Goal: Information Seeking & Learning: Learn about a topic

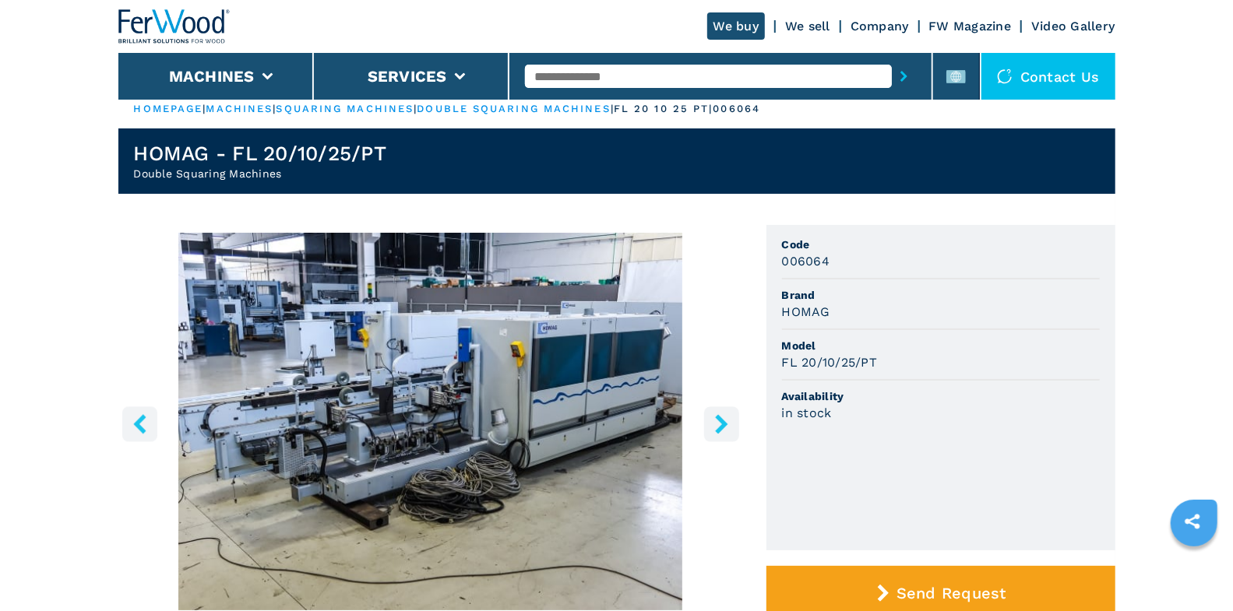
click at [631, 89] on div at bounding box center [720, 76] width 391 height 36
click at [613, 69] on input "text" at bounding box center [708, 76] width 367 height 23
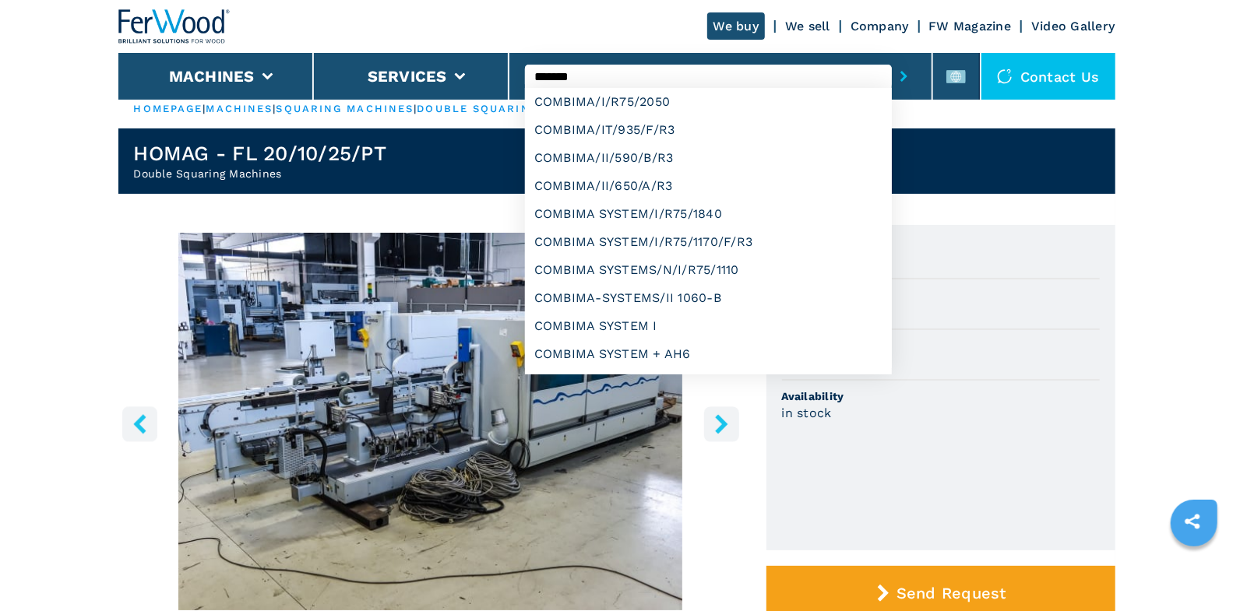
type input "*******"
click at [892, 58] on button "submit-button" at bounding box center [904, 76] width 24 height 36
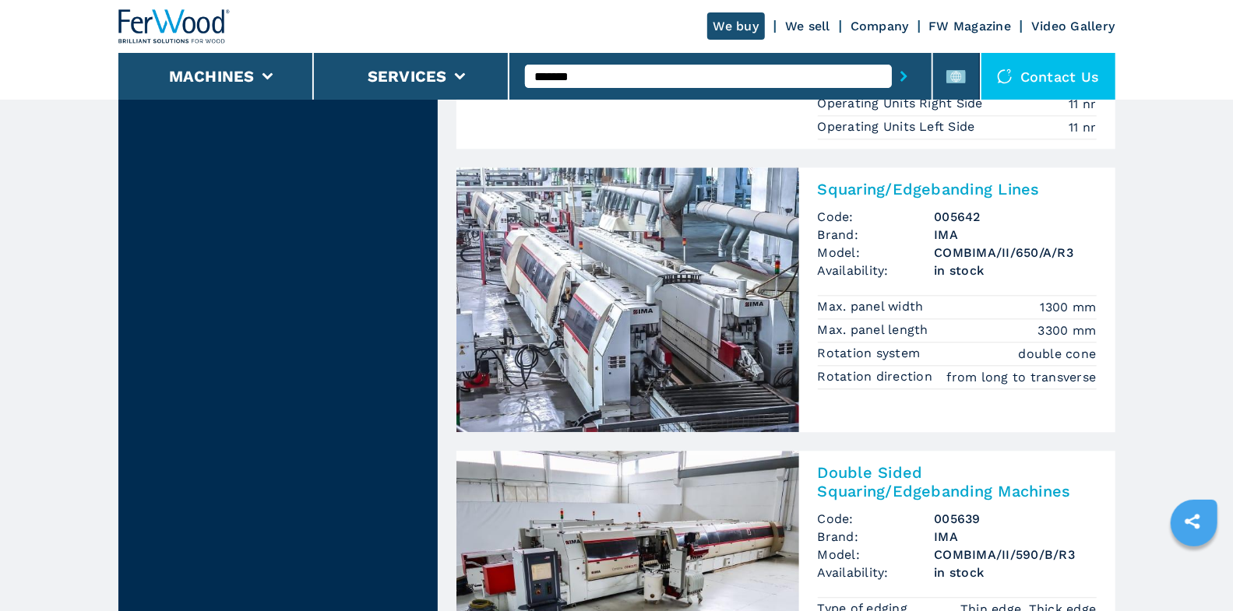
scroll to position [2286, 0]
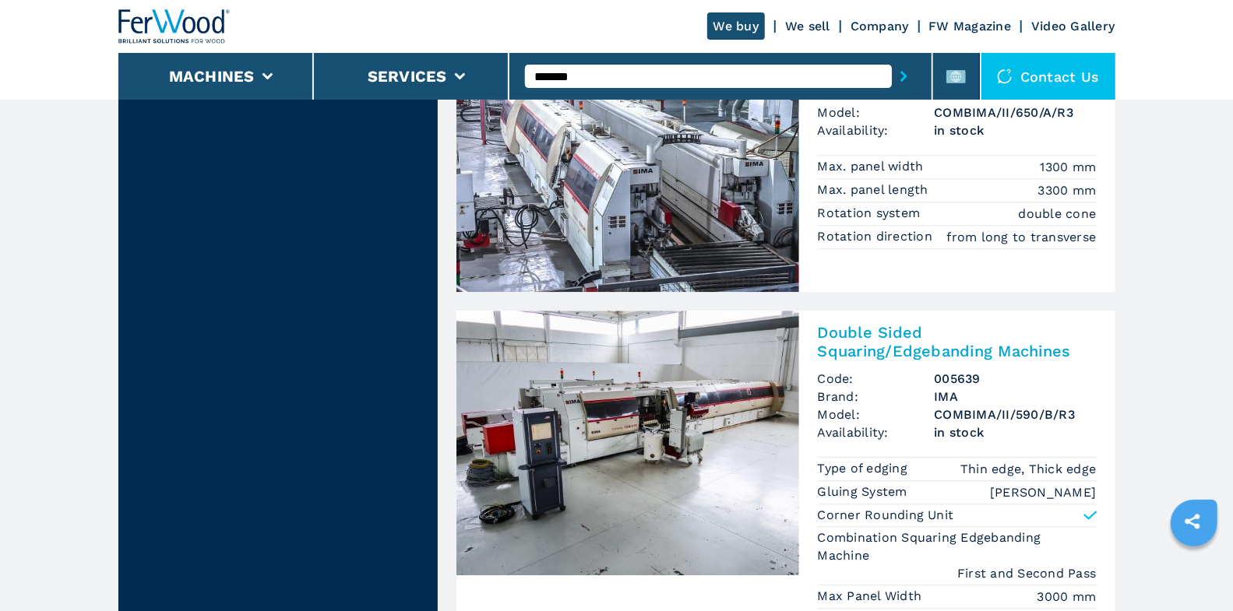
click at [670, 343] on img at bounding box center [627, 443] width 343 height 265
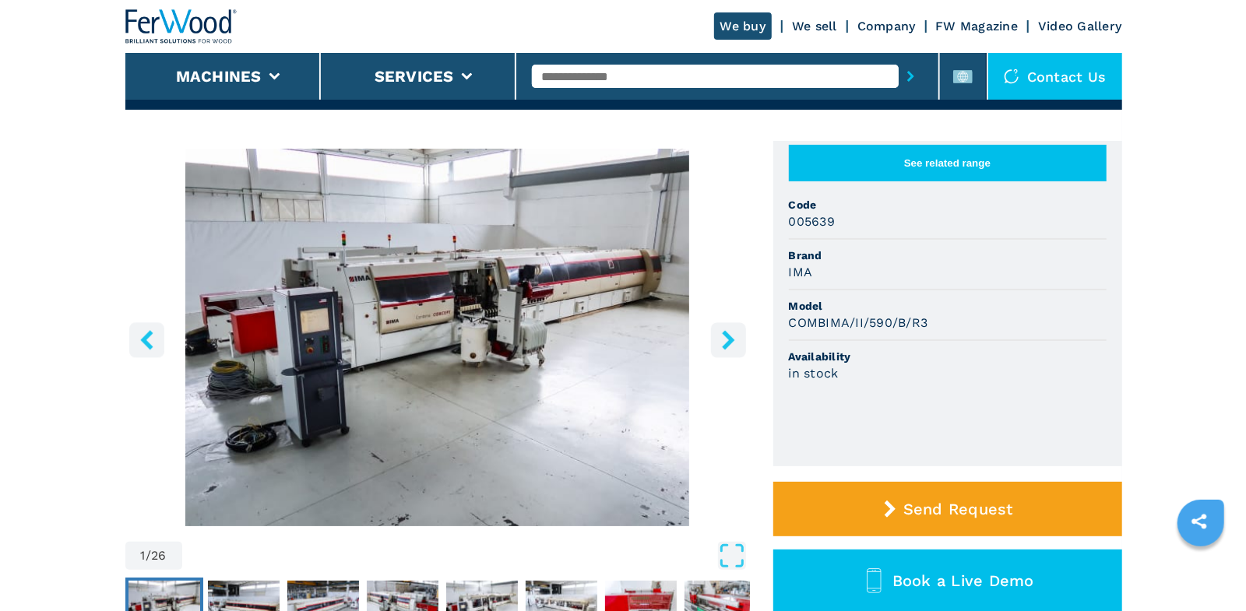
scroll to position [142, 0]
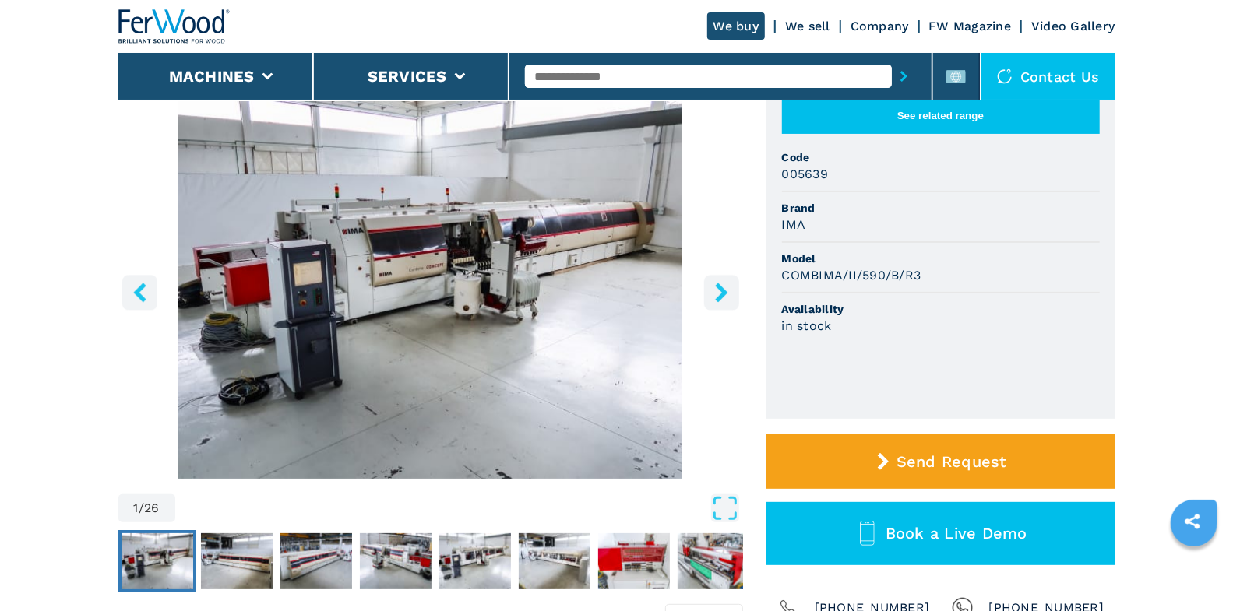
click at [725, 305] on button "right-button" at bounding box center [721, 292] width 35 height 35
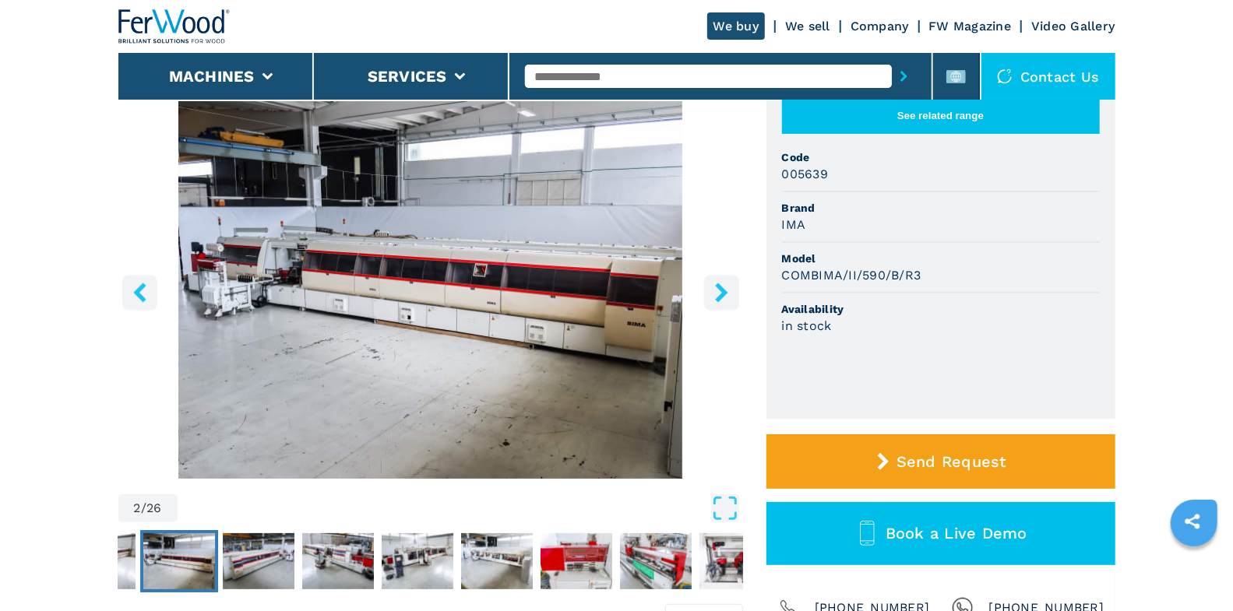
click at [725, 305] on button "right-button" at bounding box center [721, 292] width 35 height 35
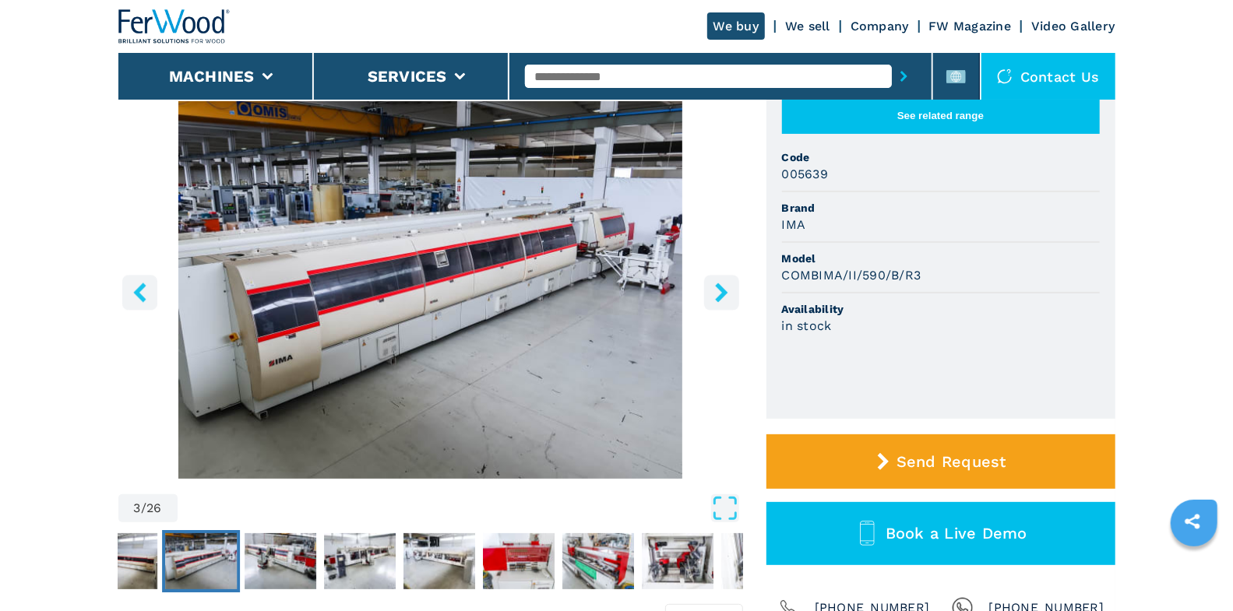
click at [720, 295] on icon "right-button" at bounding box center [721, 292] width 12 height 19
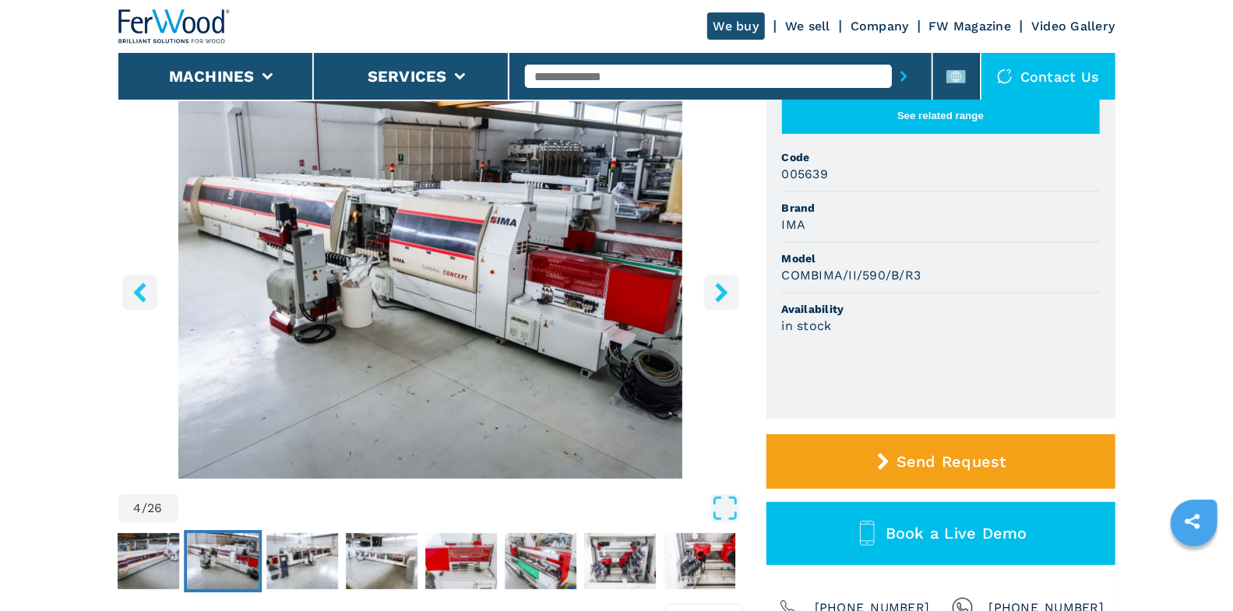
click at [720, 295] on icon "right-button" at bounding box center [721, 292] width 12 height 19
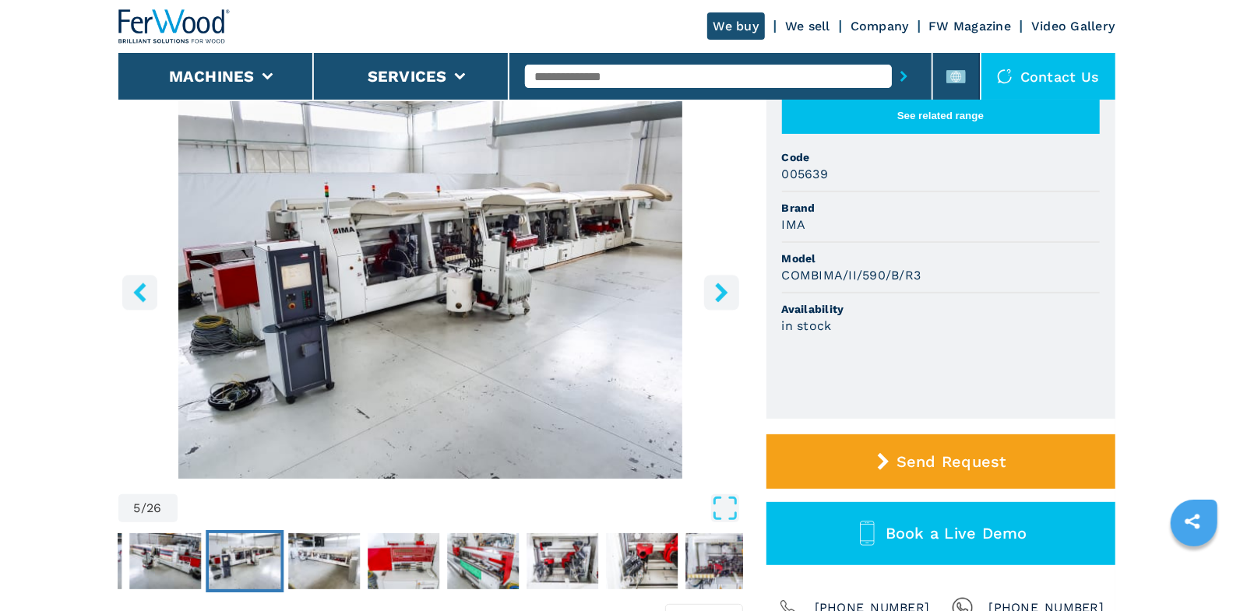
click at [720, 295] on icon "right-button" at bounding box center [721, 292] width 12 height 19
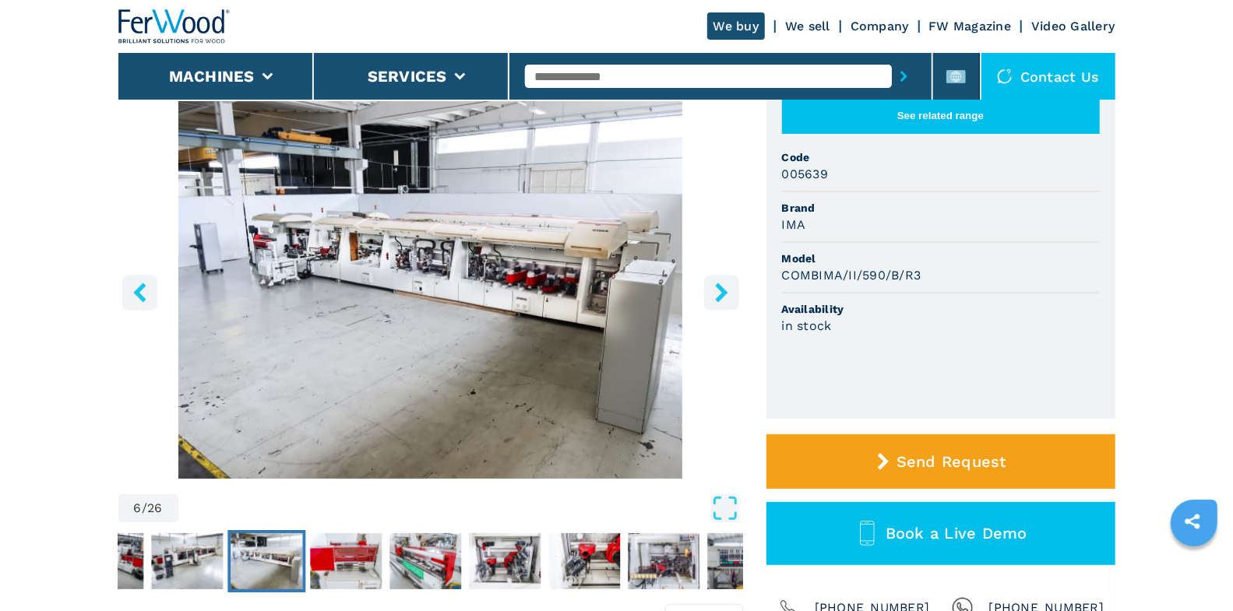
click at [720, 295] on icon "right-button" at bounding box center [721, 292] width 12 height 19
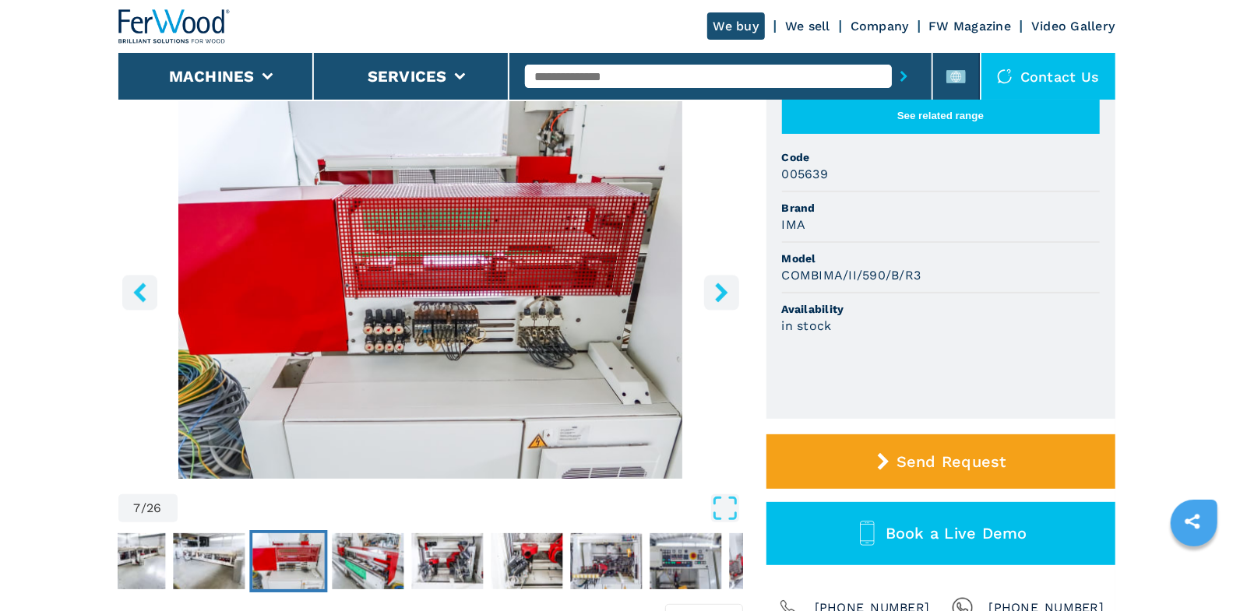
click at [721, 292] on icon "right-button" at bounding box center [721, 292] width 12 height 19
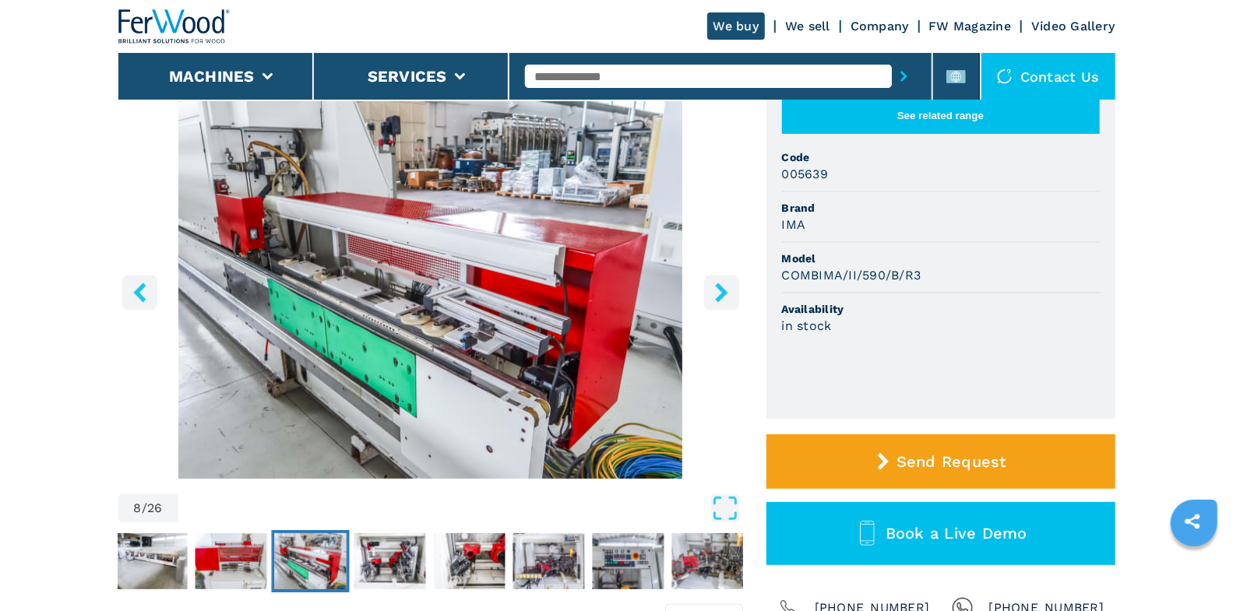
click at [720, 292] on icon "right-button" at bounding box center [721, 292] width 19 height 19
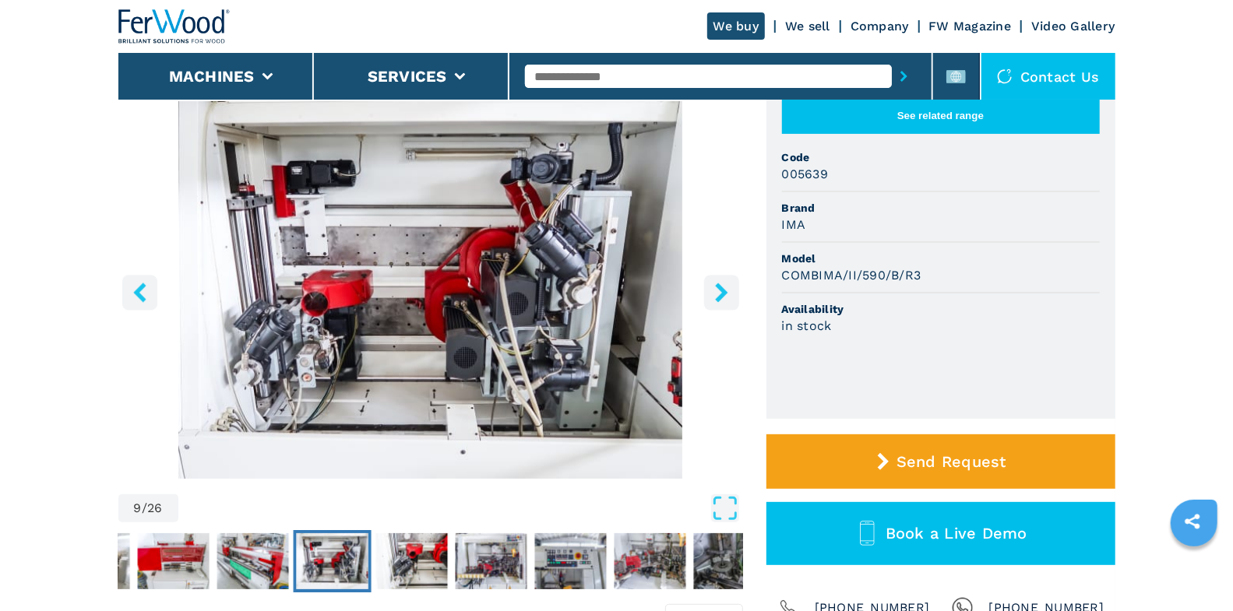
click at [709, 292] on button "right-button" at bounding box center [721, 292] width 35 height 35
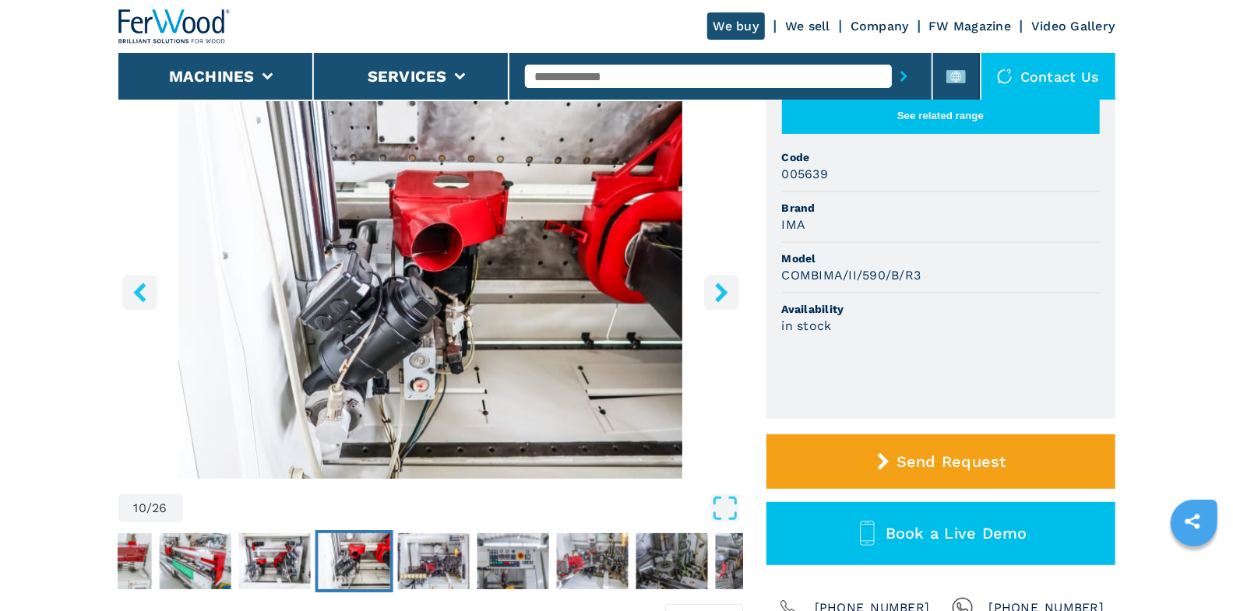
click at [716, 294] on icon "right-button" at bounding box center [721, 292] width 19 height 19
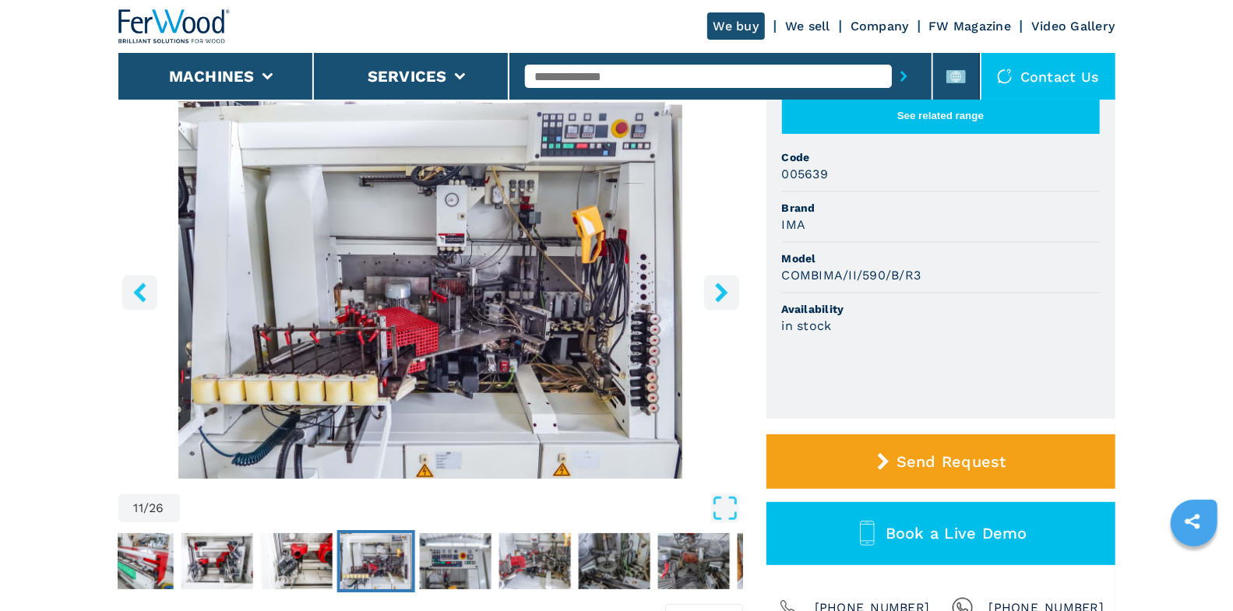
click at [716, 294] on icon "right-button" at bounding box center [721, 292] width 19 height 19
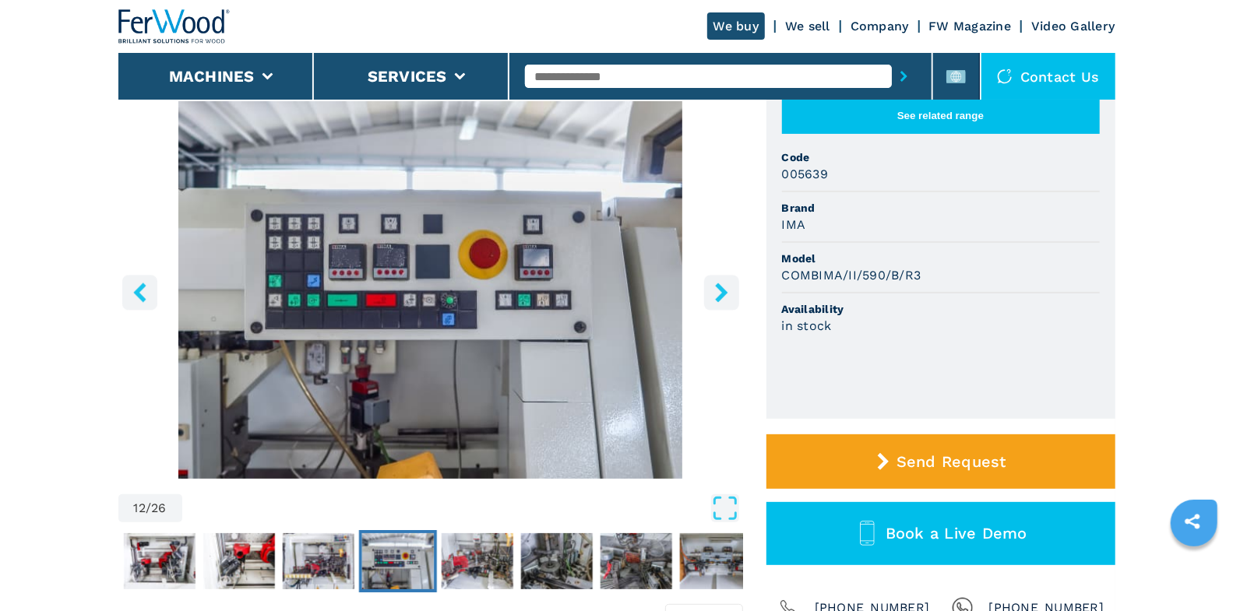
click at [146, 290] on icon "left-button" at bounding box center [139, 292] width 19 height 19
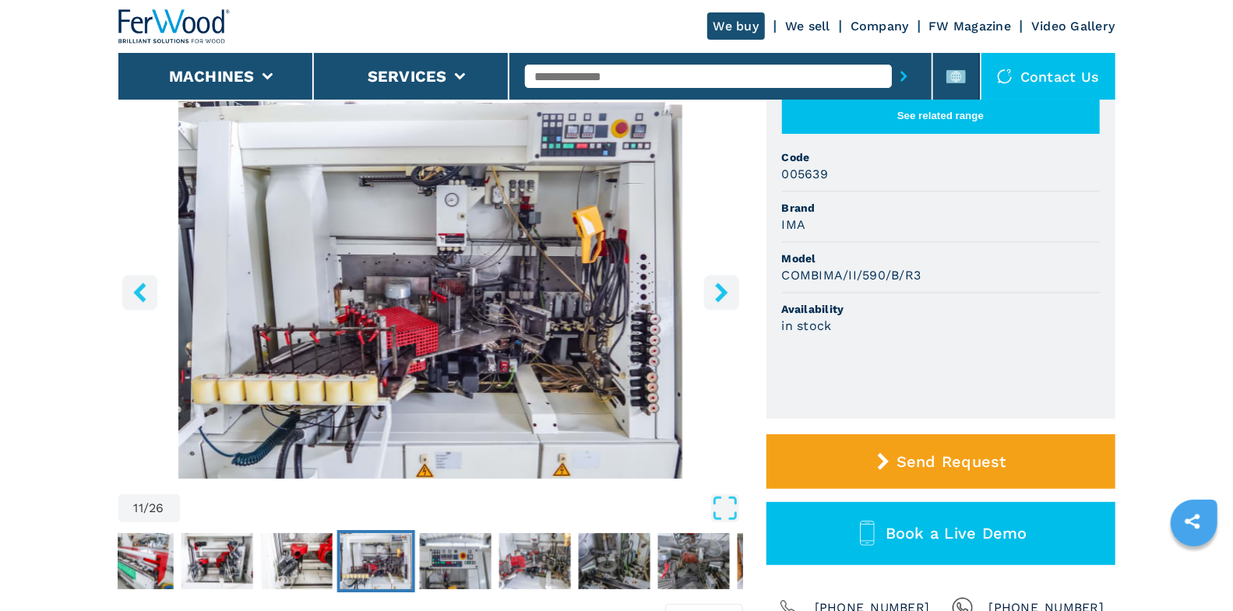
click at [710, 296] on button "right-button" at bounding box center [721, 292] width 35 height 35
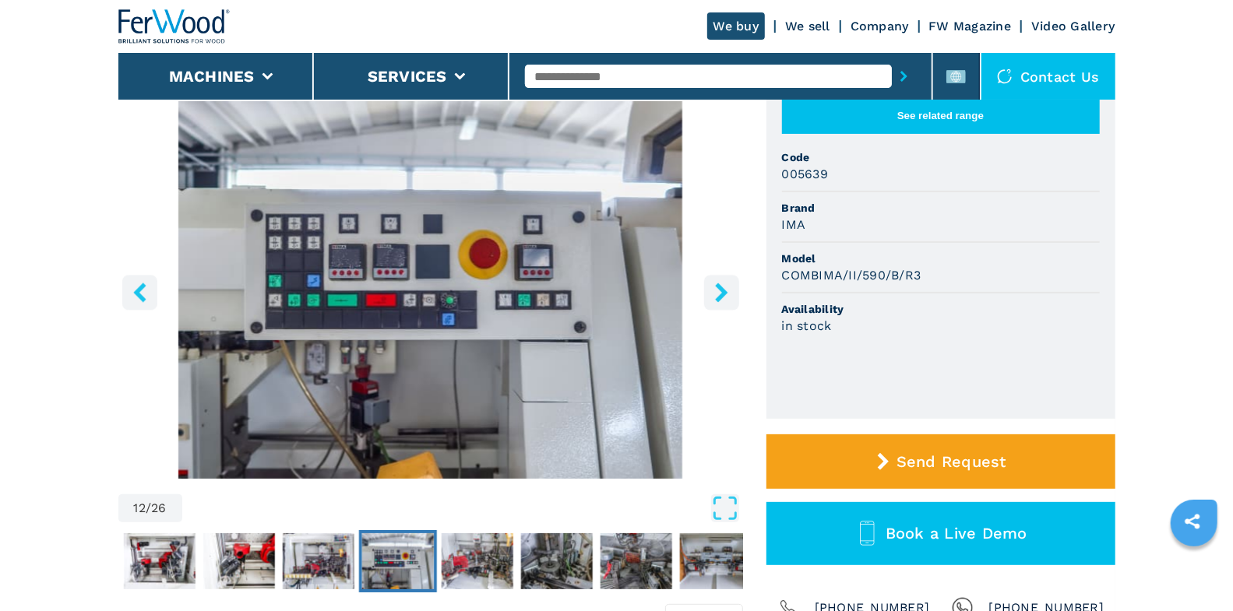
click at [718, 296] on icon "right-button" at bounding box center [721, 292] width 12 height 19
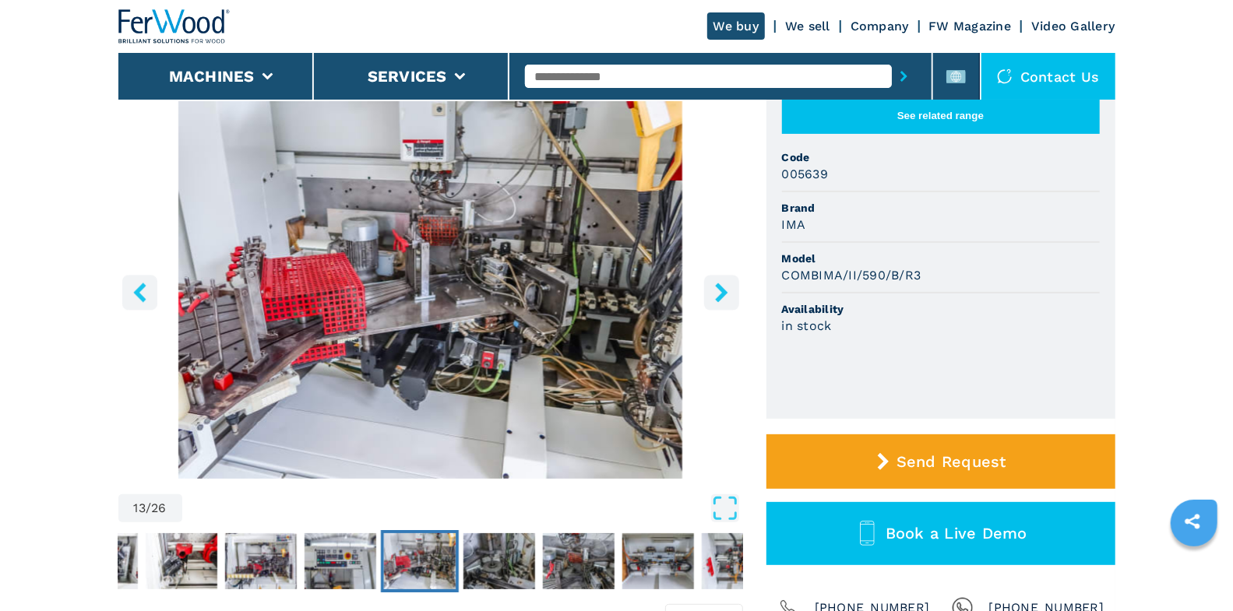
click at [718, 296] on icon "right-button" at bounding box center [721, 292] width 12 height 19
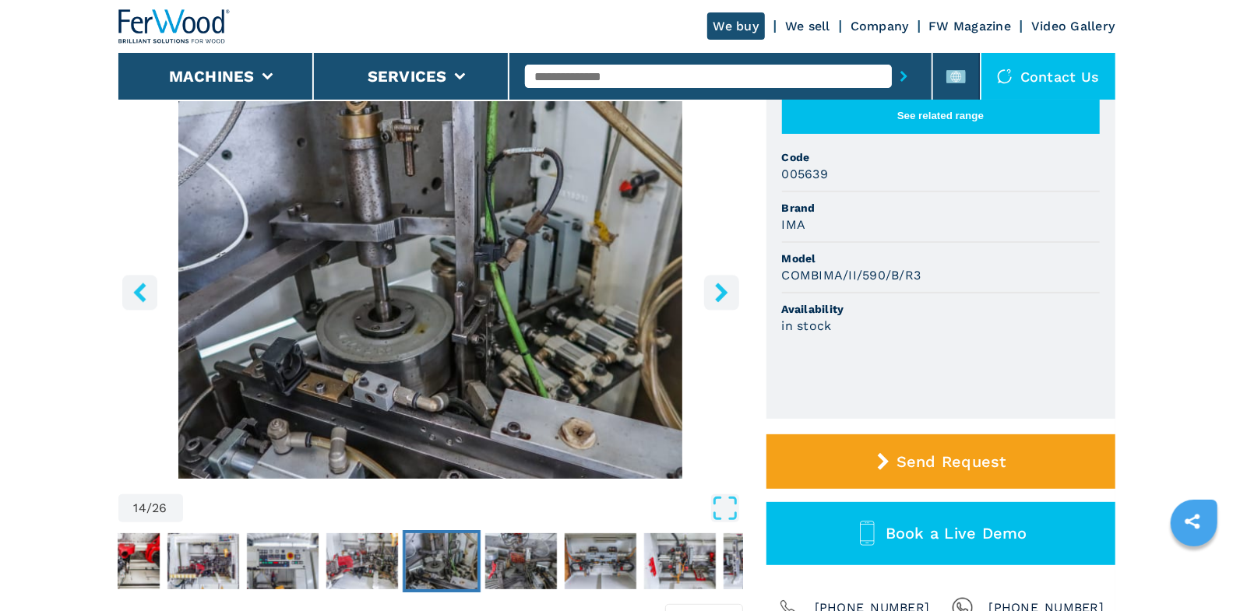
click at [718, 296] on icon "right-button" at bounding box center [721, 292] width 12 height 19
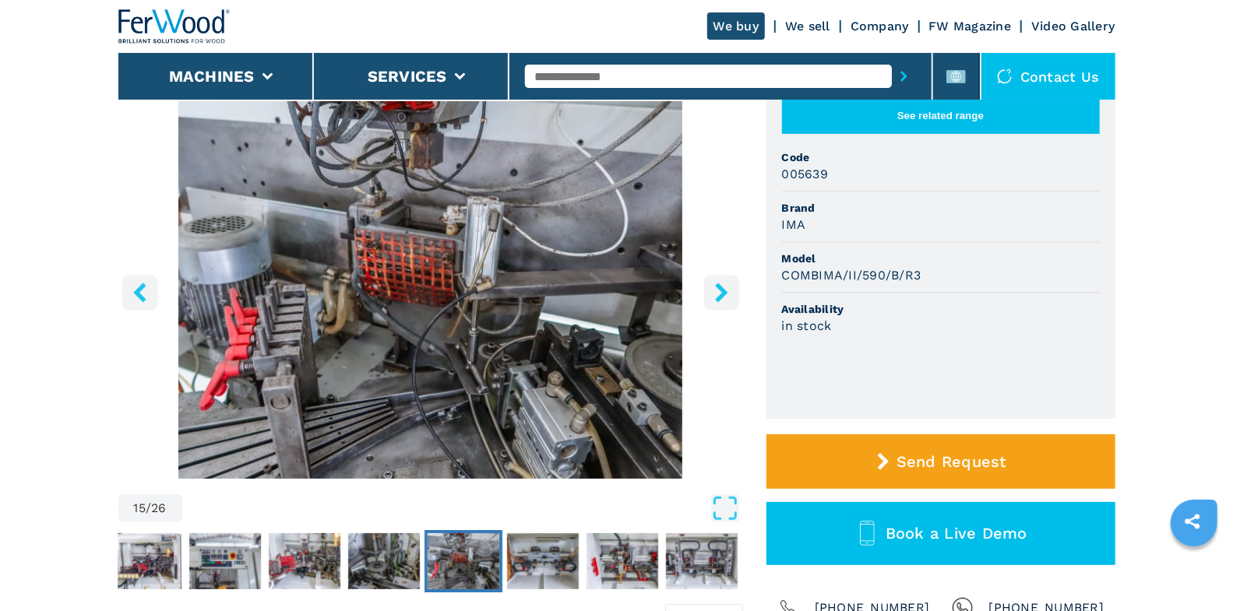
click at [718, 296] on icon "right-button" at bounding box center [721, 292] width 12 height 19
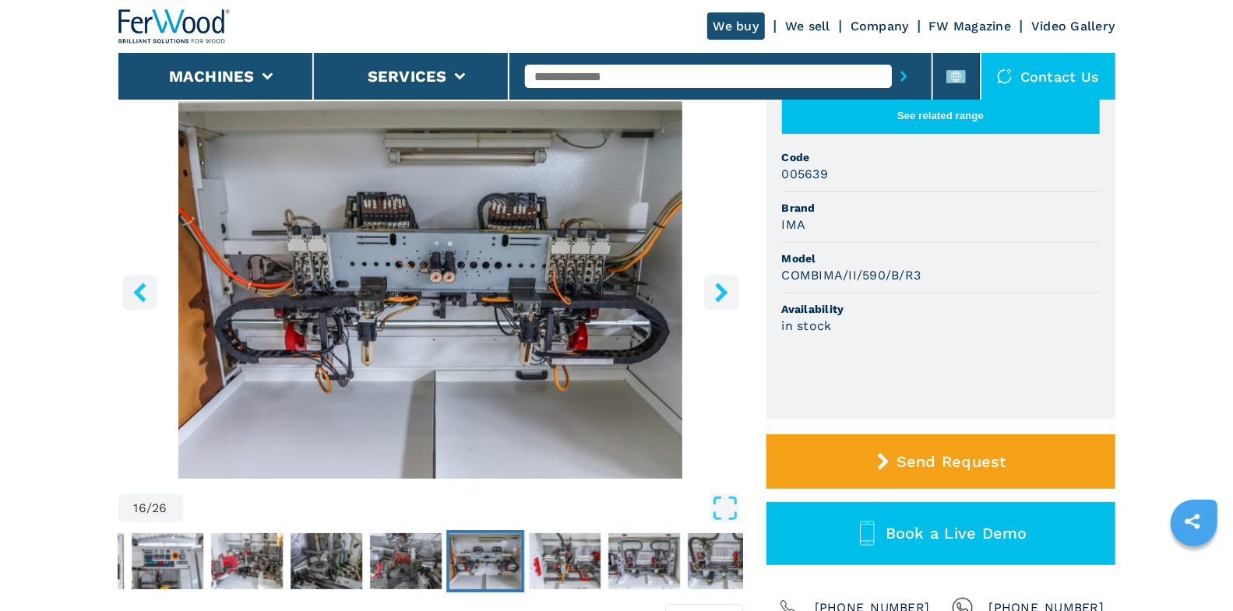
click at [720, 294] on icon "right-button" at bounding box center [721, 292] width 12 height 19
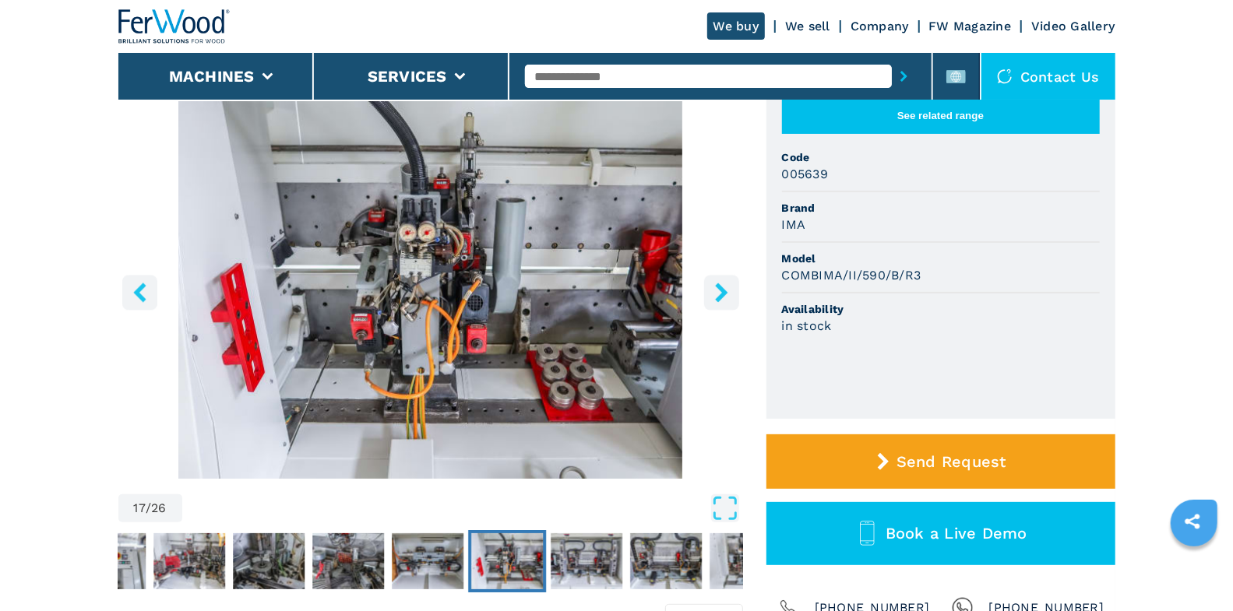
click at [720, 295] on icon "right-button" at bounding box center [721, 292] width 12 height 19
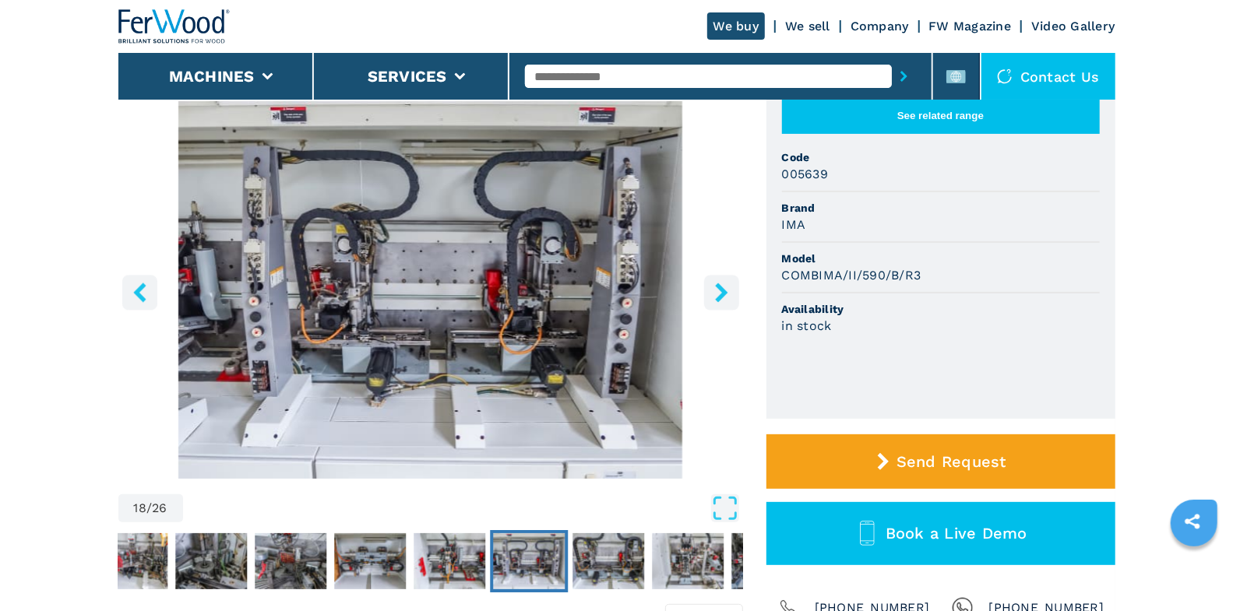
click at [716, 295] on icon "right-button" at bounding box center [721, 292] width 19 height 19
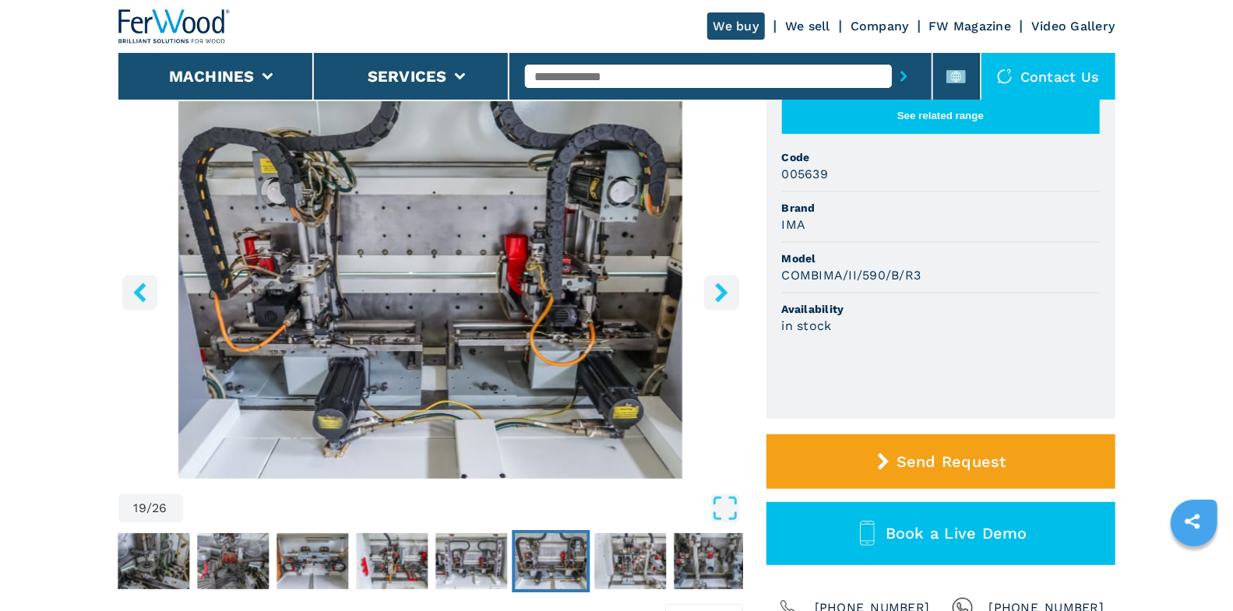
click at [716, 295] on icon "right-button" at bounding box center [721, 292] width 19 height 19
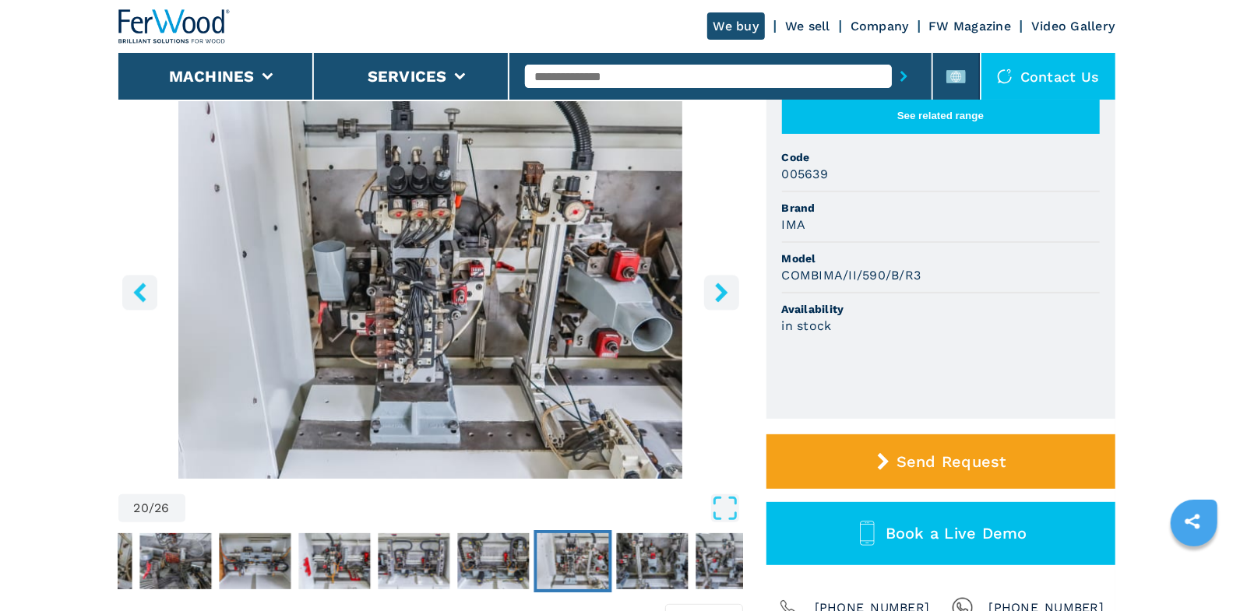
click at [721, 296] on icon "right-button" at bounding box center [721, 292] width 12 height 19
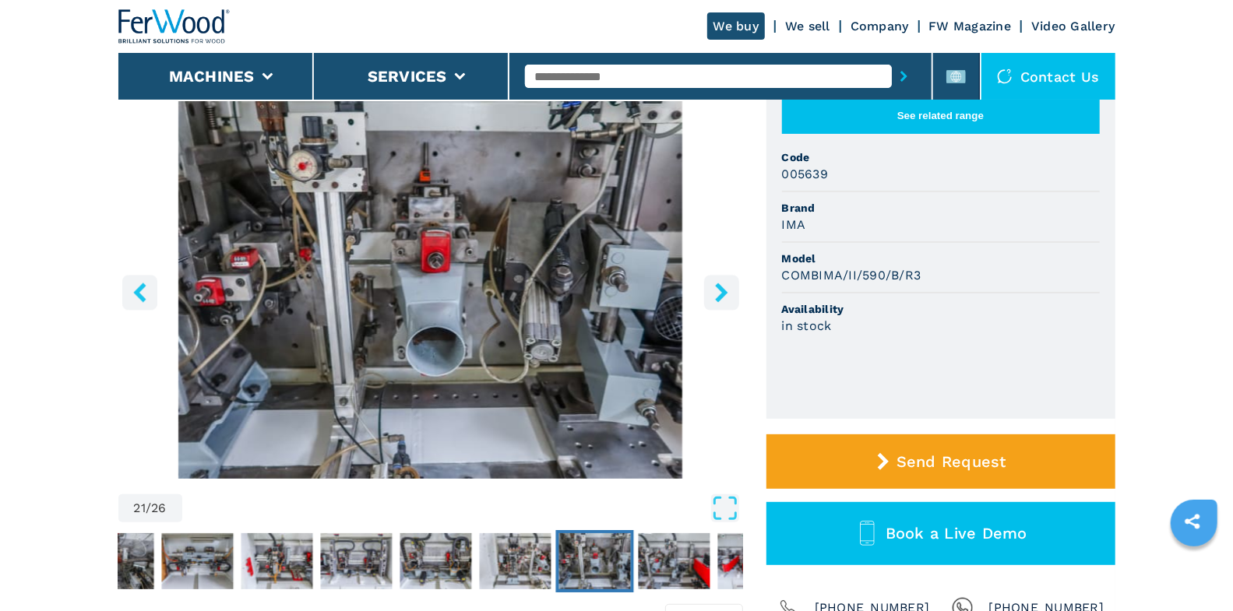
click at [725, 295] on icon "right-button" at bounding box center [721, 292] width 19 height 19
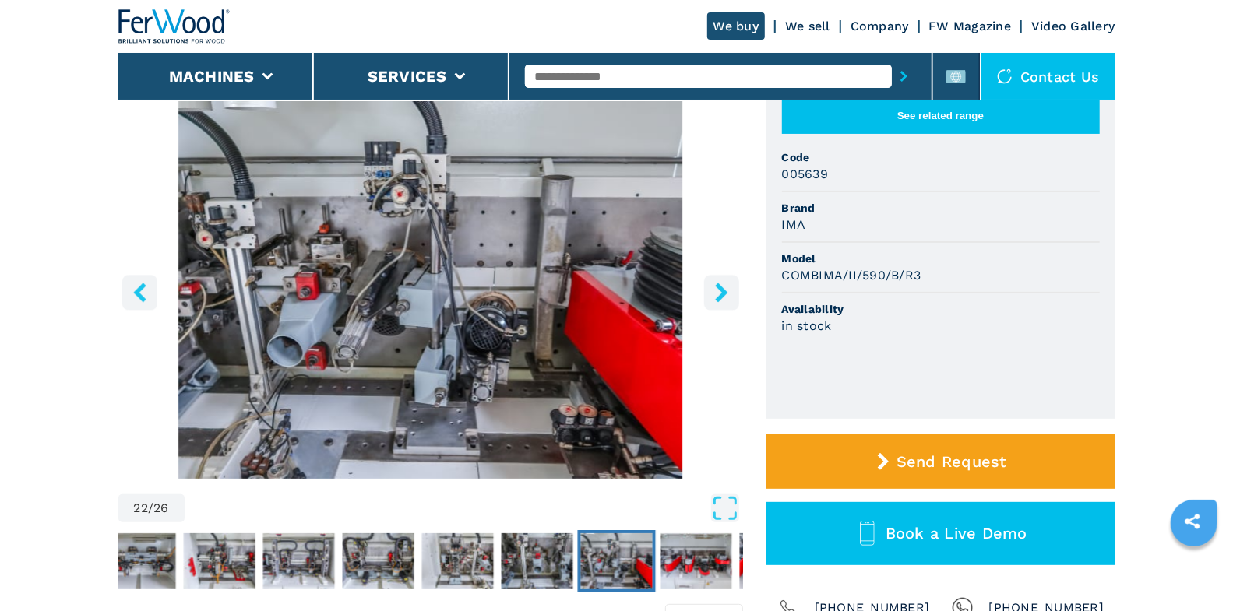
click at [725, 295] on icon "right-button" at bounding box center [721, 292] width 19 height 19
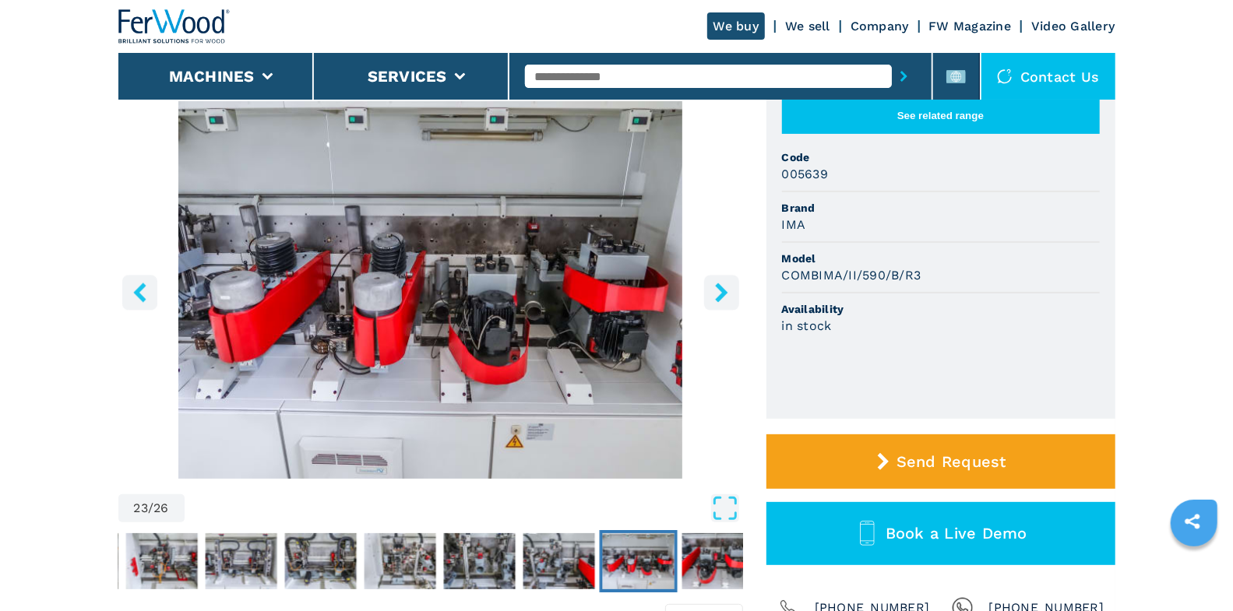
click at [725, 295] on icon "right-button" at bounding box center [721, 292] width 19 height 19
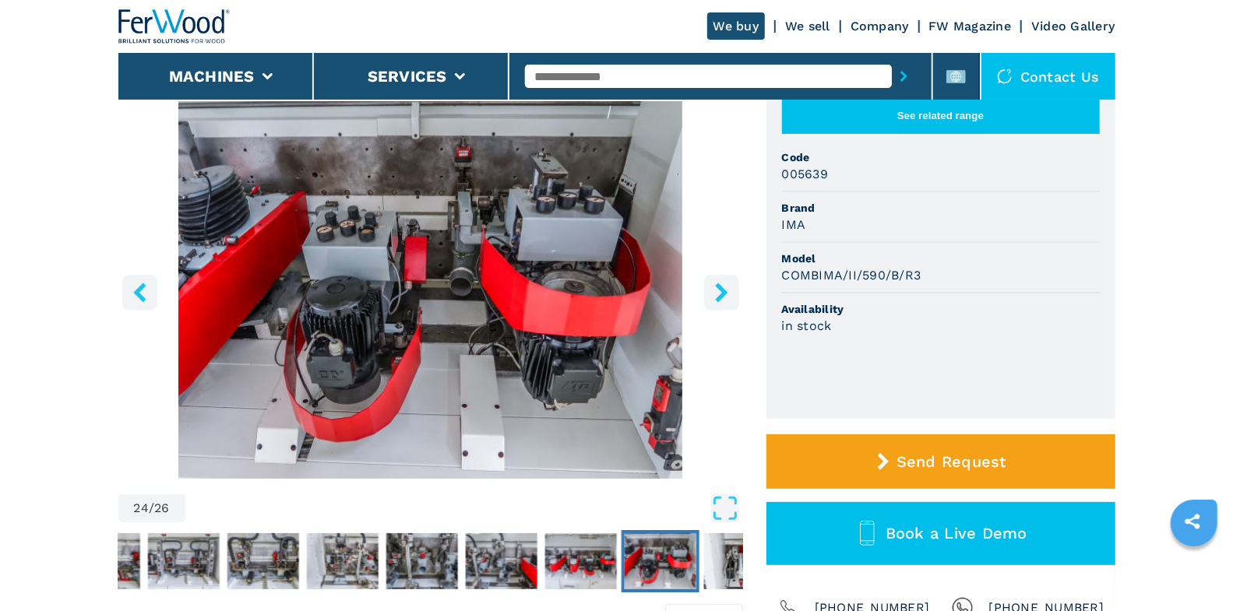
click at [725, 295] on icon "right-button" at bounding box center [721, 292] width 19 height 19
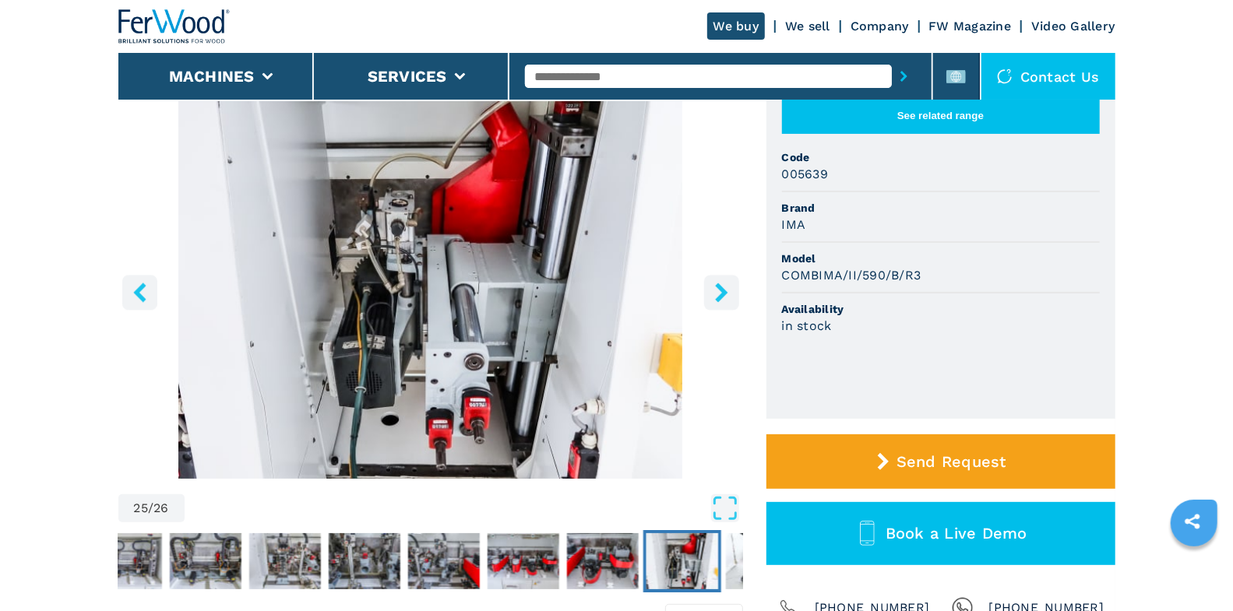
click at [725, 295] on icon "right-button" at bounding box center [721, 292] width 19 height 19
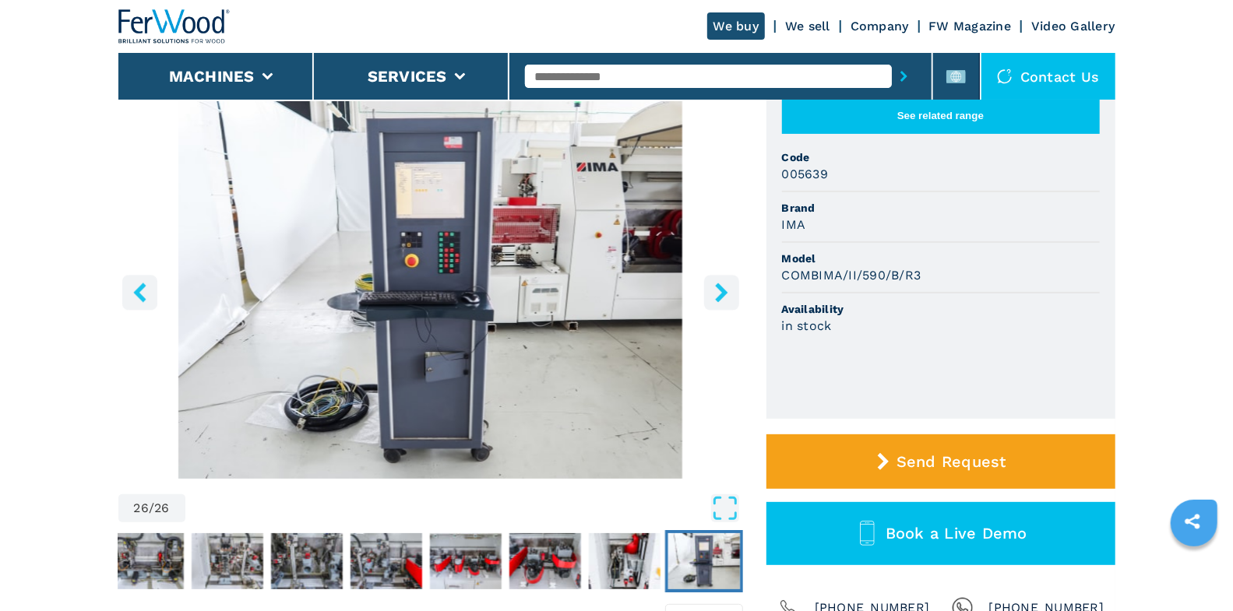
click at [716, 296] on icon "right-button" at bounding box center [721, 292] width 19 height 19
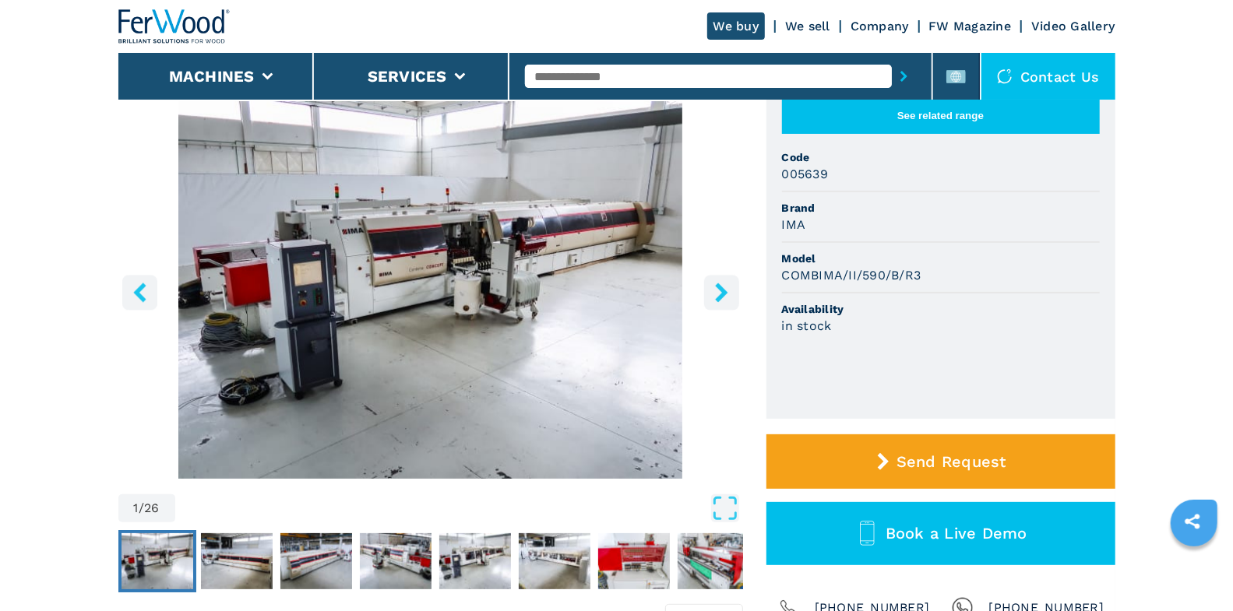
click at [611, 73] on input "text" at bounding box center [708, 76] width 367 height 23
click at [618, 86] on input "text" at bounding box center [708, 76] width 367 height 23
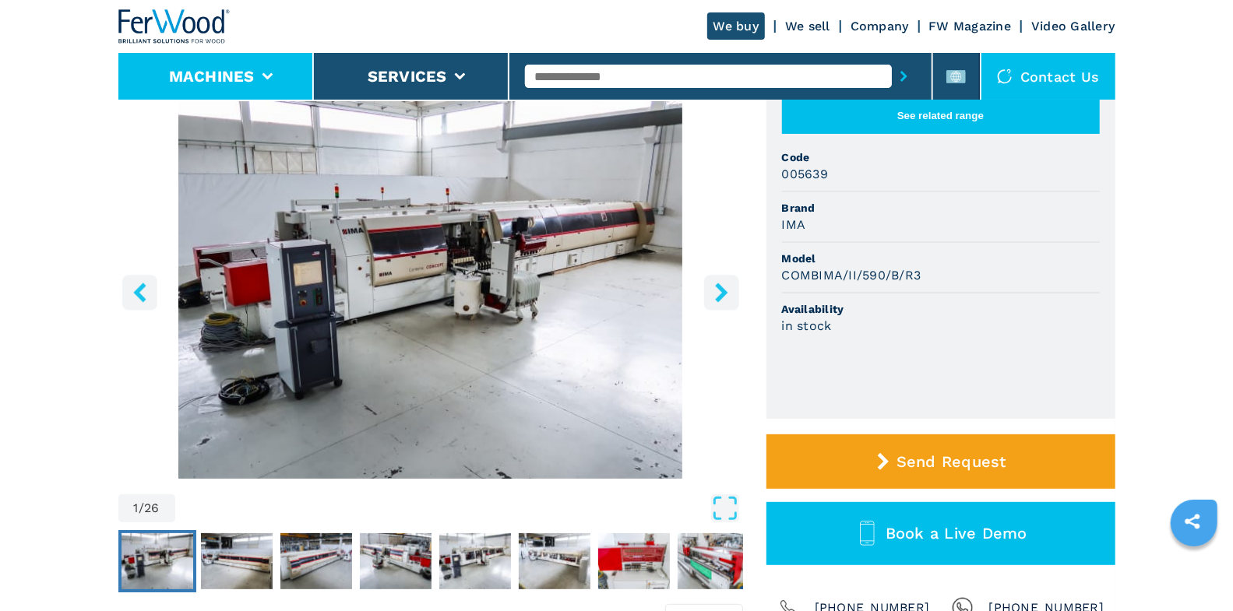
click at [283, 77] on li "Machines" at bounding box center [215, 76] width 195 height 47
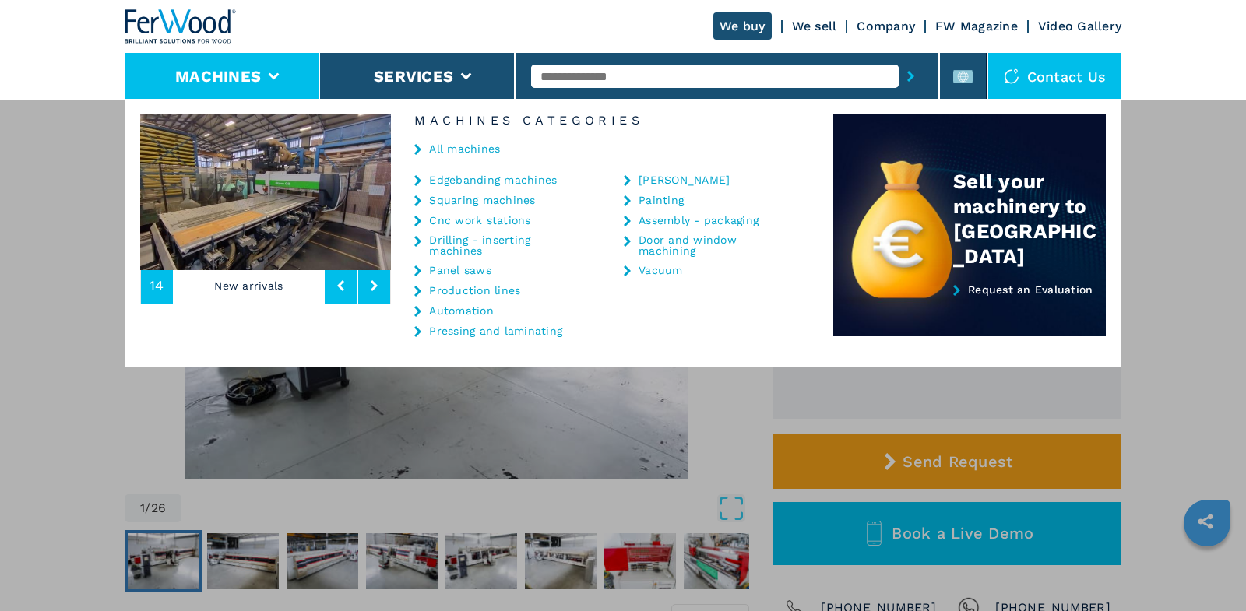
click at [484, 220] on link "Cnc work stations" at bounding box center [479, 220] width 101 height 11
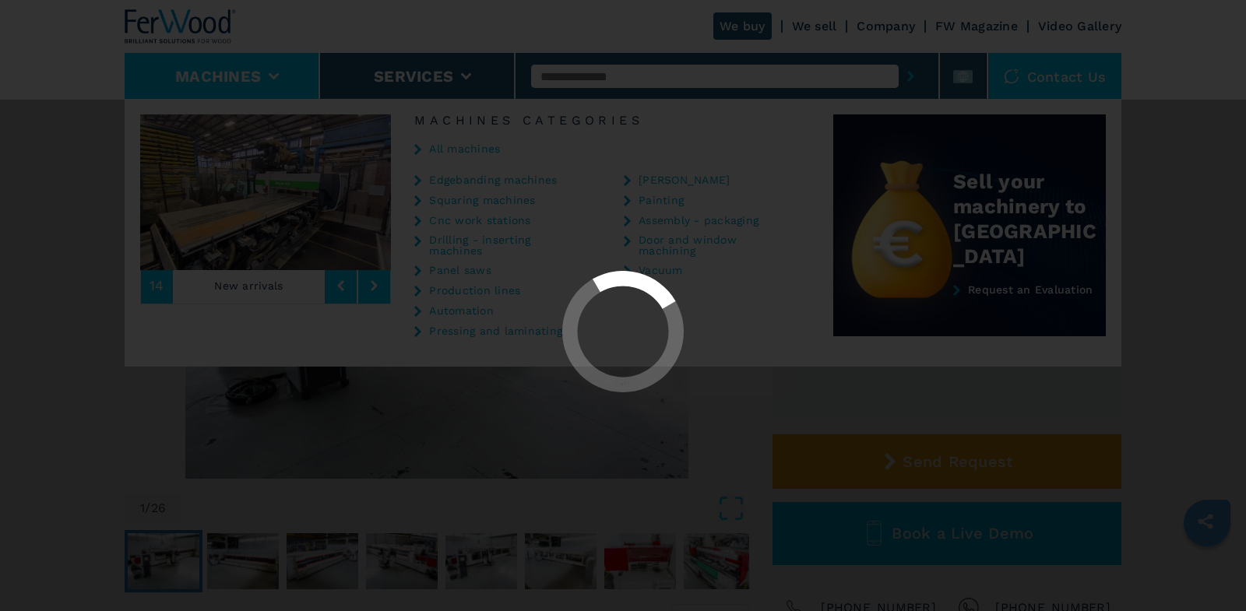
select select "**********"
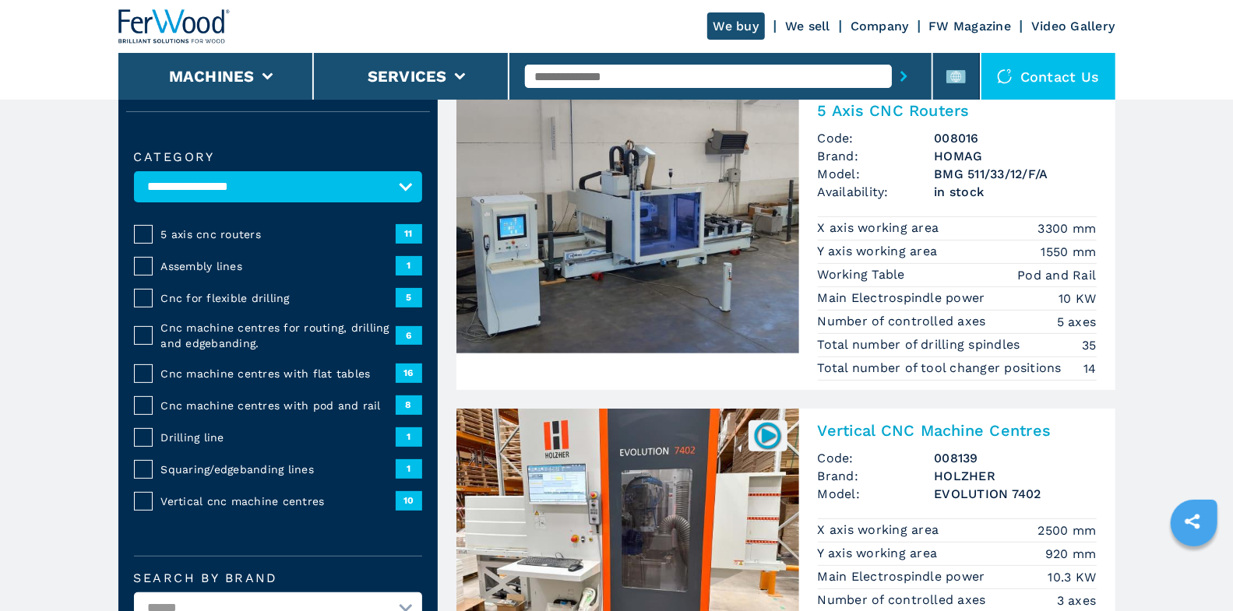
scroll to position [130, 0]
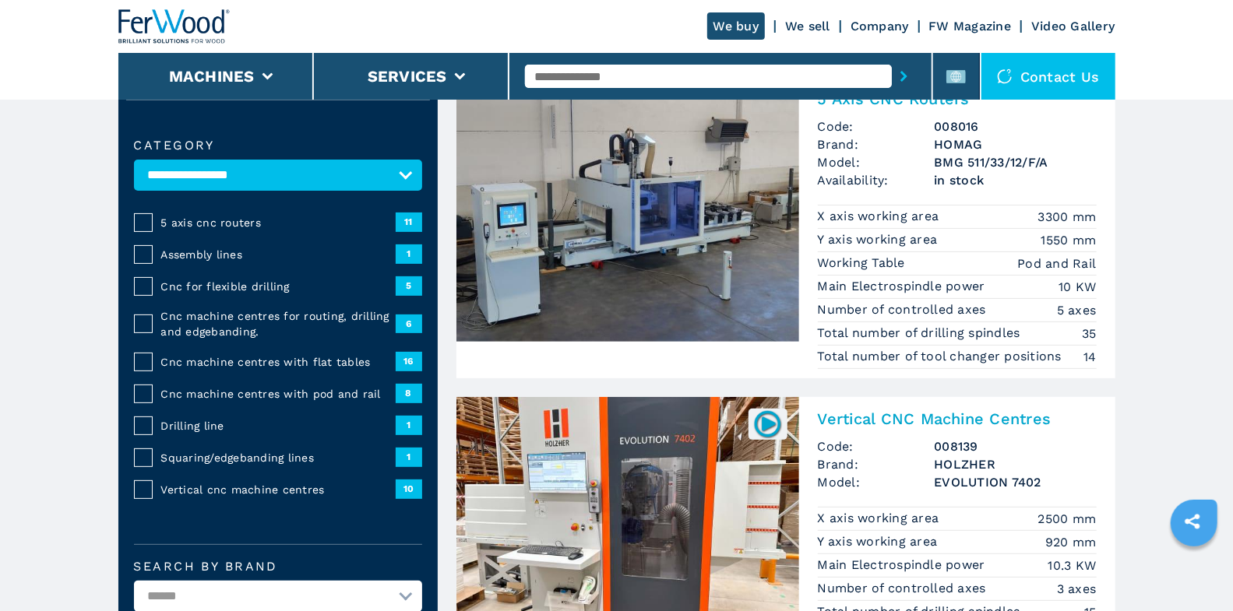
click at [312, 361] on span "Cnc machine centres with flat tables" at bounding box center [278, 362] width 234 height 16
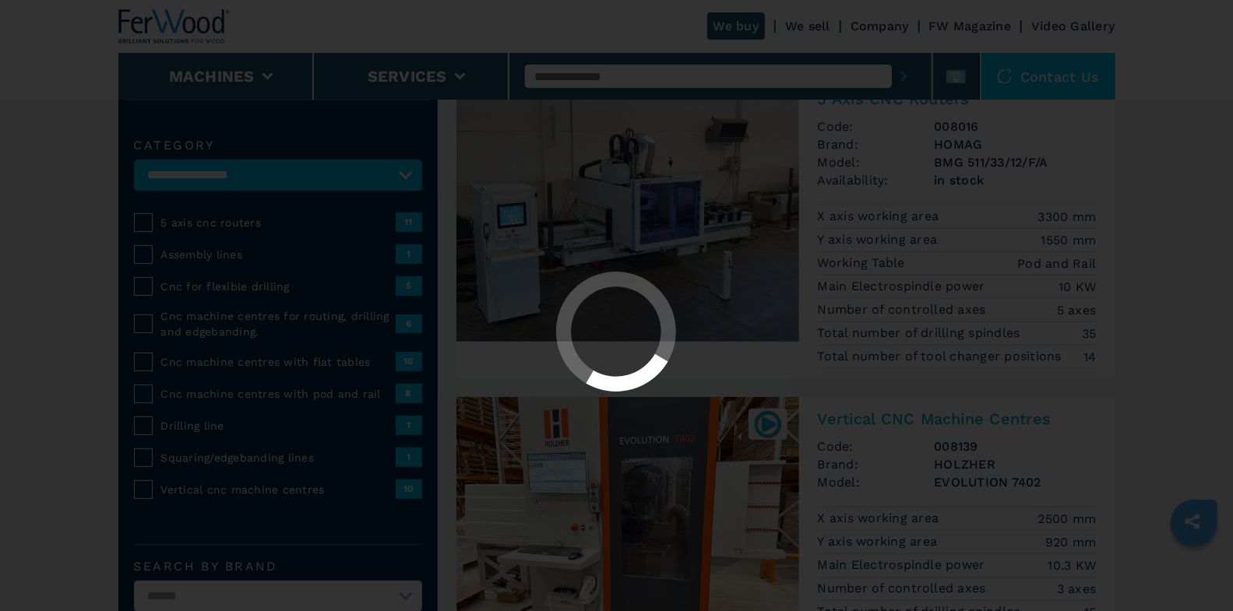
select select "**********"
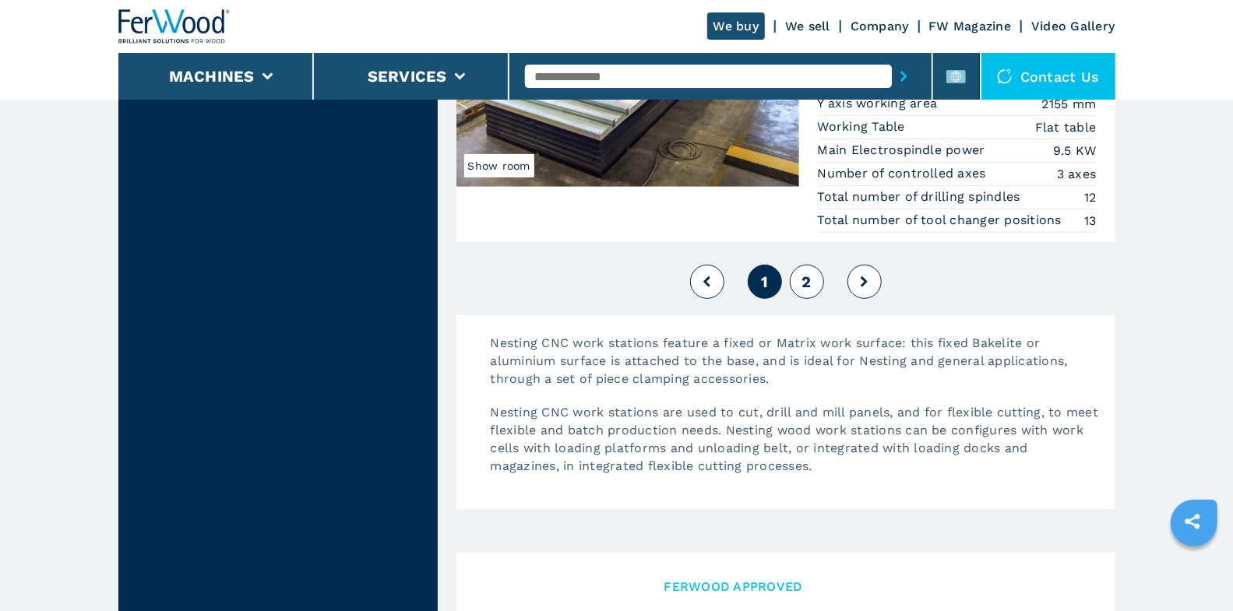
scroll to position [4113, 0]
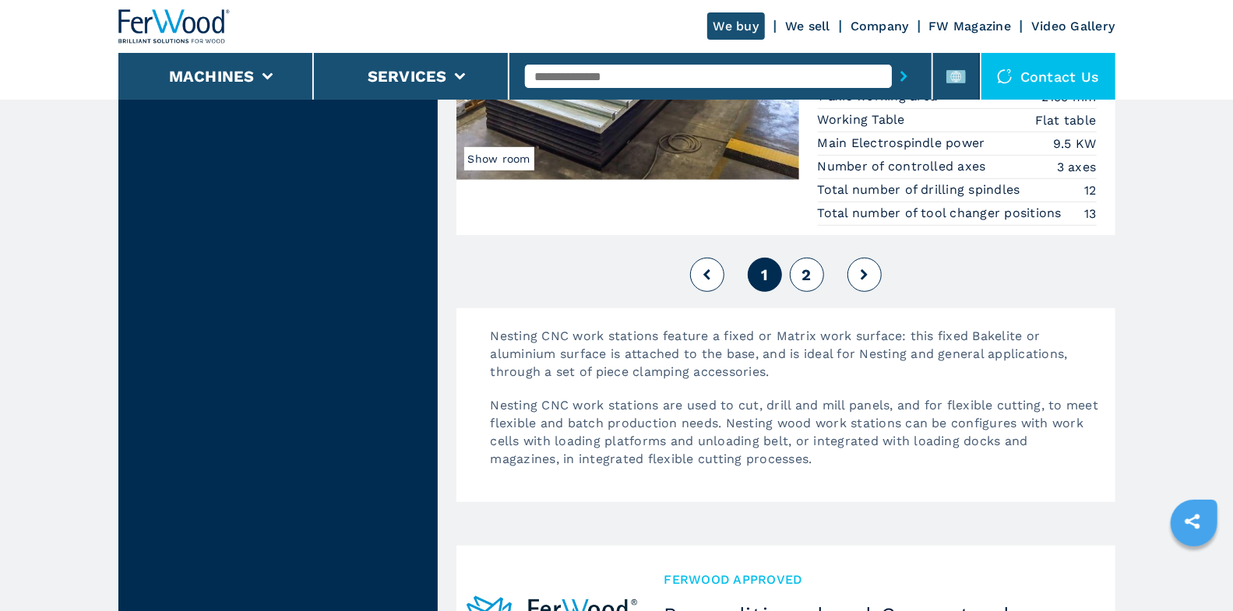
click at [809, 266] on span "2" at bounding box center [805, 275] width 9 height 19
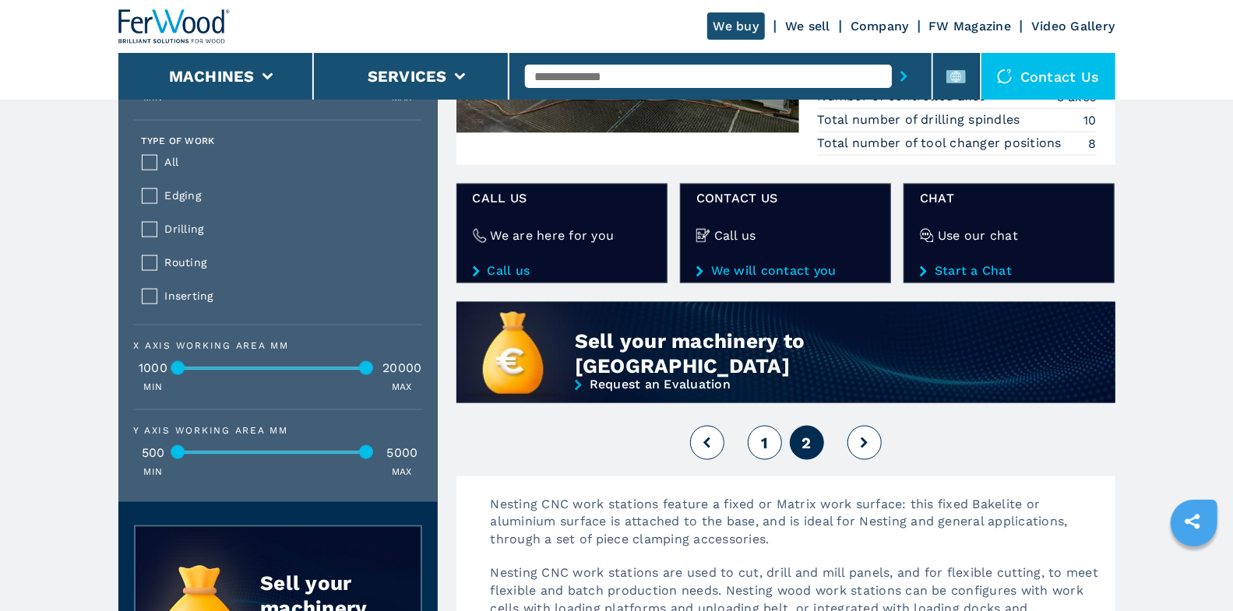
scroll to position [1655, 0]
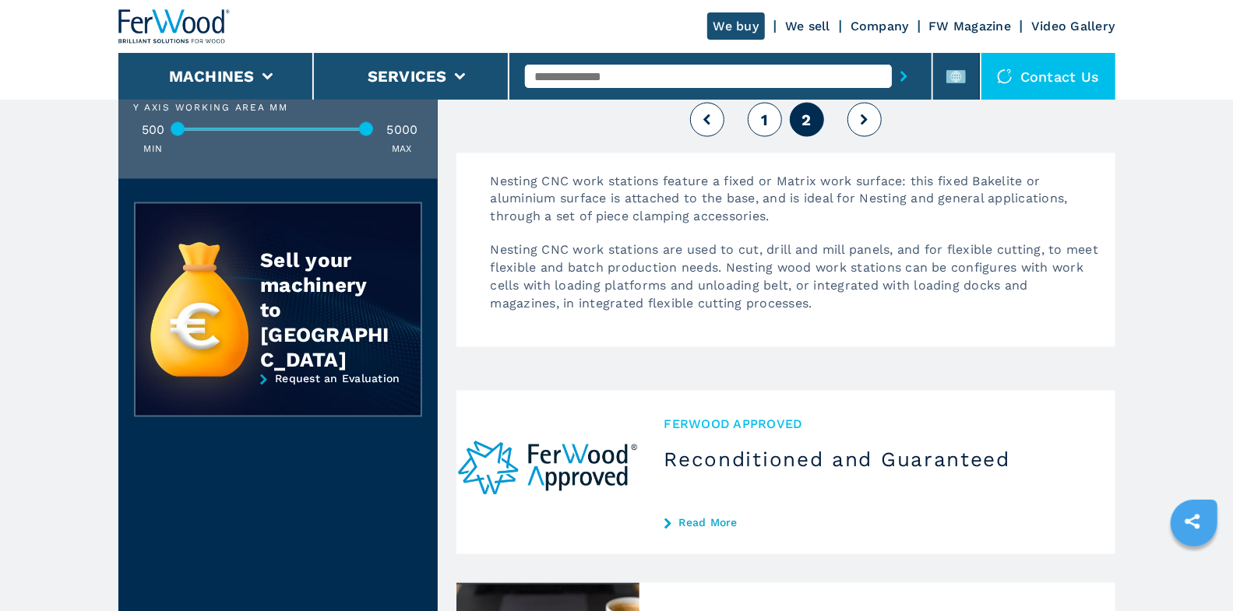
click at [766, 112] on span "1" at bounding box center [764, 120] width 7 height 19
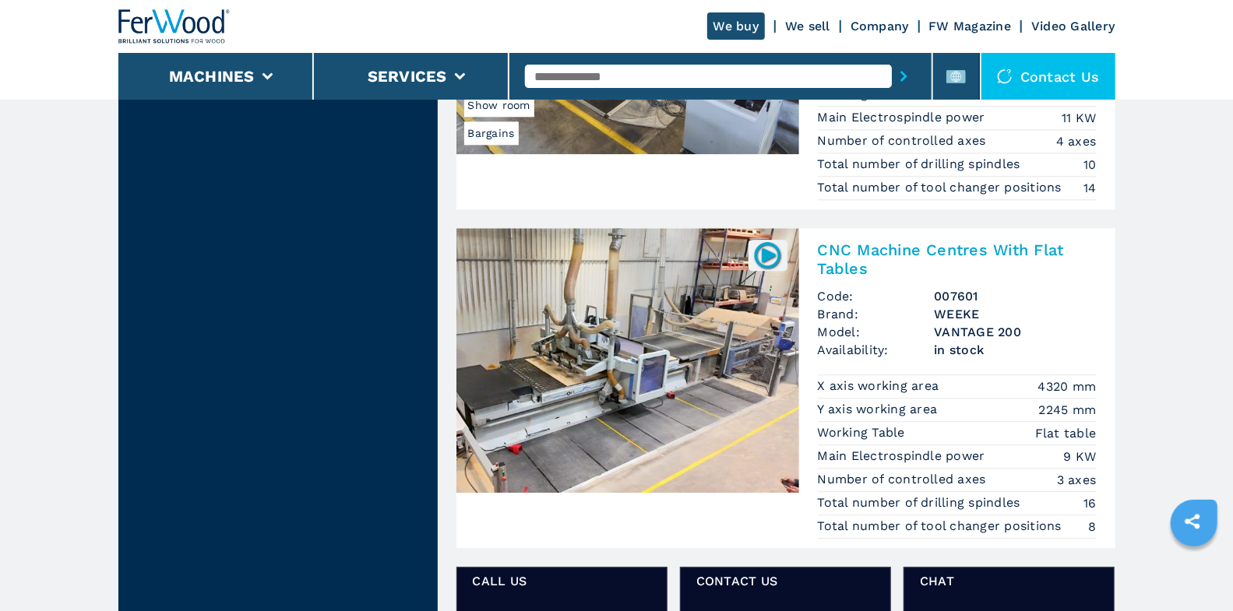
scroll to position [2351, 0]
click at [932, 240] on h2 "CNC Machine Centres With Flat Tables" at bounding box center [957, 258] width 279 height 37
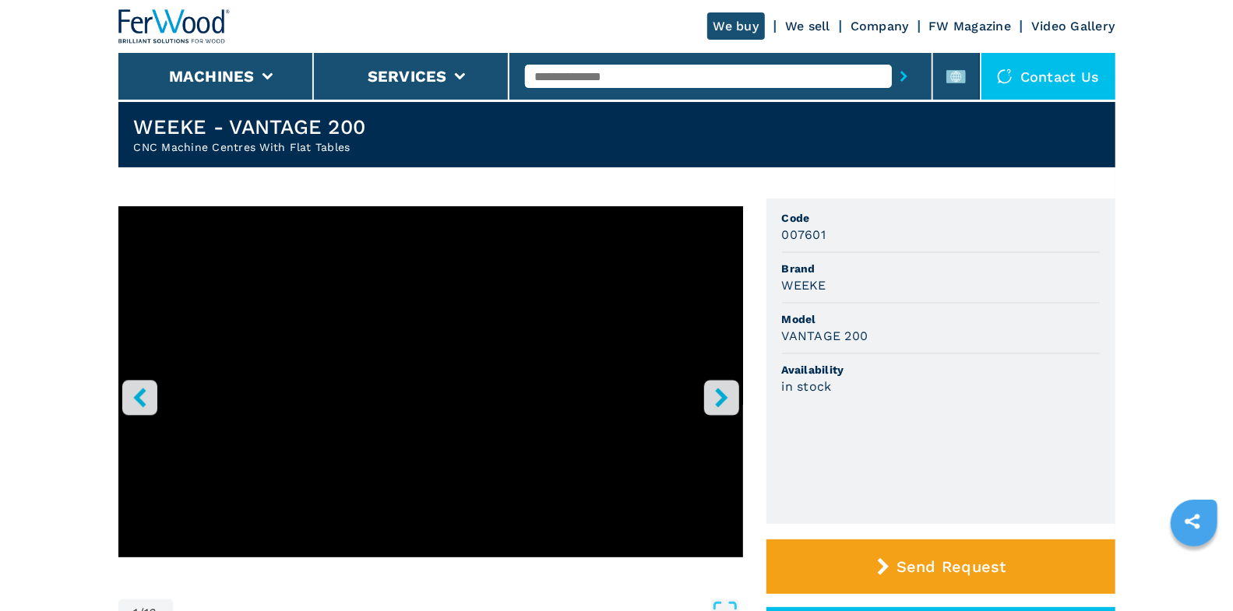
scroll to position [129, 0]
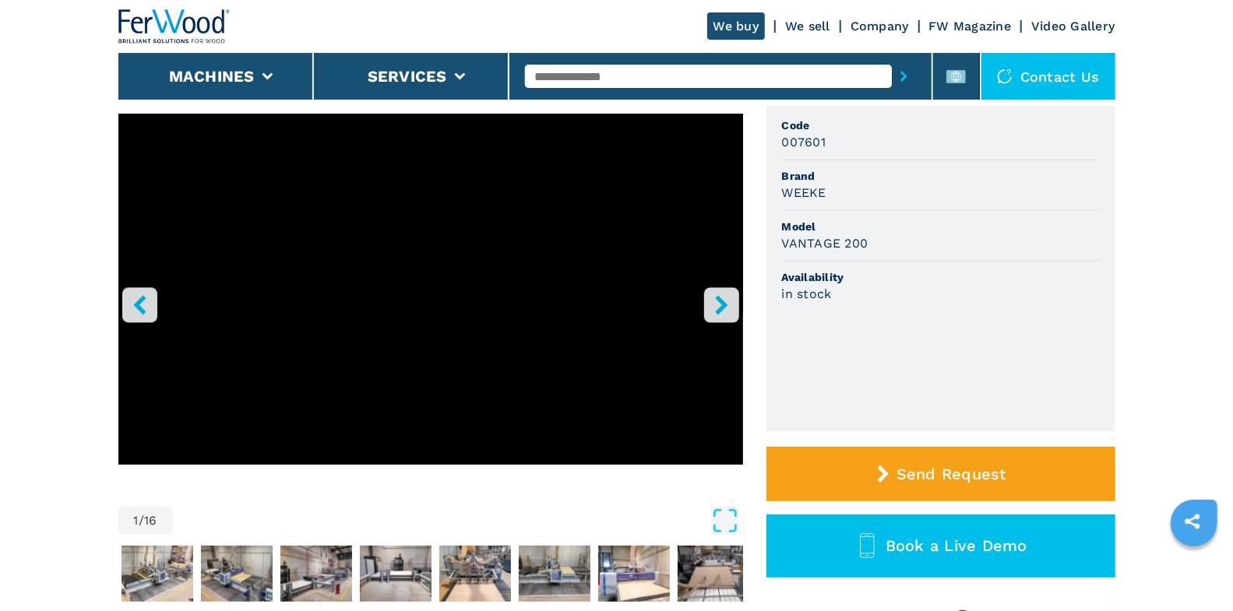
click at [719, 311] on icon "right-button" at bounding box center [721, 304] width 12 height 19
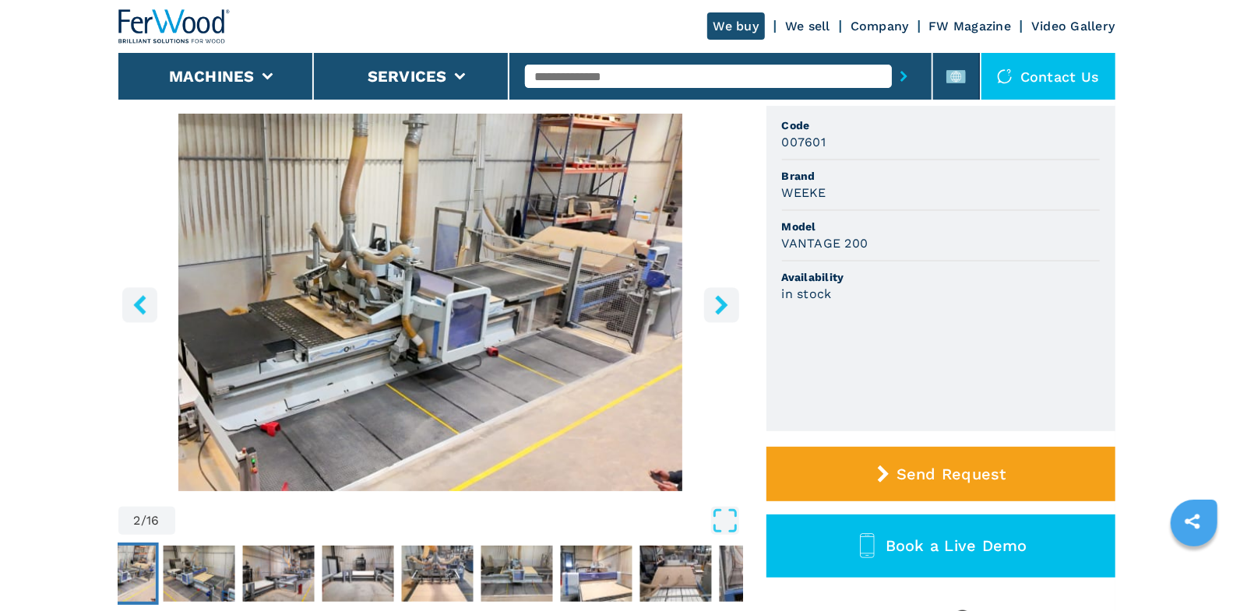
click at [719, 311] on icon "right-button" at bounding box center [721, 304] width 12 height 19
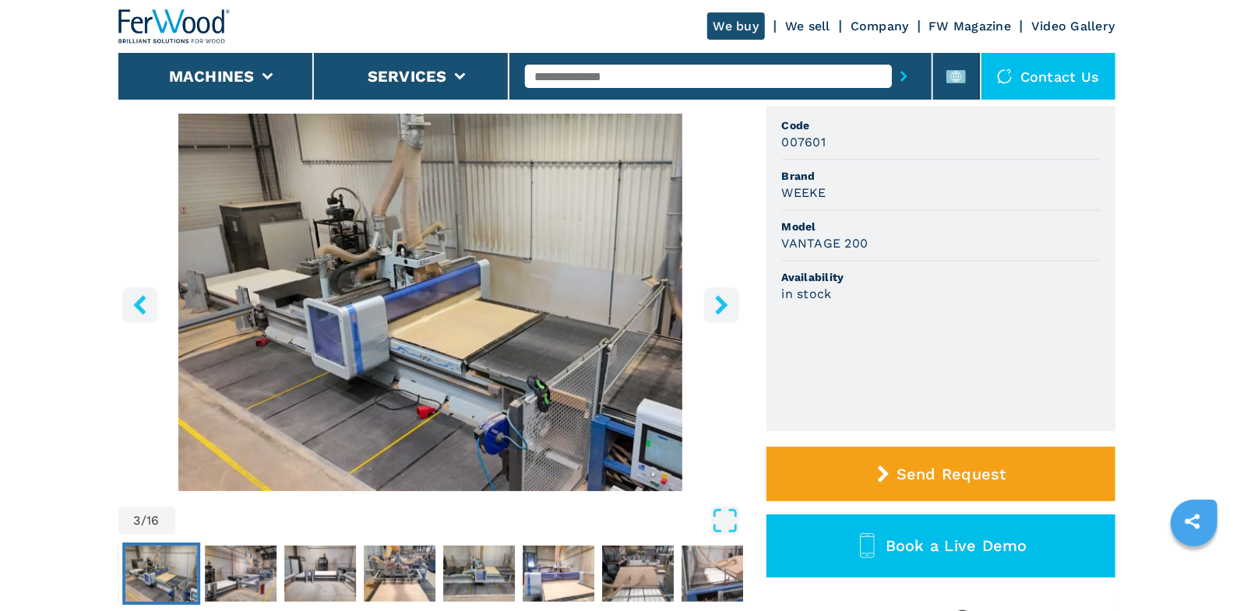
click at [719, 311] on icon "right-button" at bounding box center [721, 304] width 12 height 19
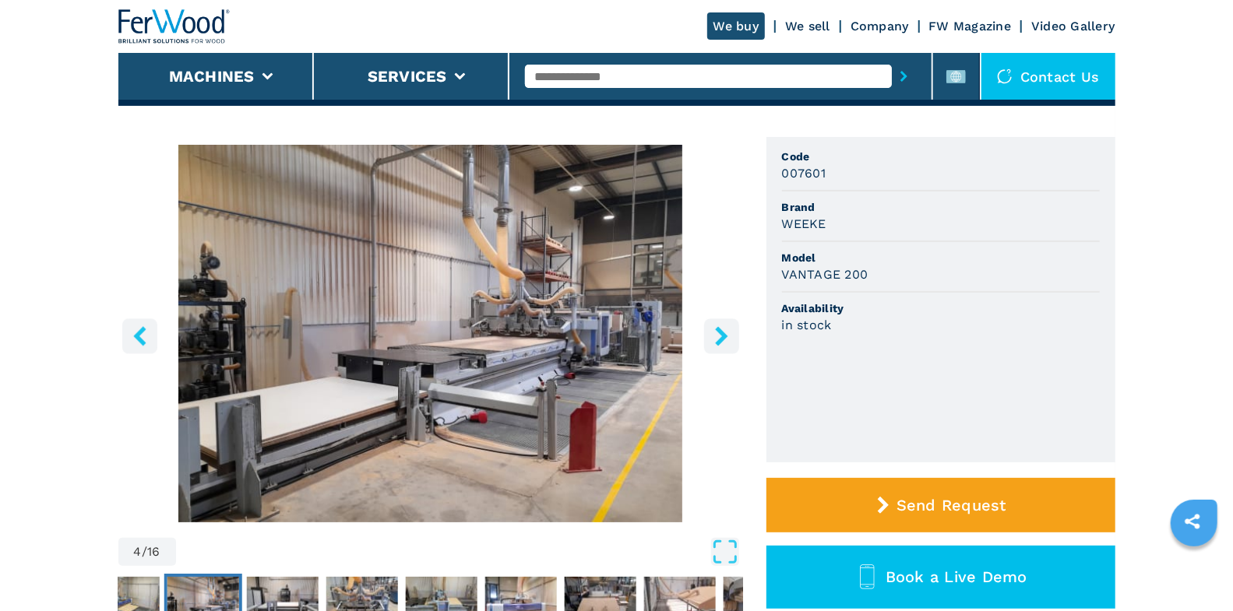
scroll to position [97, 0]
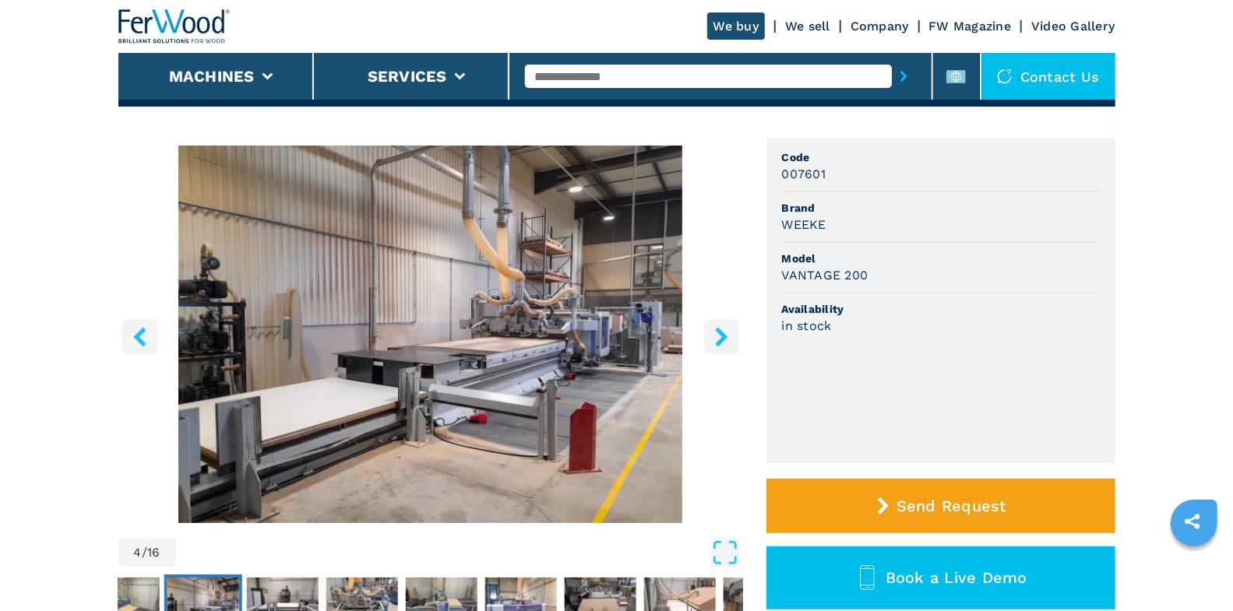
click at [478, 306] on img "Go to Slide 4" at bounding box center [430, 335] width 625 height 378
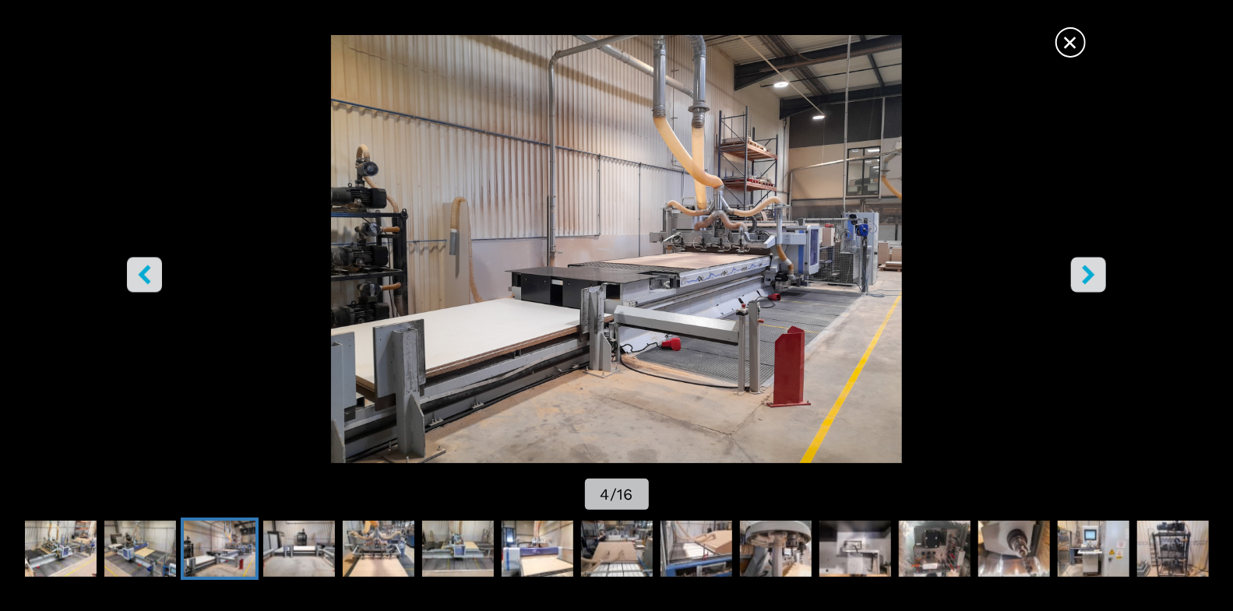
click at [1061, 27] on span "×" at bounding box center [1070, 39] width 27 height 27
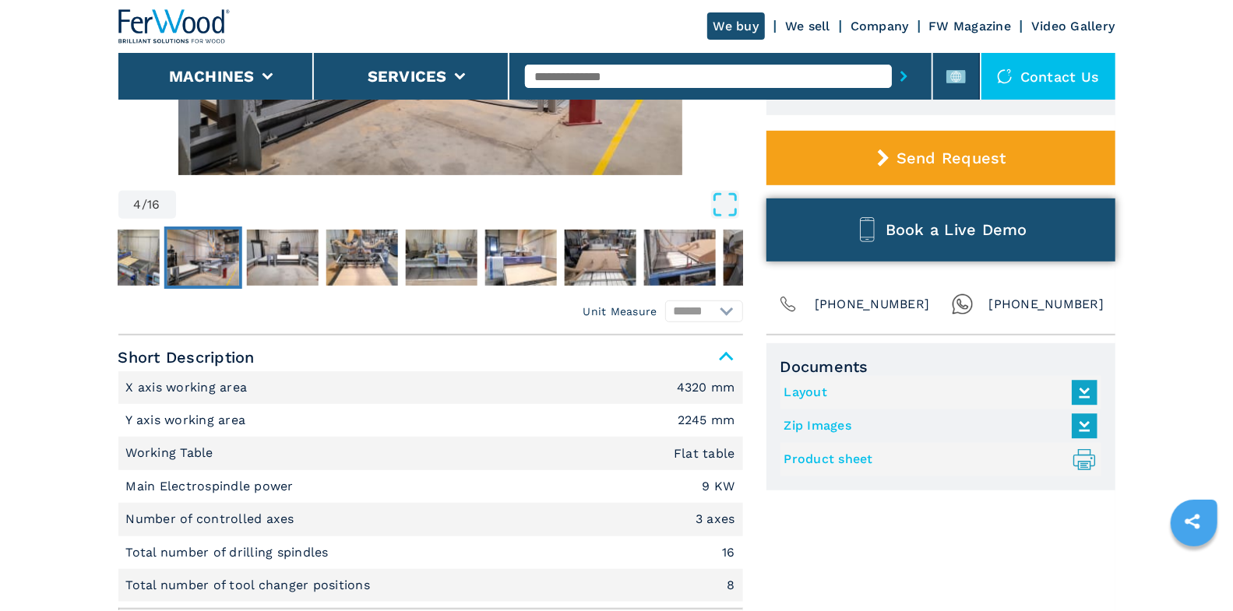
scroll to position [453, 0]
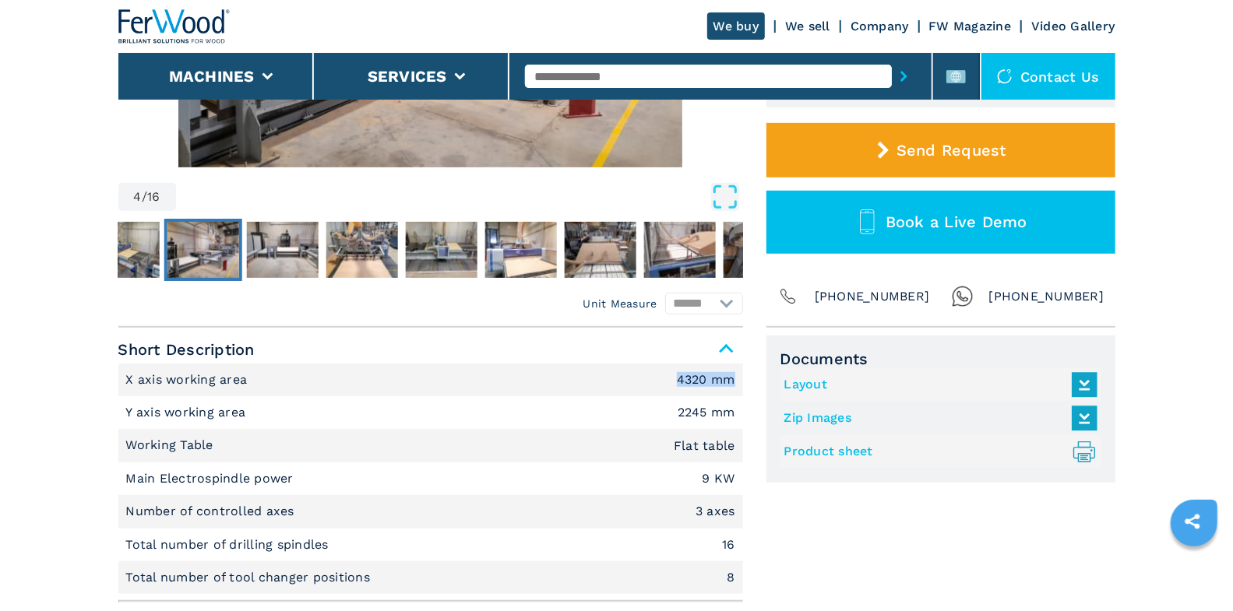
drag, startPoint x: 678, startPoint y: 376, endPoint x: 744, endPoint y: 390, distance: 67.7
click at [744, 390] on div "Unit Measure ****** ******** Short Description X axis working area 4320 mm Y ax…" at bounding box center [616, 490] width 997 height 325
click at [723, 414] on em "2245 mm" at bounding box center [707, 413] width 58 height 12
drag, startPoint x: 706, startPoint y: 474, endPoint x: 744, endPoint y: 480, distance: 39.3
click at [744, 480] on div "Unit Measure ****** ******** Short Description X axis working area 4320 mm Y ax…" at bounding box center [616, 490] width 997 height 325
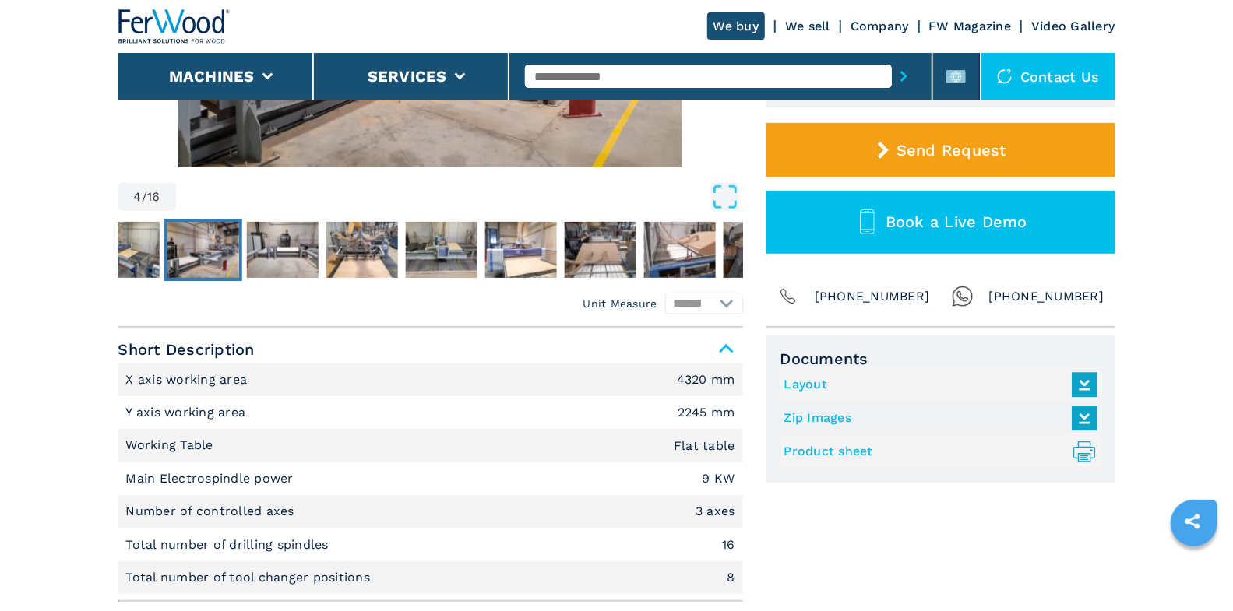
click at [727, 514] on em "3 axes" at bounding box center [715, 511] width 40 height 12
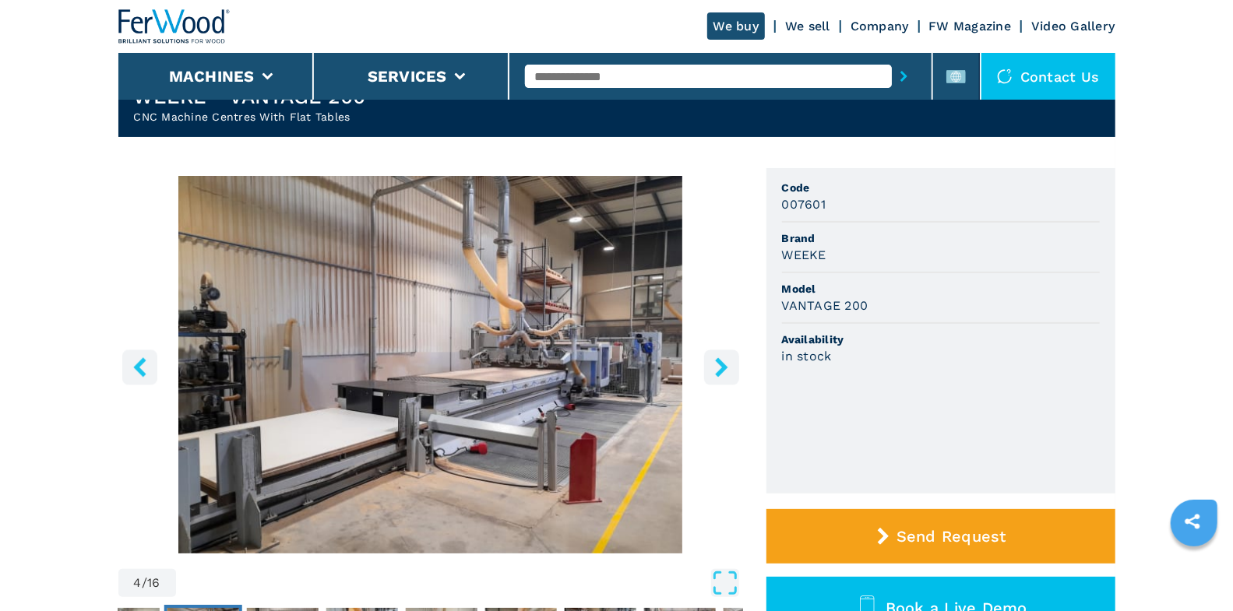
scroll to position [0, 0]
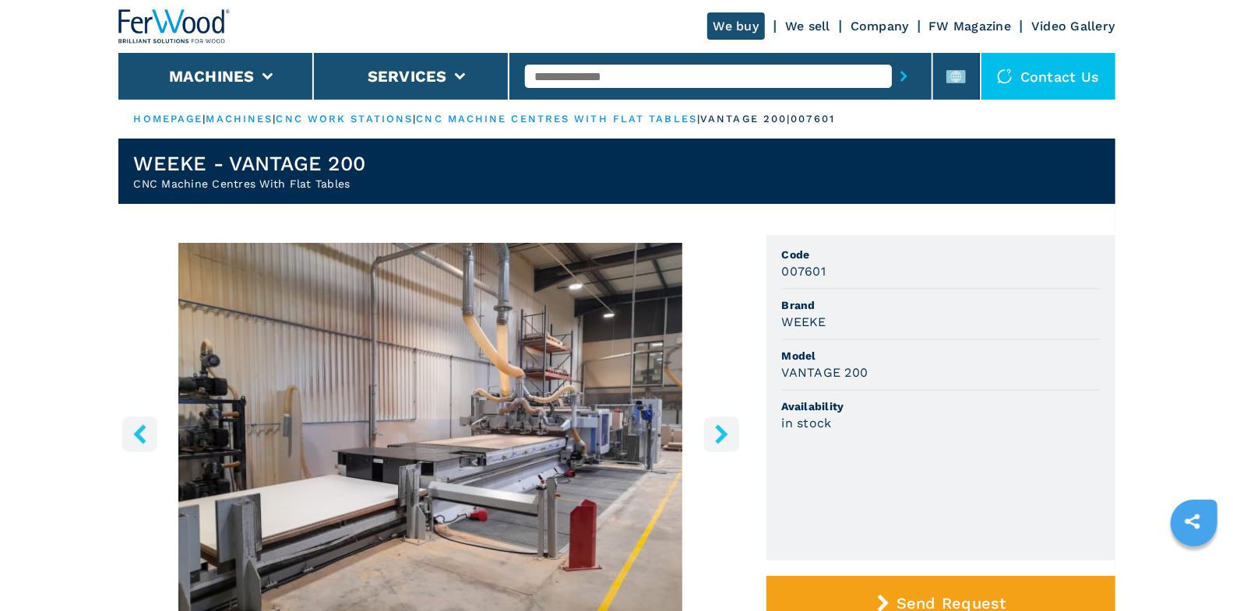
click at [727, 445] on button "right-button" at bounding box center [721, 434] width 35 height 35
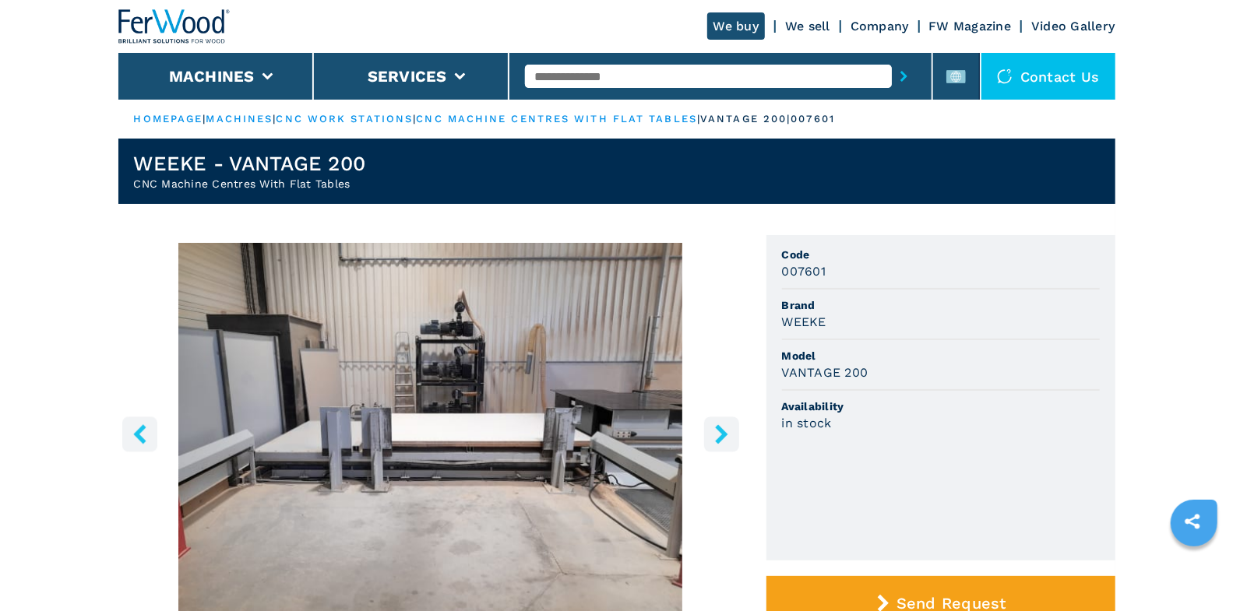
click at [727, 445] on button "right-button" at bounding box center [721, 434] width 35 height 35
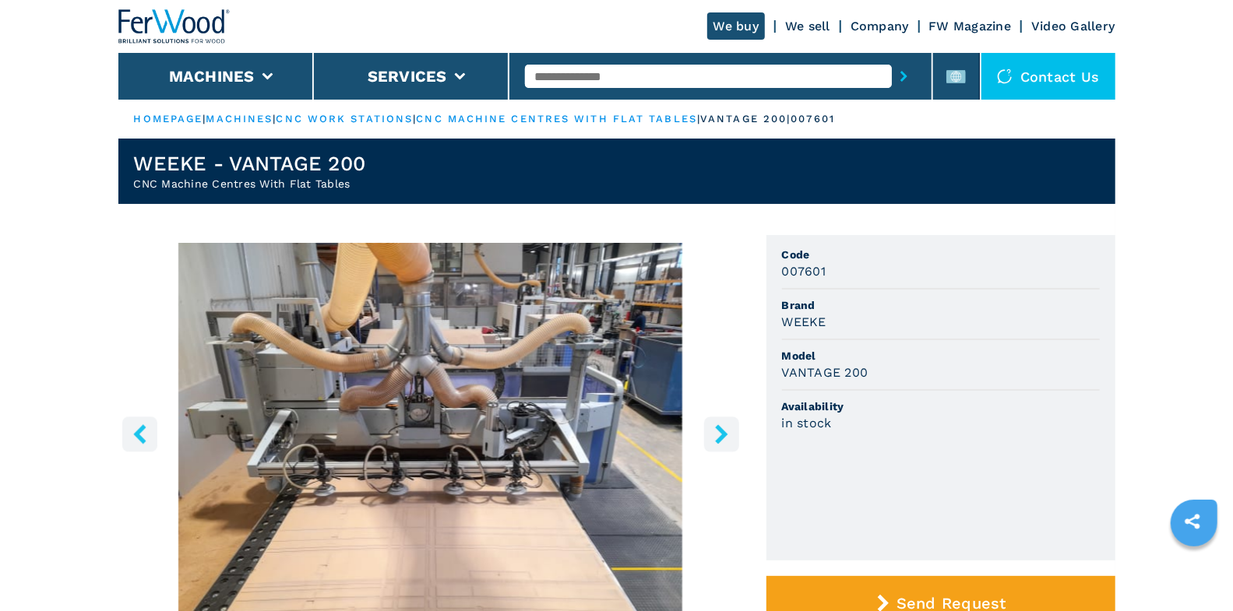
click at [727, 445] on button "right-button" at bounding box center [721, 434] width 35 height 35
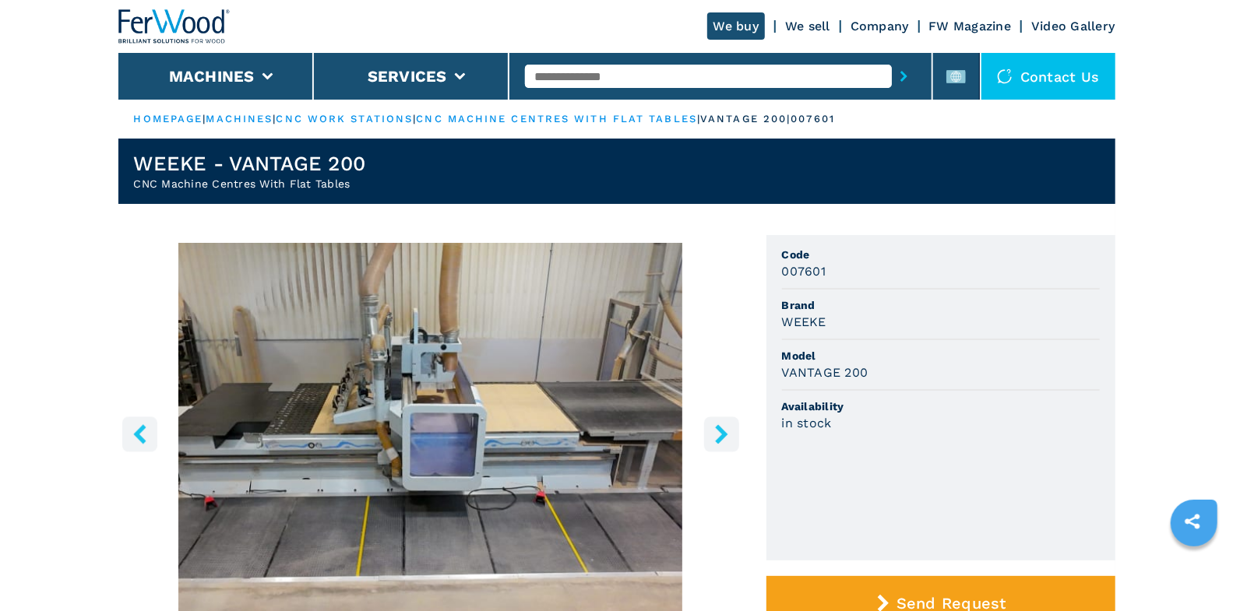
click at [727, 433] on icon "right-button" at bounding box center [721, 433] width 19 height 19
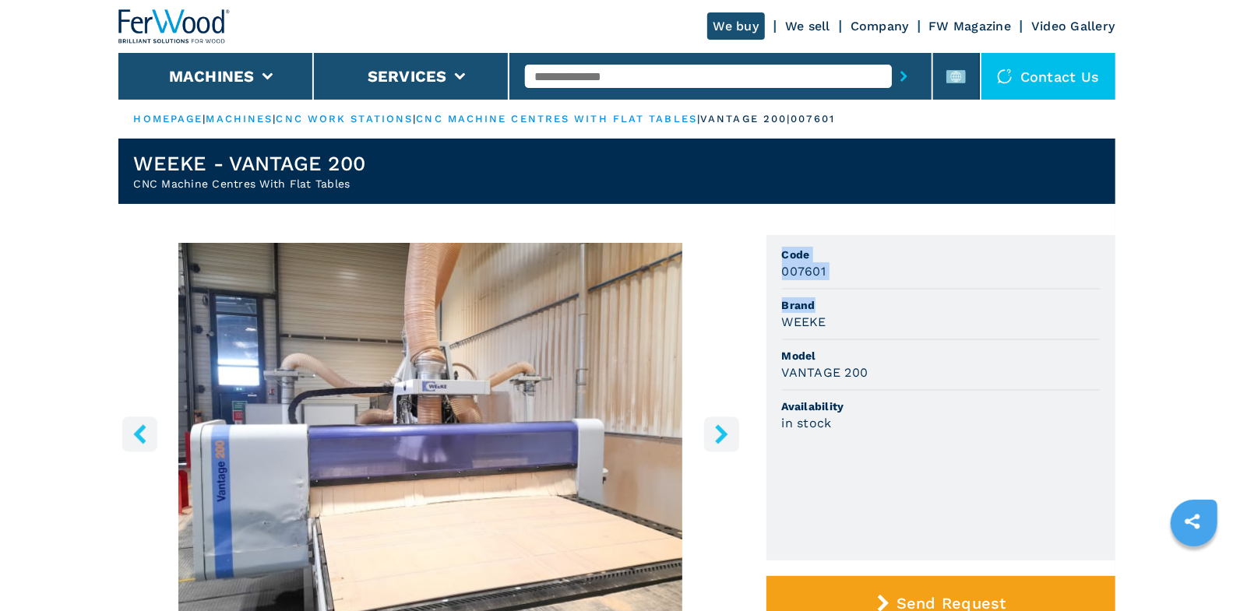
drag, startPoint x: 780, startPoint y: 258, endPoint x: 868, endPoint y: 308, distance: 102.2
click at [868, 308] on ul "Code 007601 Brand WEEKE Model VANTAGE 200 Availability in stock" at bounding box center [940, 398] width 349 height 326
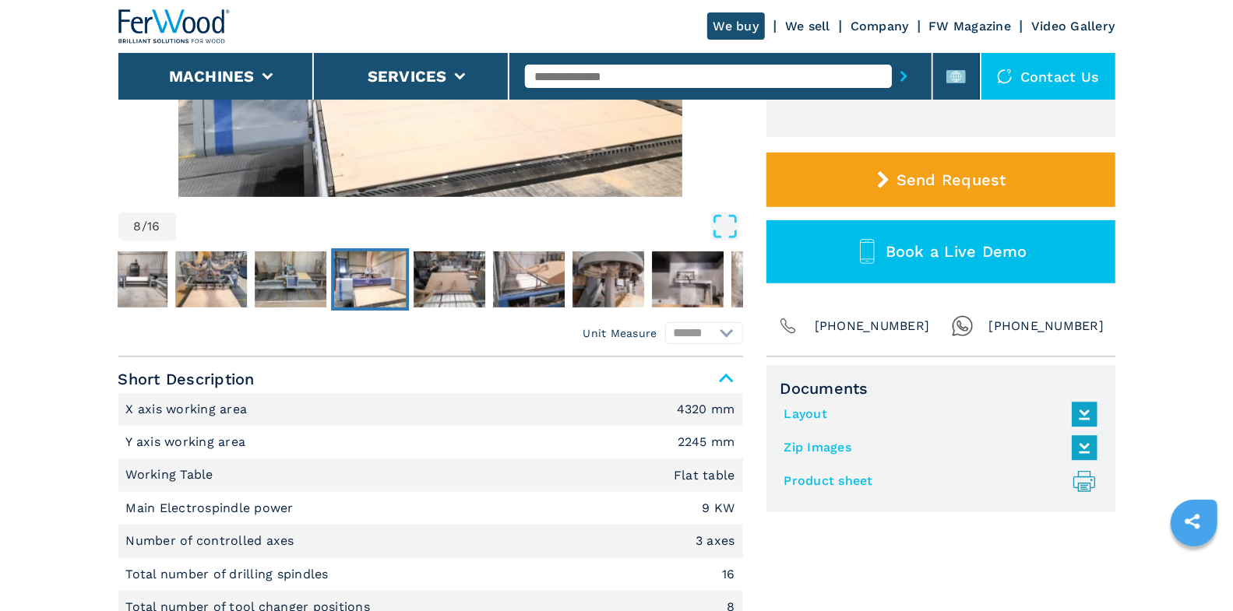
scroll to position [60, 0]
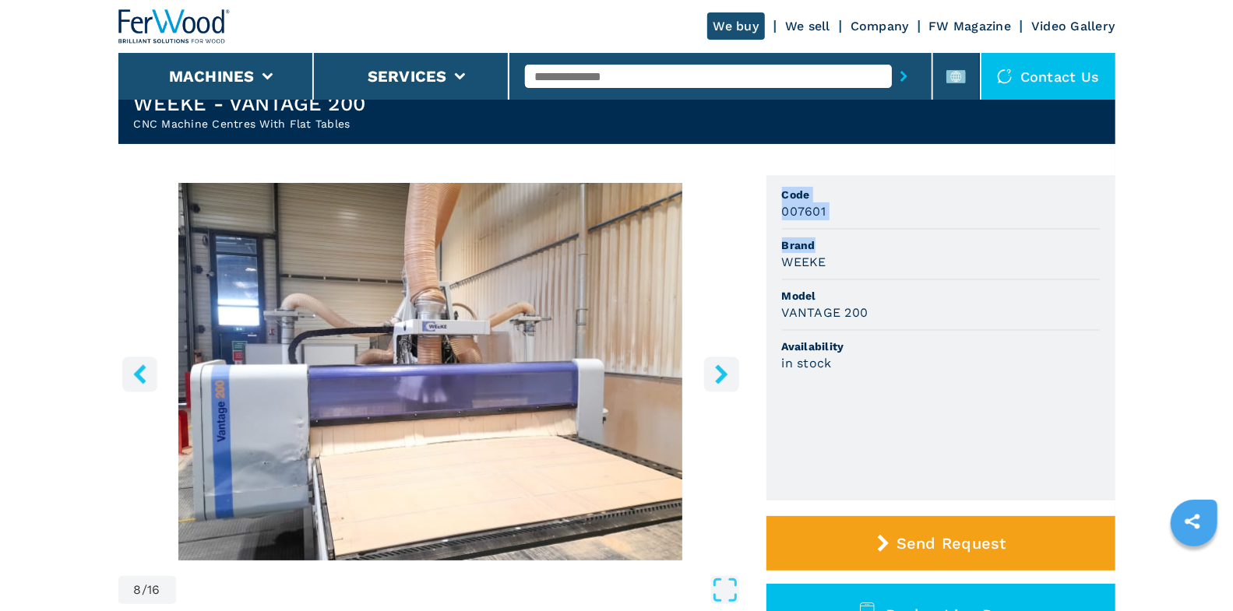
click at [722, 370] on icon "right-button" at bounding box center [721, 373] width 12 height 19
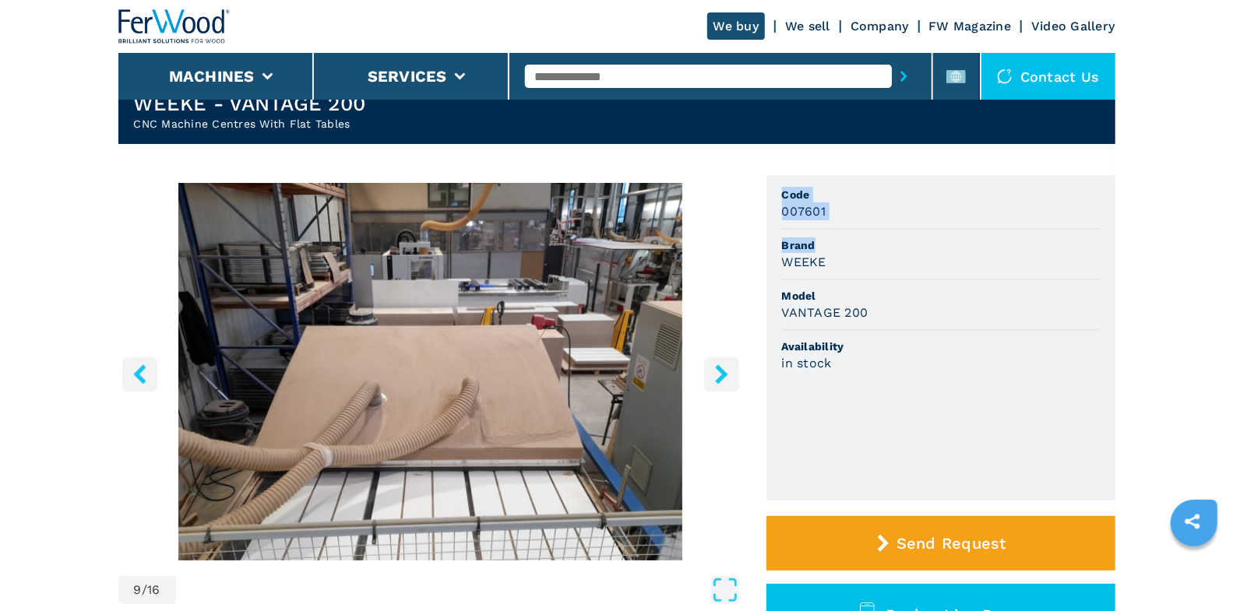
click at [722, 370] on icon "right-button" at bounding box center [721, 373] width 12 height 19
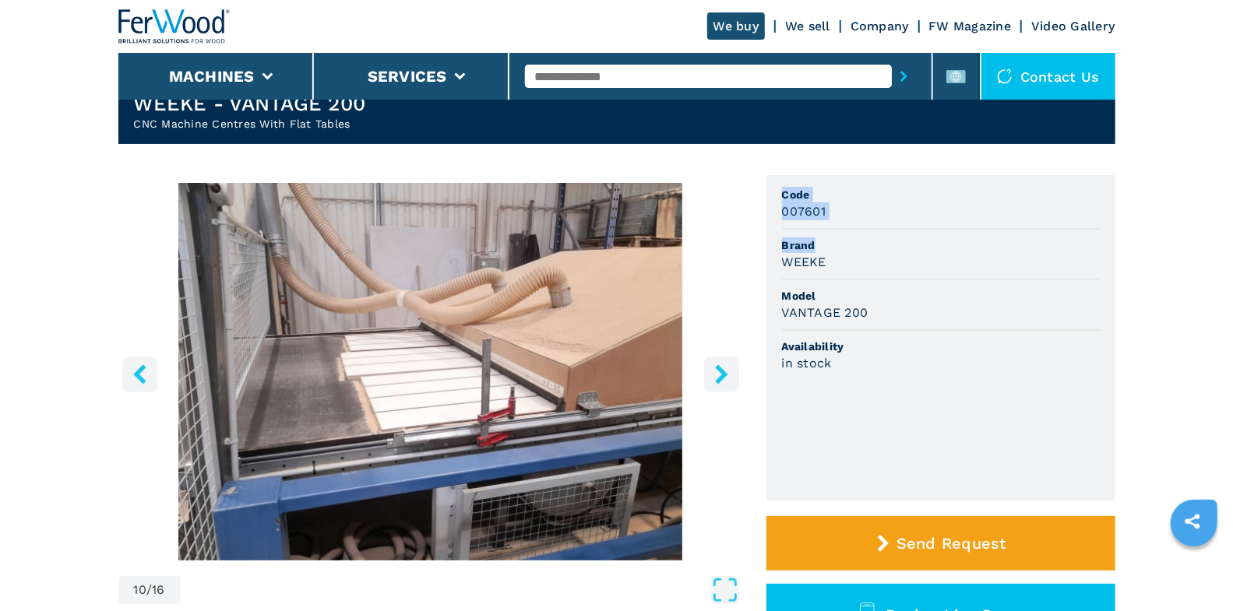
click at [722, 370] on icon "right-button" at bounding box center [721, 373] width 12 height 19
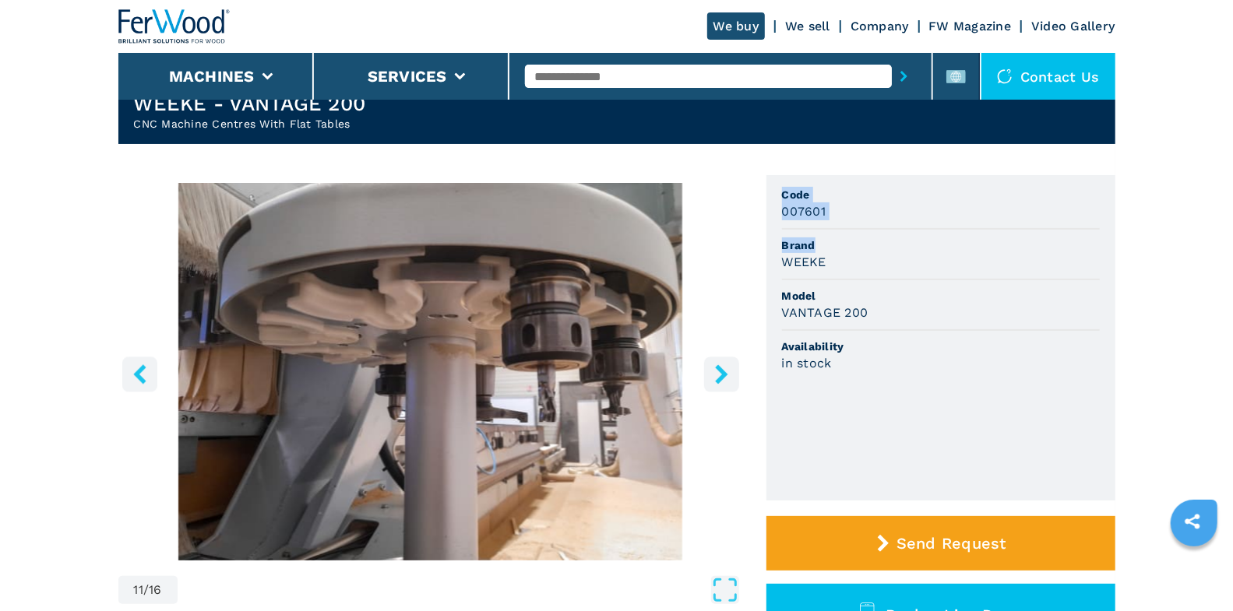
click at [724, 375] on icon "right-button" at bounding box center [721, 373] width 12 height 19
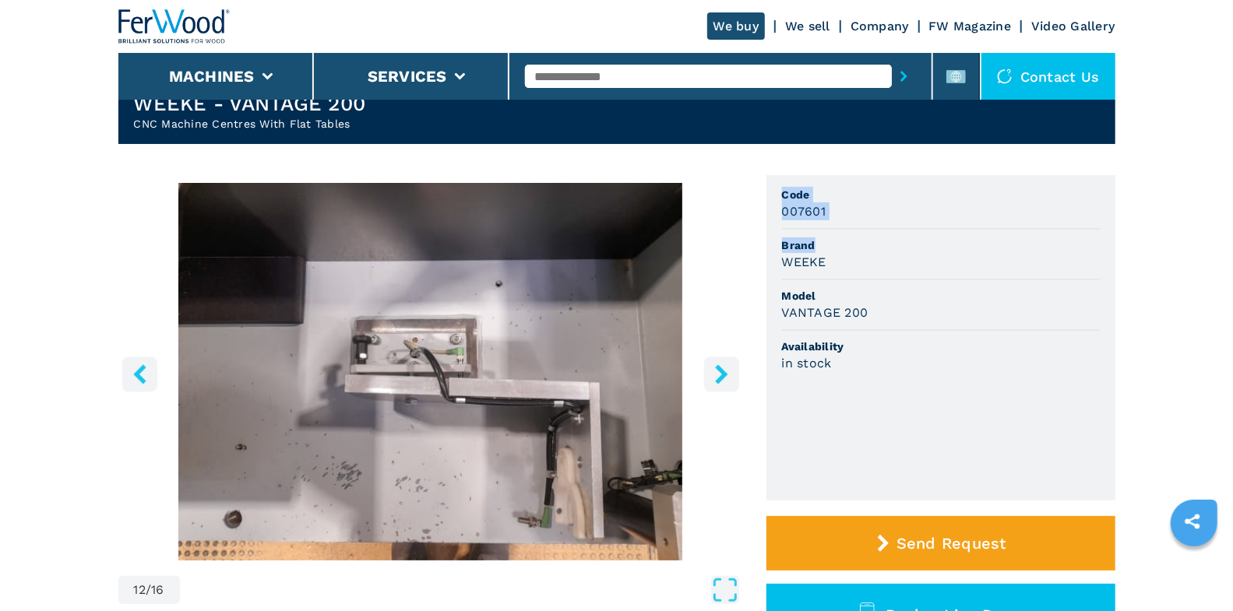
click at [724, 375] on icon "right-button" at bounding box center [721, 373] width 12 height 19
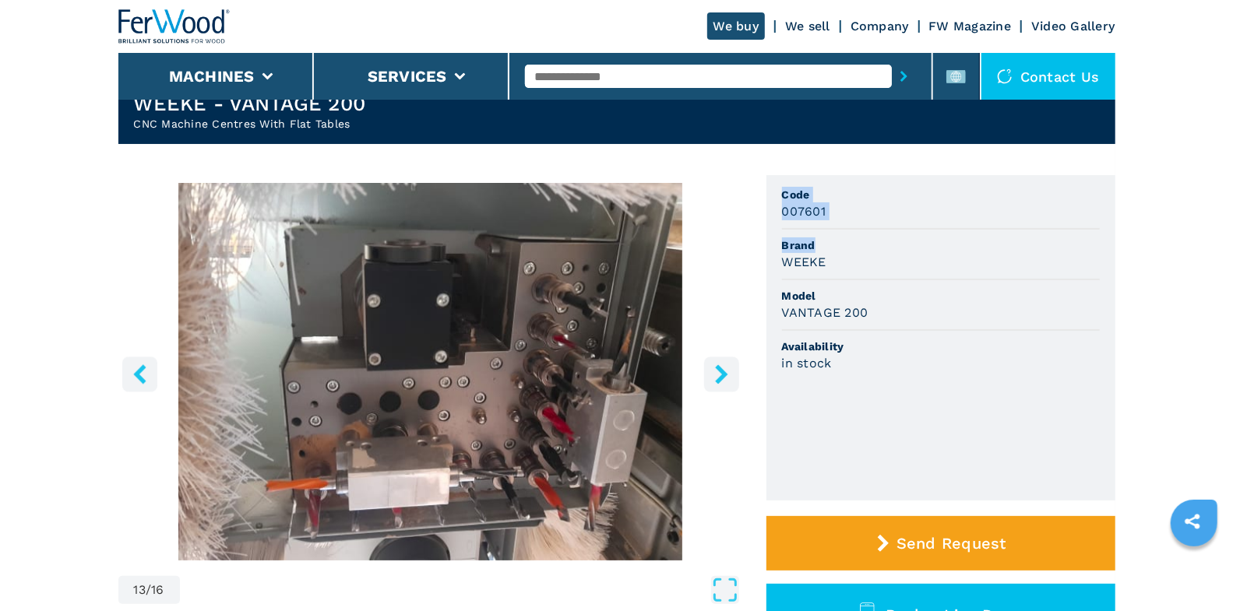
click at [724, 375] on icon "right-button" at bounding box center [721, 373] width 12 height 19
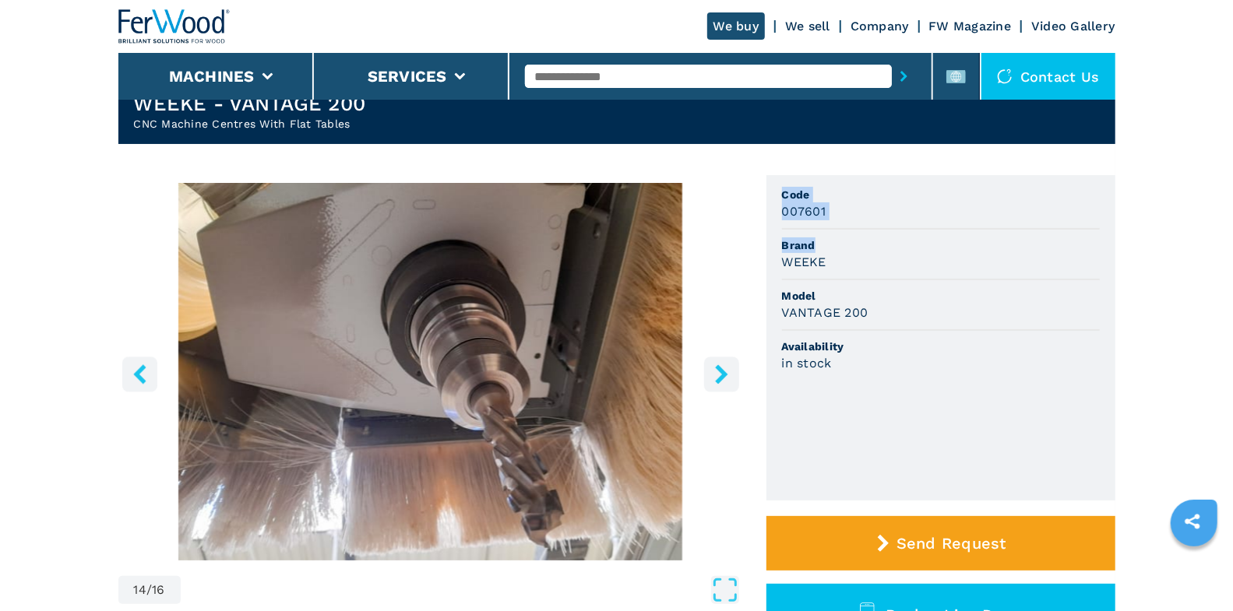
click at [724, 375] on icon "right-button" at bounding box center [721, 373] width 12 height 19
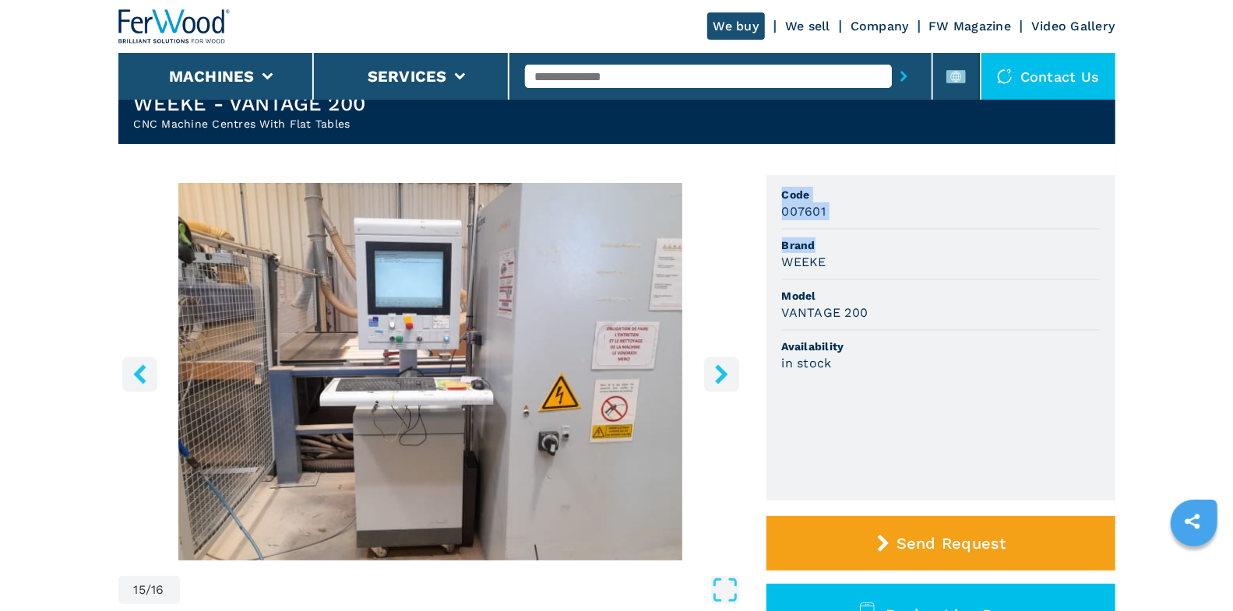
click at [724, 375] on icon "right-button" at bounding box center [721, 373] width 12 height 19
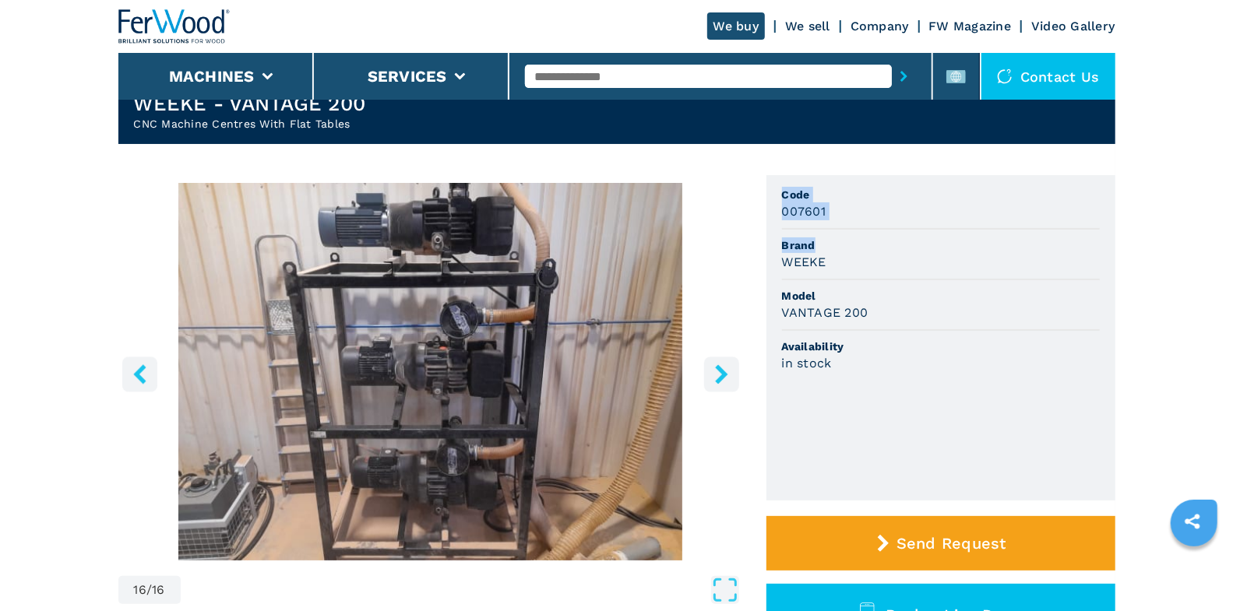
click at [733, 375] on button "right-button" at bounding box center [721, 374] width 35 height 35
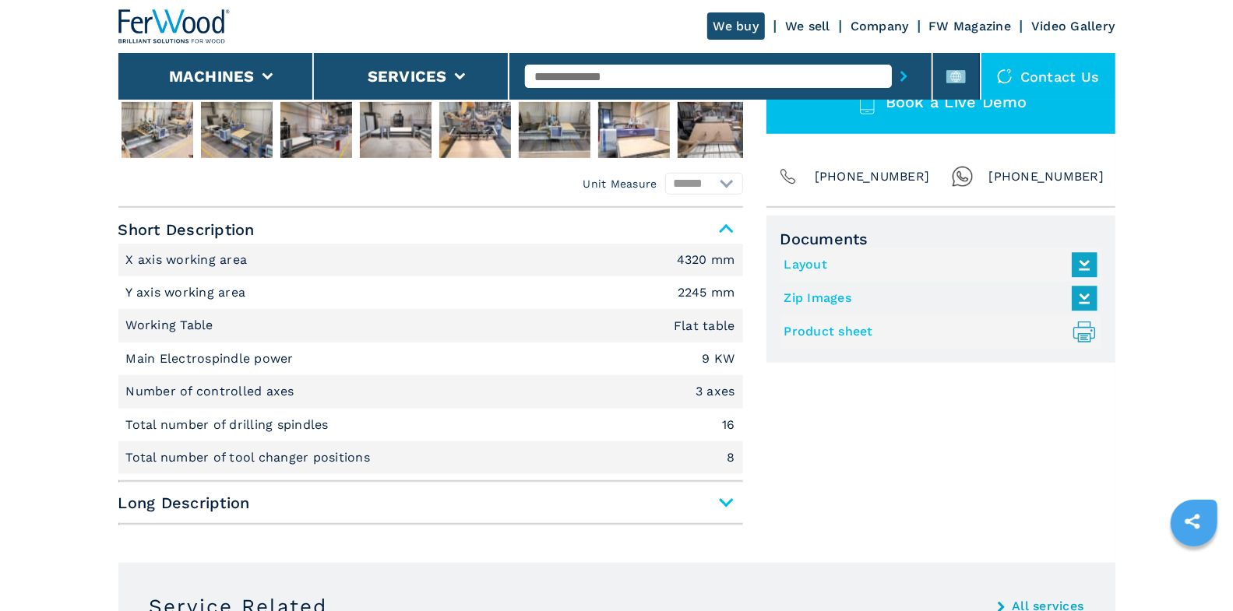
scroll to position [670, 0]
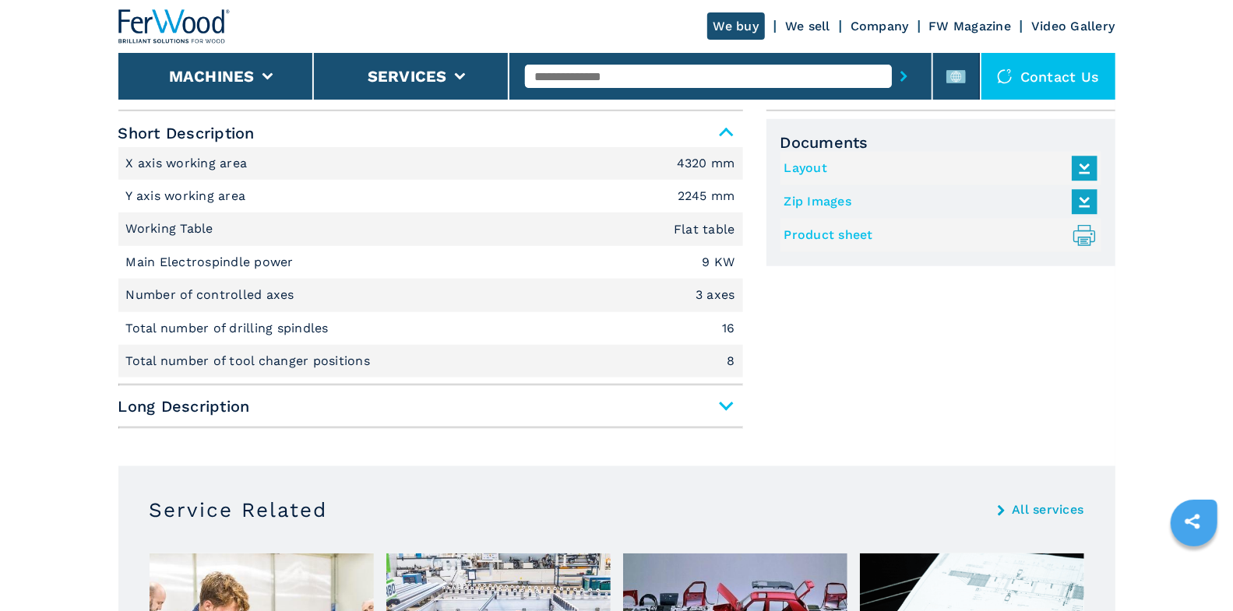
click at [715, 411] on span "Long Description" at bounding box center [430, 406] width 625 height 28
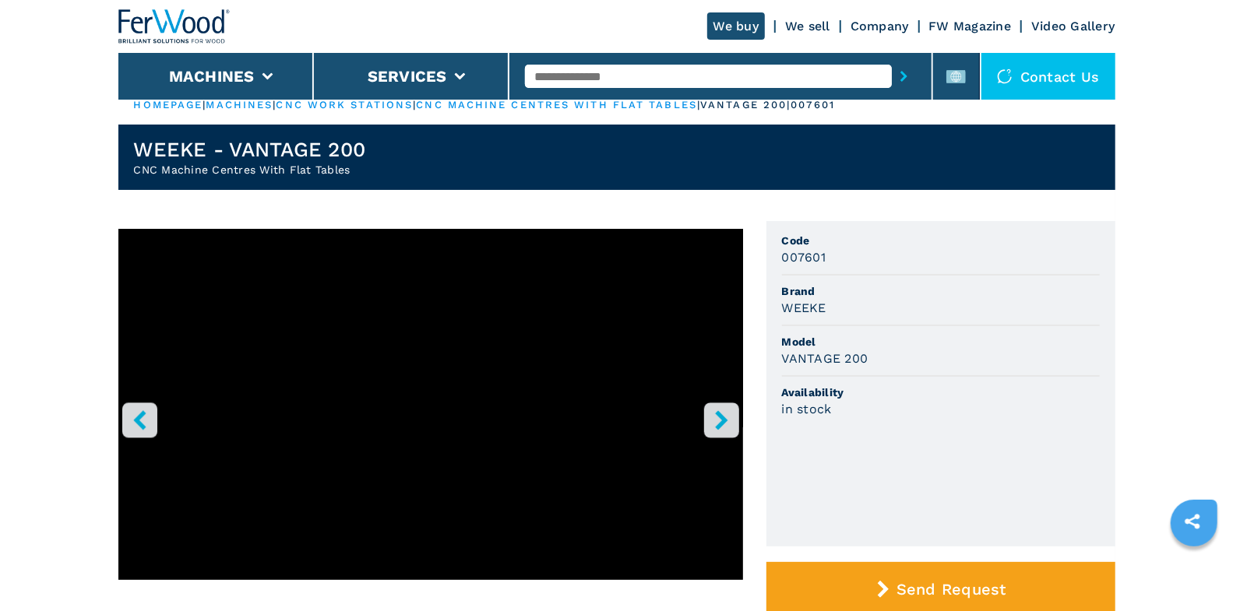
scroll to position [32, 0]
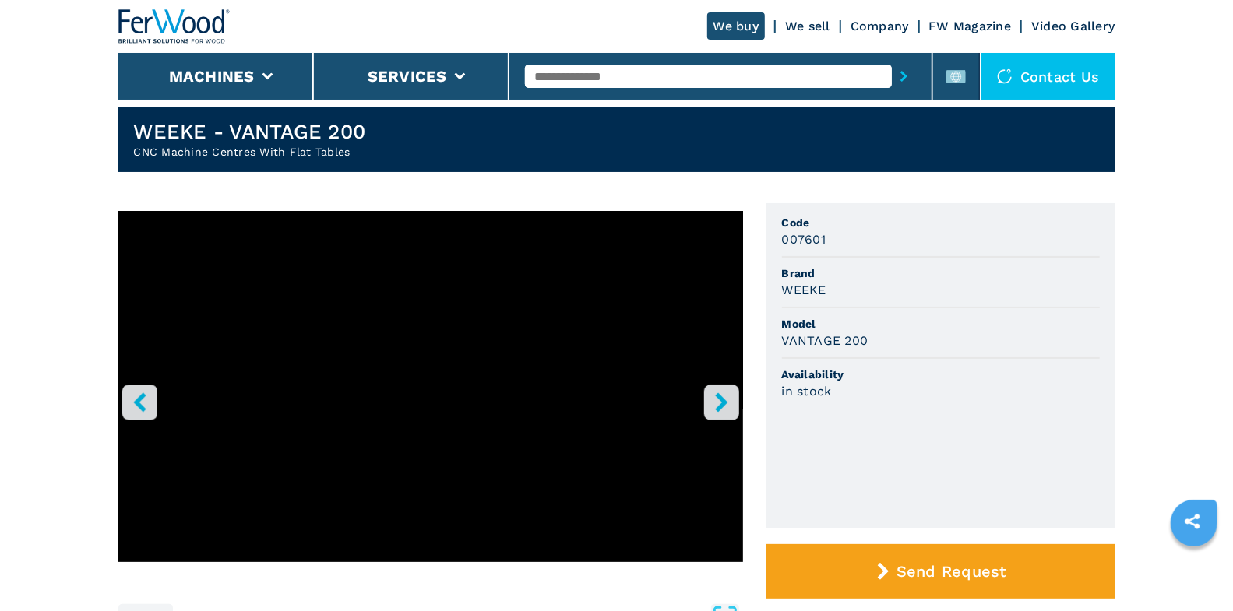
click at [642, 69] on input "text" at bounding box center [708, 76] width 367 height 23
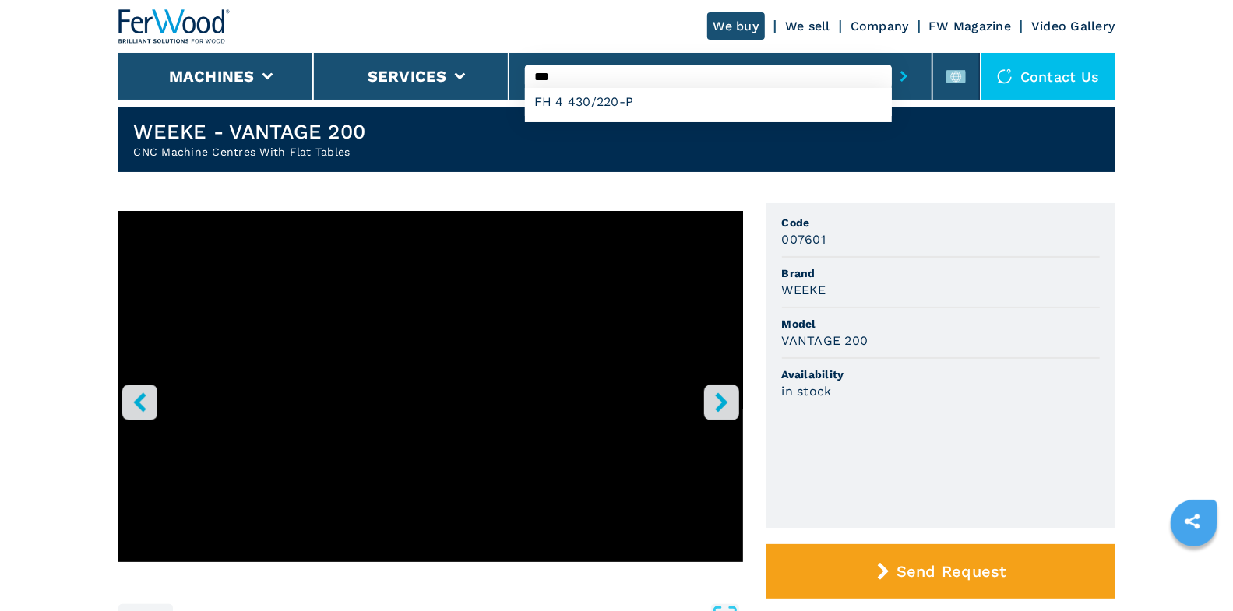
type input "**"
click at [892, 58] on button "submit-button" at bounding box center [904, 76] width 24 height 36
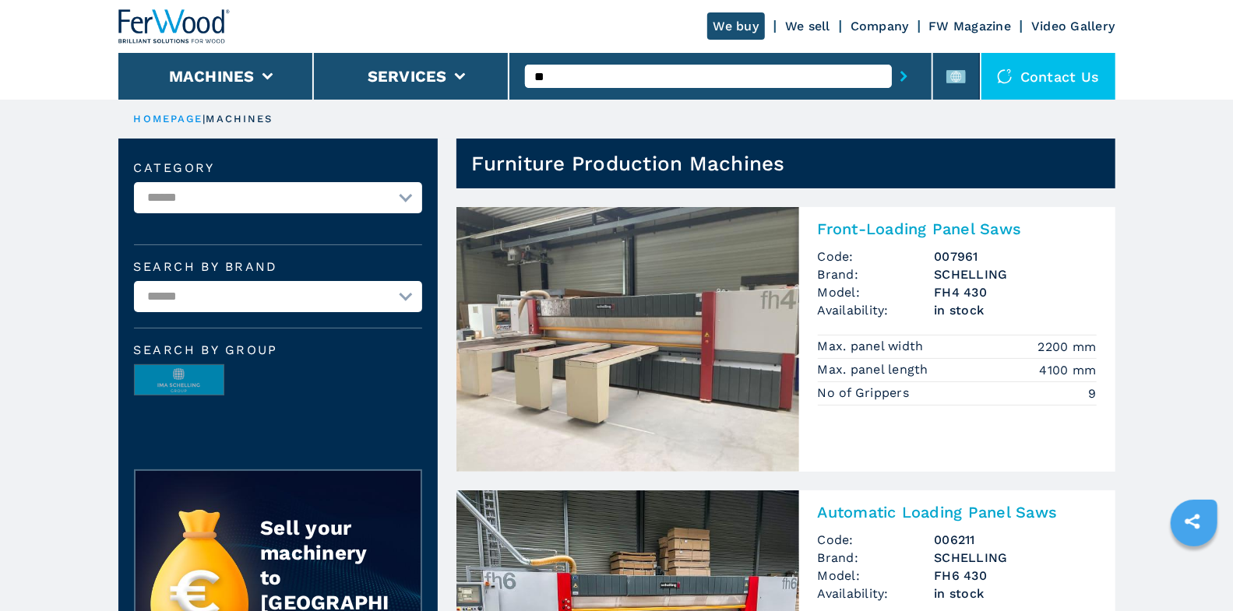
click at [678, 75] on input "**" at bounding box center [708, 76] width 367 height 23
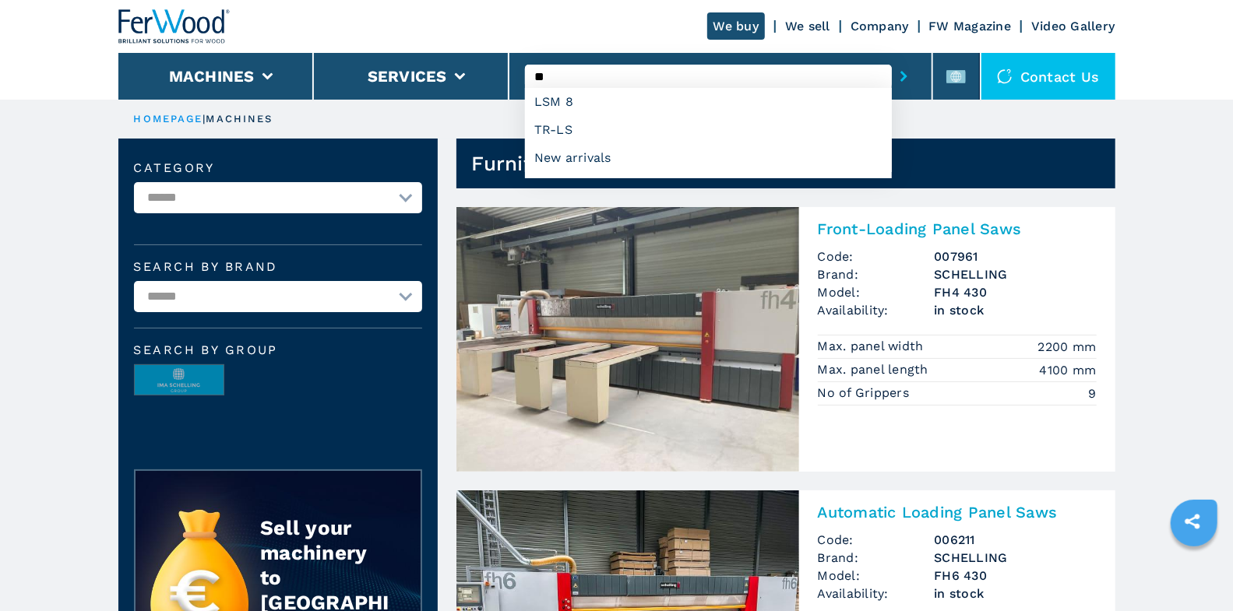
type input "*"
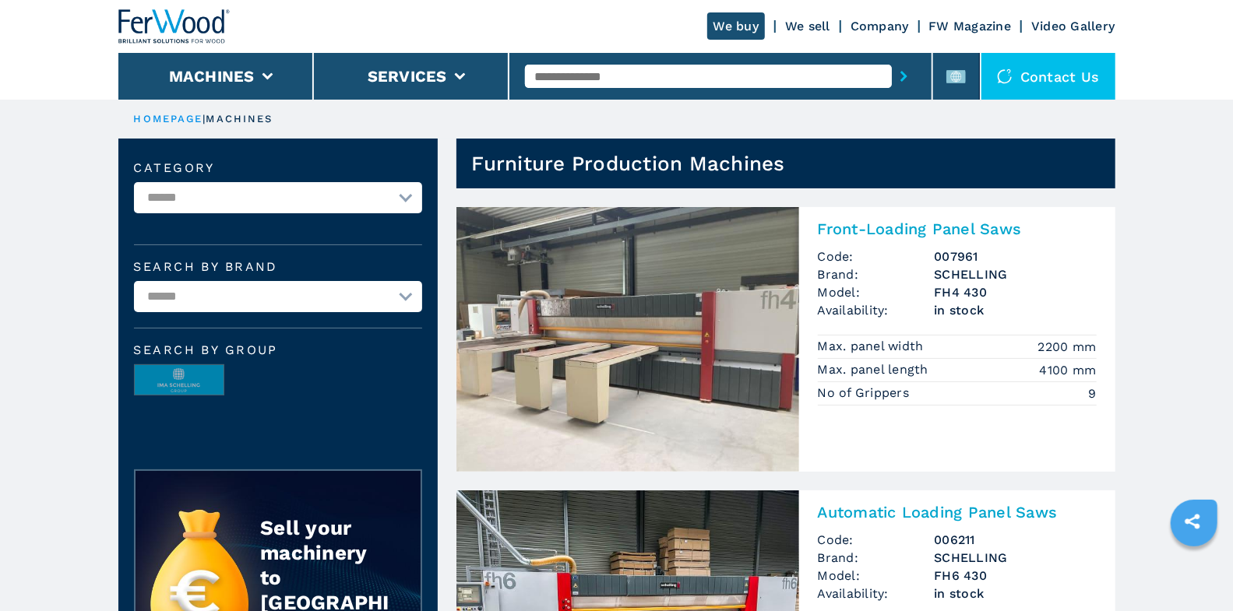
type input "*"
click at [622, 70] on input "text" at bounding box center [708, 76] width 367 height 23
type input "*******"
click at [892, 58] on button "submit-button" at bounding box center [904, 76] width 24 height 36
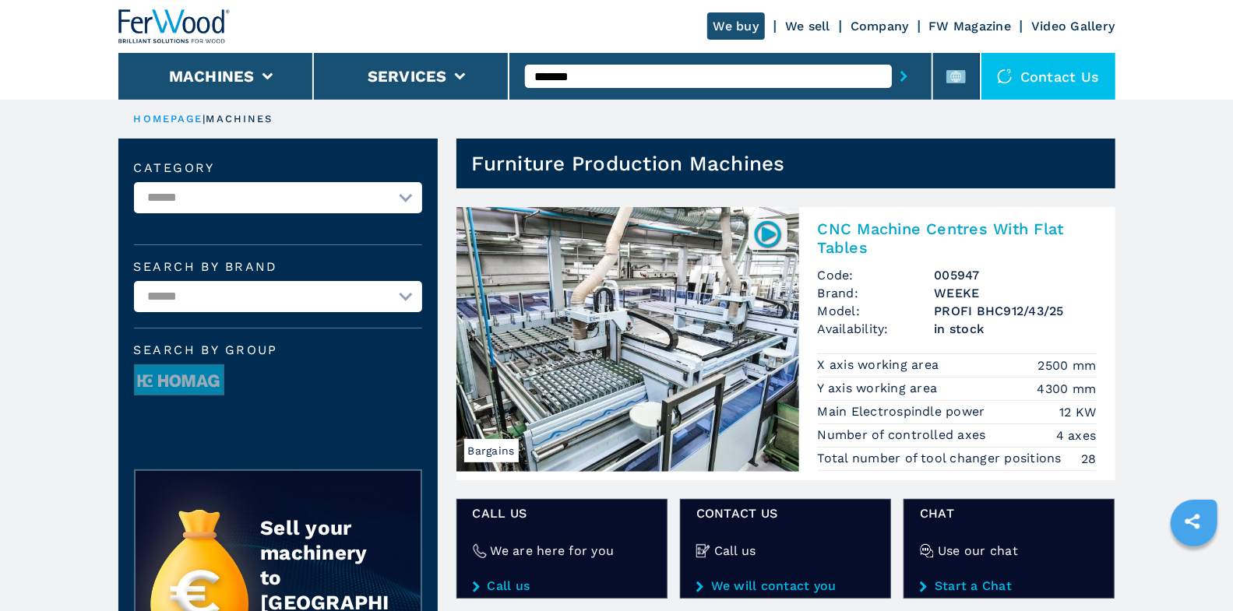
click at [889, 241] on h2 "CNC Machine Centres With Flat Tables" at bounding box center [957, 238] width 279 height 37
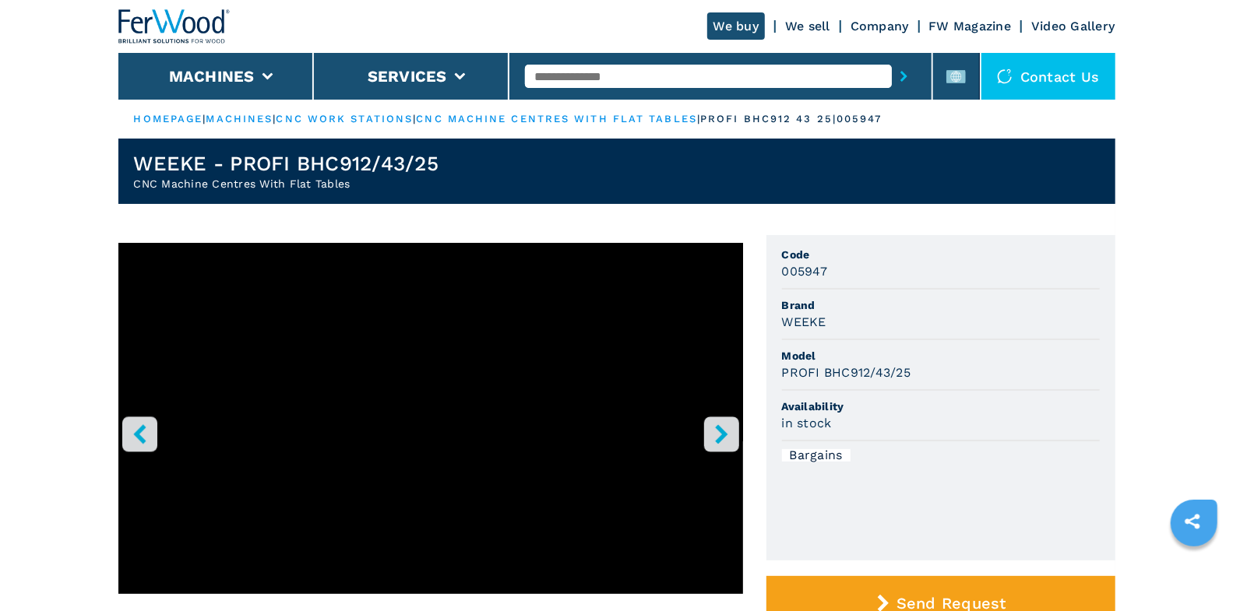
click at [710, 430] on button "right-button" at bounding box center [721, 434] width 35 height 35
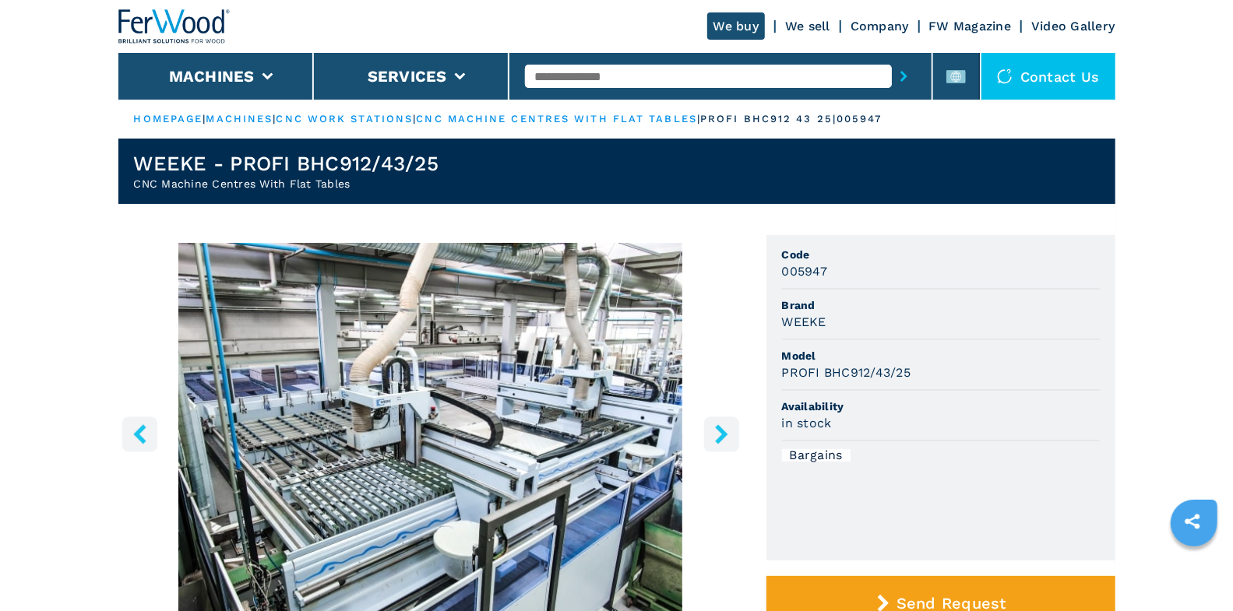
click at [715, 431] on icon "right-button" at bounding box center [721, 433] width 19 height 19
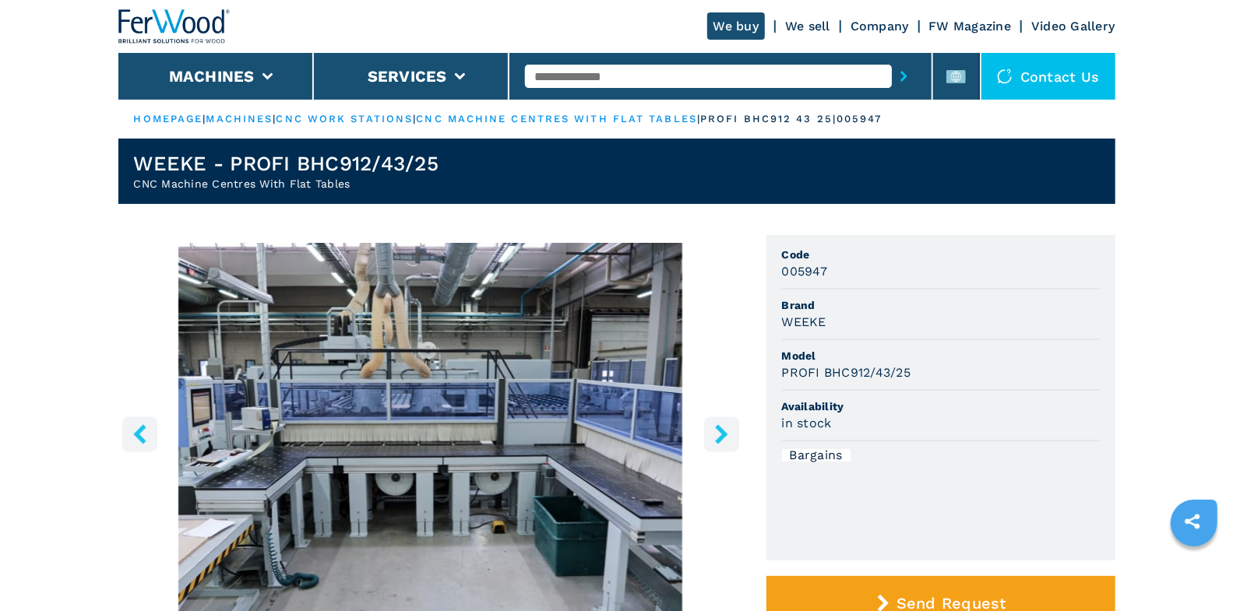
click at [730, 441] on icon "right-button" at bounding box center [721, 433] width 19 height 19
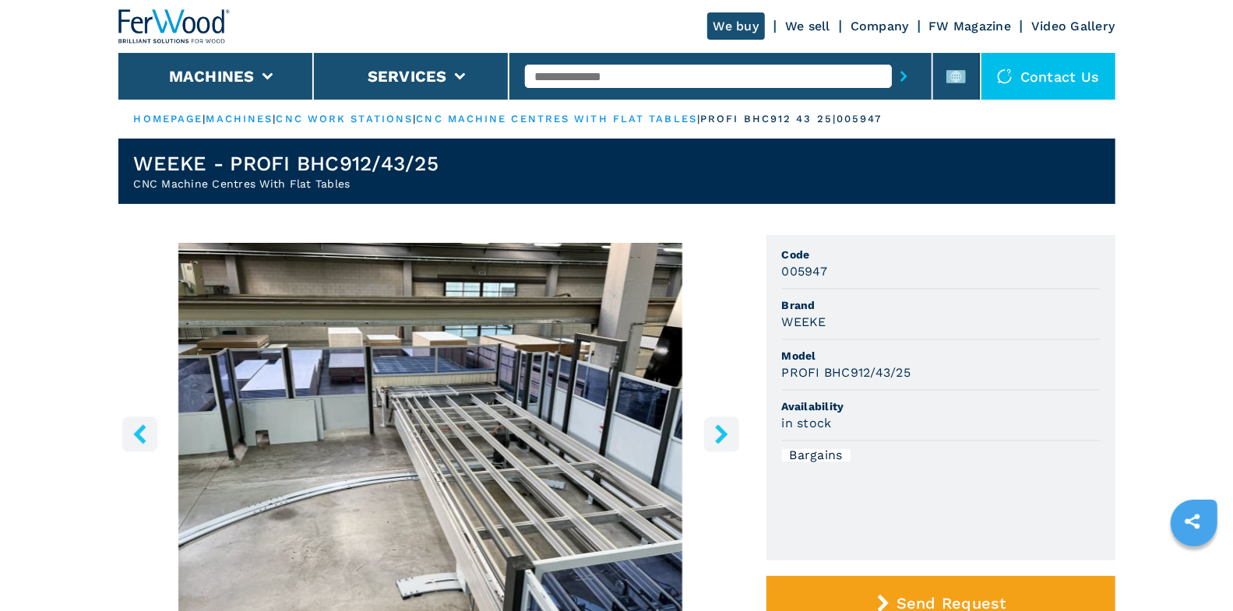
click at [726, 438] on icon "right-button" at bounding box center [721, 433] width 19 height 19
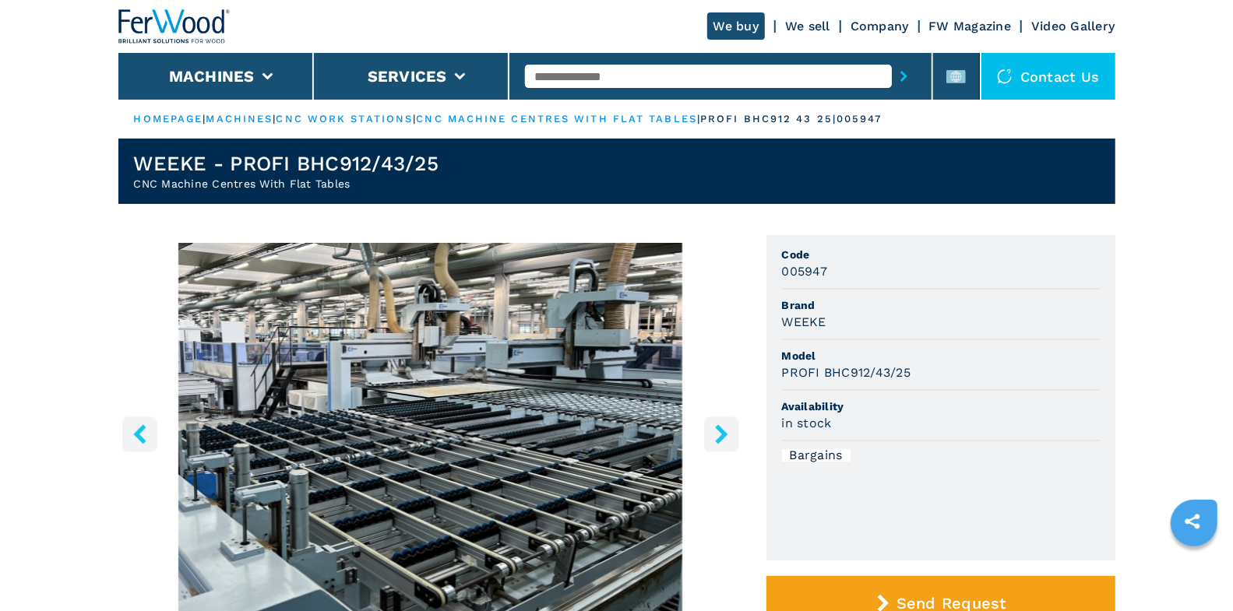
click at [726, 438] on icon "right-button" at bounding box center [721, 433] width 19 height 19
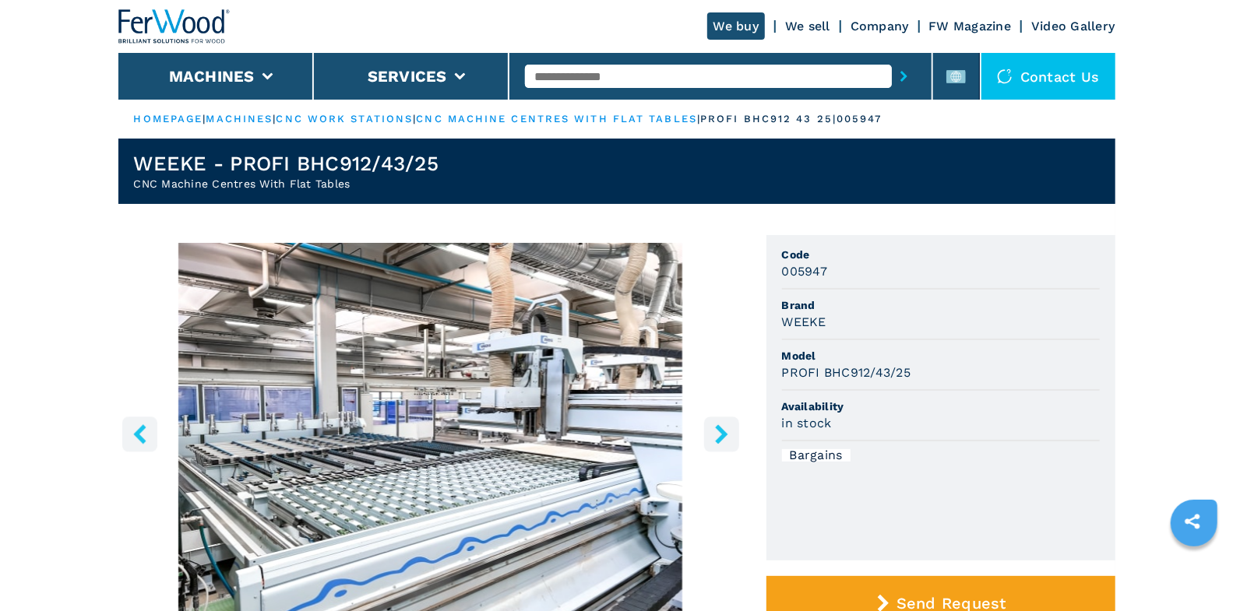
click at [726, 438] on icon "right-button" at bounding box center [721, 433] width 19 height 19
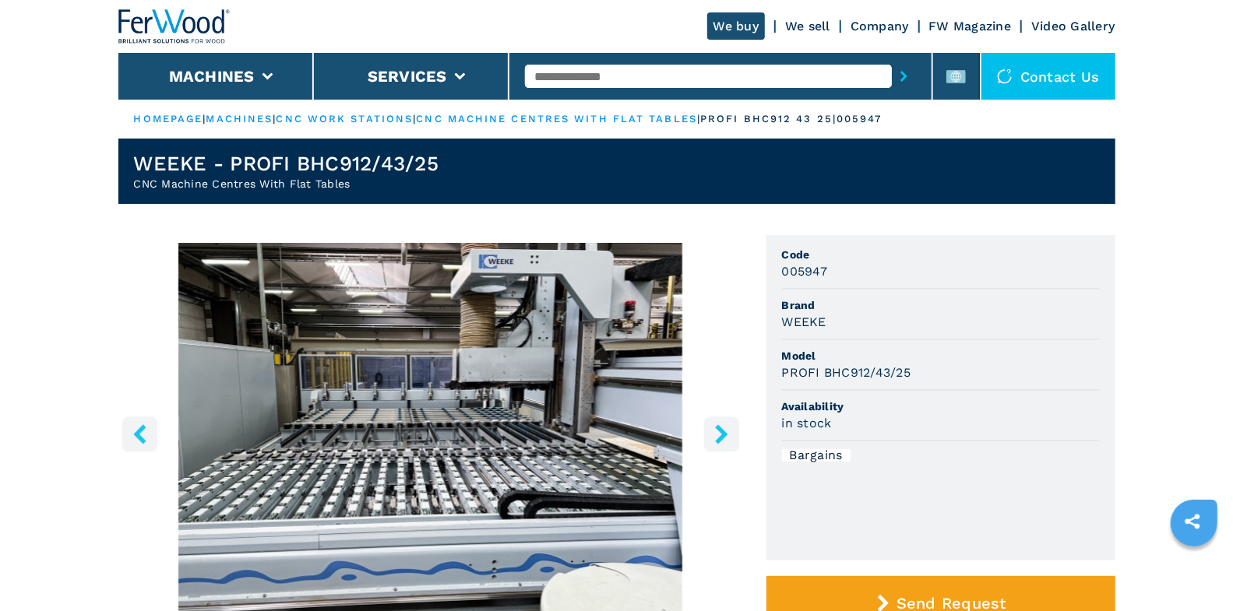
click at [726, 438] on icon "right-button" at bounding box center [721, 433] width 19 height 19
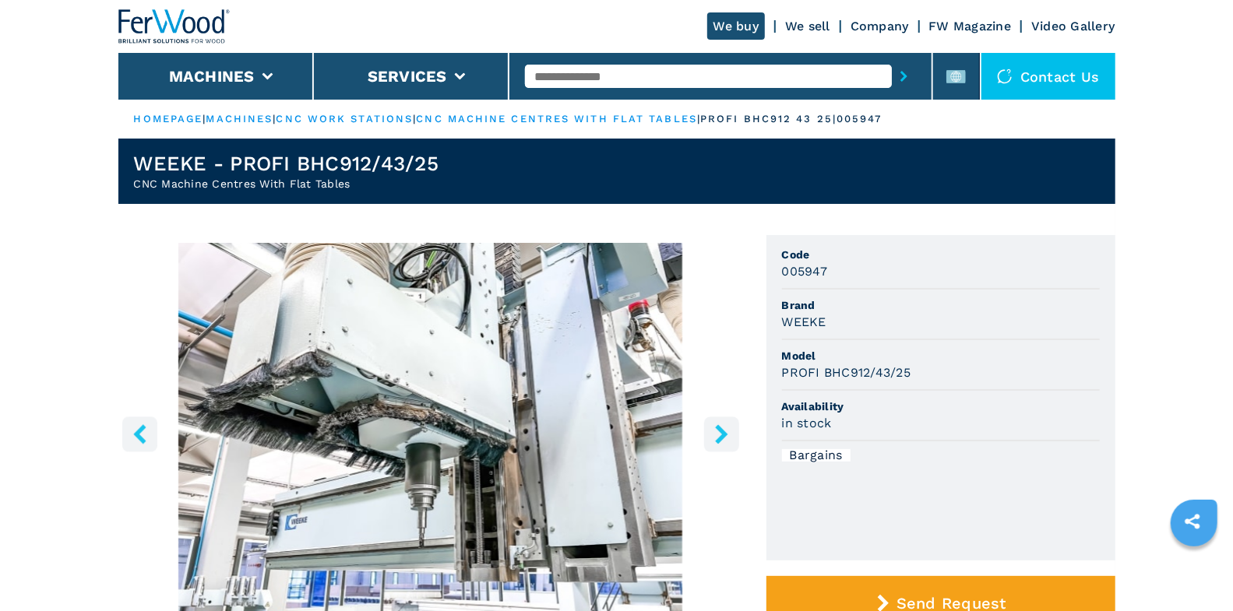
click at [725, 438] on icon "right-button" at bounding box center [721, 433] width 19 height 19
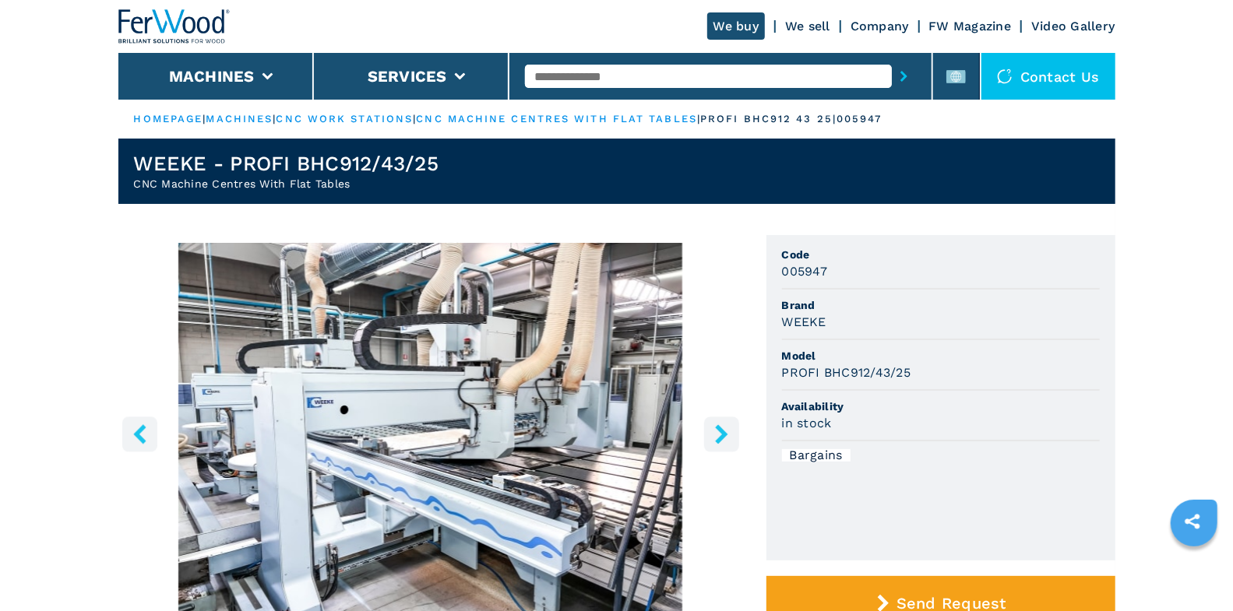
click at [725, 438] on icon "right-button" at bounding box center [721, 433] width 19 height 19
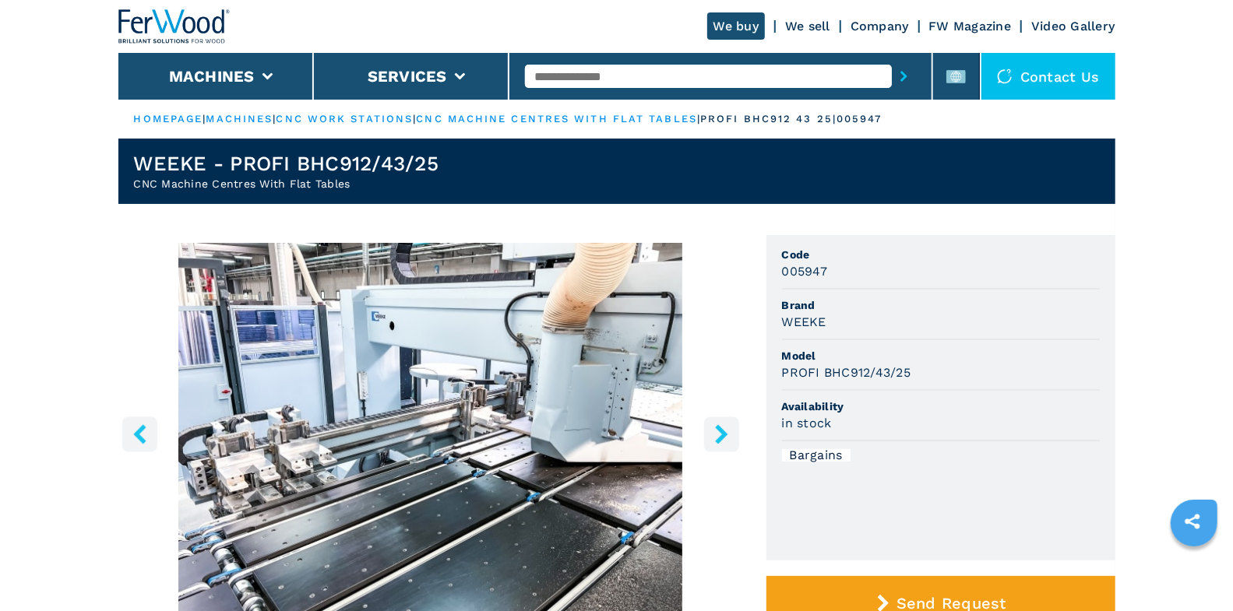
click at [725, 438] on icon "right-button" at bounding box center [721, 433] width 19 height 19
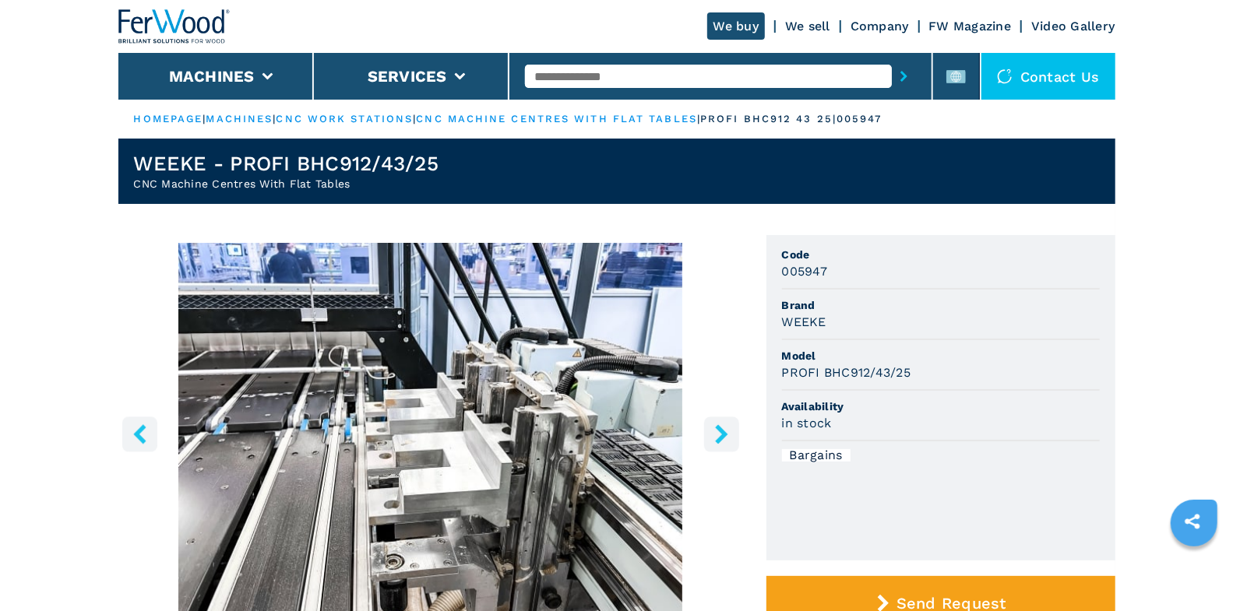
click at [725, 438] on icon "right-button" at bounding box center [721, 433] width 19 height 19
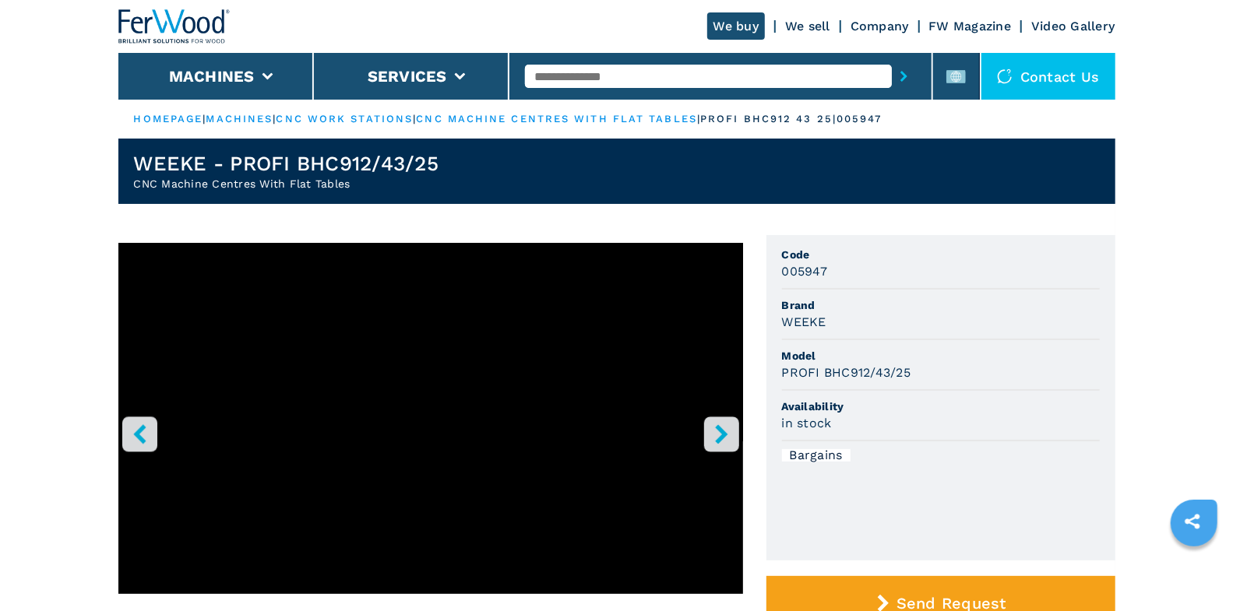
click at [592, 74] on input "text" at bounding box center [708, 76] width 367 height 23
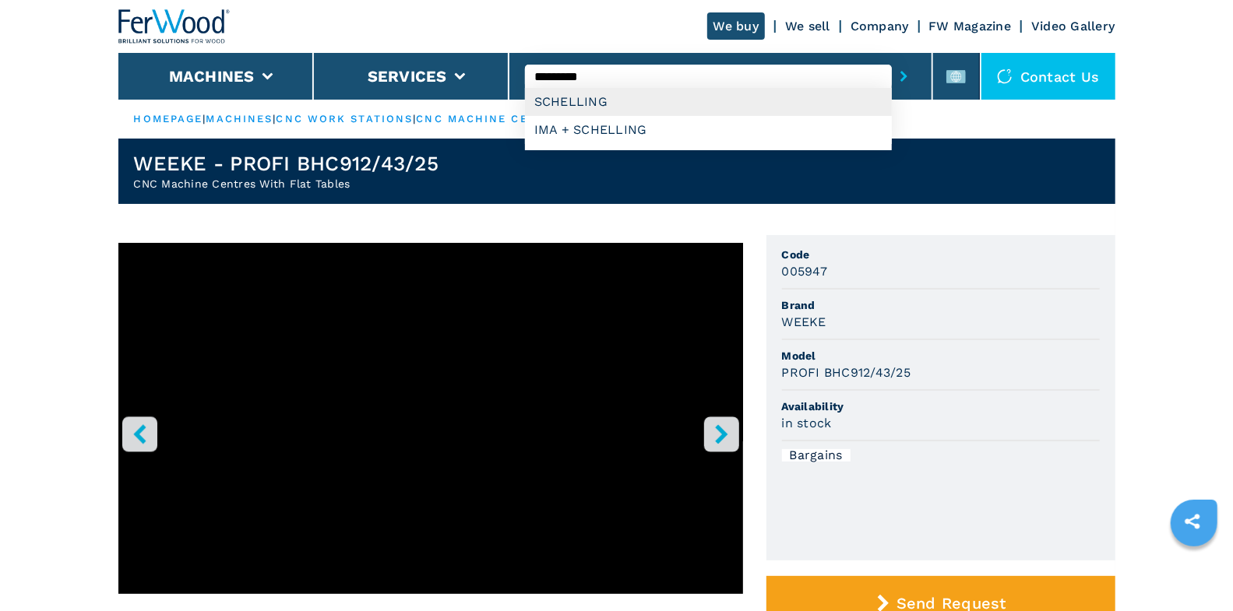
click at [593, 108] on div "SCHELLING" at bounding box center [708, 102] width 367 height 28
type input "*********"
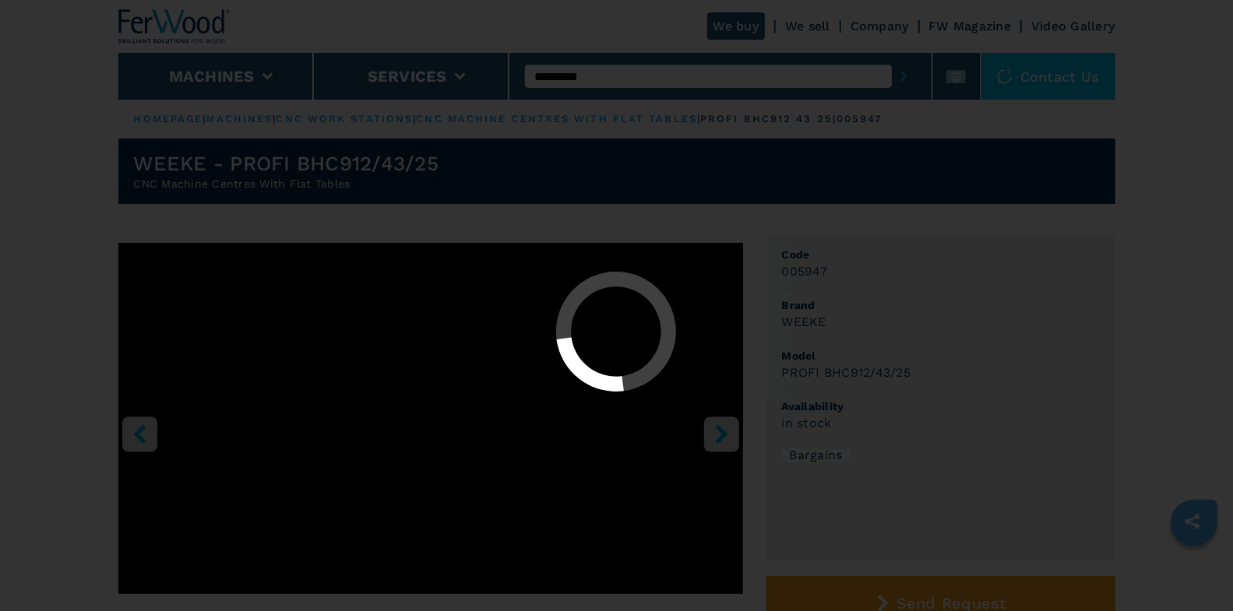
select select "*********"
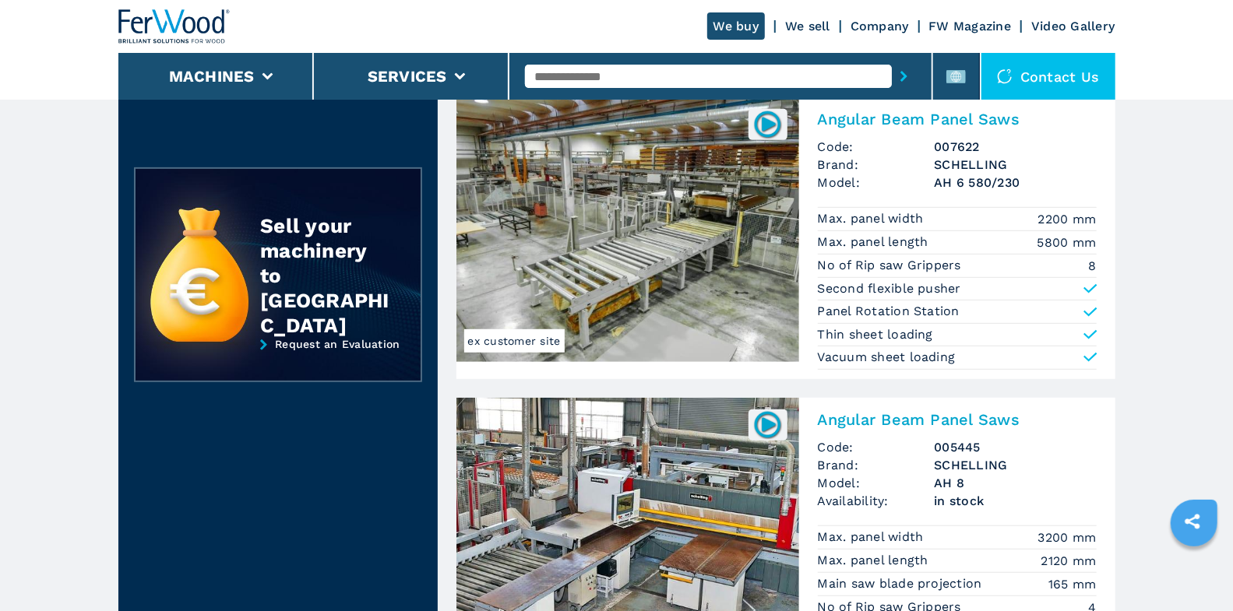
scroll to position [394, 0]
click at [911, 432] on div "Angular Beam Panel Saws Code: 005445 Brand: [PERSON_NAME] Model: AH 8 Availabil…" at bounding box center [957, 547] width 316 height 301
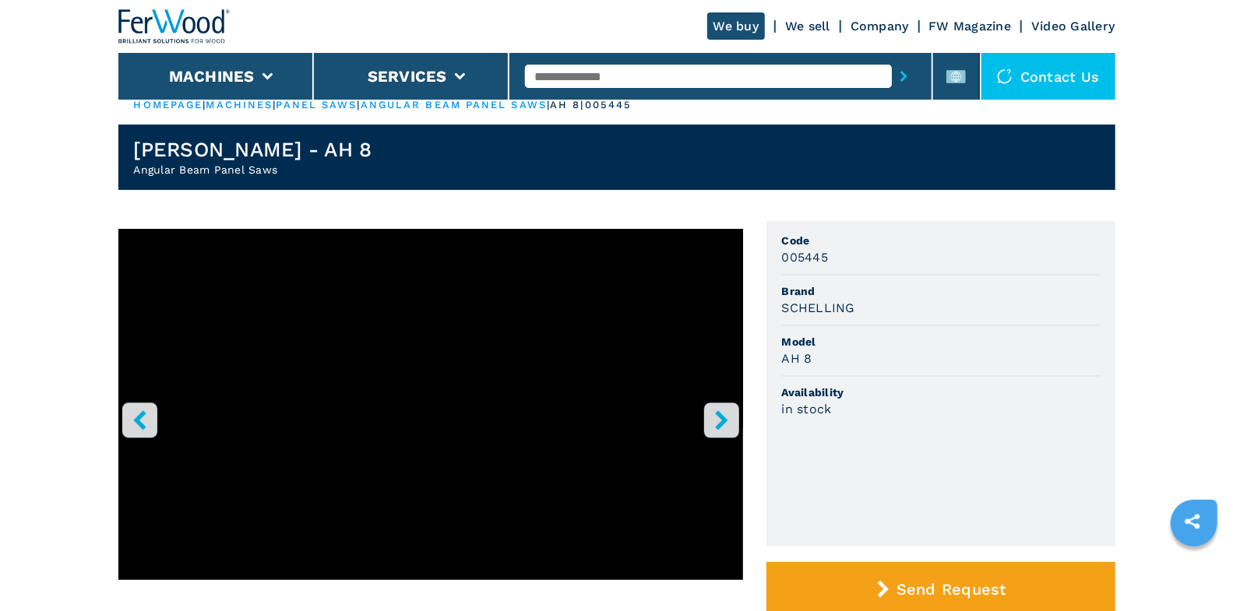
scroll to position [32, 0]
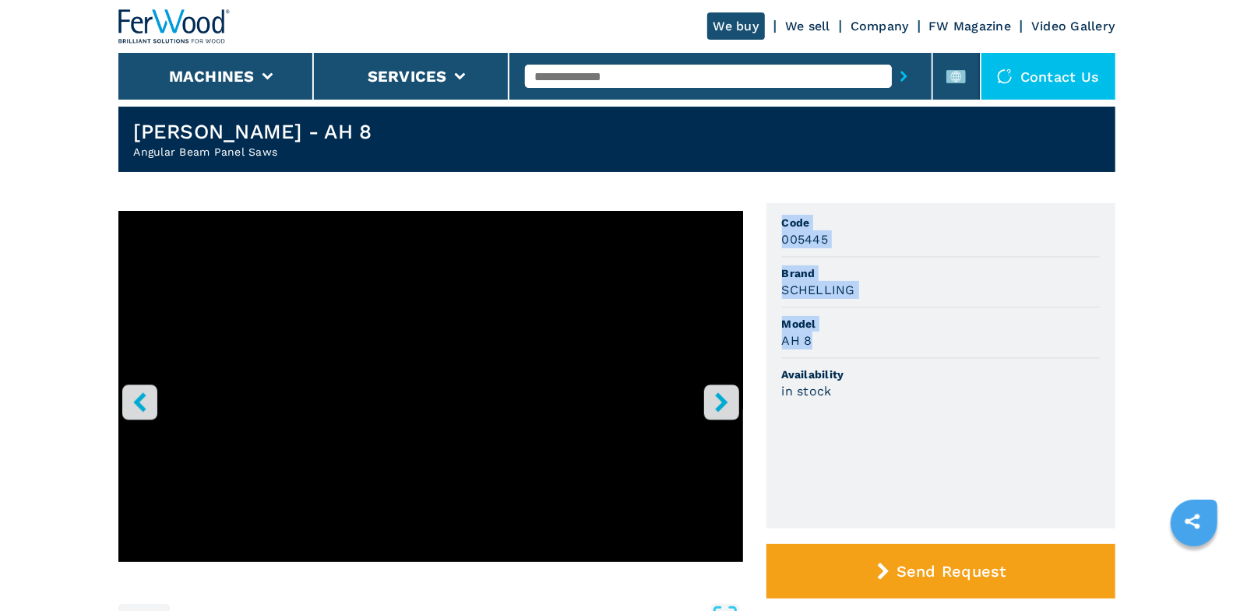
drag, startPoint x: 783, startPoint y: 226, endPoint x: 876, endPoint y: 331, distance: 140.1
click at [876, 331] on ul "Code 005445 Brand [PERSON_NAME] Model AH 8 Availability in stock" at bounding box center [940, 366] width 349 height 326
click at [874, 464] on ul "Code 005445 Brand [PERSON_NAME] Model AH 8 Availability in stock" at bounding box center [940, 366] width 349 height 326
click at [722, 405] on icon "right-button" at bounding box center [721, 401] width 12 height 19
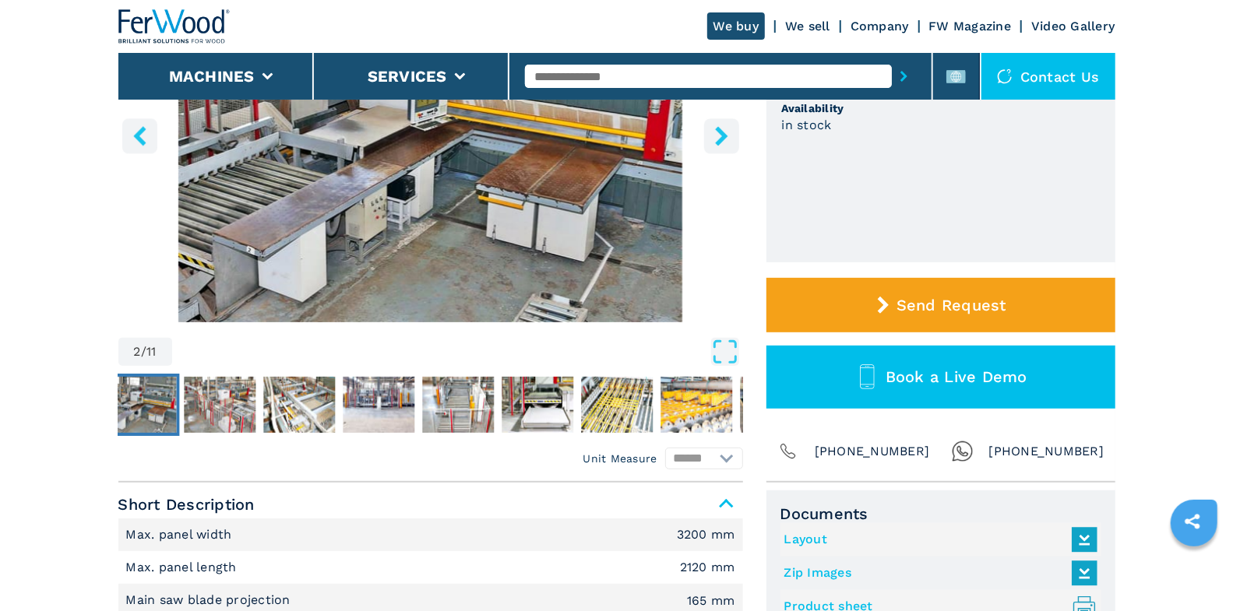
scroll to position [299, 0]
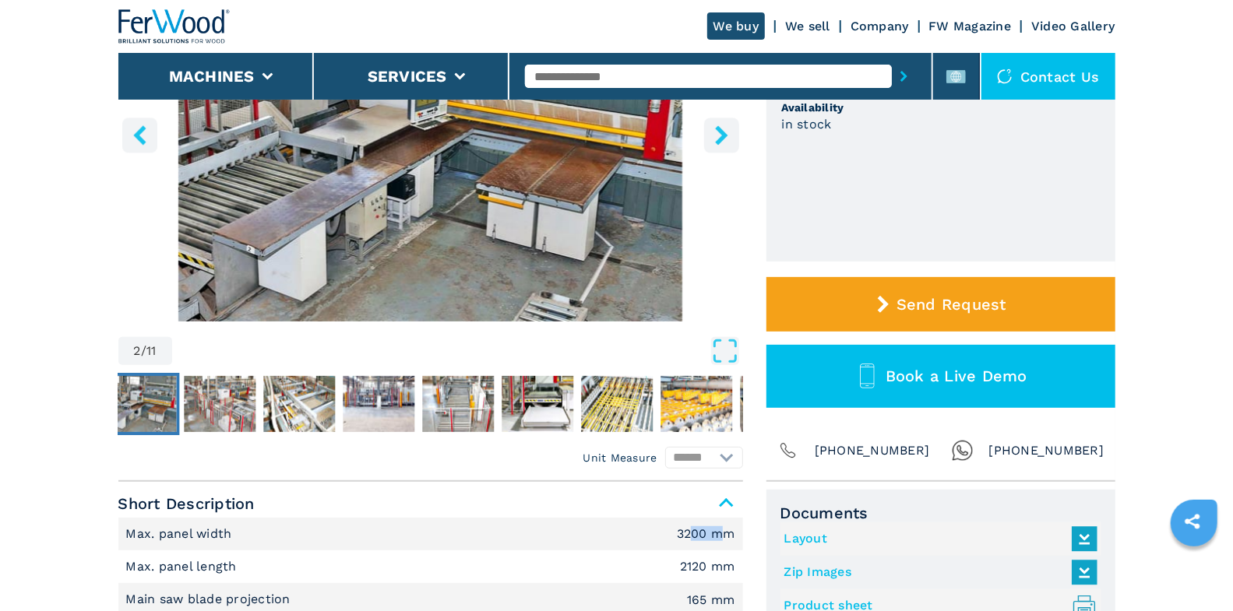
drag, startPoint x: 688, startPoint y: 534, endPoint x: 709, endPoint y: 558, distance: 32.5
click at [719, 538] on em "3200 mm" at bounding box center [706, 534] width 58 height 12
drag, startPoint x: 688, startPoint y: 560, endPoint x: 723, endPoint y: 565, distance: 36.1
click at [723, 565] on em "2120 mm" at bounding box center [707, 567] width 55 height 12
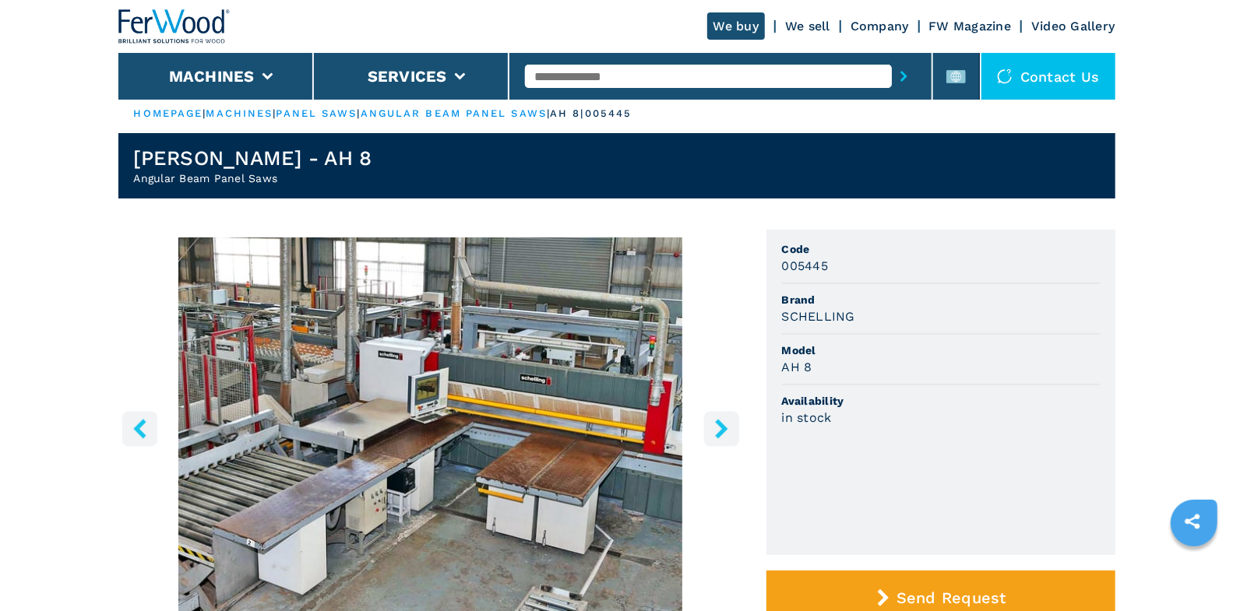
scroll to position [0, 0]
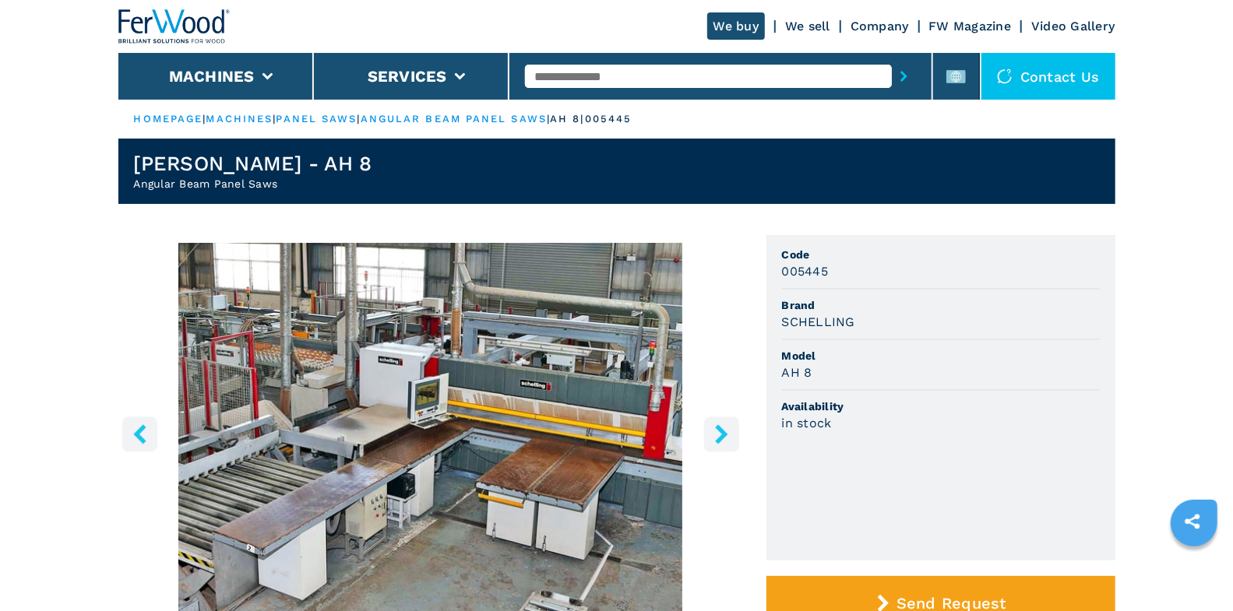
click at [723, 435] on icon "right-button" at bounding box center [721, 433] width 12 height 19
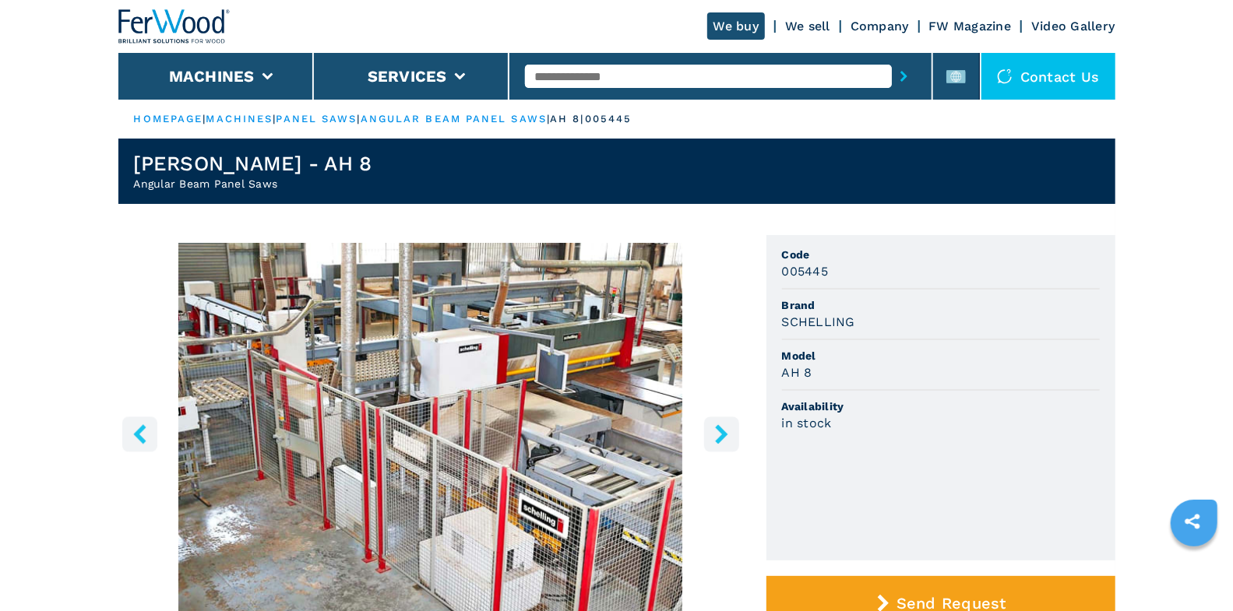
click at [723, 435] on icon "right-button" at bounding box center [721, 433] width 12 height 19
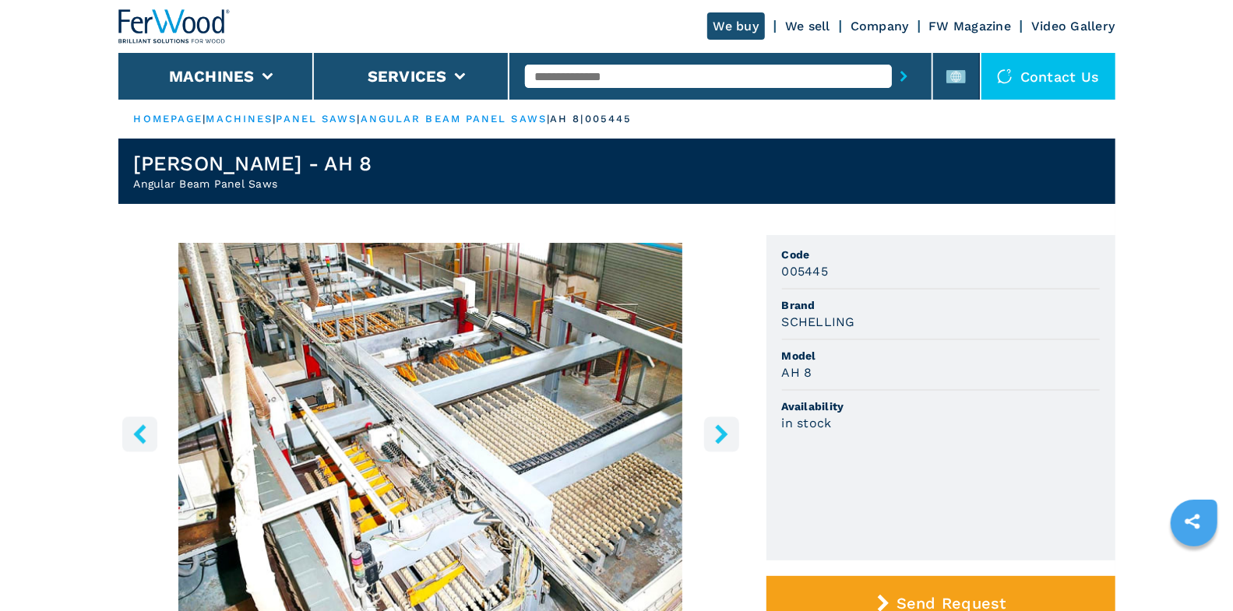
click at [723, 435] on icon "right-button" at bounding box center [721, 433] width 12 height 19
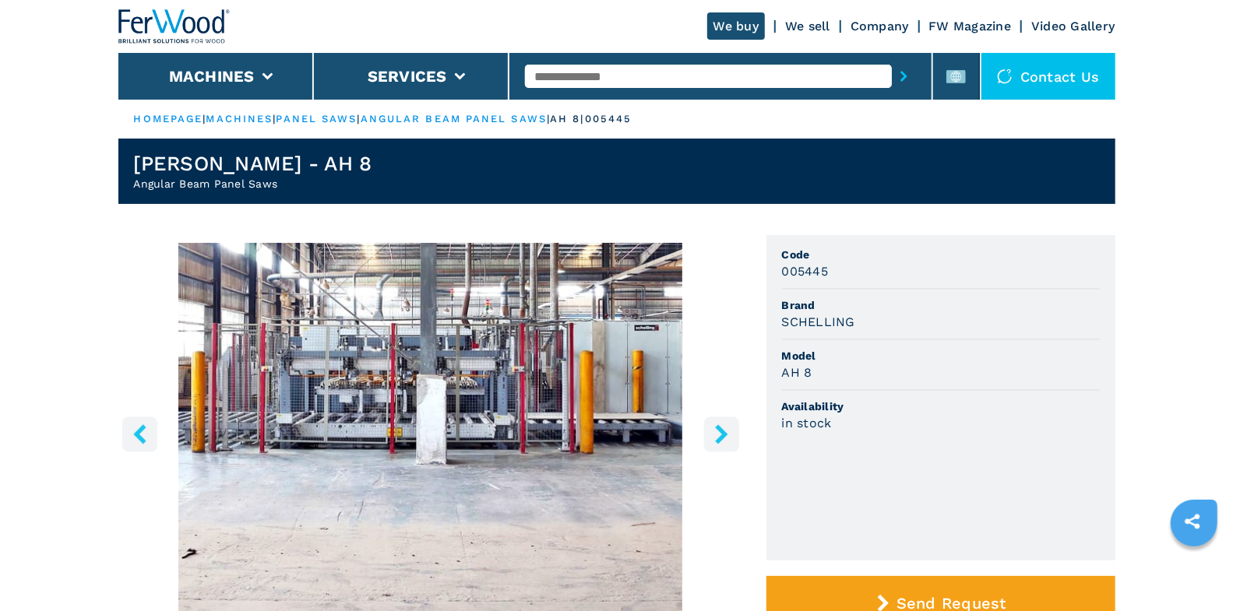
click at [723, 435] on icon "right-button" at bounding box center [721, 433] width 12 height 19
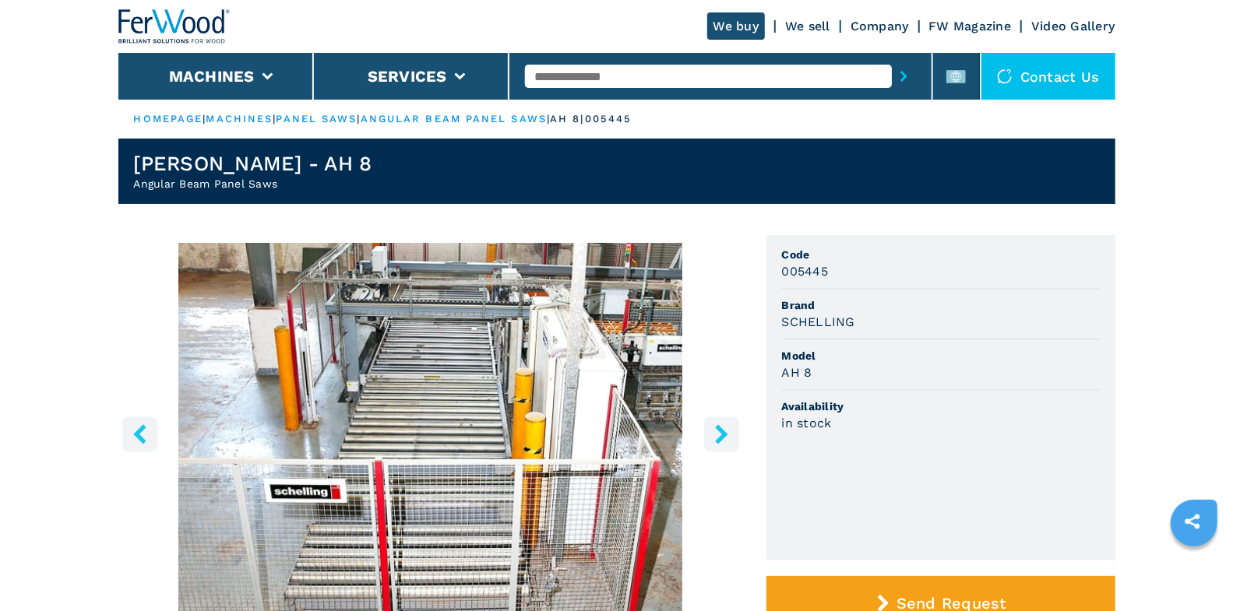
click at [723, 435] on icon "right-button" at bounding box center [721, 433] width 12 height 19
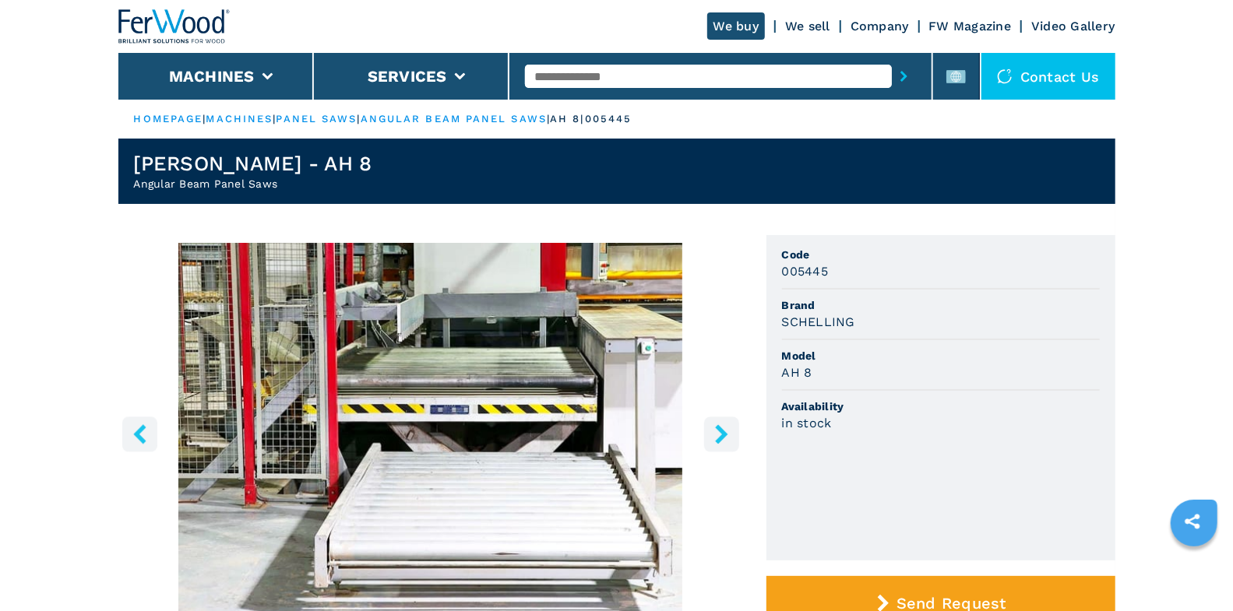
click at [723, 435] on icon "right-button" at bounding box center [721, 433] width 12 height 19
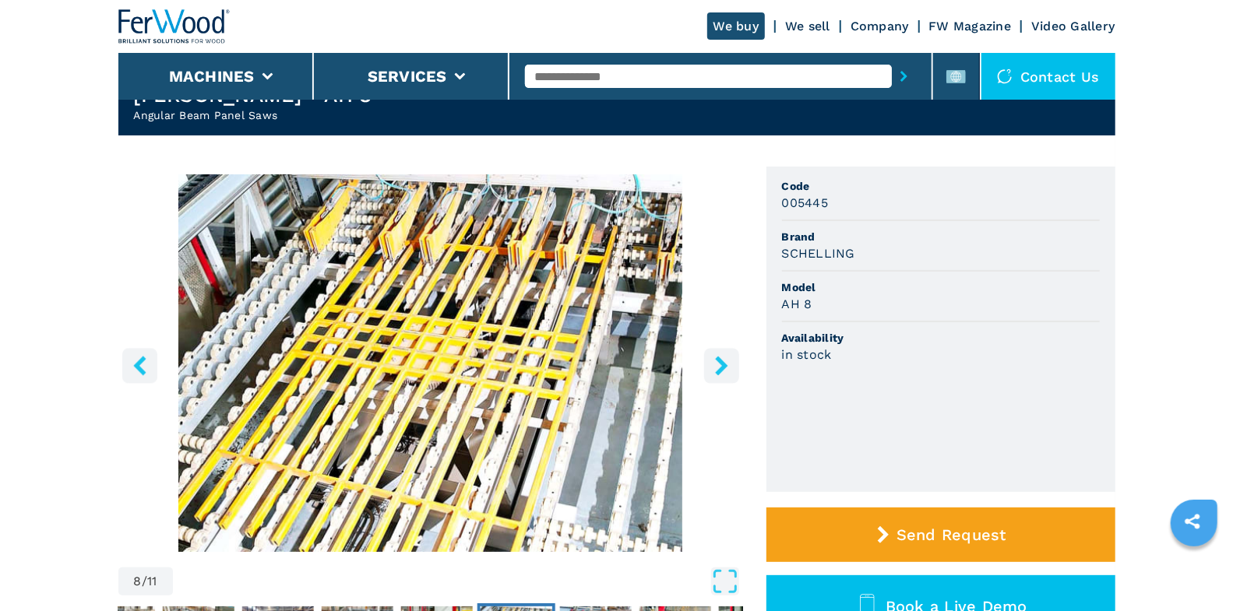
scroll to position [461, 0]
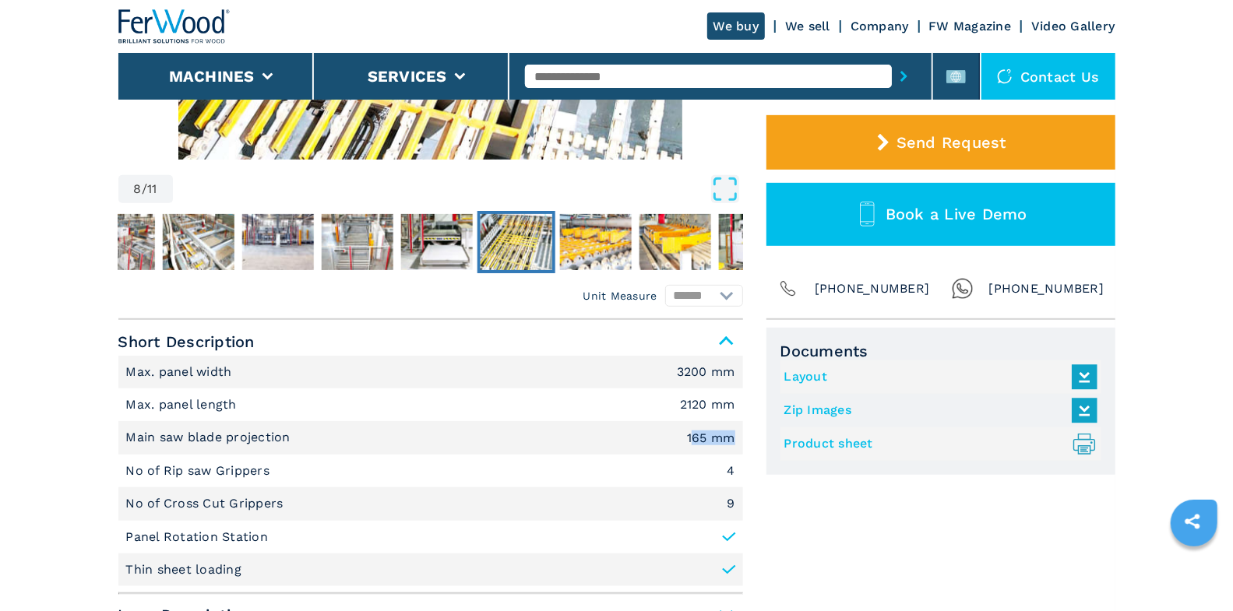
drag, startPoint x: 689, startPoint y: 437, endPoint x: 735, endPoint y: 438, distance: 46.0
click at [735, 438] on li "Main saw blade projection 165 mm" at bounding box center [430, 437] width 625 height 33
click at [755, 404] on div "Unit Measure ****** ******** Short Description Max. panel width 3200 mm Max. pa…" at bounding box center [616, 482] width 997 height 325
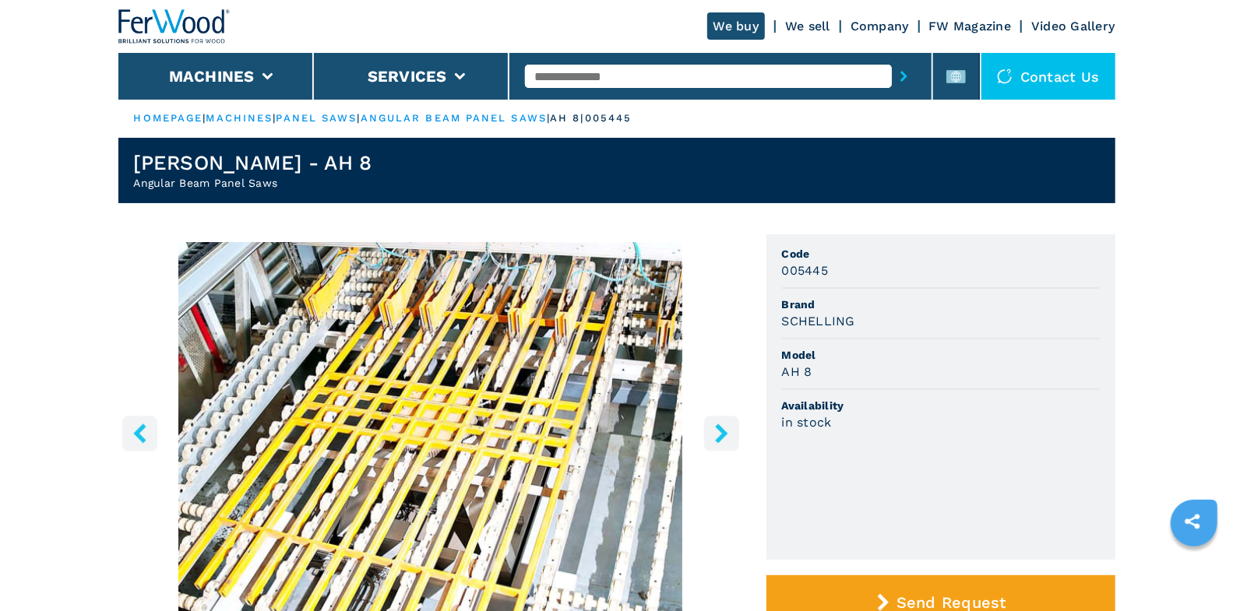
scroll to position [0, 0]
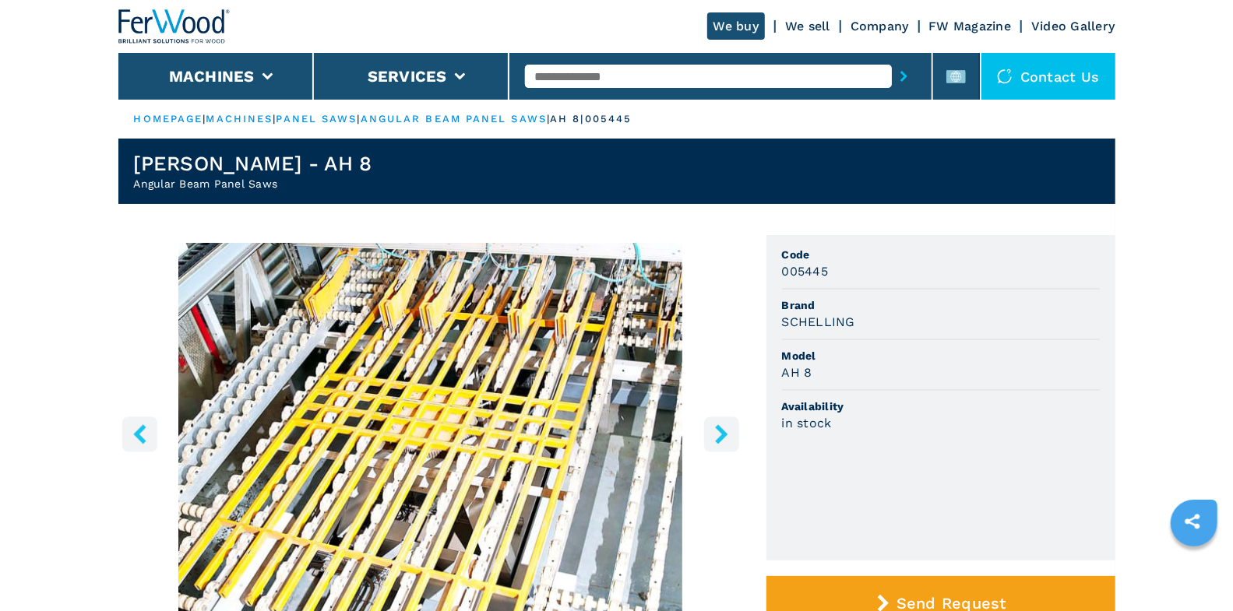
click at [674, 72] on input "text" at bounding box center [708, 76] width 367 height 23
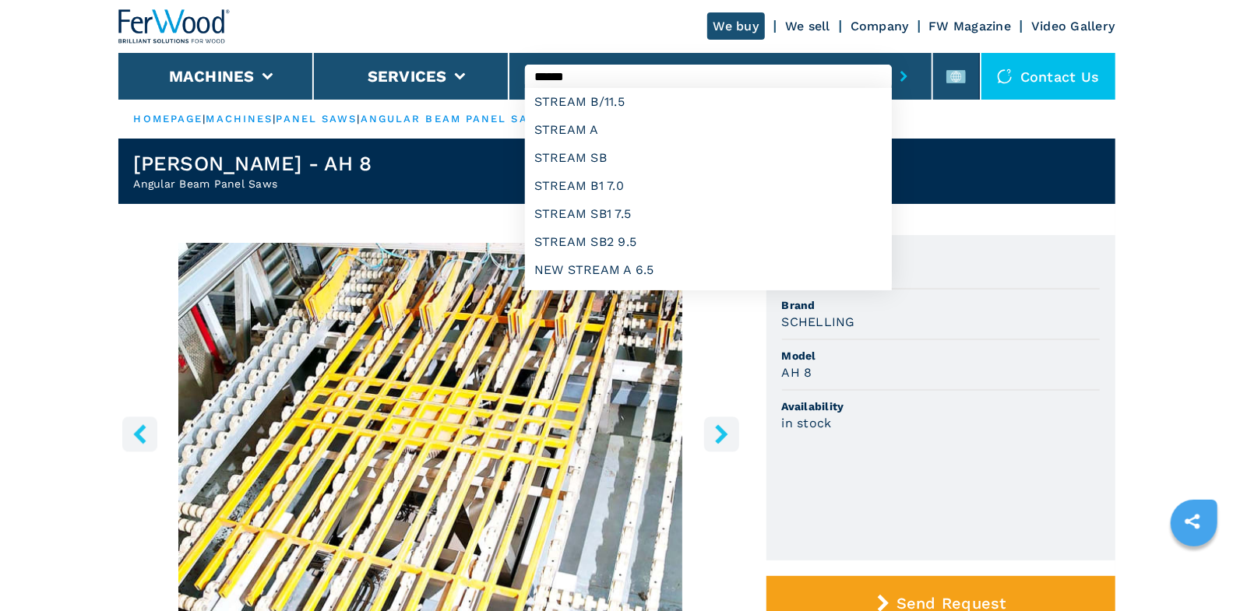
type input "******"
click at [892, 58] on button "submit-button" at bounding box center [904, 76] width 24 height 36
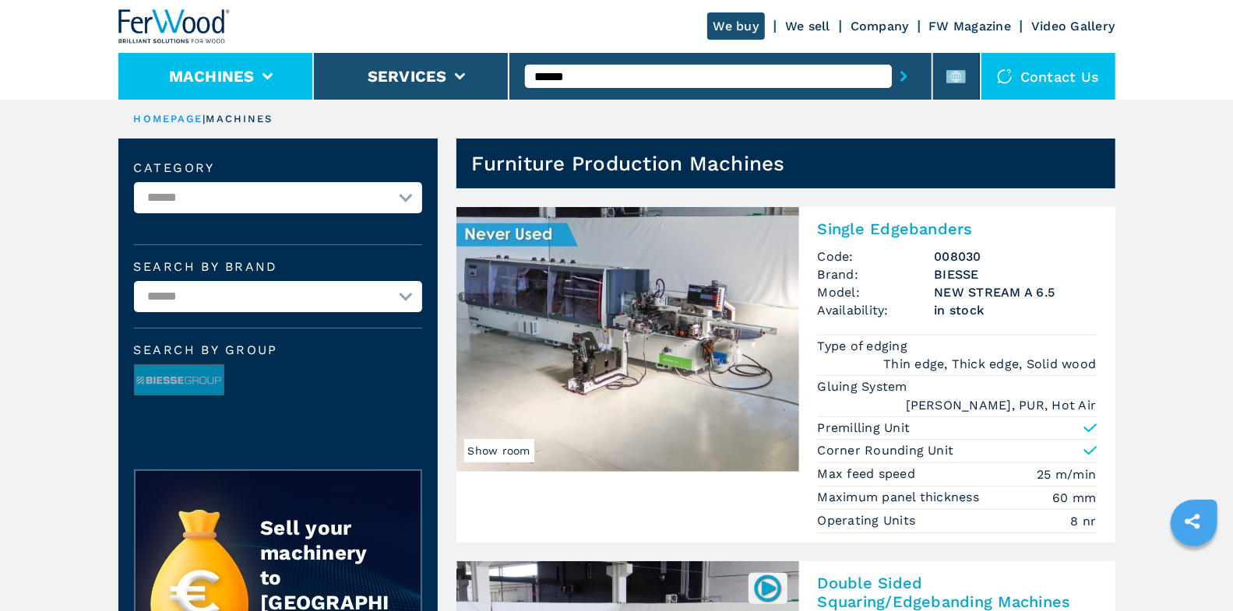
click at [253, 92] on li "Machines" at bounding box center [215, 76] width 195 height 47
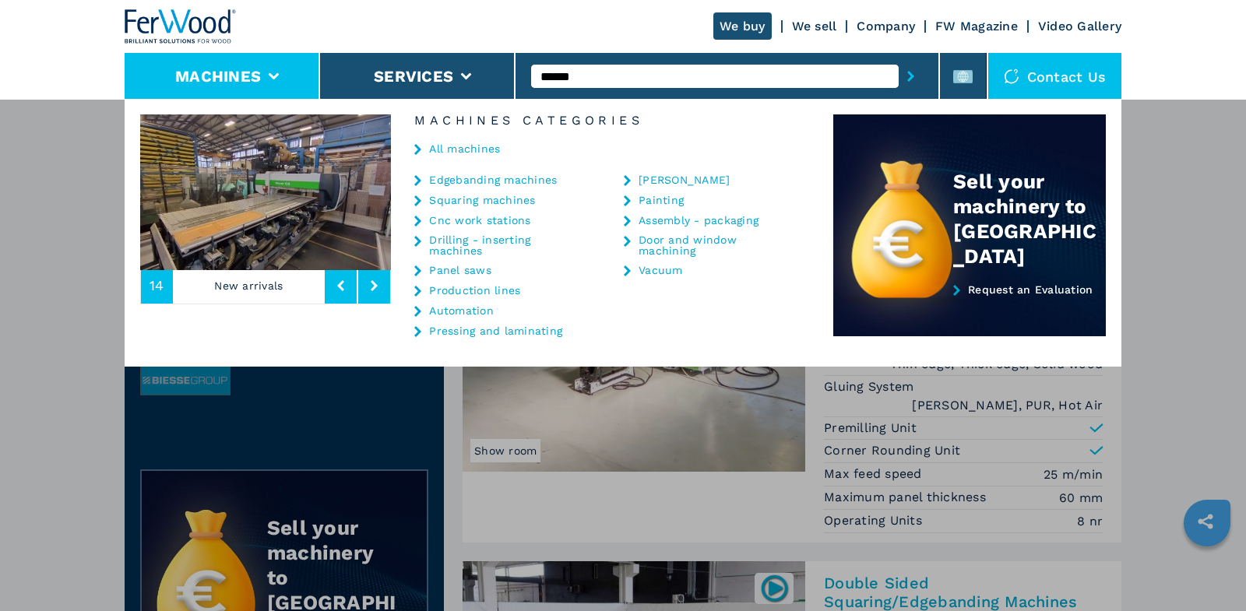
click at [469, 175] on link "Edgebanding machines" at bounding box center [493, 179] width 128 height 11
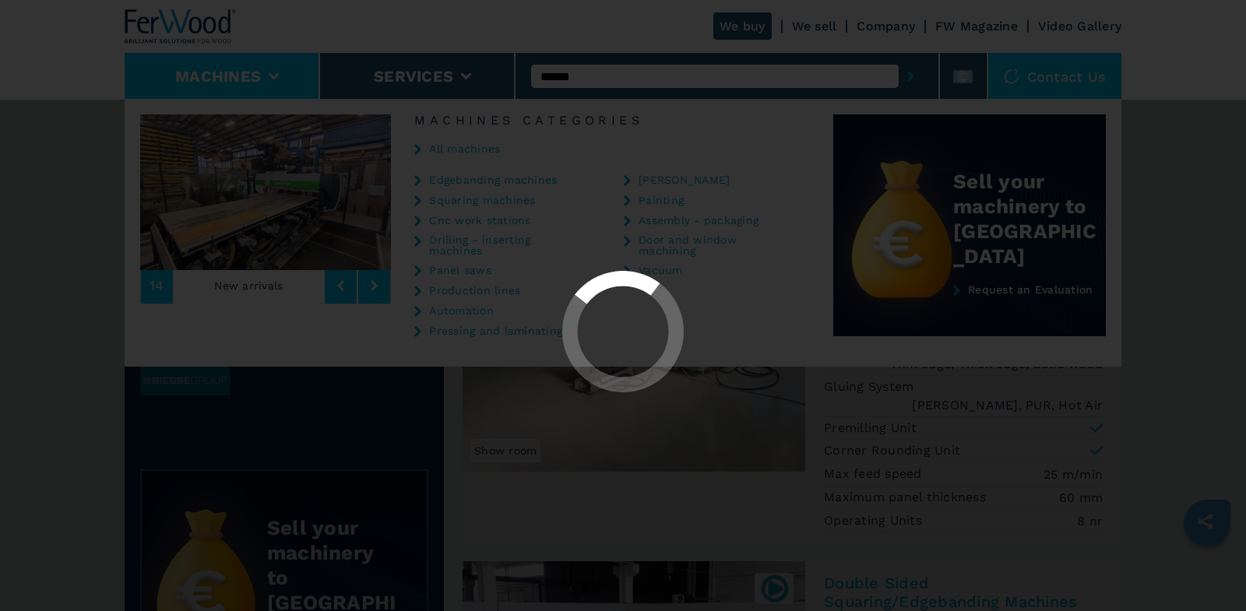
select select "**********"
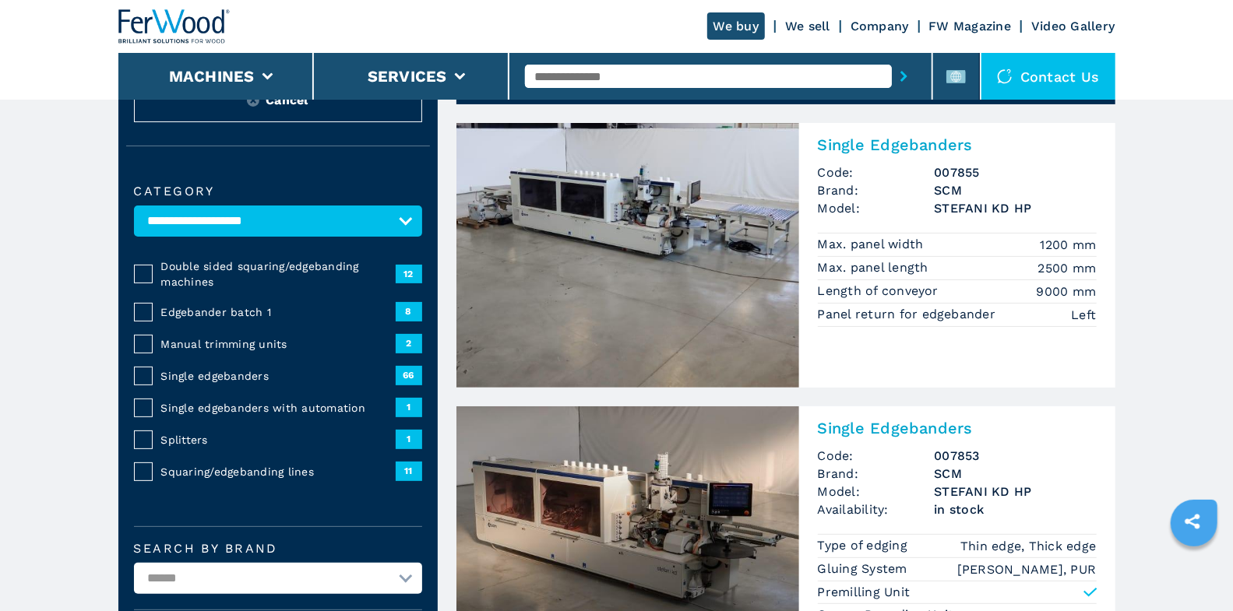
scroll to position [87, 0]
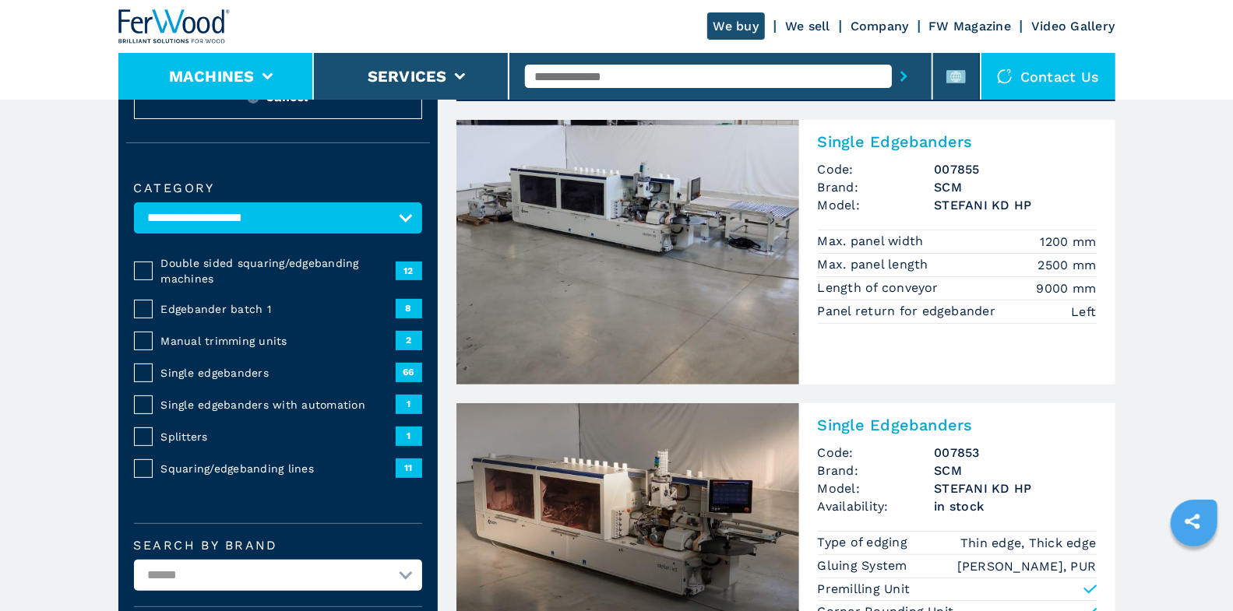
click at [259, 81] on li "Machines" at bounding box center [215, 76] width 195 height 47
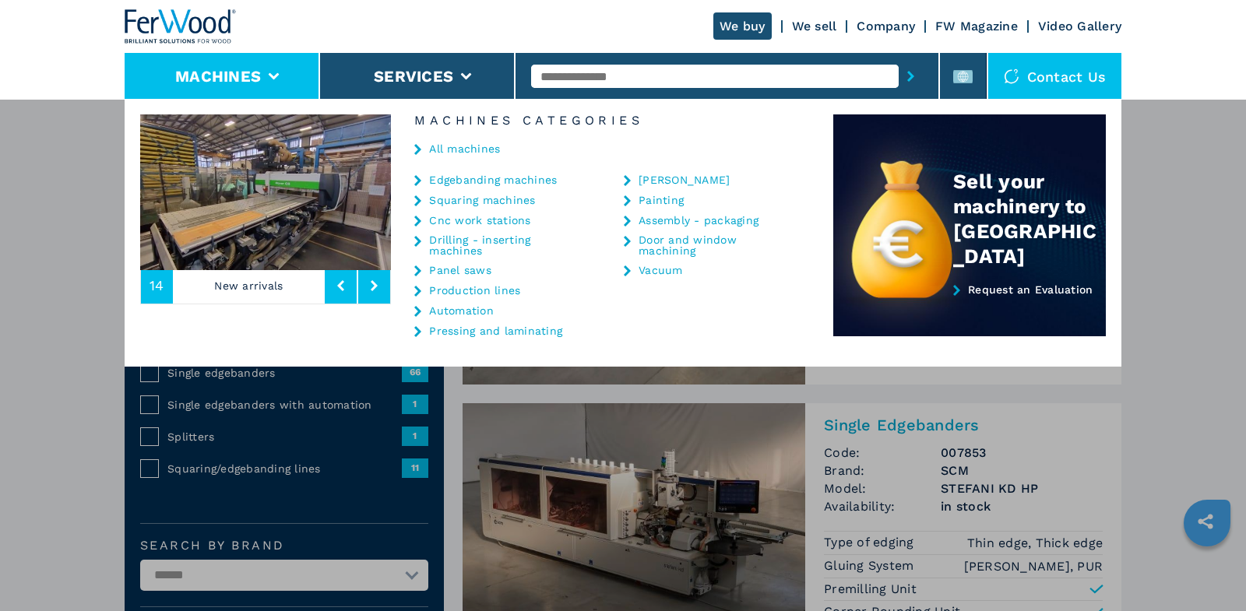
click at [449, 181] on link "Edgebanding machines" at bounding box center [493, 179] width 128 height 11
click at [283, 69] on li "Machines" at bounding box center [222, 76] width 195 height 47
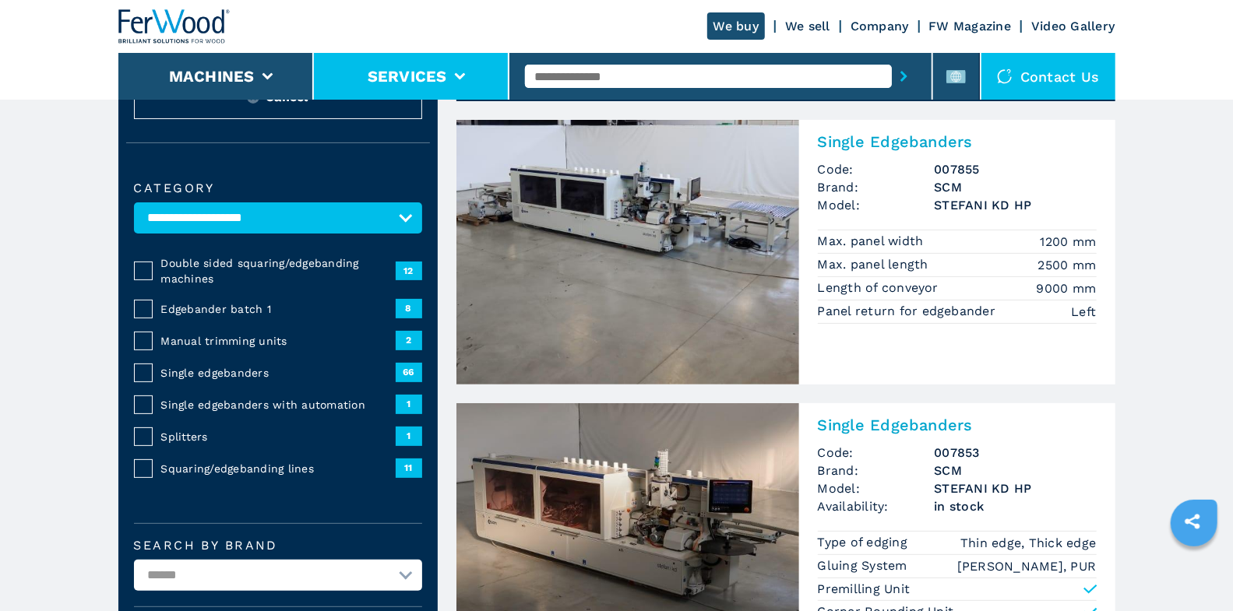
scroll to position [0, 0]
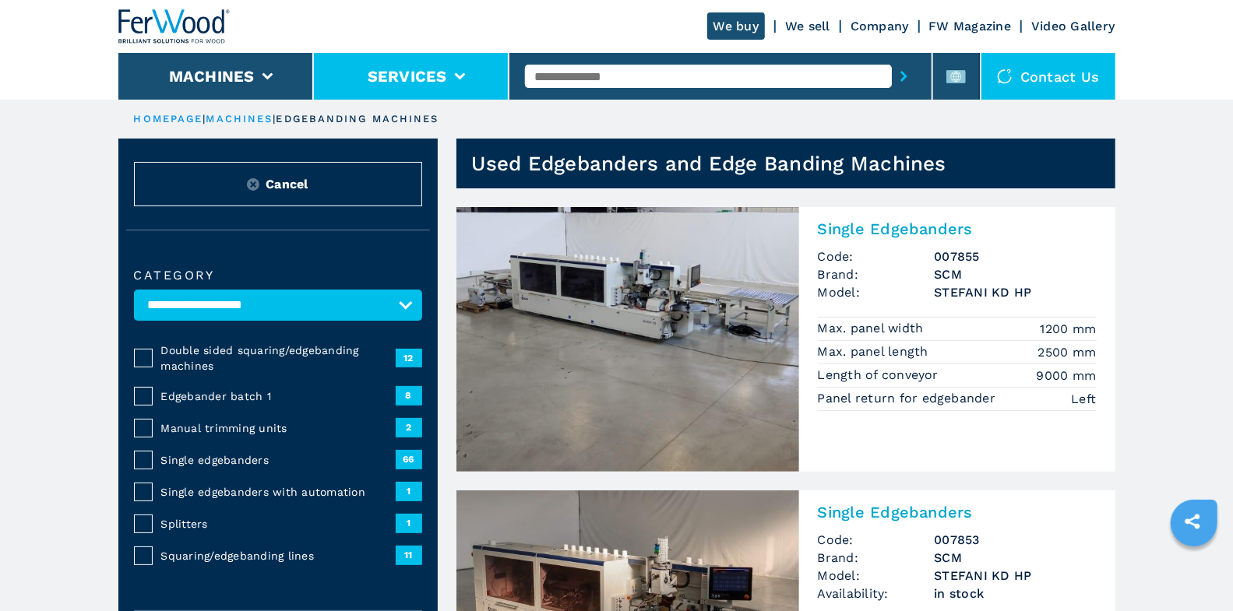
click at [322, 90] on li "Services" at bounding box center [411, 76] width 195 height 47
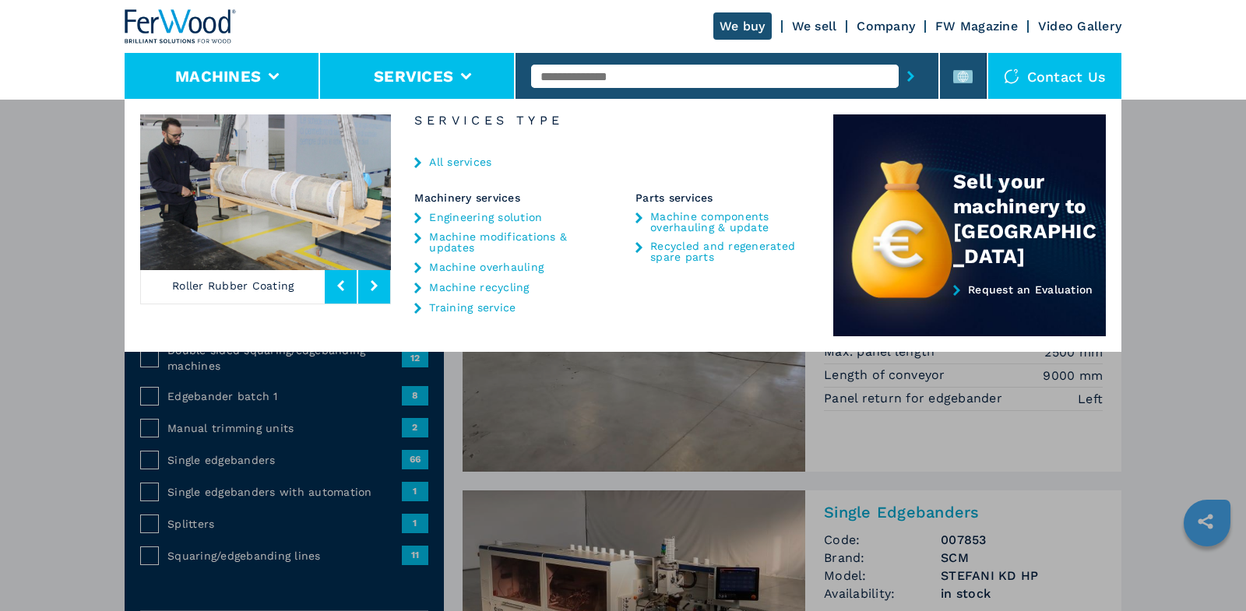
click at [237, 79] on button "Machines" at bounding box center [218, 76] width 86 height 19
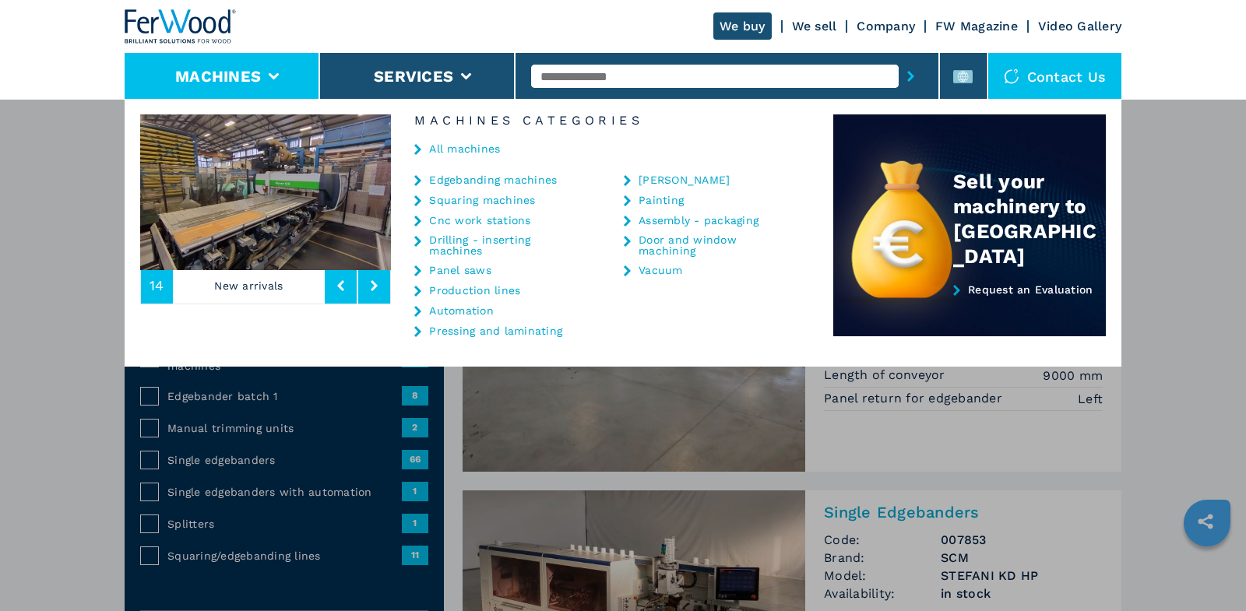
click at [456, 150] on link "All machines" at bounding box center [464, 148] width 71 height 11
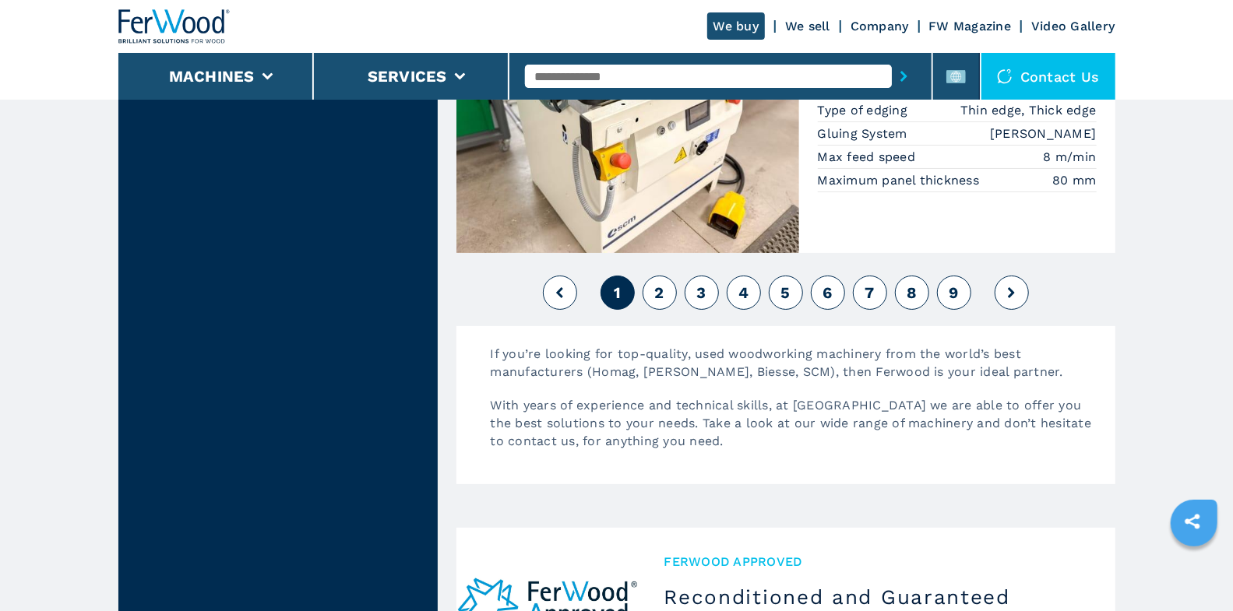
scroll to position [3806, 0]
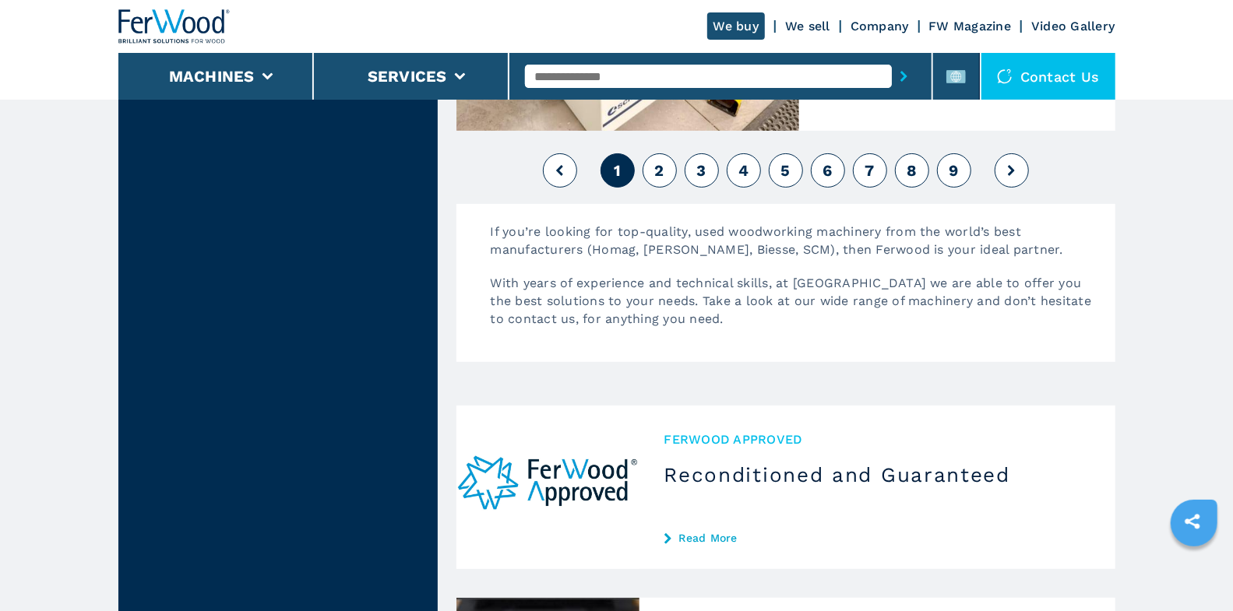
click at [660, 162] on span "2" at bounding box center [658, 170] width 9 height 19
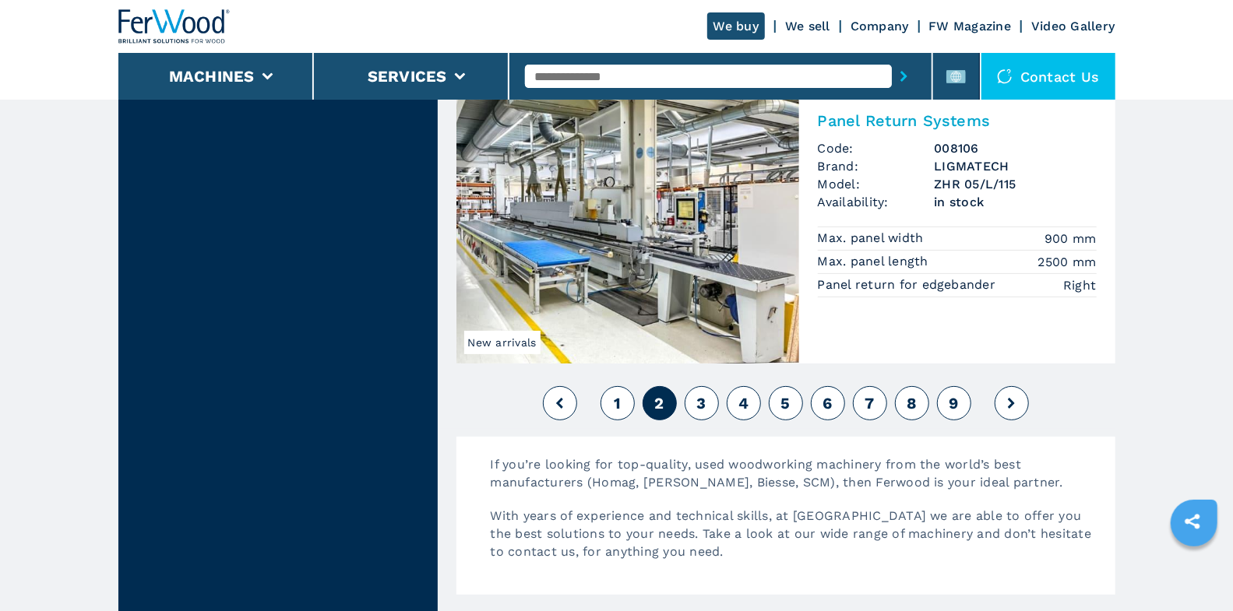
scroll to position [3751, 0]
click at [703, 394] on span "3" at bounding box center [700, 403] width 9 height 19
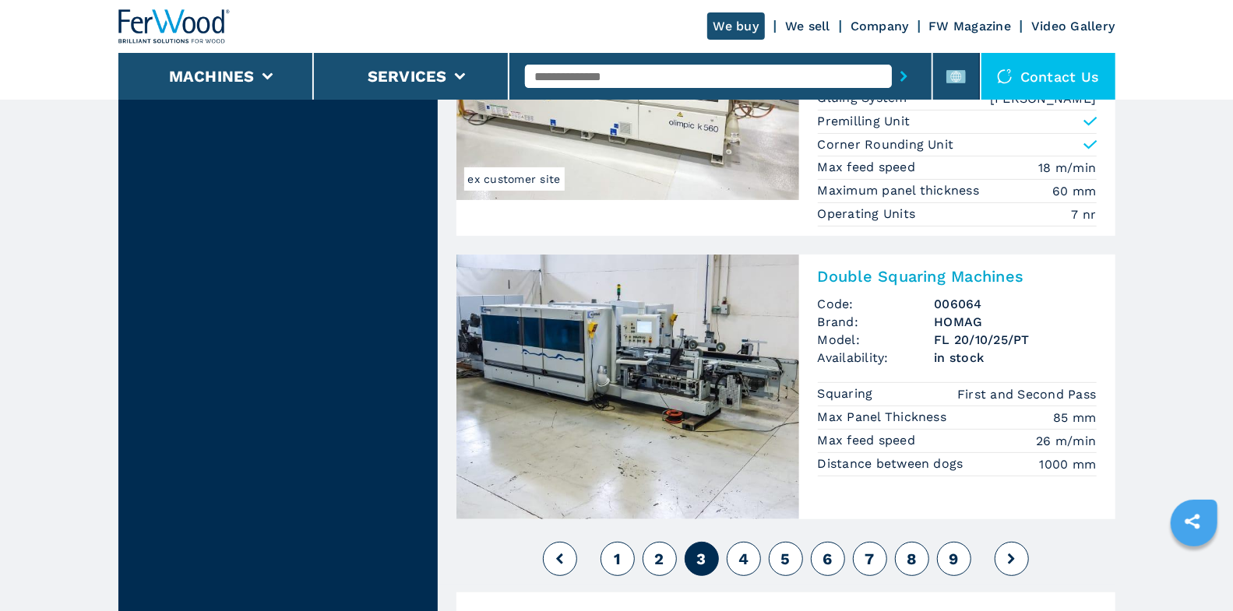
scroll to position [3909, 0]
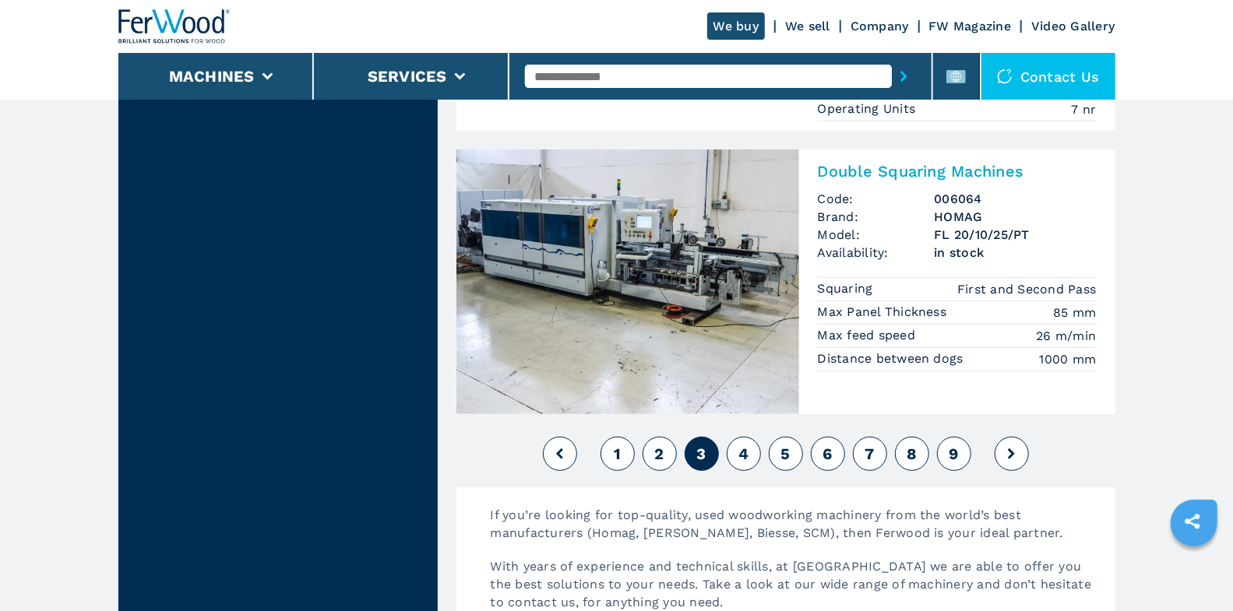
click at [733, 437] on button "4" at bounding box center [744, 454] width 34 height 34
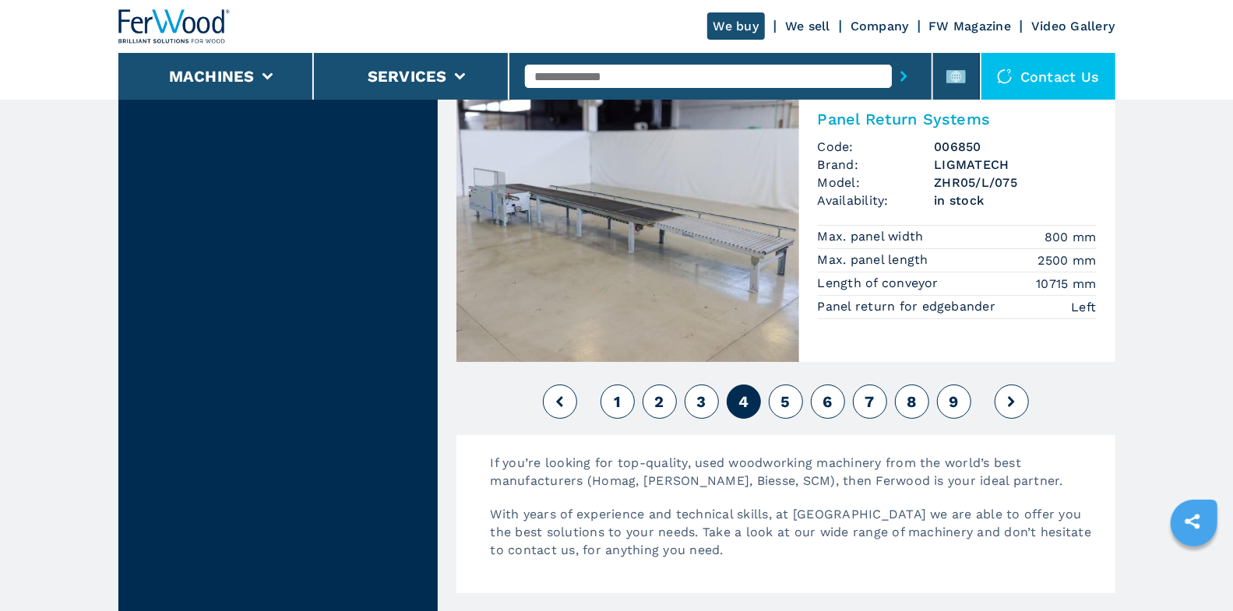
scroll to position [3743, 0]
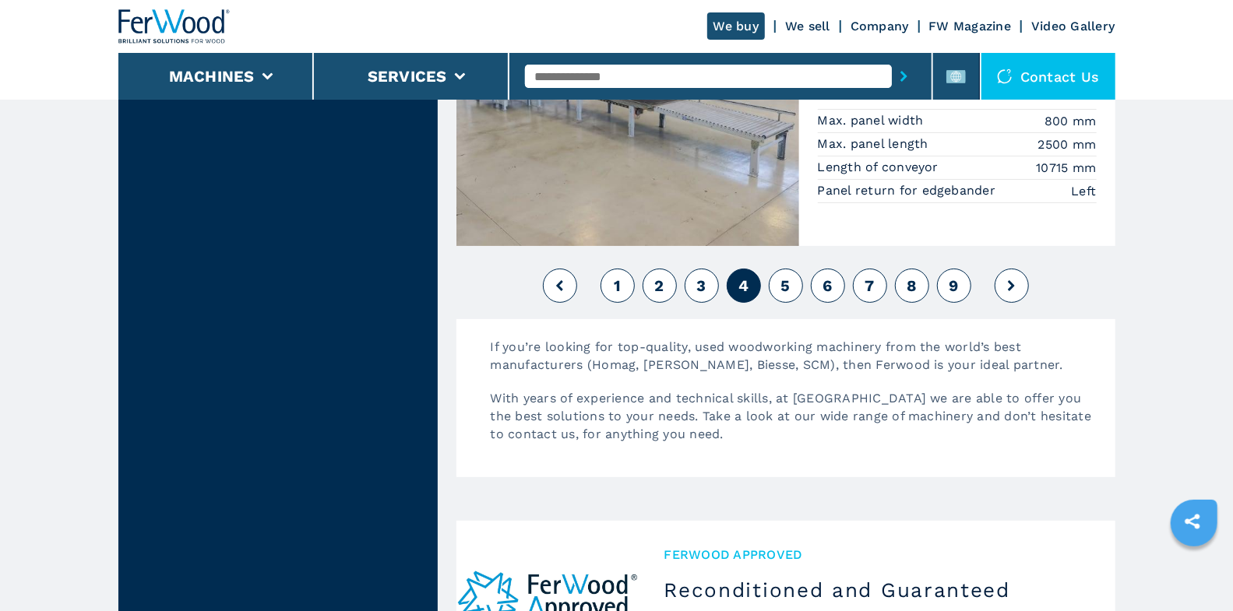
click at [783, 269] on button "5" at bounding box center [786, 286] width 34 height 34
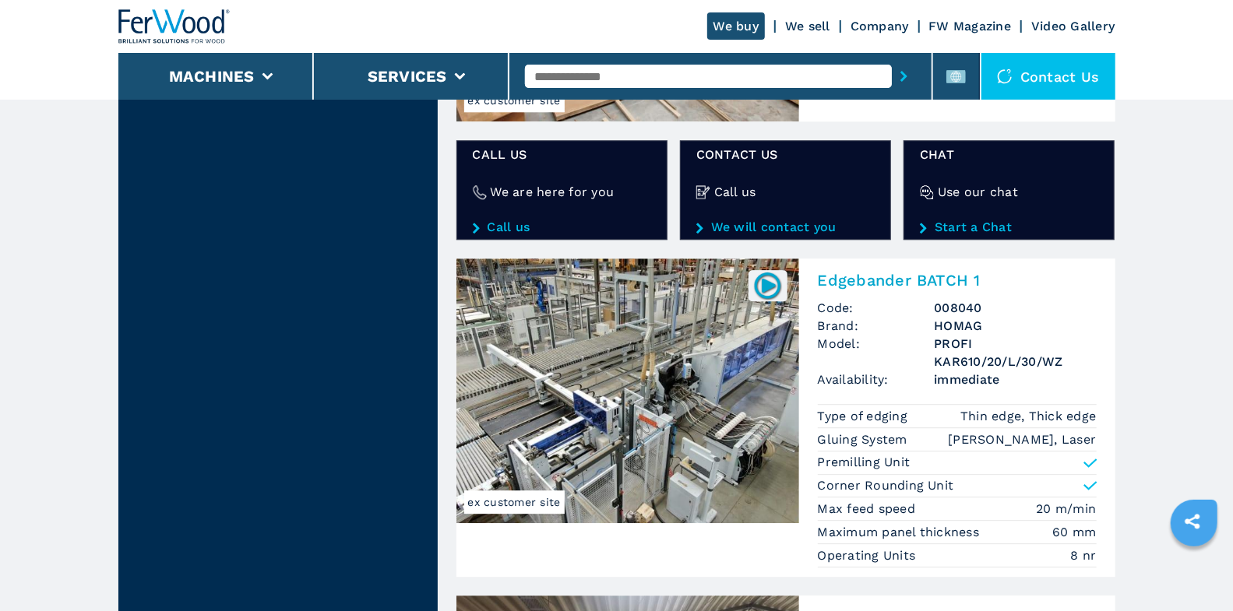
scroll to position [2566, 0]
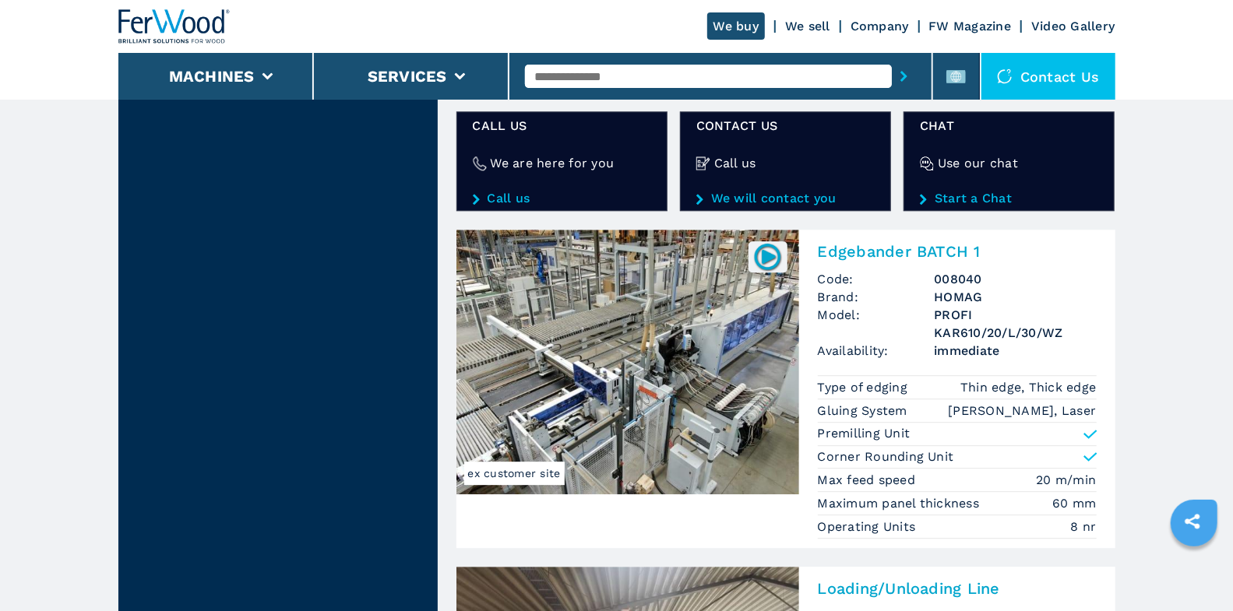
click at [752, 350] on img at bounding box center [627, 362] width 343 height 265
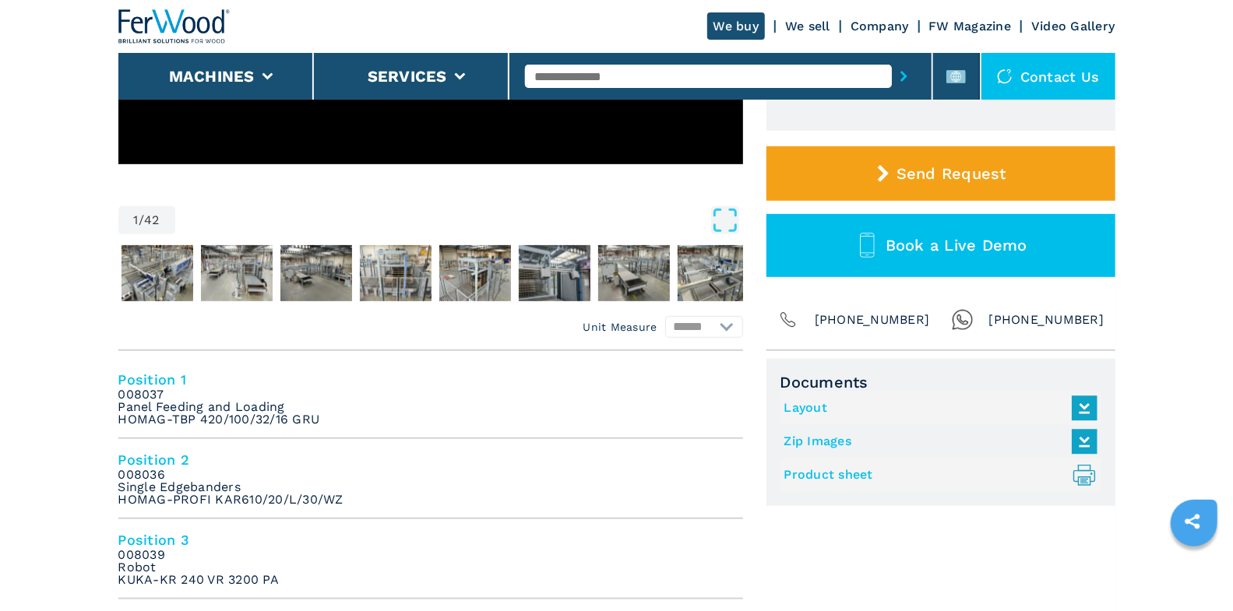
scroll to position [454, 0]
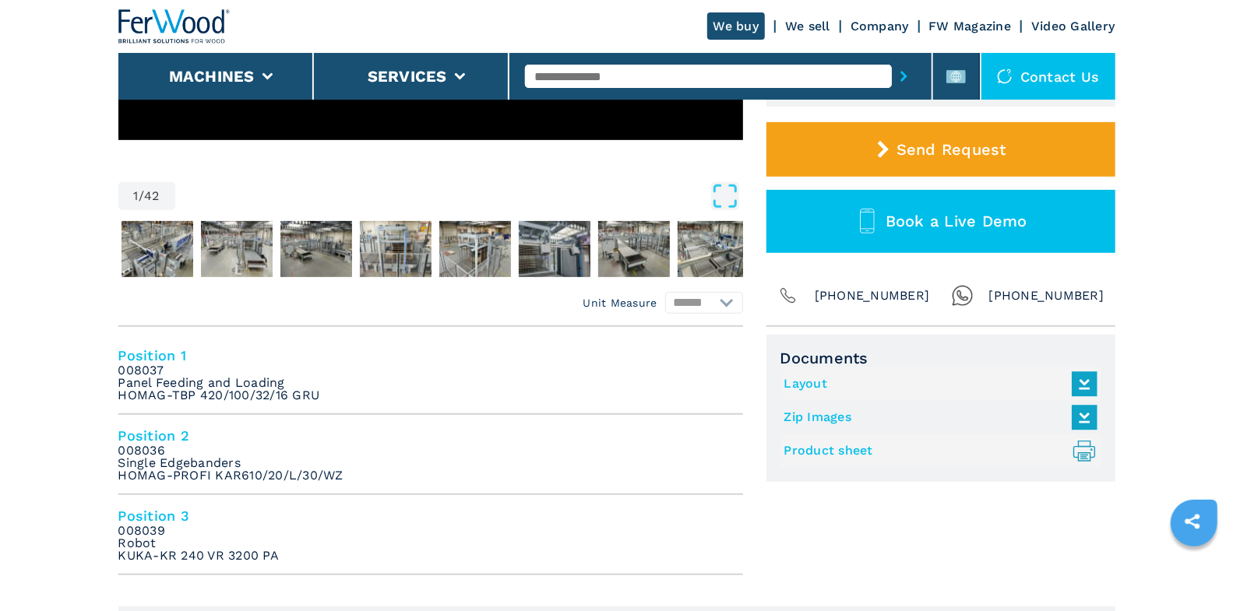
click at [806, 388] on link "Layout" at bounding box center [936, 384] width 305 height 26
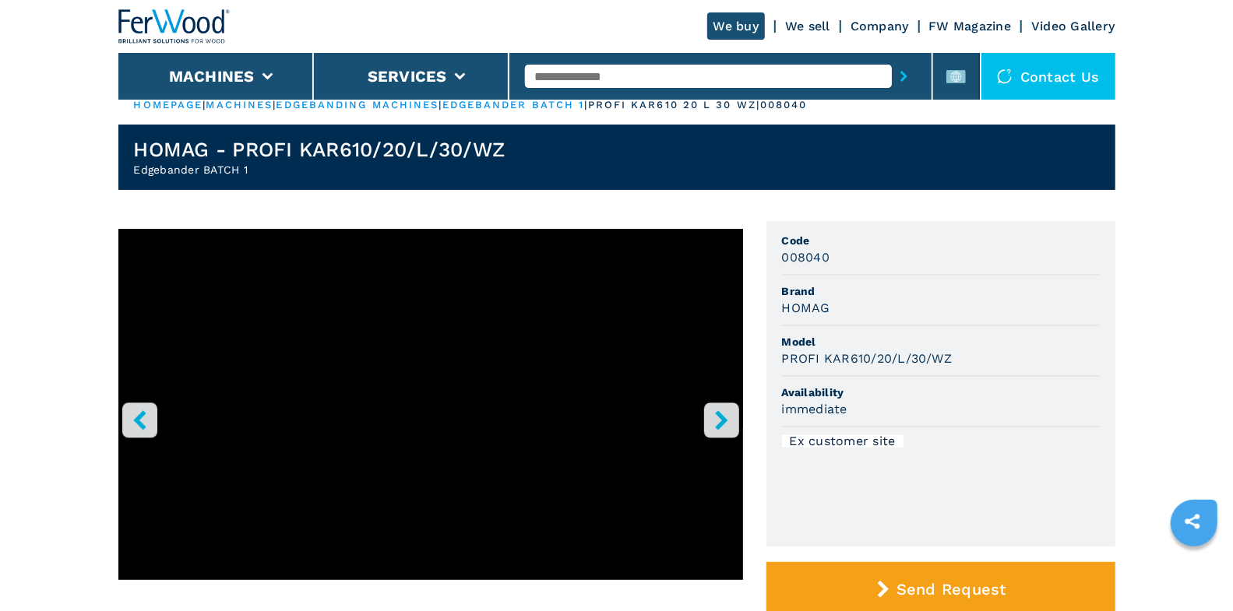
scroll to position [32, 0]
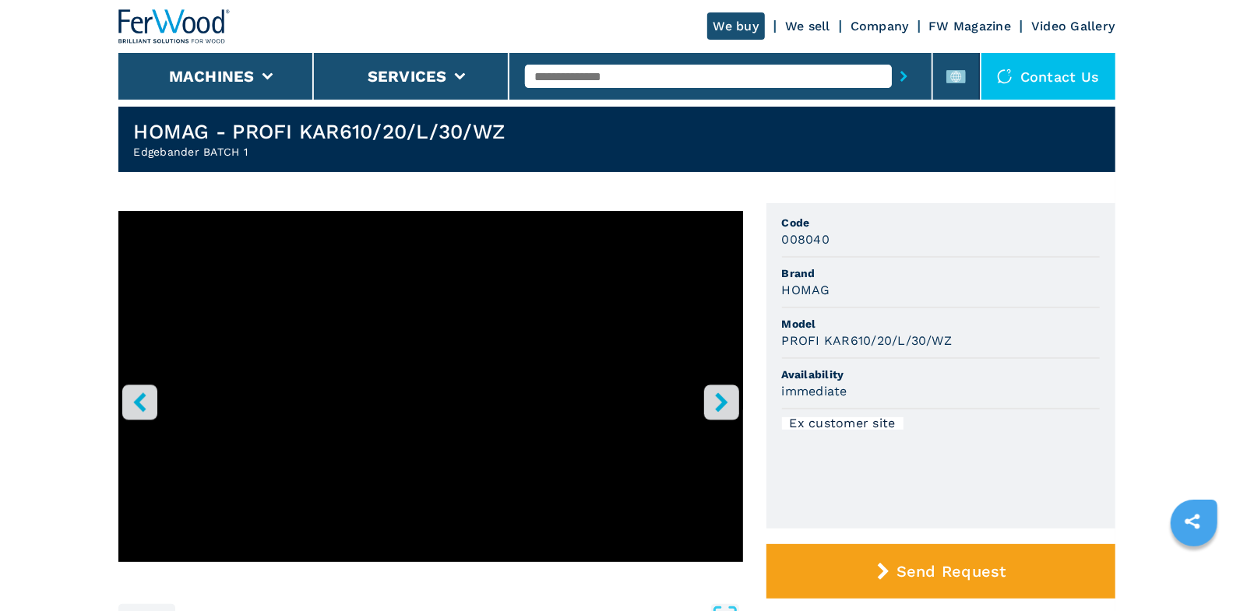
click at [730, 405] on icon "right-button" at bounding box center [721, 401] width 19 height 19
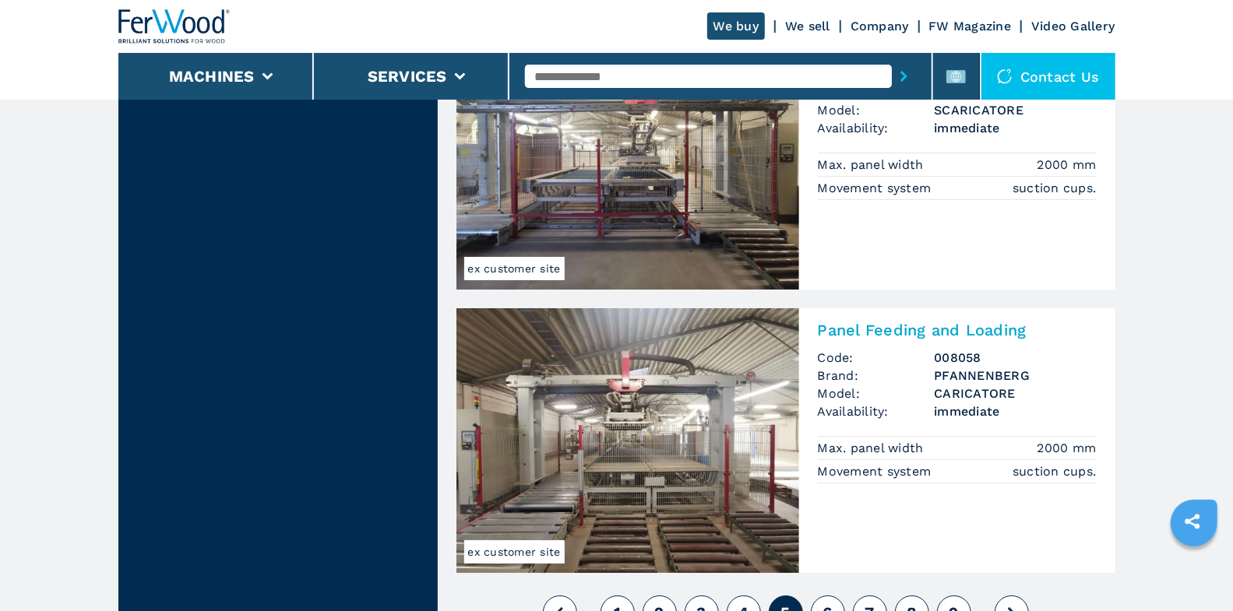
scroll to position [3637, 0]
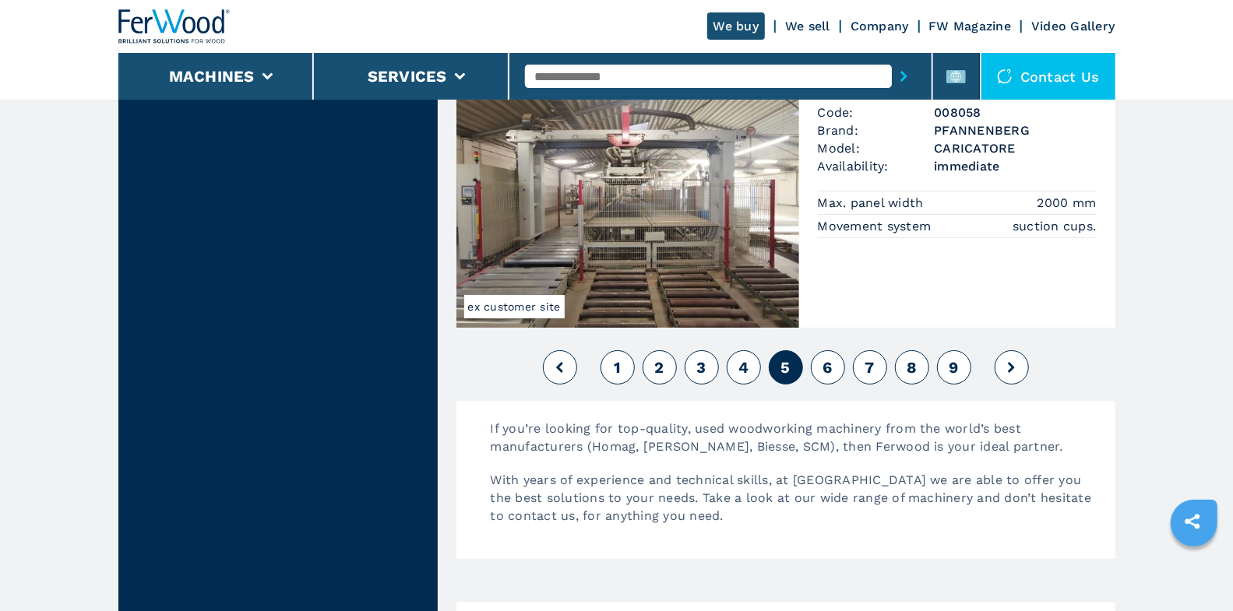
click at [825, 358] on span "6" at bounding box center [826, 367] width 9 height 19
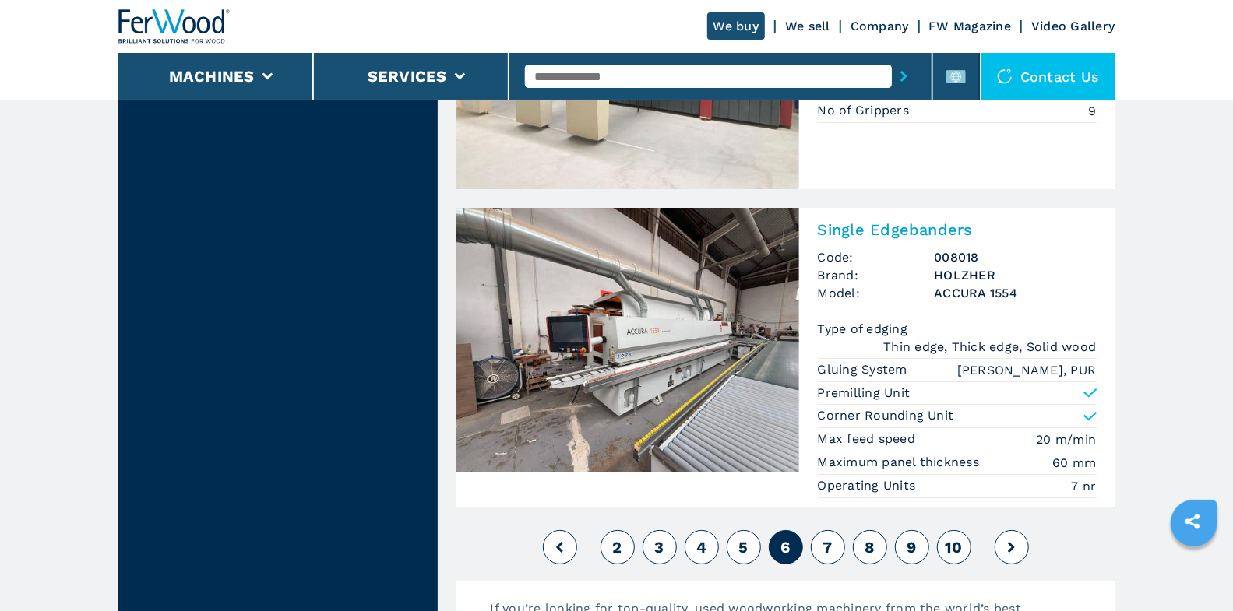
scroll to position [3847, 0]
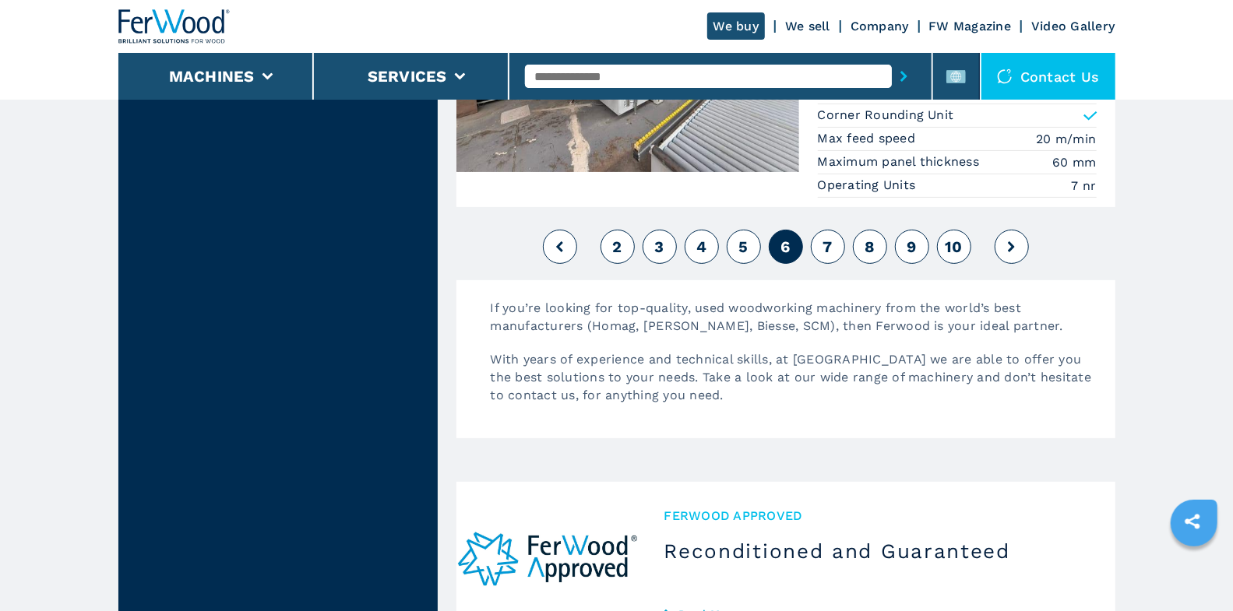
click at [819, 238] on button "7" at bounding box center [828, 247] width 34 height 34
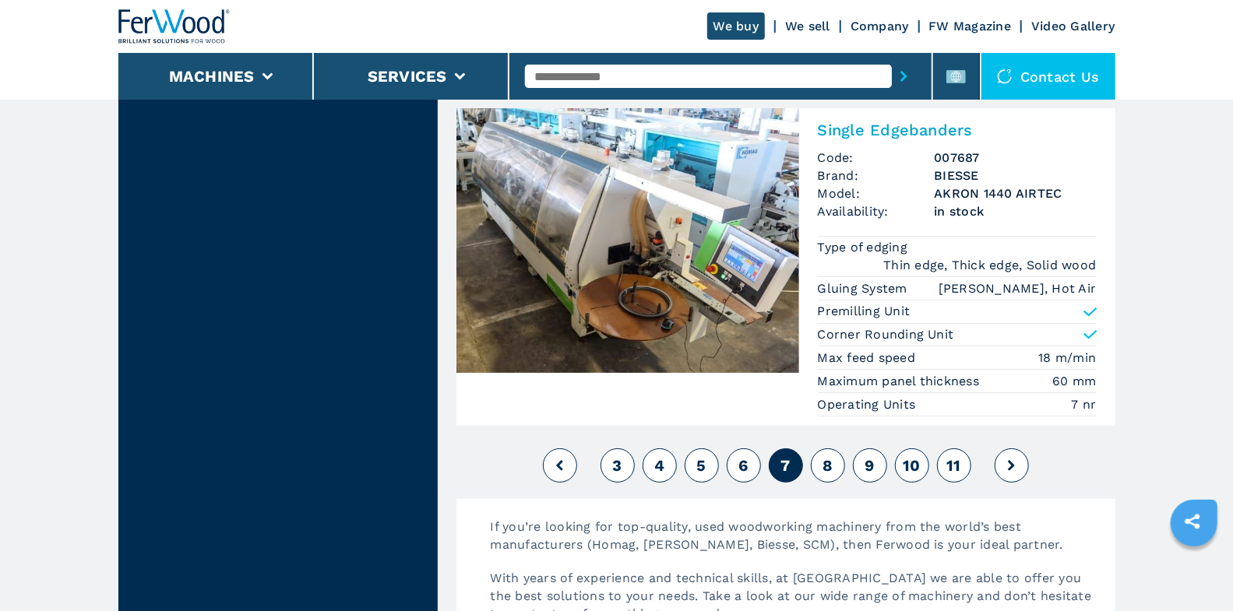
scroll to position [3901, 0]
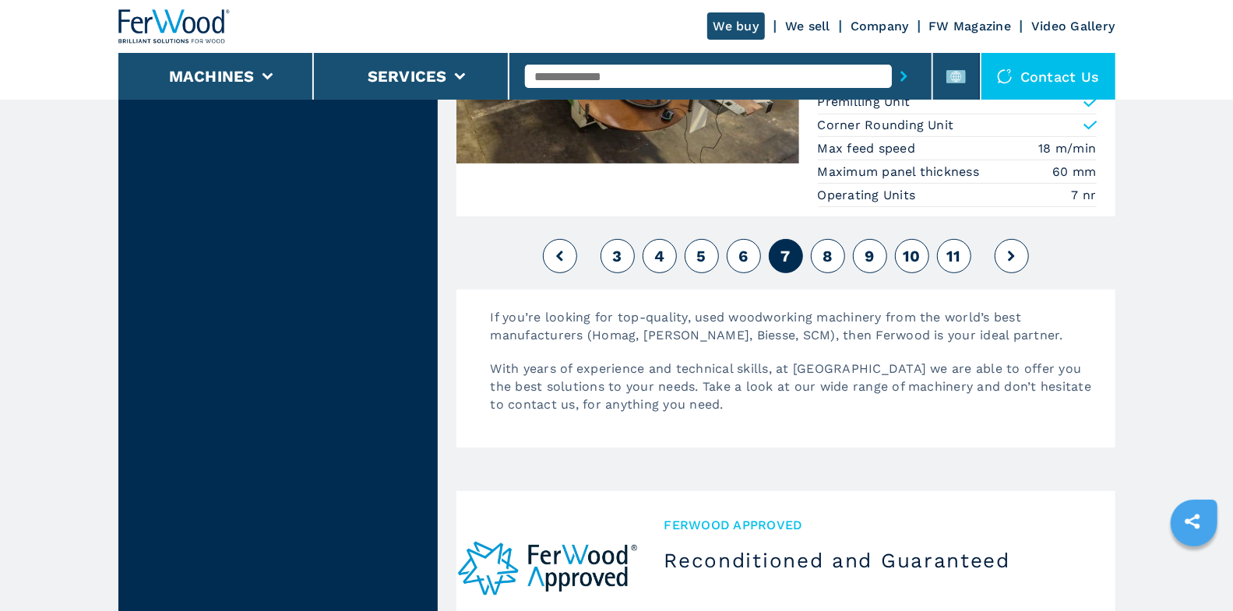
click at [815, 247] on button "8" at bounding box center [828, 256] width 34 height 34
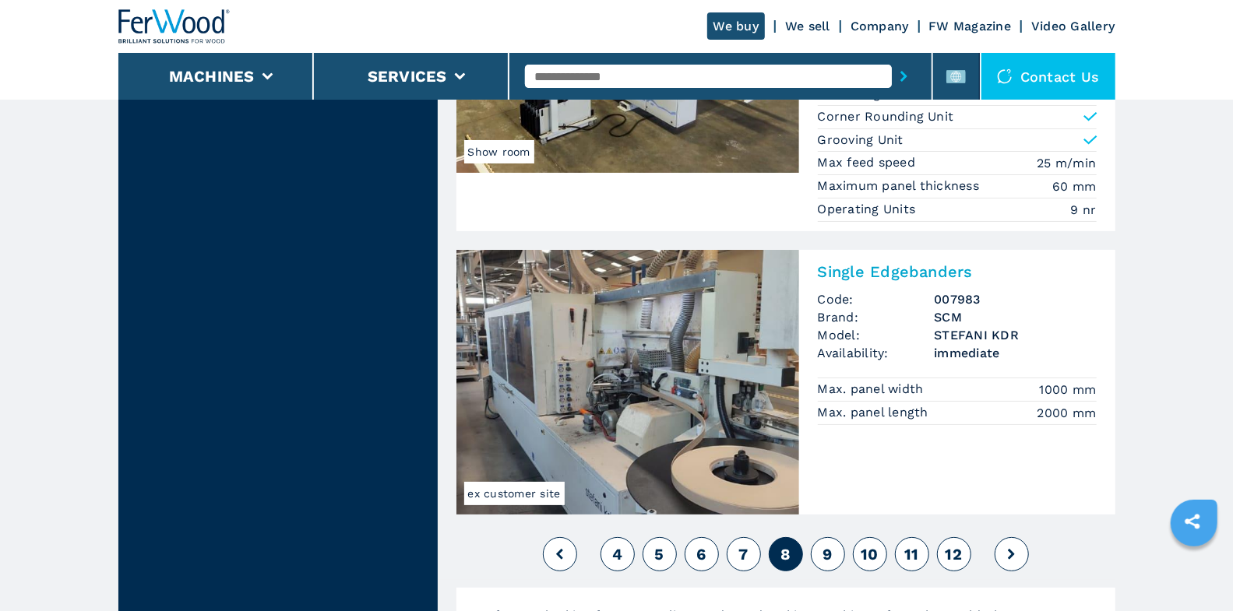
scroll to position [3777, 0]
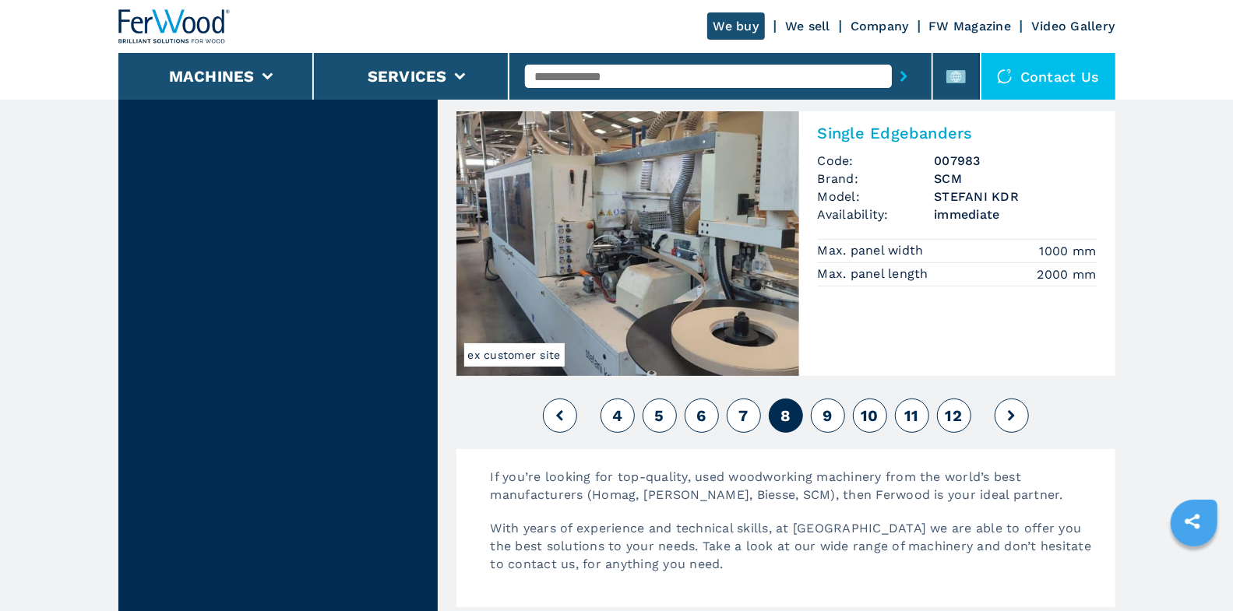
click at [825, 407] on span "9" at bounding box center [826, 416] width 9 height 19
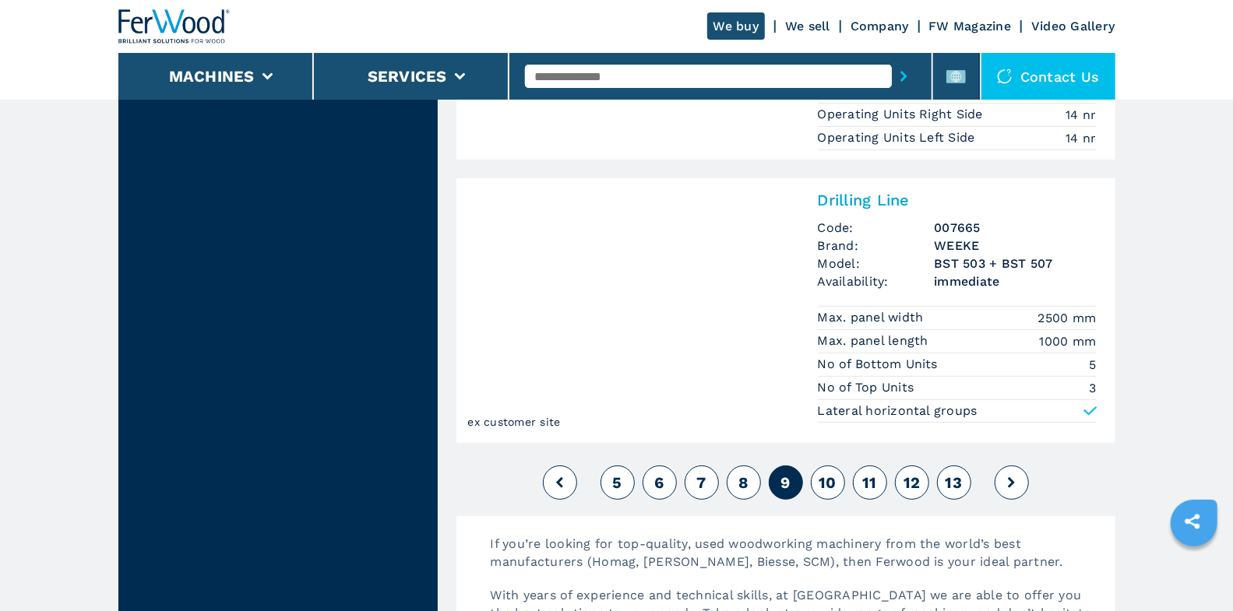
scroll to position [3729, 0]
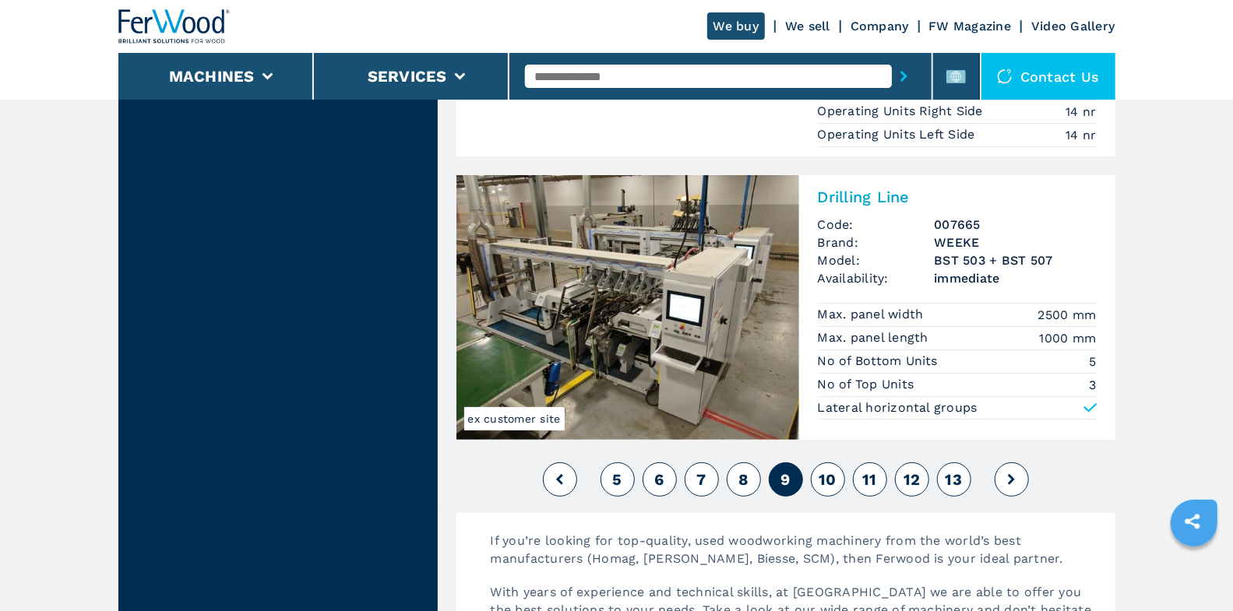
click at [833, 470] on span "10" at bounding box center [827, 479] width 18 height 19
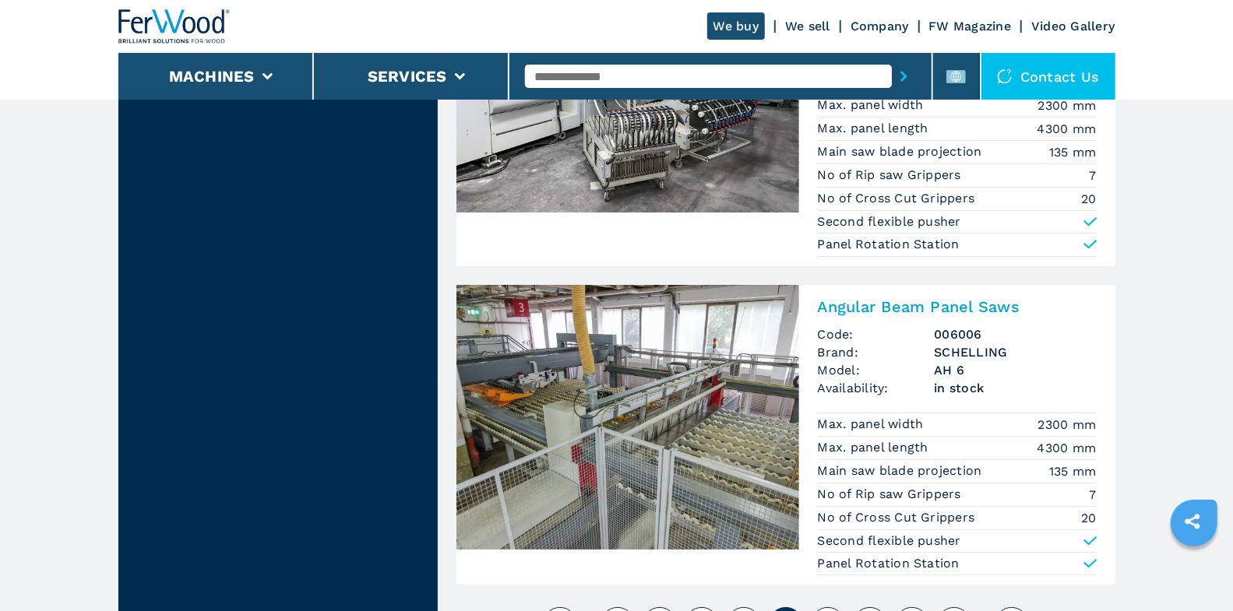
scroll to position [3551, 0]
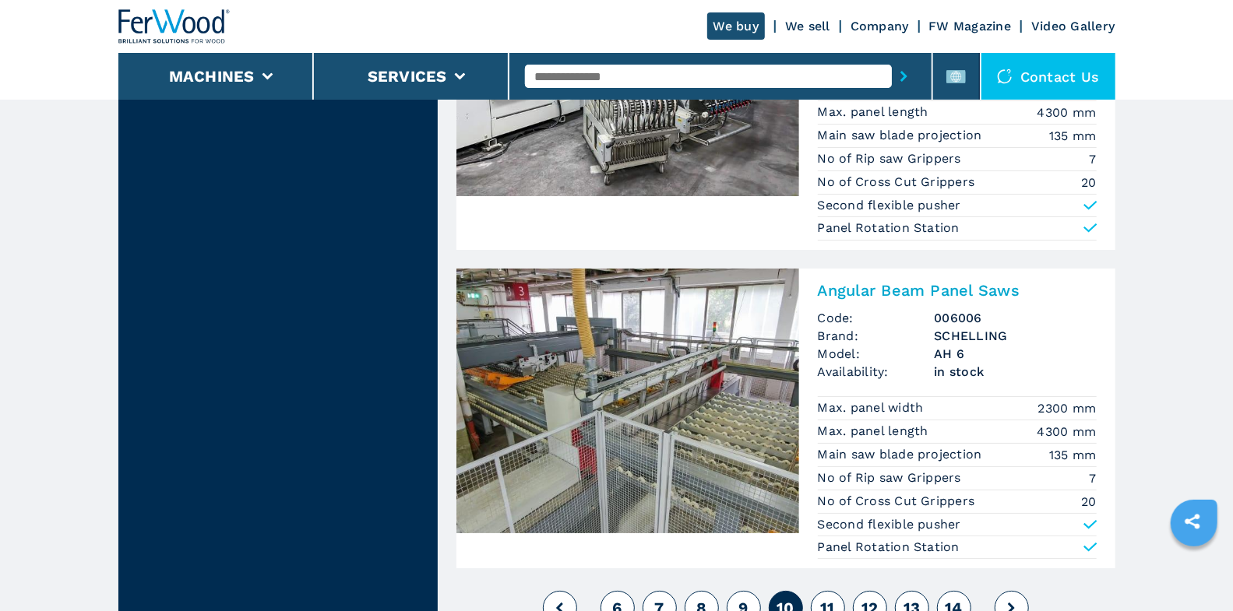
click at [831, 599] on span "11" at bounding box center [827, 608] width 15 height 19
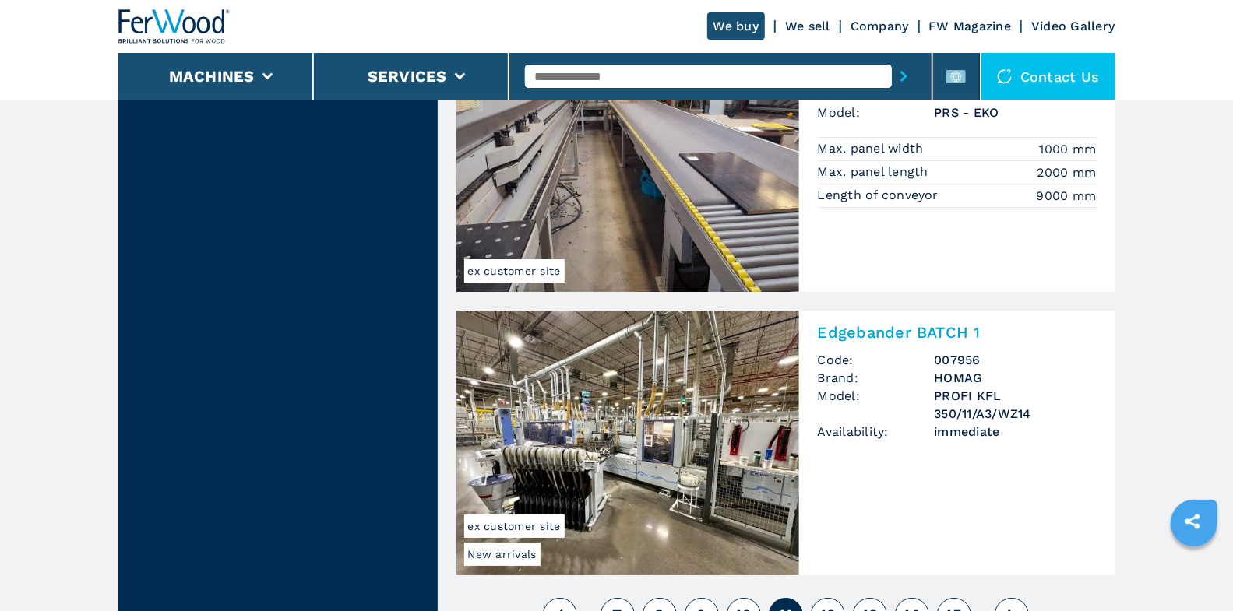
scroll to position [3531, 0]
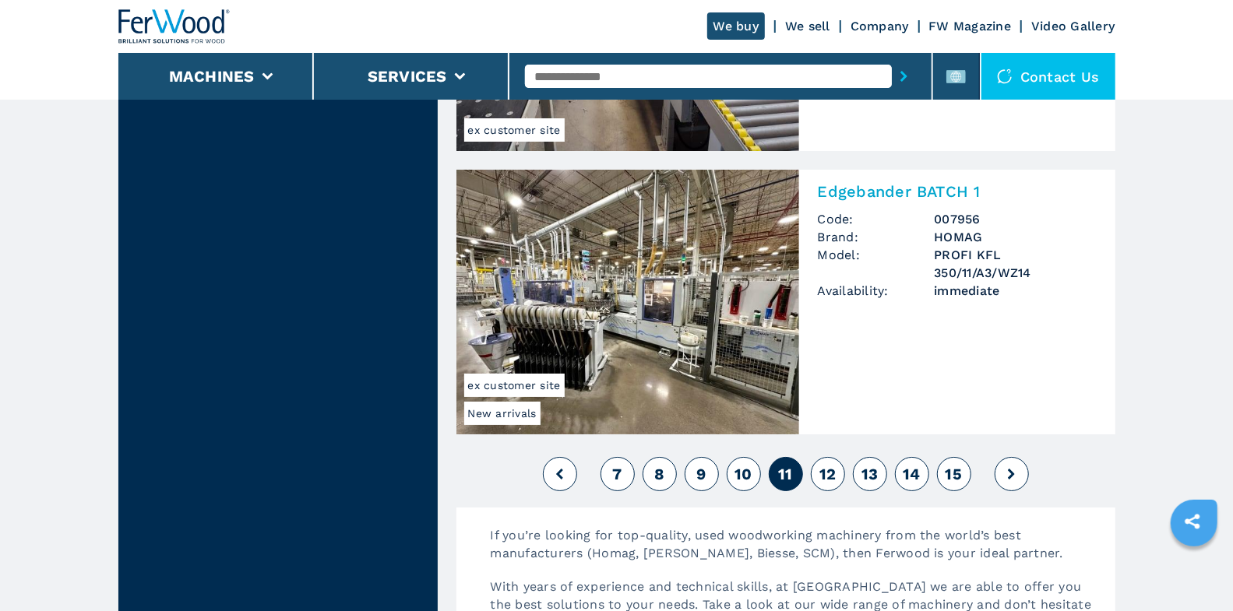
click at [819, 465] on span "12" at bounding box center [827, 474] width 17 height 19
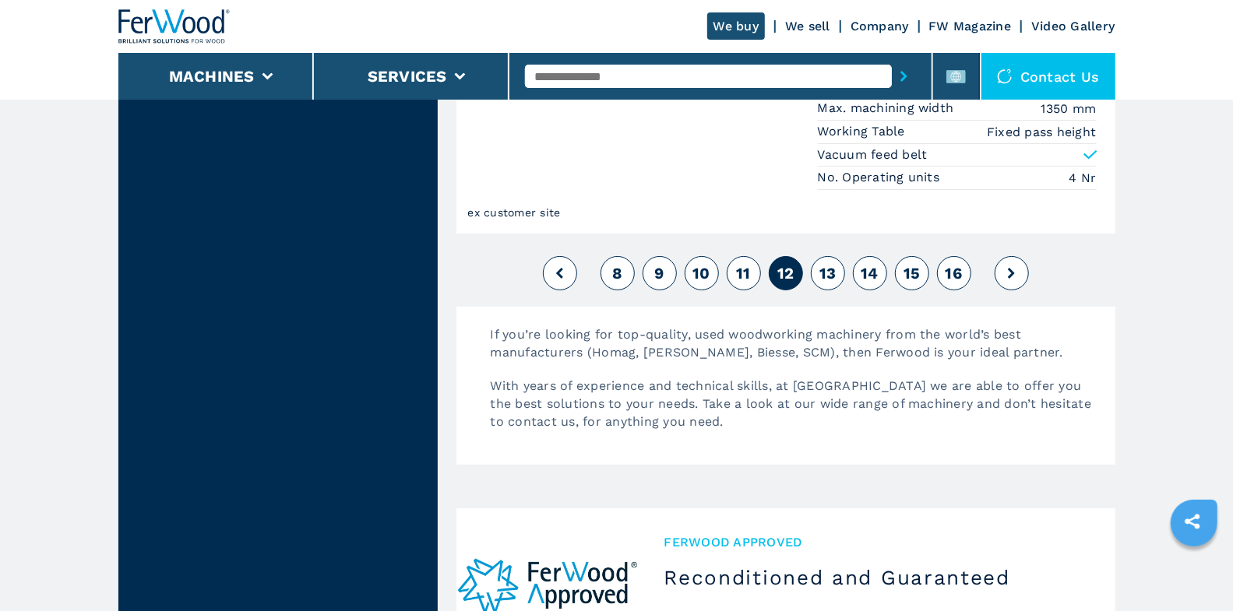
scroll to position [3869, 0]
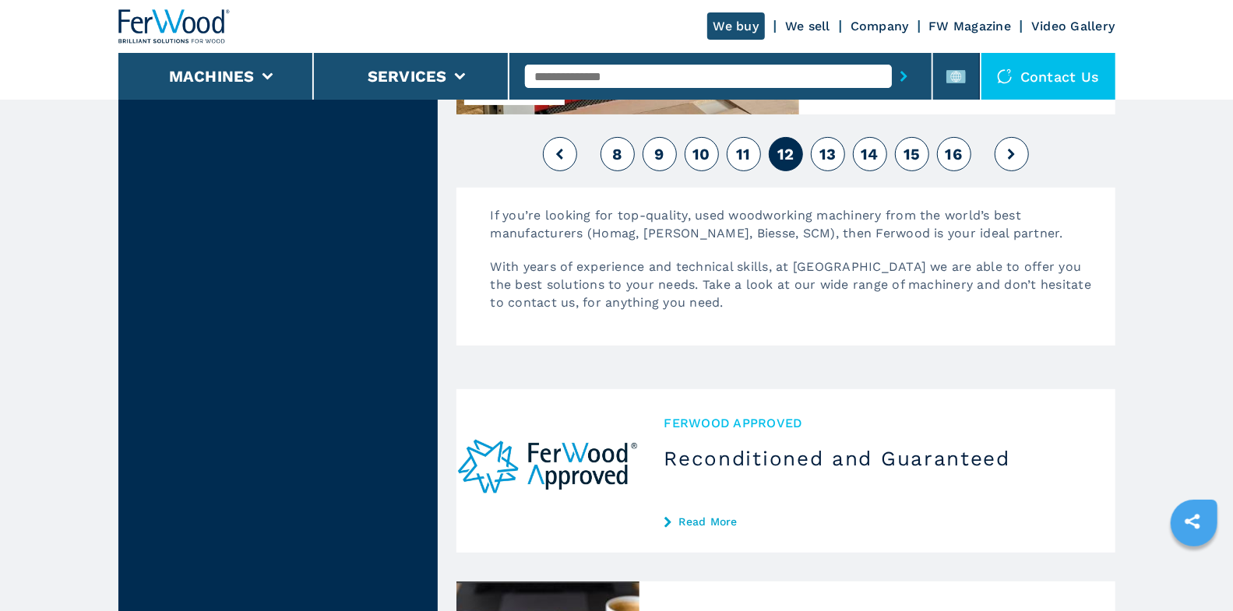
click at [830, 146] on span "13" at bounding box center [827, 154] width 17 height 19
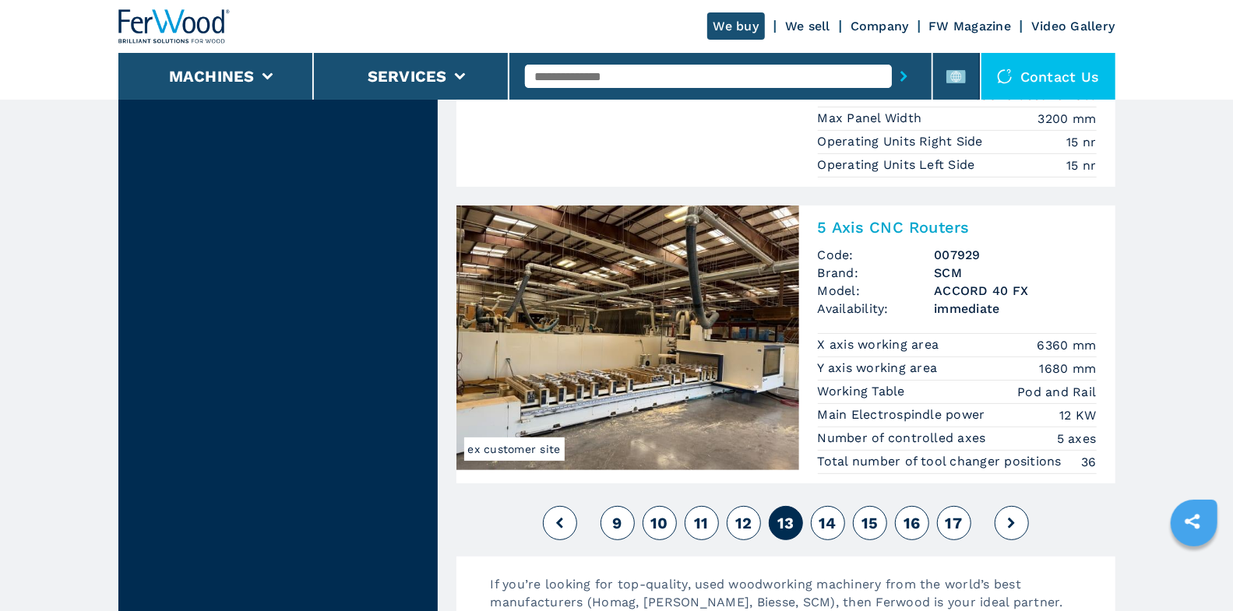
scroll to position [3736, 0]
click at [832, 513] on span "14" at bounding box center [827, 522] width 18 height 19
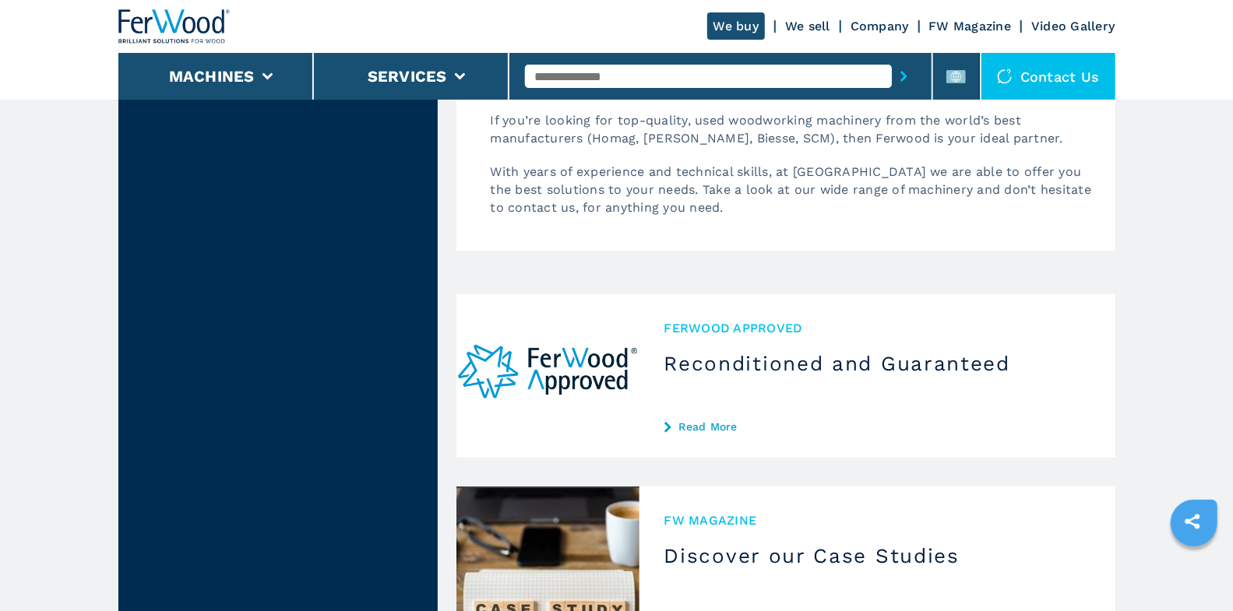
scroll to position [3732, 0]
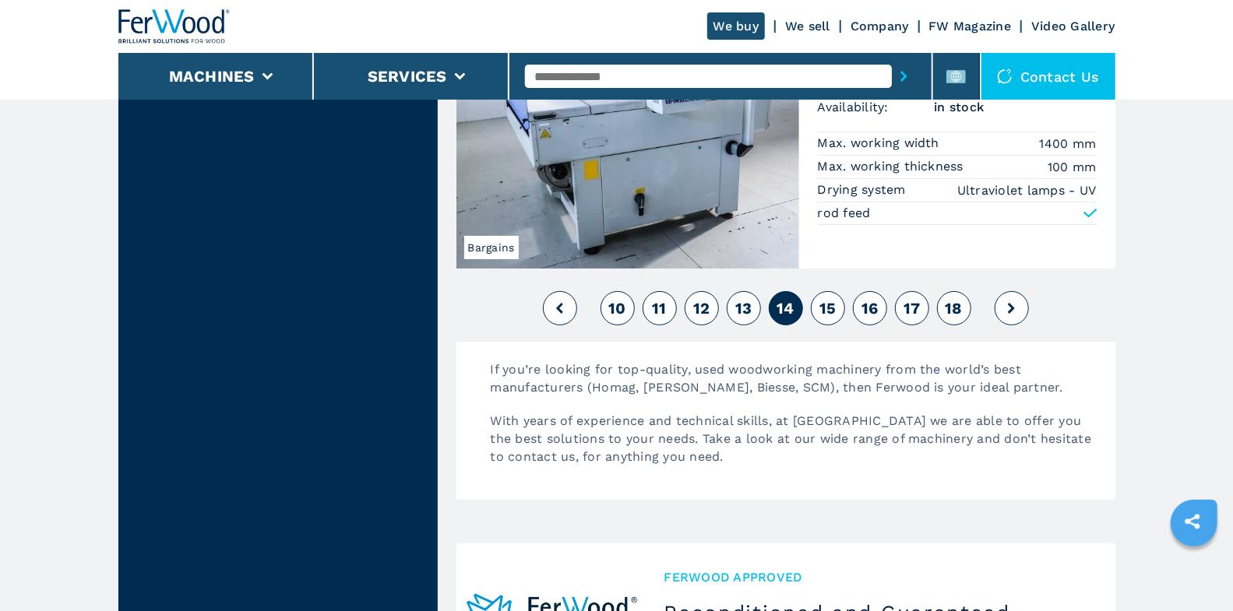
click at [738, 299] on span "13" at bounding box center [743, 308] width 17 height 19
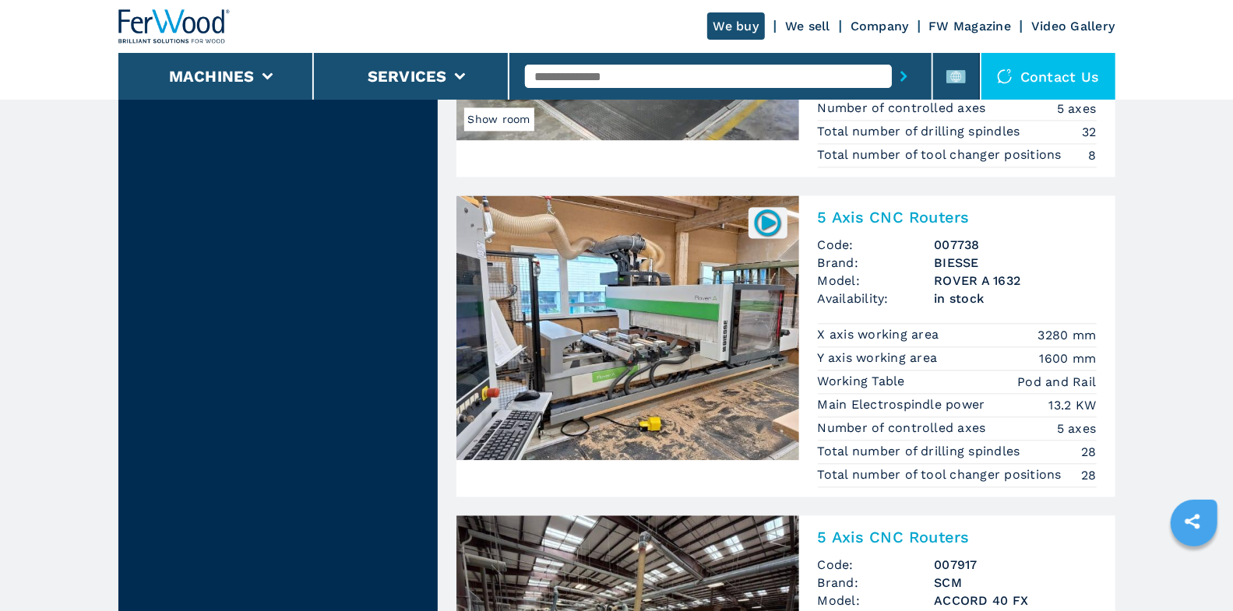
scroll to position [1970, 0]
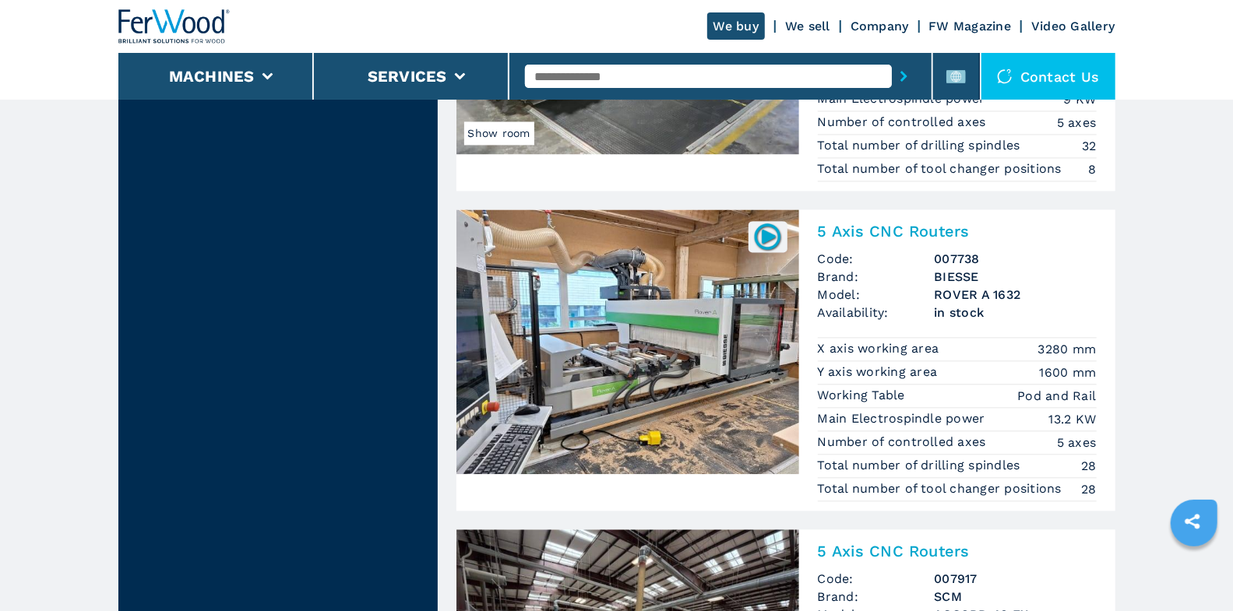
click at [757, 304] on img at bounding box center [627, 341] width 343 height 265
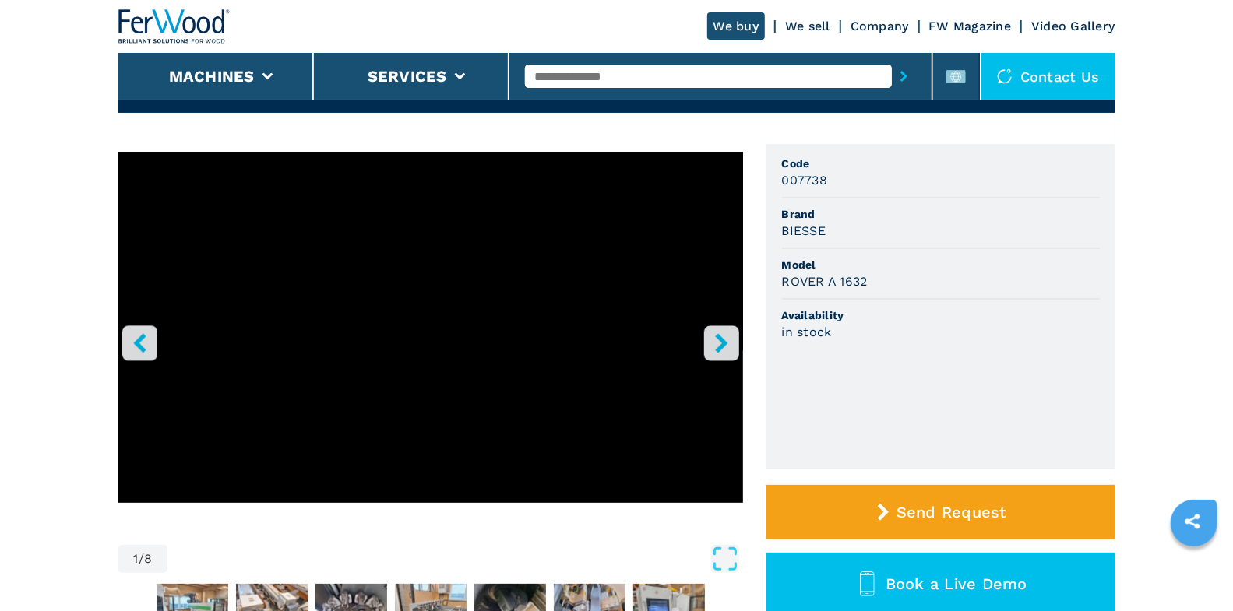
scroll to position [100, 0]
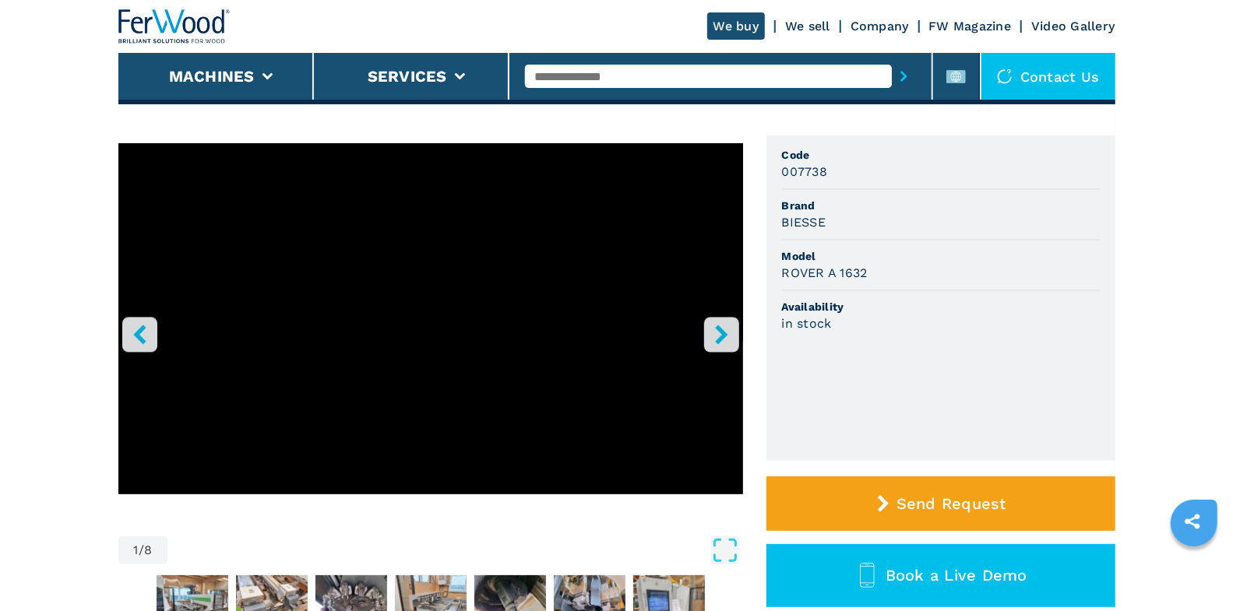
click at [709, 342] on button "right-button" at bounding box center [721, 334] width 35 height 35
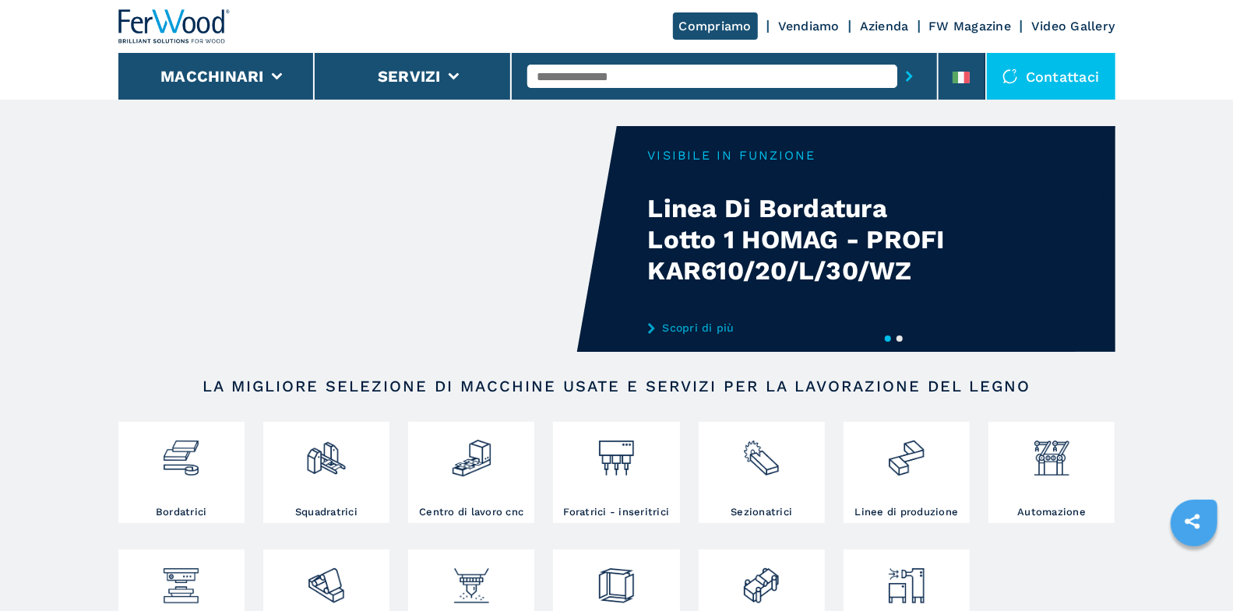
click at [638, 75] on input "text" at bounding box center [712, 76] width 370 height 23
type input "******"
click at [897, 58] on button "submit-button" at bounding box center [909, 76] width 24 height 36
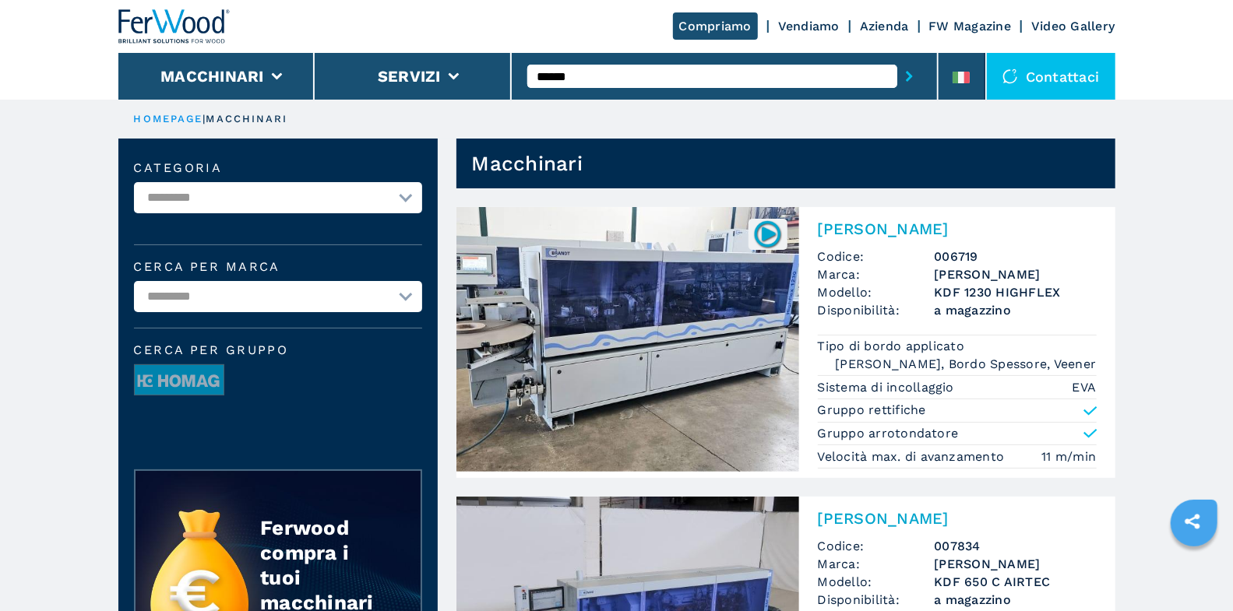
click at [274, 301] on select "********* ******" at bounding box center [278, 296] width 288 height 31
click at [322, 192] on select "**********" at bounding box center [278, 197] width 288 height 31
select select "**********"
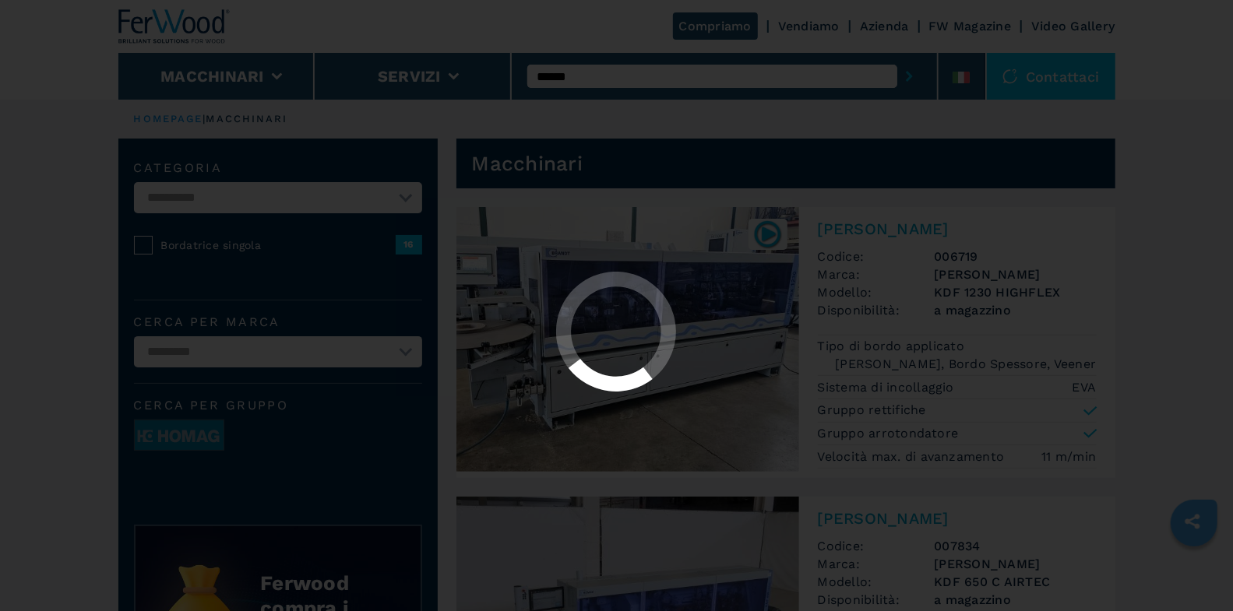
select select "**********"
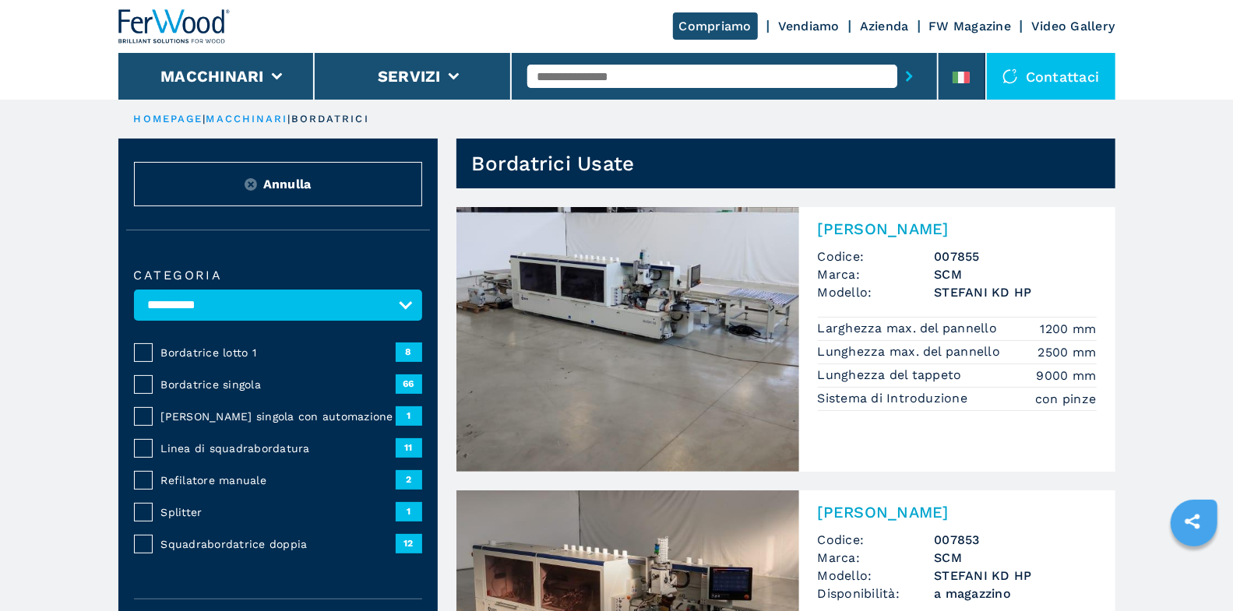
click at [242, 377] on span "Bordatrice singola" at bounding box center [278, 385] width 234 height 16
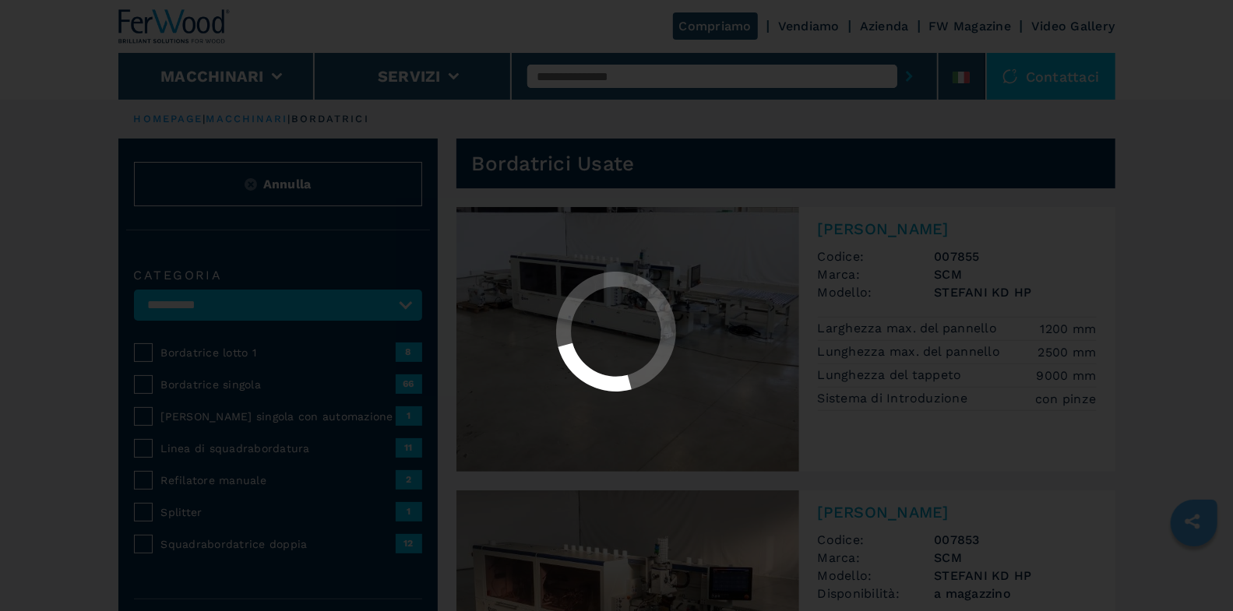
select select "**********"
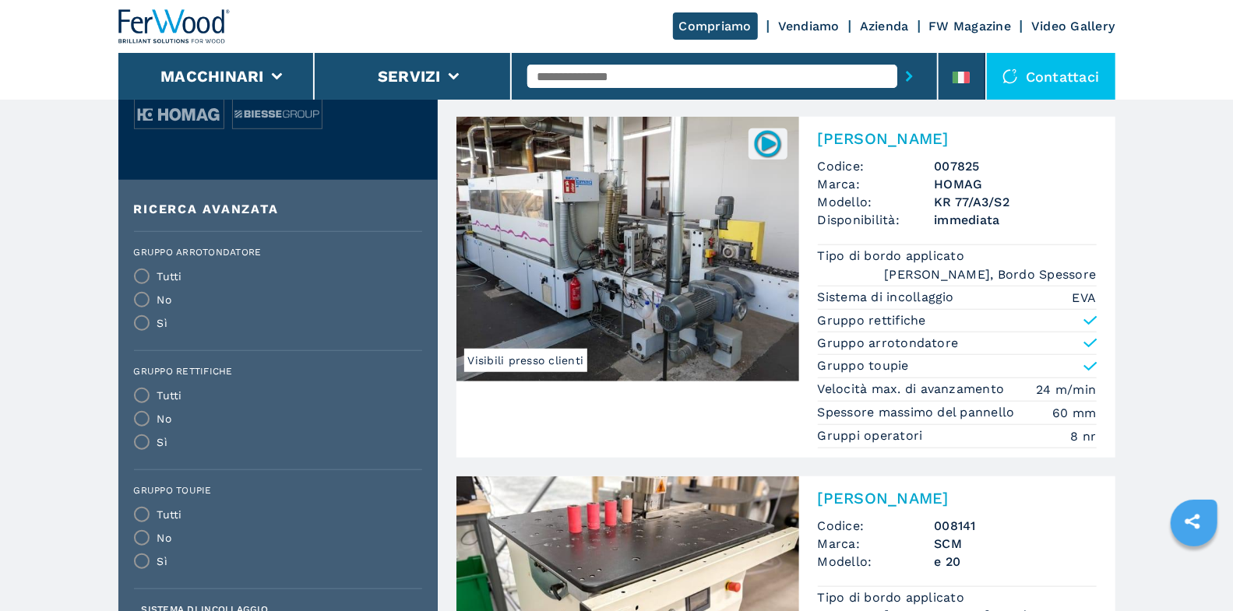
scroll to position [989, 0]
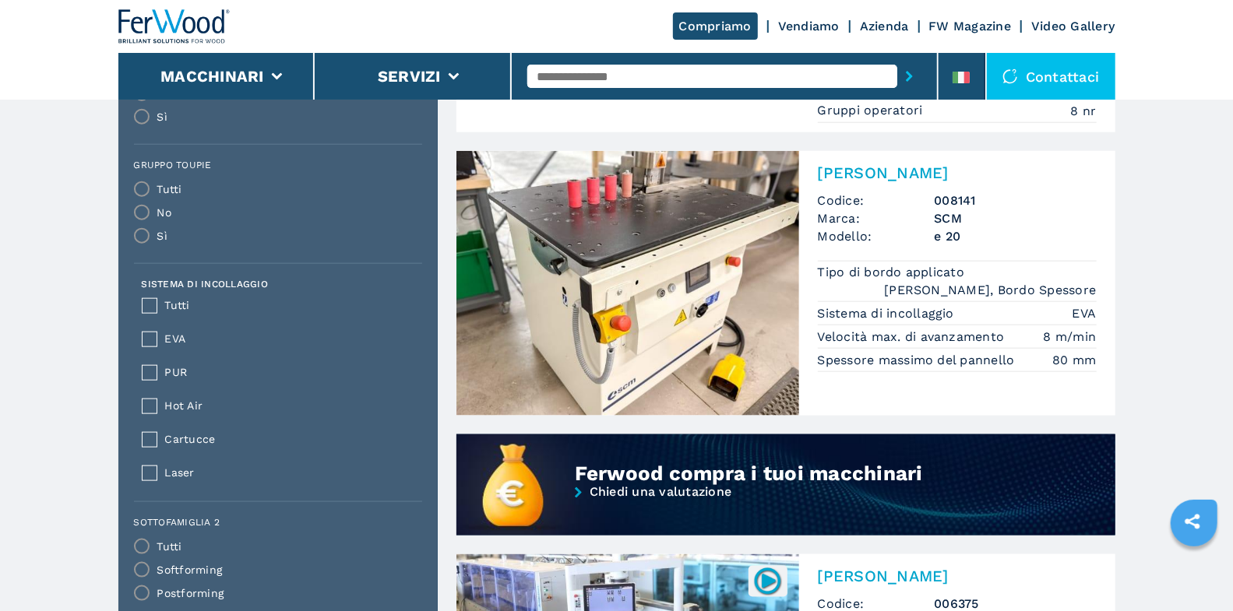
click at [170, 401] on span "Hot Air" at bounding box center [289, 406] width 248 height 18
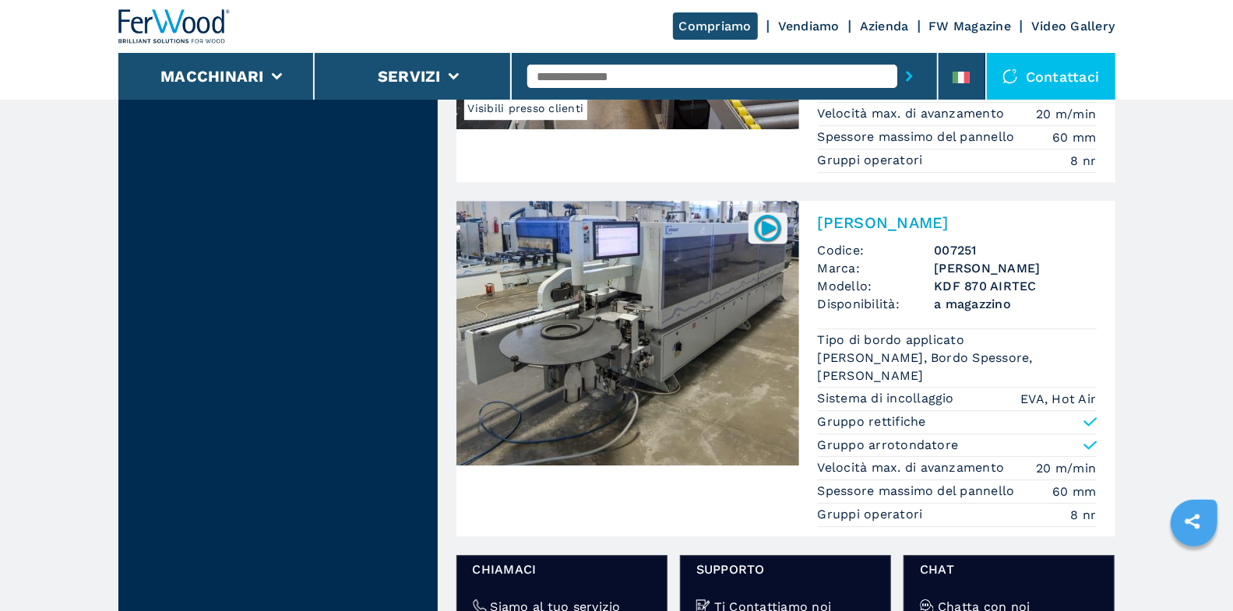
scroll to position [2691, 0]
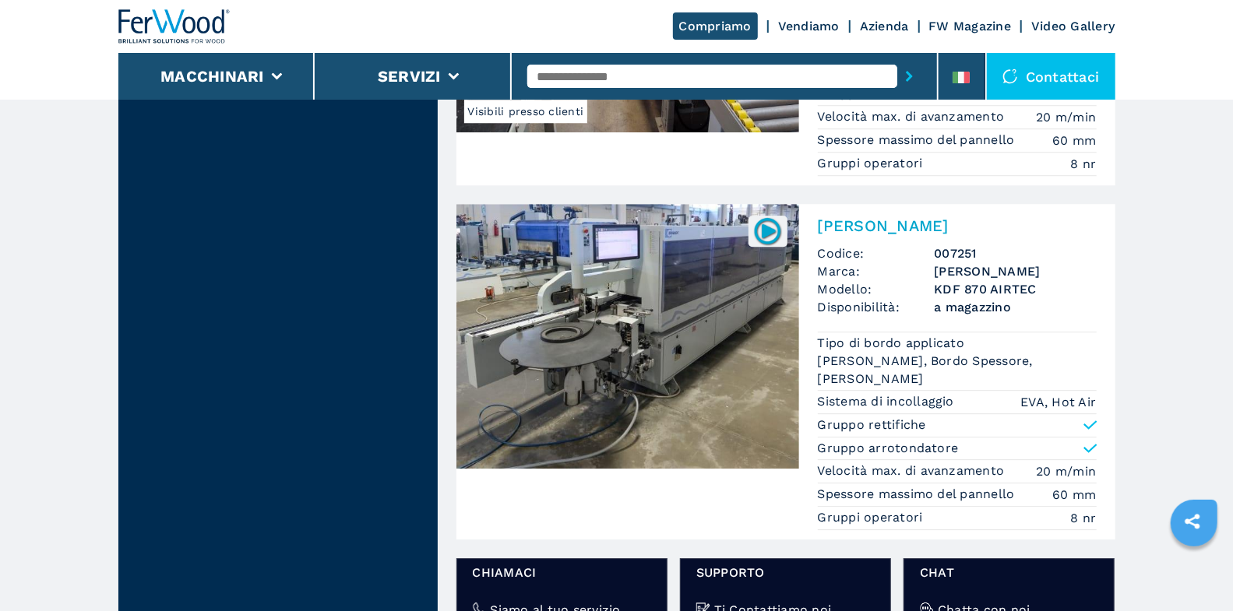
click at [903, 216] on h2 "Bordatrice Singola" at bounding box center [957, 225] width 279 height 19
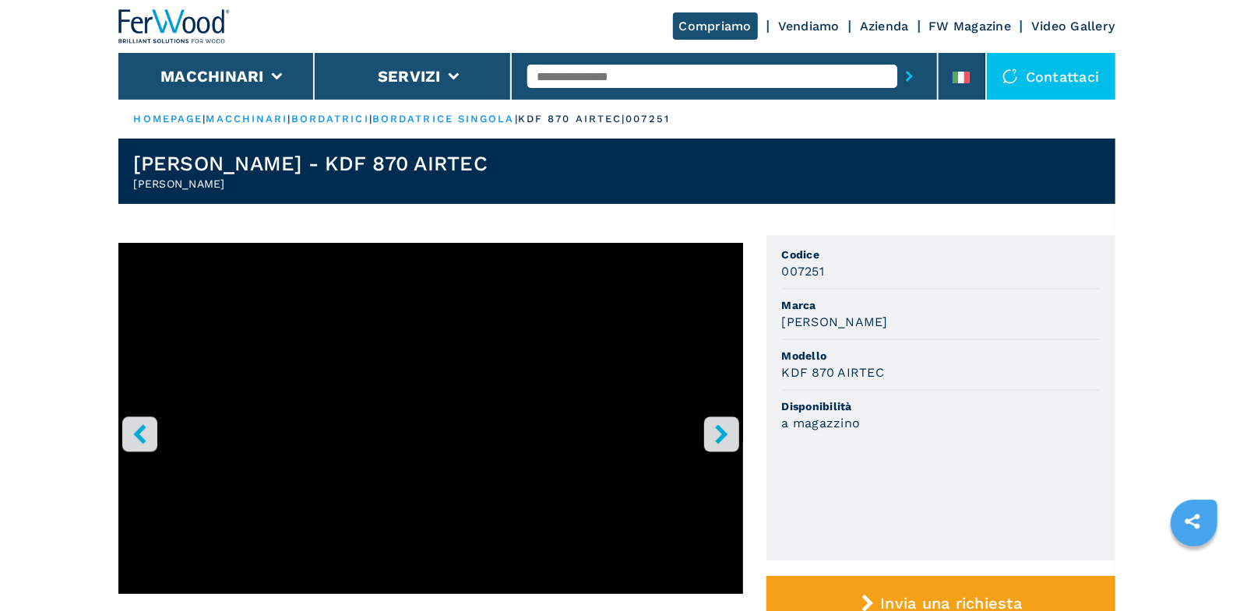
scroll to position [32, 0]
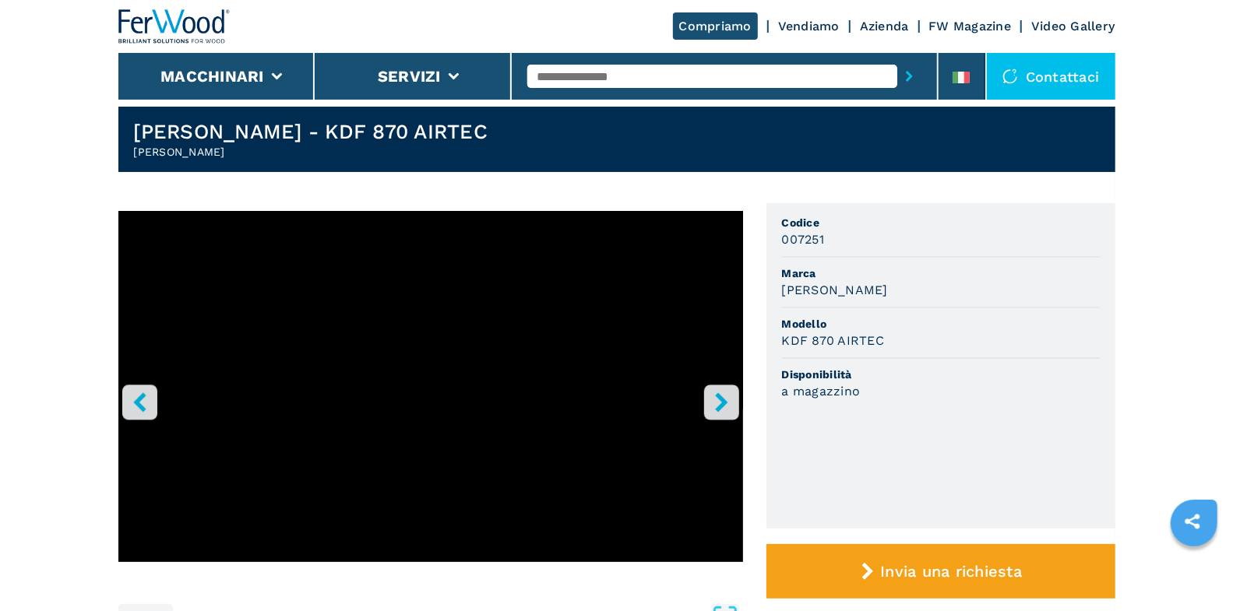
click at [730, 401] on icon "right-button" at bounding box center [721, 401] width 19 height 19
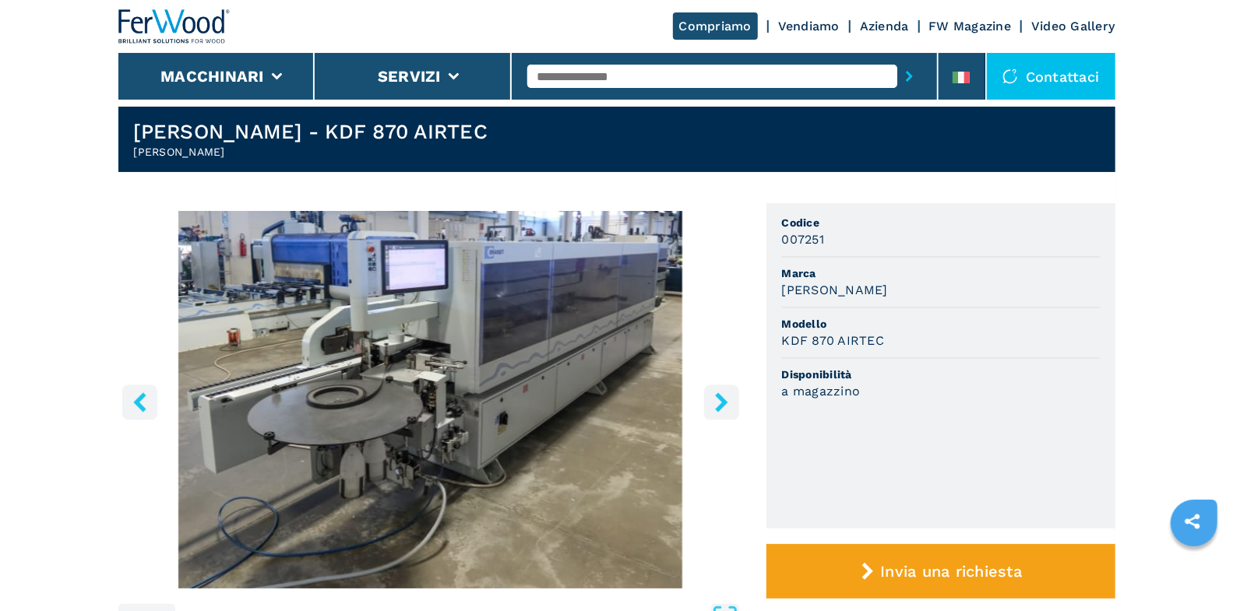
click at [724, 403] on icon "right-button" at bounding box center [721, 401] width 12 height 19
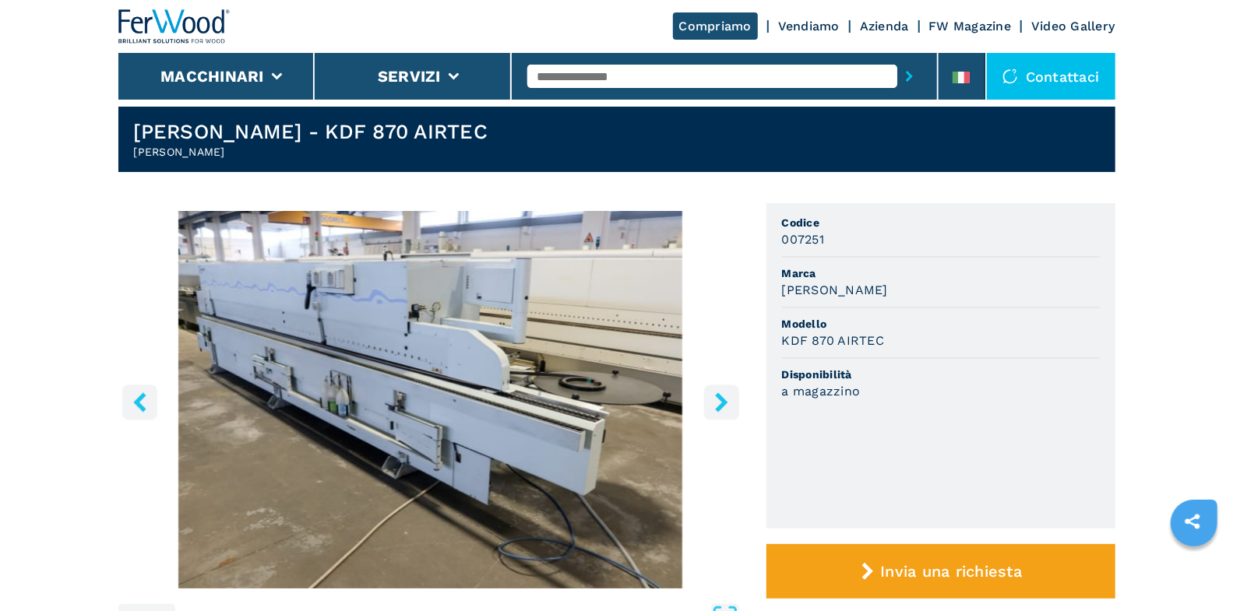
click at [723, 403] on icon "right-button" at bounding box center [721, 401] width 12 height 19
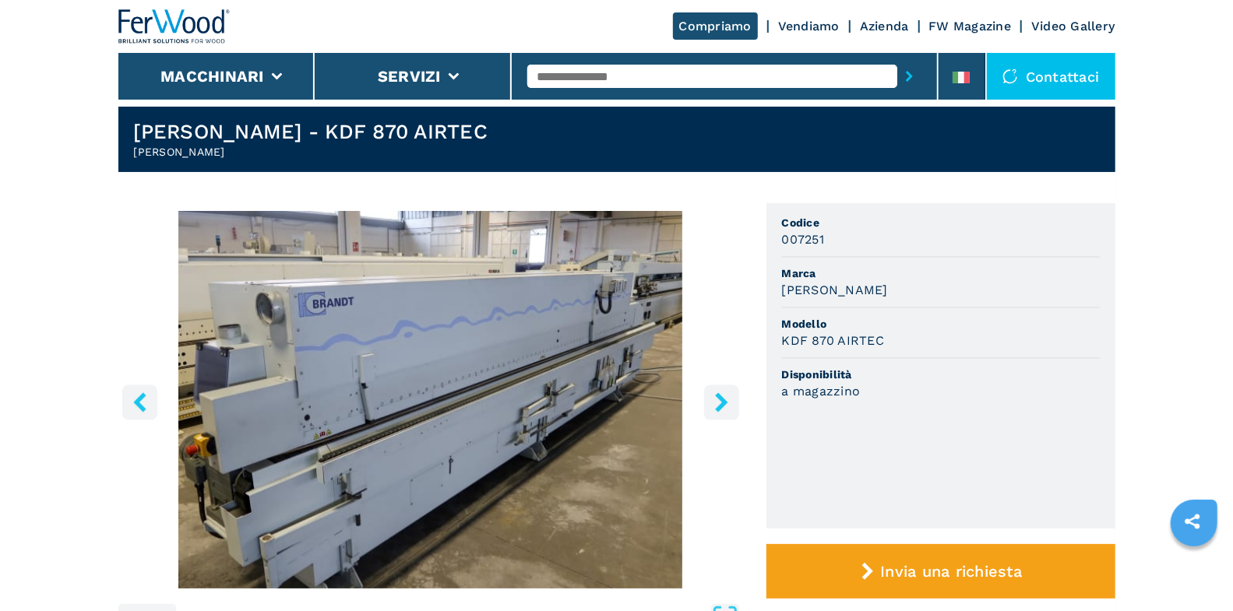
click at [723, 403] on icon "right-button" at bounding box center [721, 401] width 12 height 19
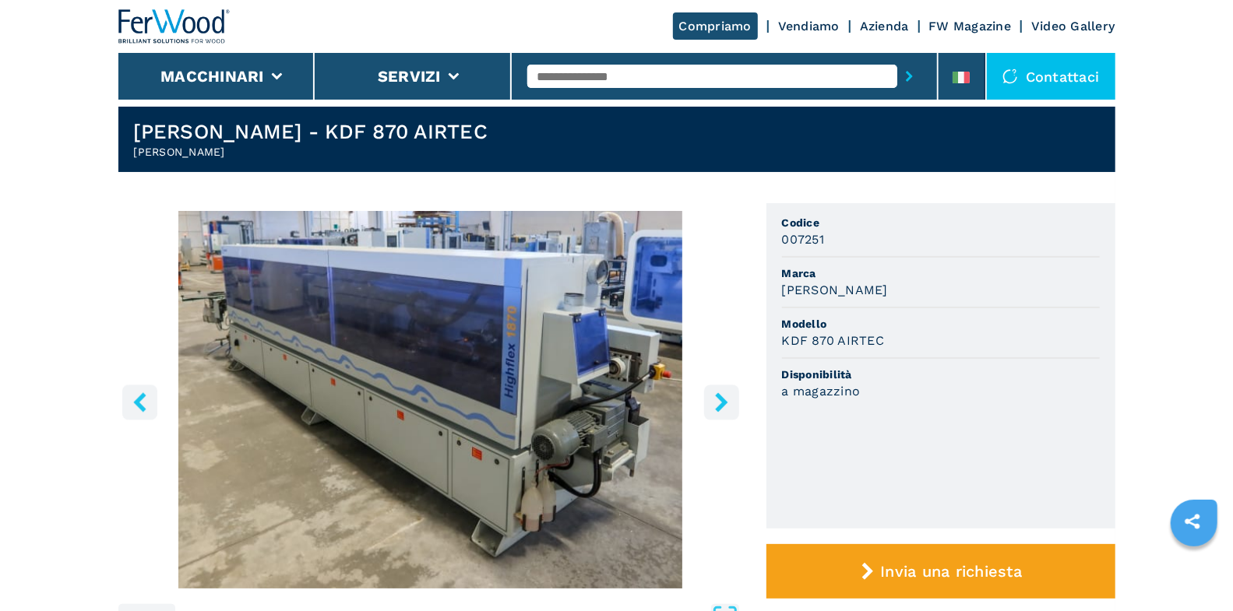
click at [723, 403] on icon "right-button" at bounding box center [721, 401] width 12 height 19
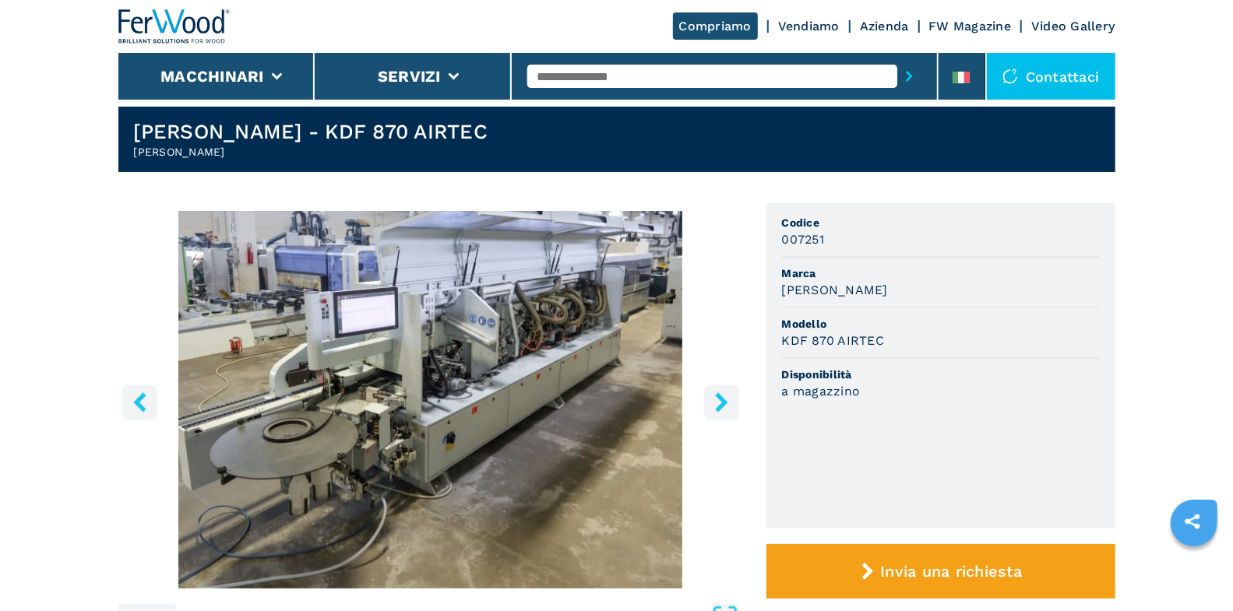
click at [723, 403] on icon "right-button" at bounding box center [721, 401] width 12 height 19
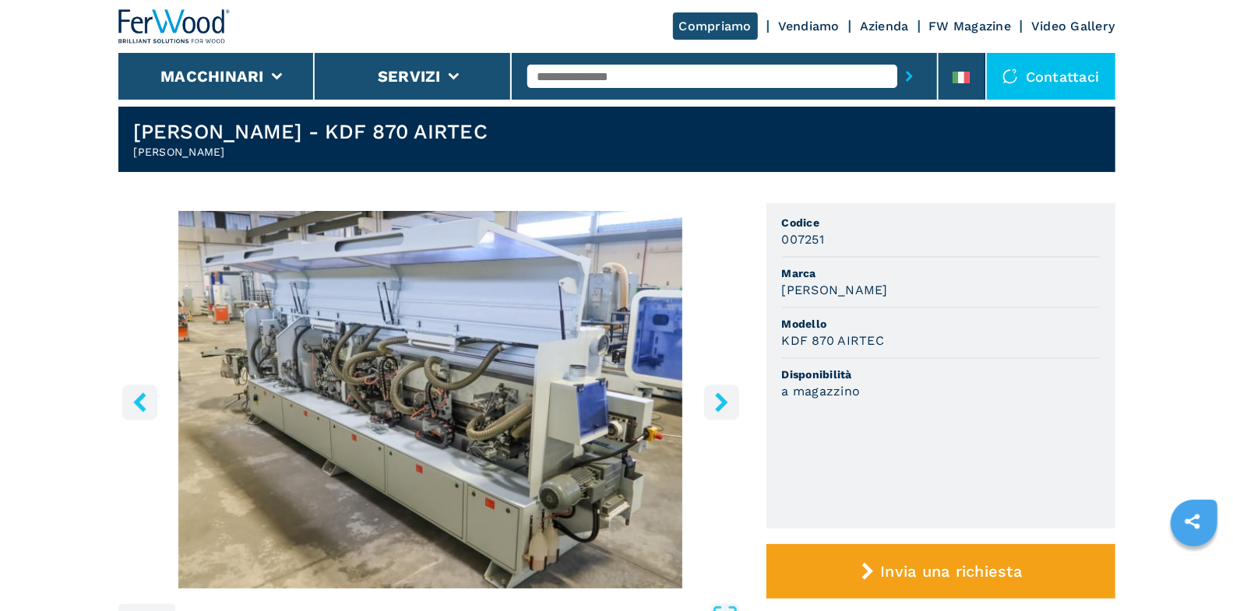
click at [723, 403] on icon "right-button" at bounding box center [721, 401] width 12 height 19
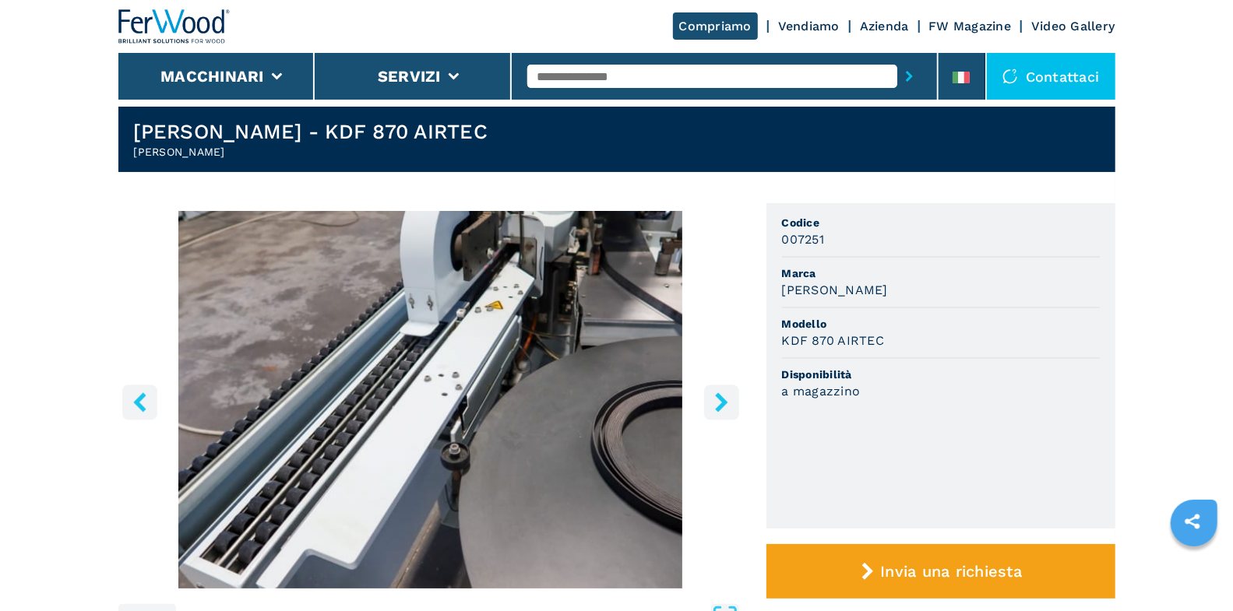
click at [723, 403] on icon "right-button" at bounding box center [721, 401] width 12 height 19
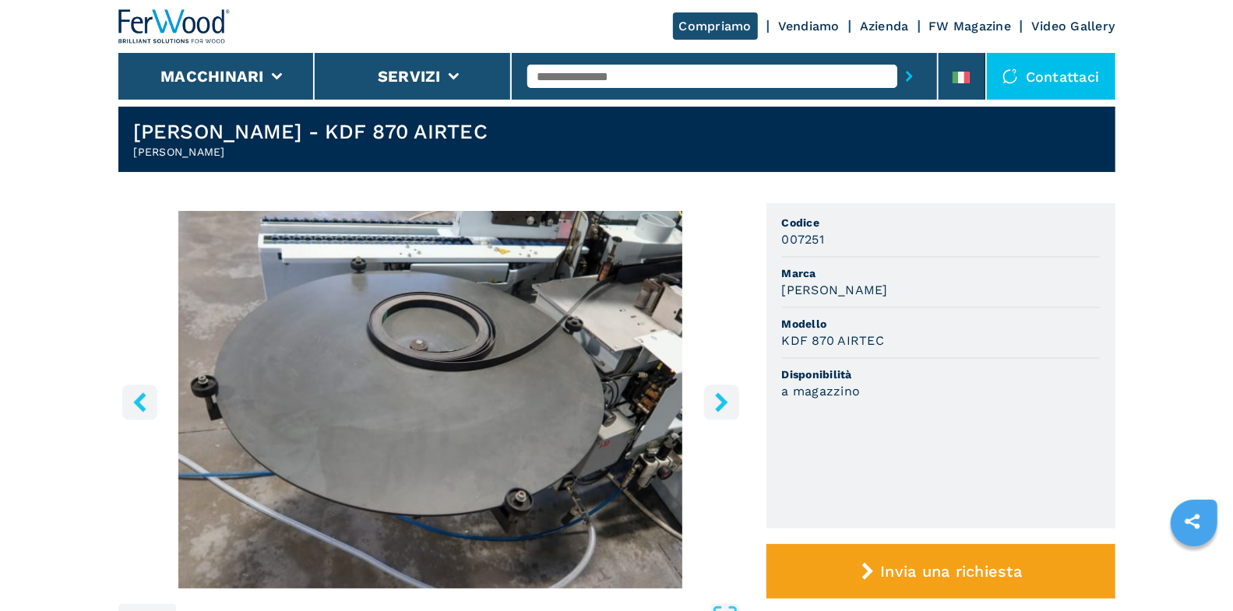
click at [723, 403] on icon "right-button" at bounding box center [721, 401] width 12 height 19
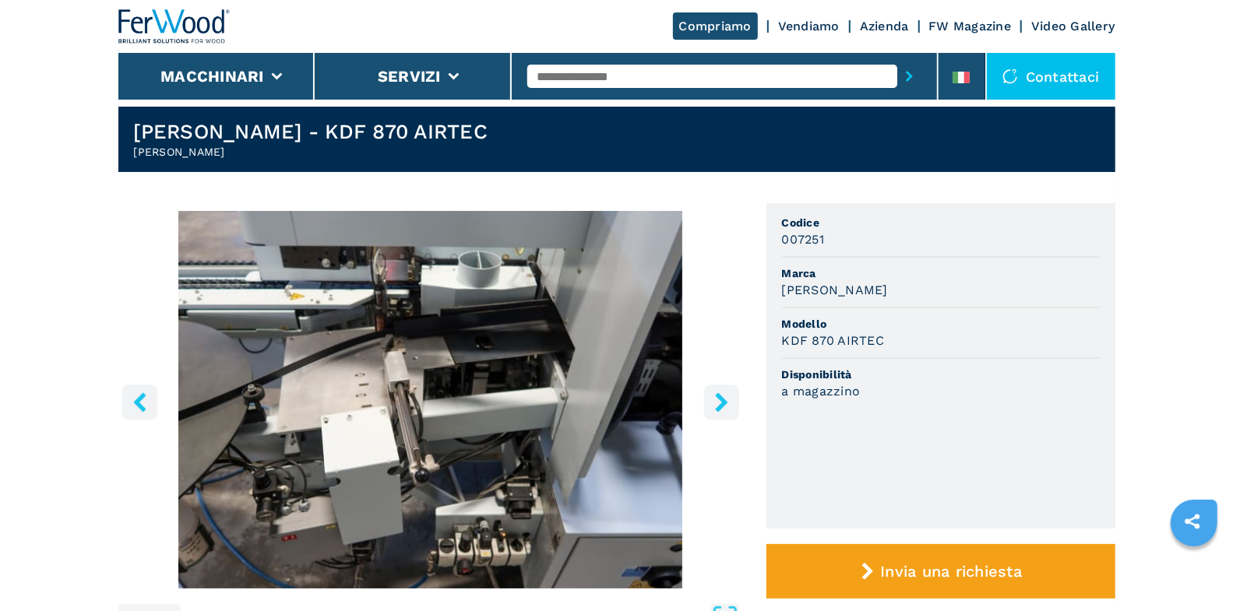
click at [723, 403] on icon "right-button" at bounding box center [721, 401] width 12 height 19
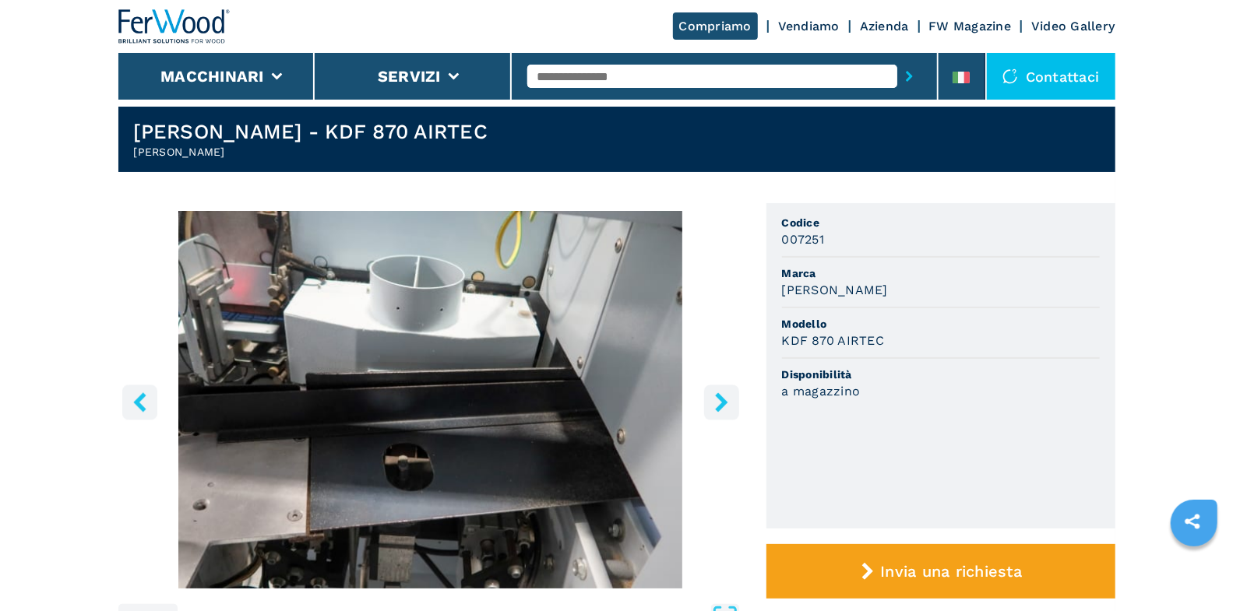
click at [723, 403] on icon "right-button" at bounding box center [721, 401] width 12 height 19
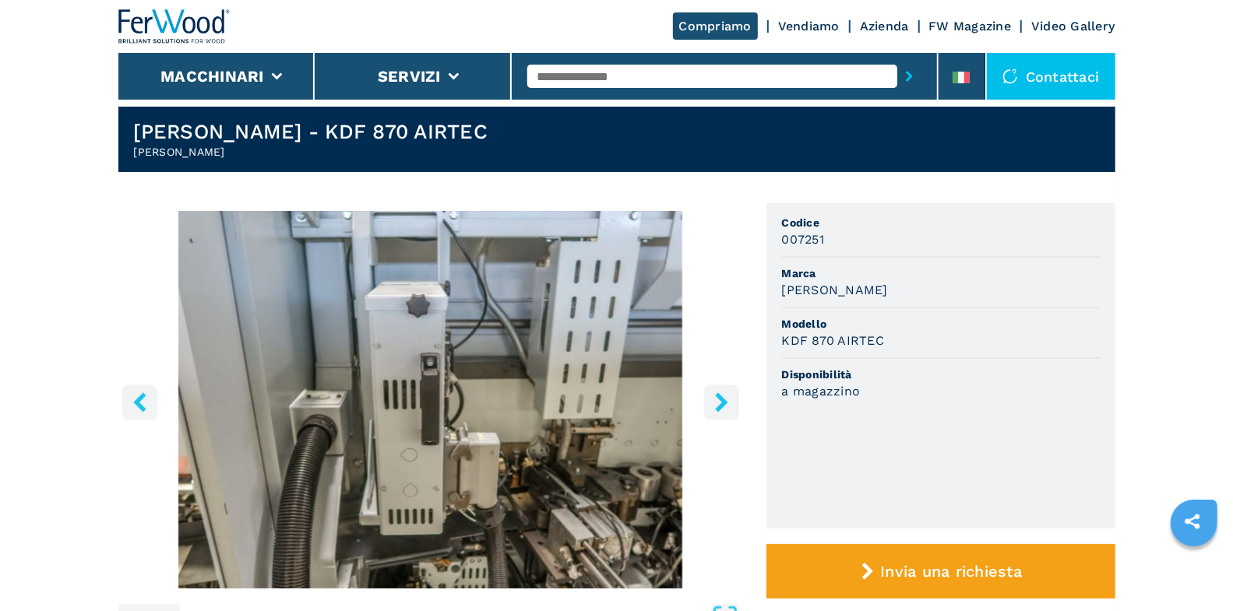
click at [727, 404] on icon "right-button" at bounding box center [721, 401] width 19 height 19
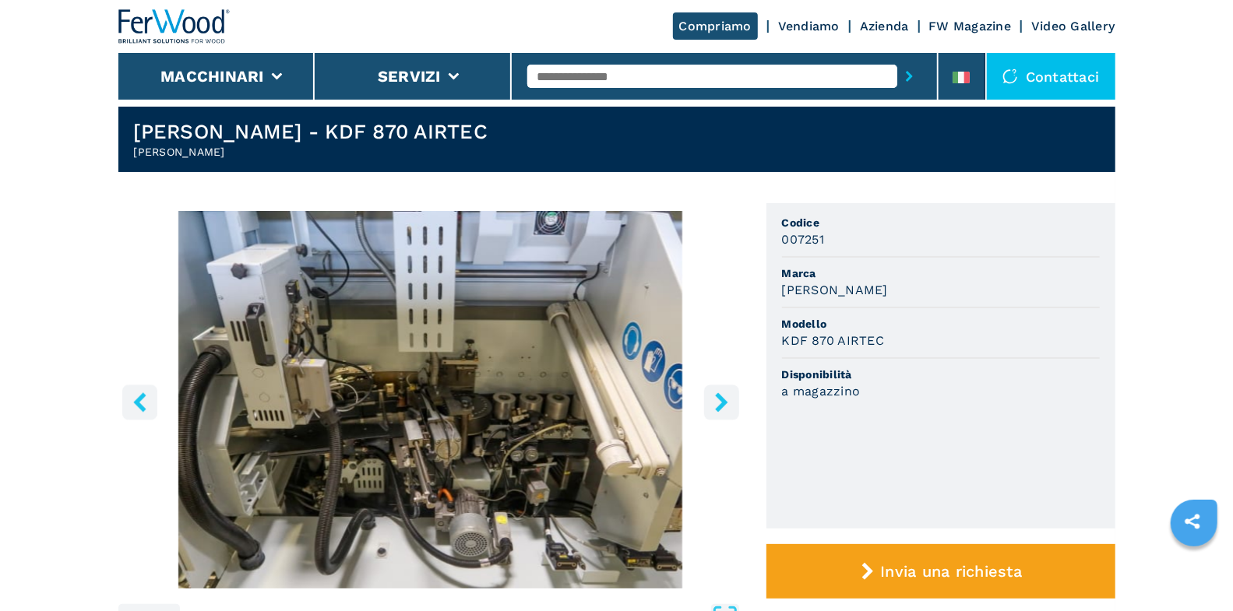
click at [726, 409] on icon "right-button" at bounding box center [721, 401] width 19 height 19
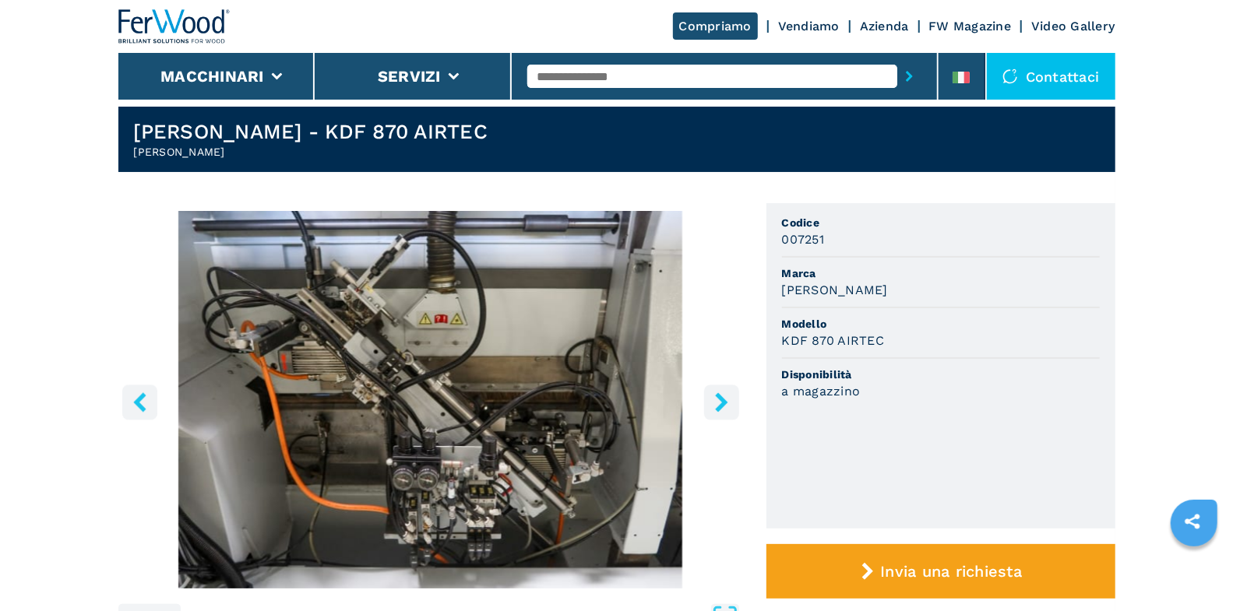
click at [720, 406] on icon "right-button" at bounding box center [721, 401] width 12 height 19
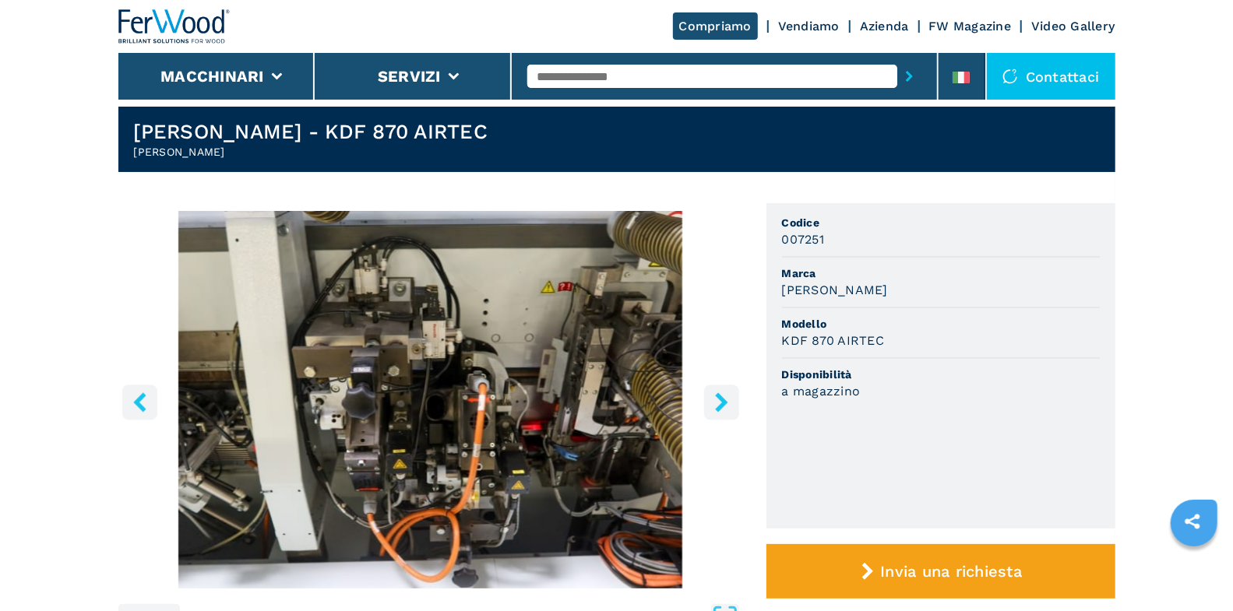
click at [712, 402] on icon "right-button" at bounding box center [721, 401] width 19 height 19
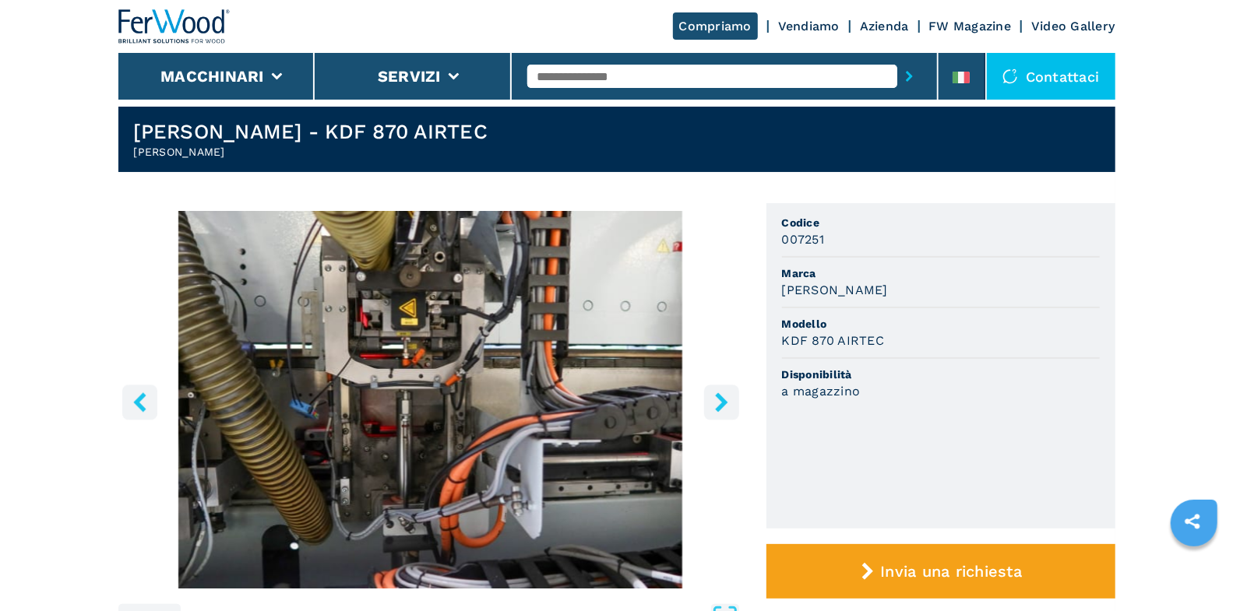
click at [720, 409] on icon "right-button" at bounding box center [721, 401] width 19 height 19
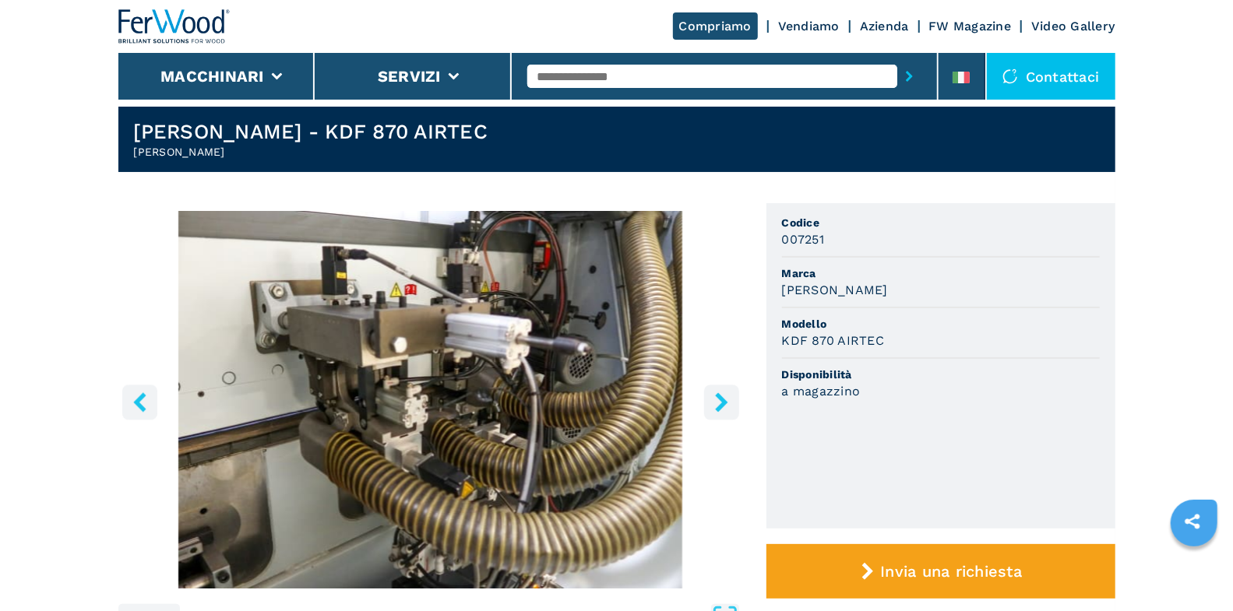
click at [720, 409] on icon "right-button" at bounding box center [721, 401] width 19 height 19
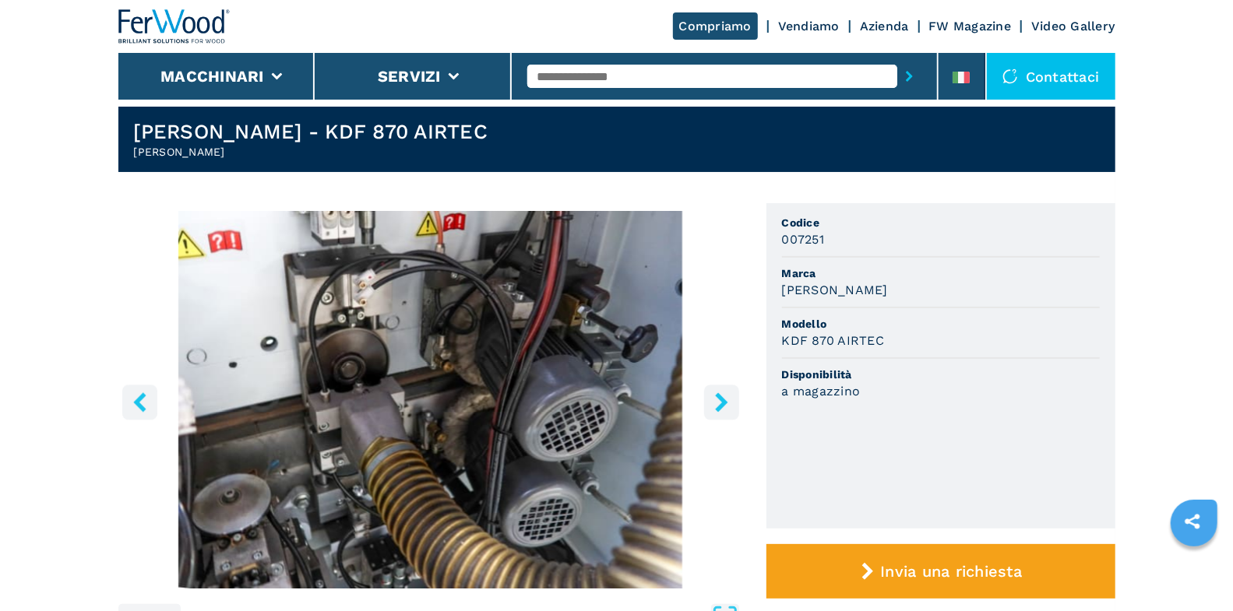
click at [720, 409] on icon "right-button" at bounding box center [721, 401] width 19 height 19
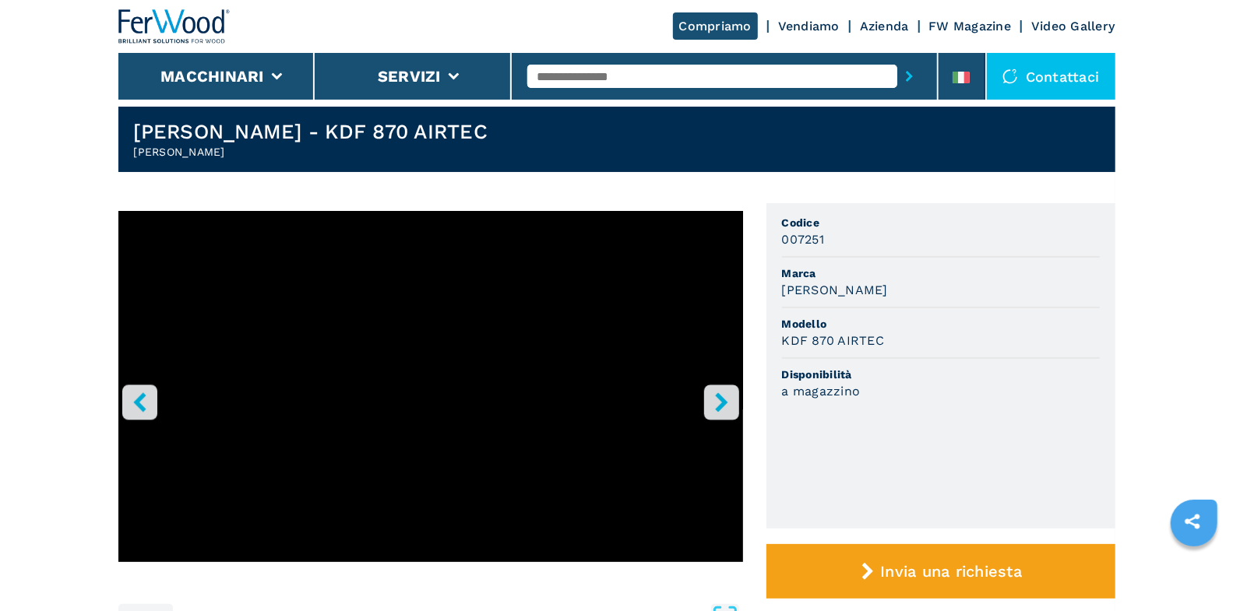
click at [727, 398] on icon "right-button" at bounding box center [721, 401] width 19 height 19
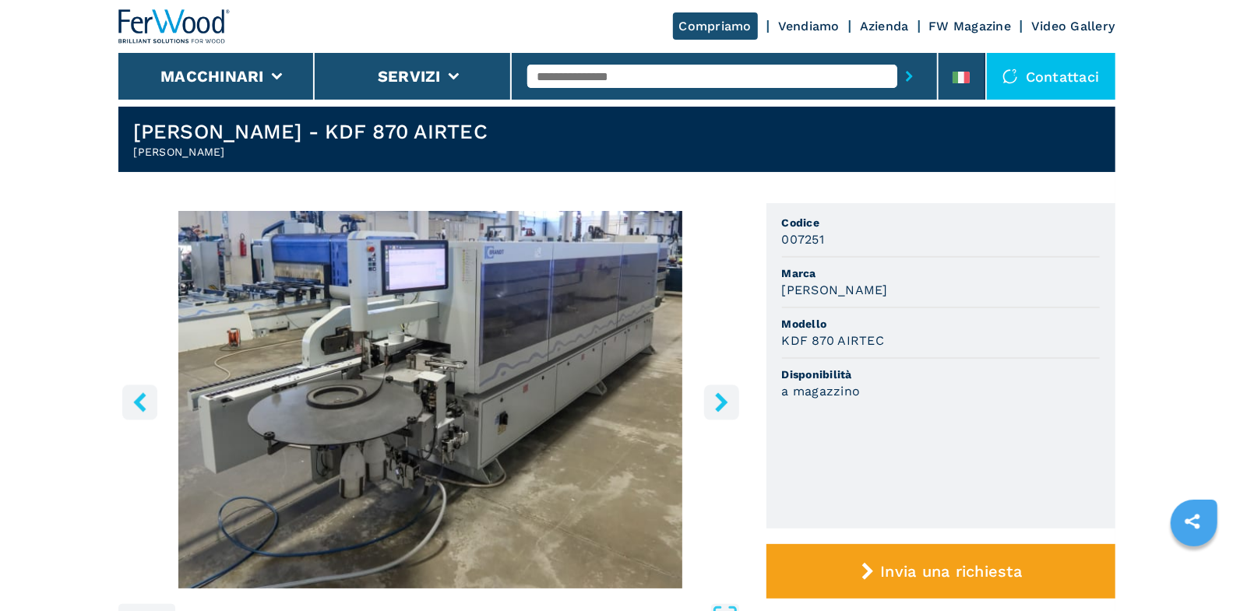
click at [727, 398] on icon "right-button" at bounding box center [721, 401] width 19 height 19
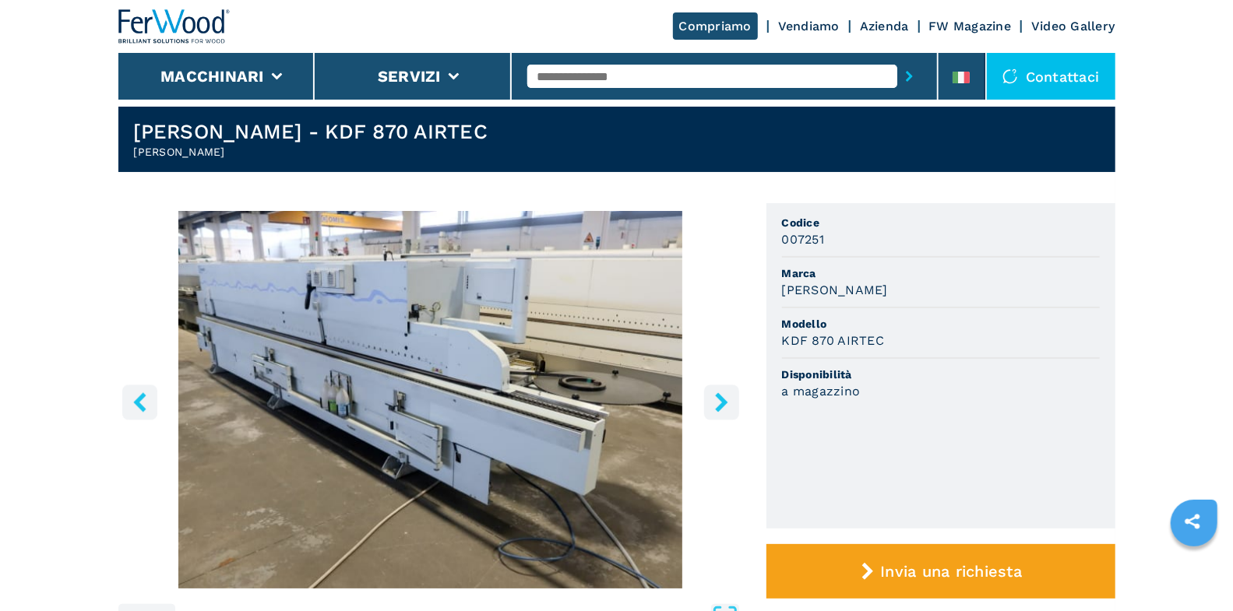
click at [726, 397] on icon "right-button" at bounding box center [721, 401] width 19 height 19
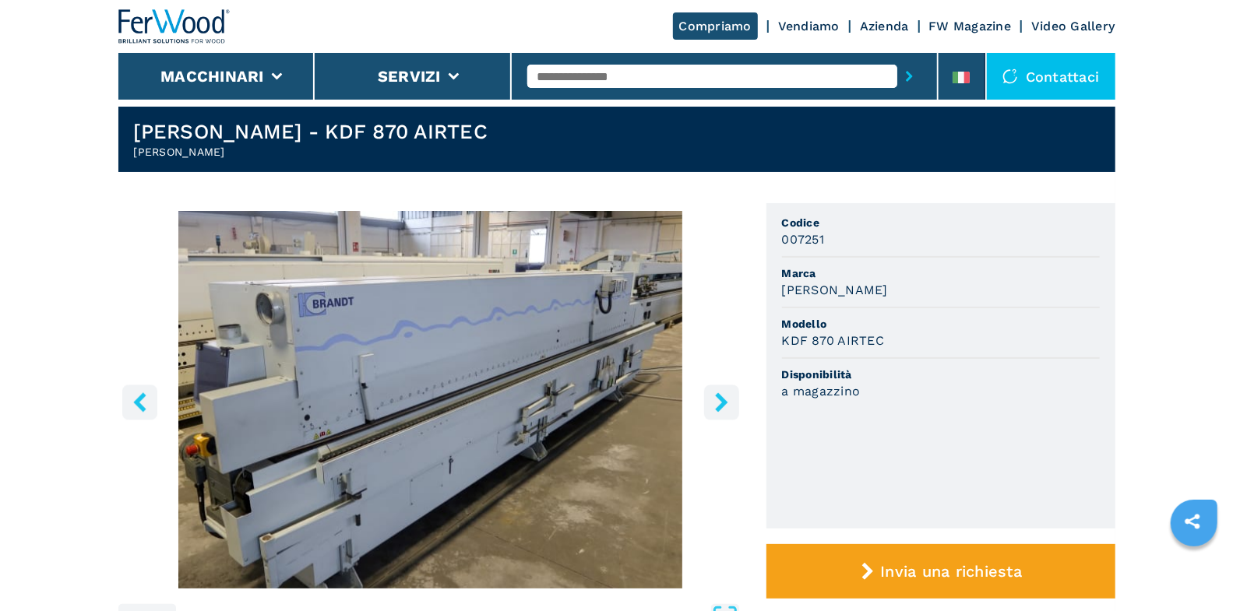
click at [726, 397] on icon "right-button" at bounding box center [721, 401] width 19 height 19
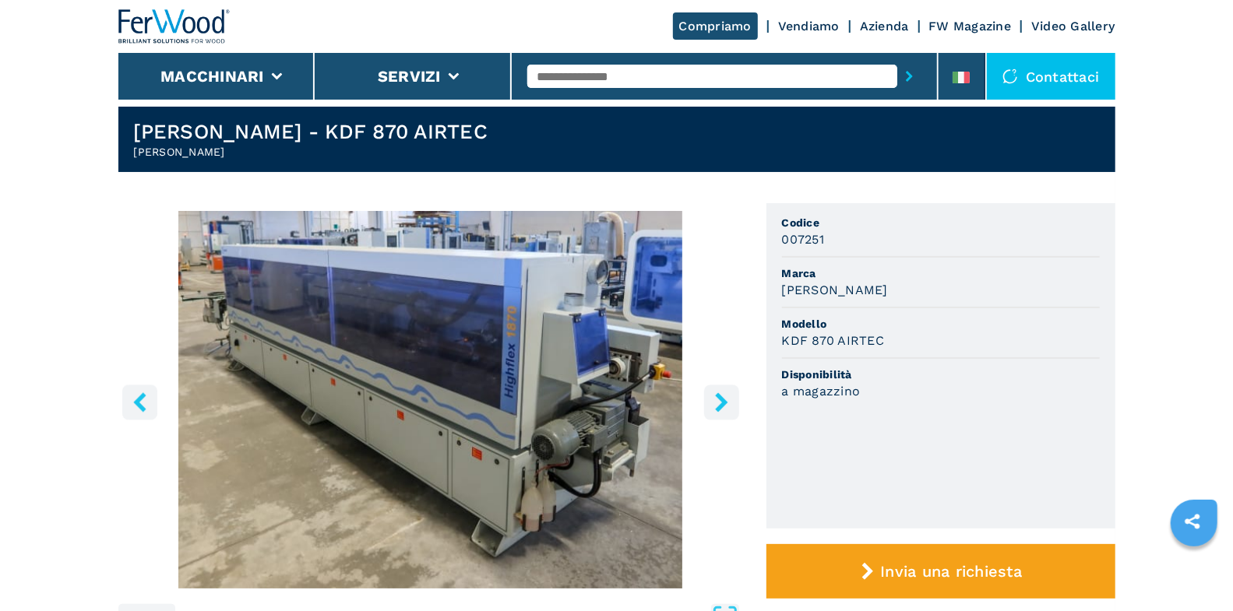
click at [726, 397] on icon "right-button" at bounding box center [721, 401] width 19 height 19
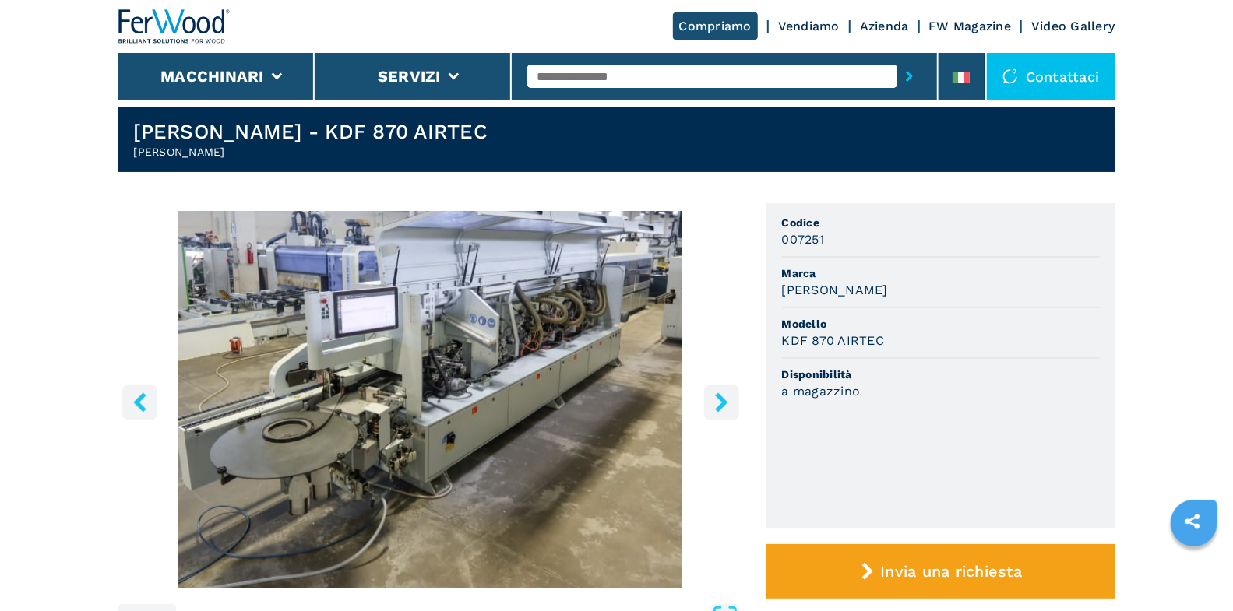
click at [726, 397] on icon "right-button" at bounding box center [721, 401] width 19 height 19
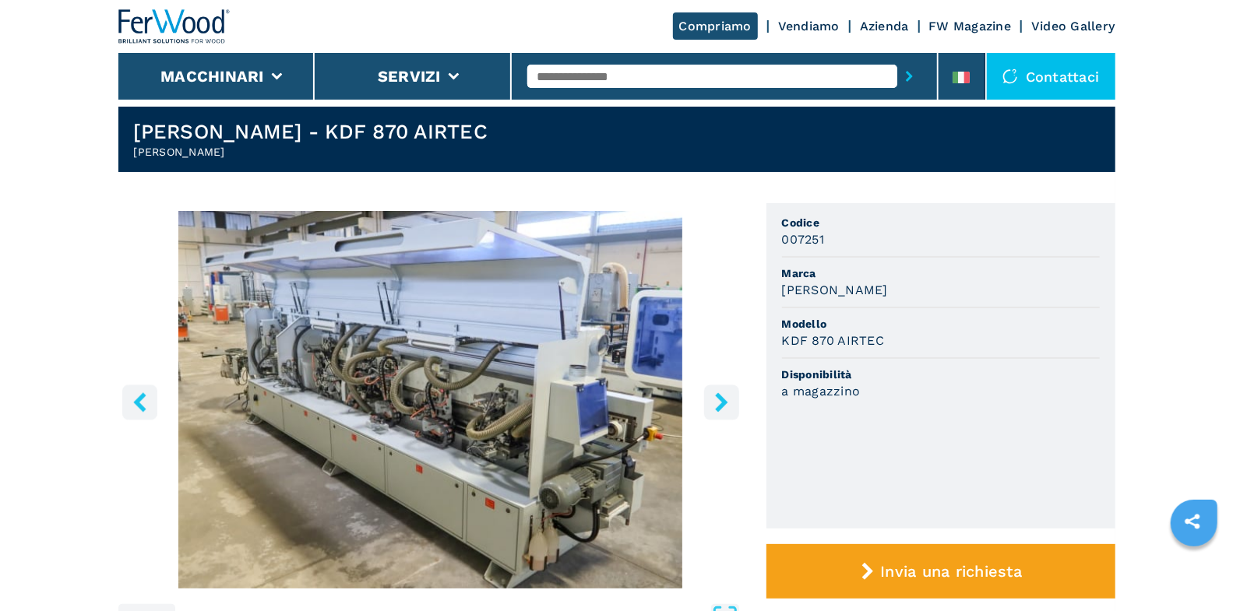
click at [726, 397] on icon "right-button" at bounding box center [721, 401] width 19 height 19
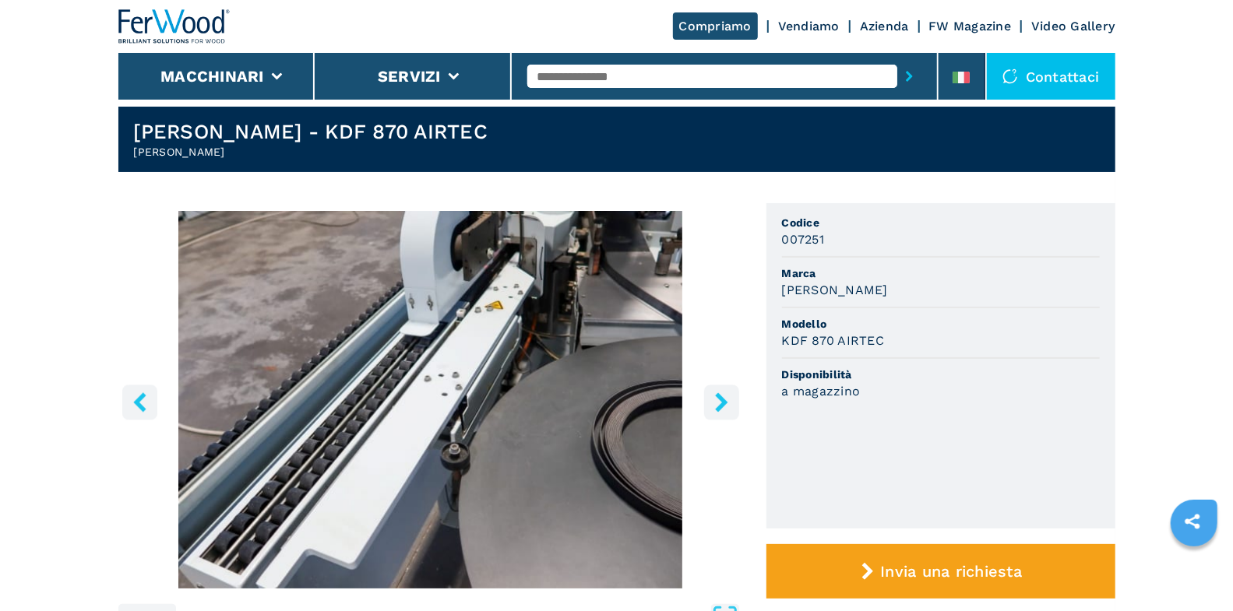
click at [726, 397] on icon "right-button" at bounding box center [721, 401] width 19 height 19
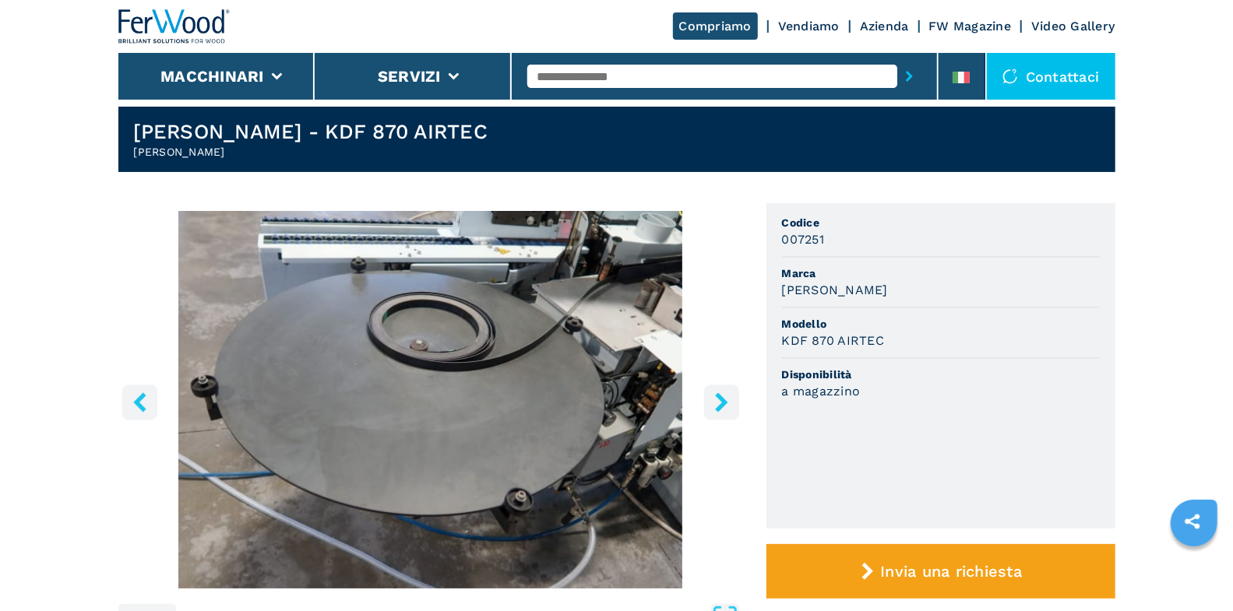
click at [726, 397] on icon "right-button" at bounding box center [721, 401] width 19 height 19
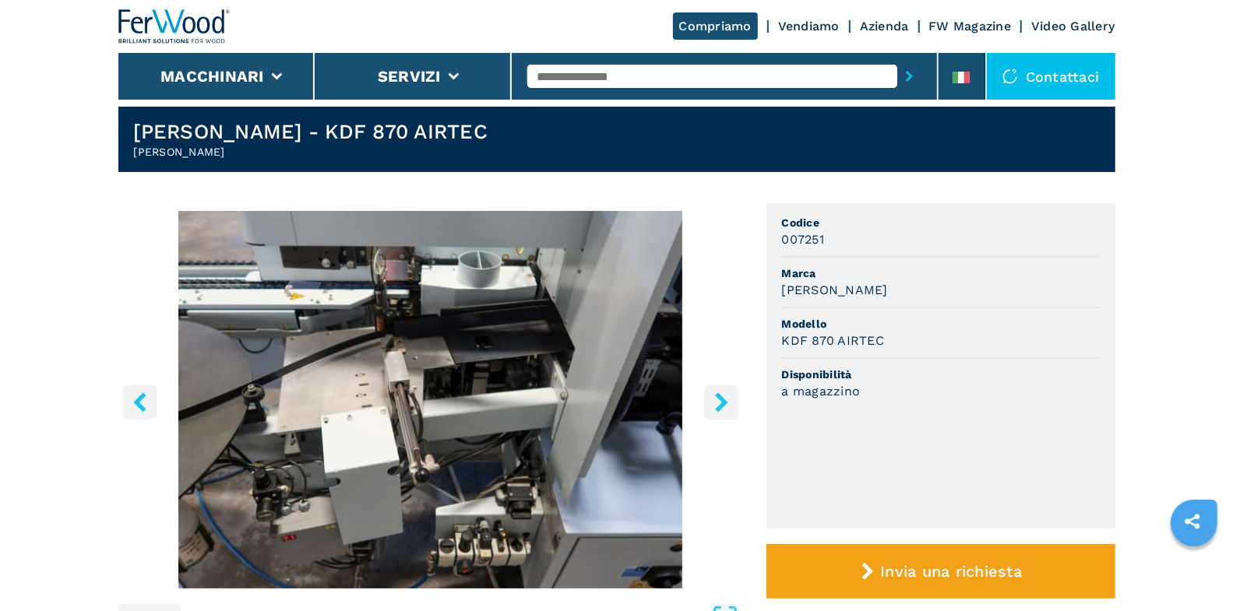
click at [726, 397] on icon "right-button" at bounding box center [721, 401] width 19 height 19
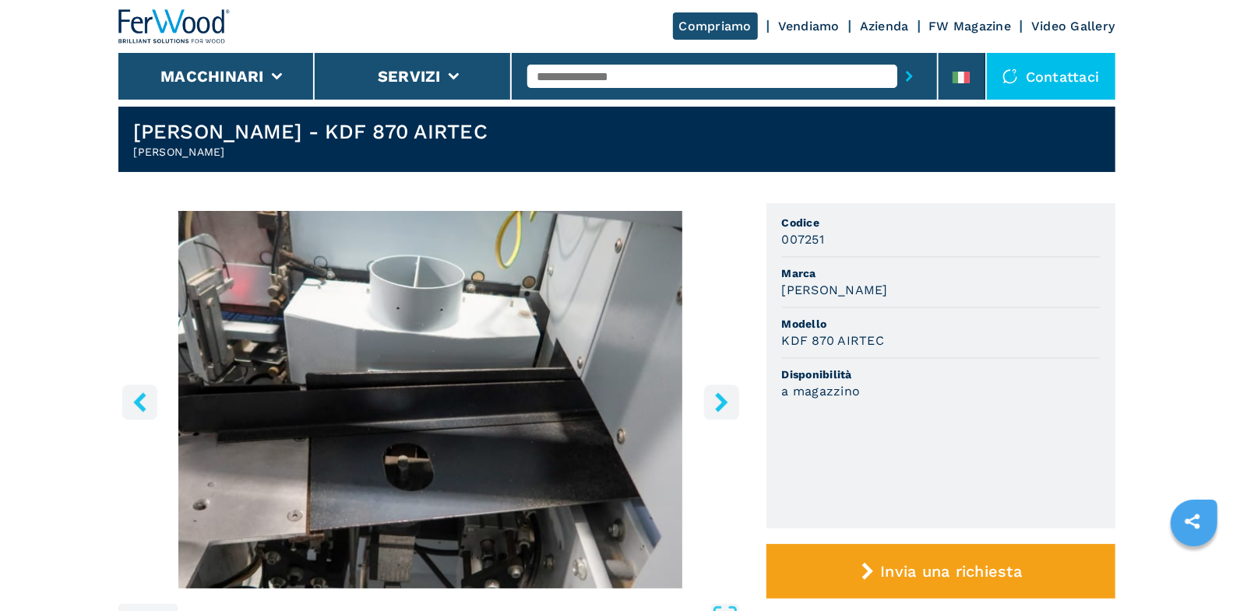
click at [726, 397] on icon "right-button" at bounding box center [721, 401] width 19 height 19
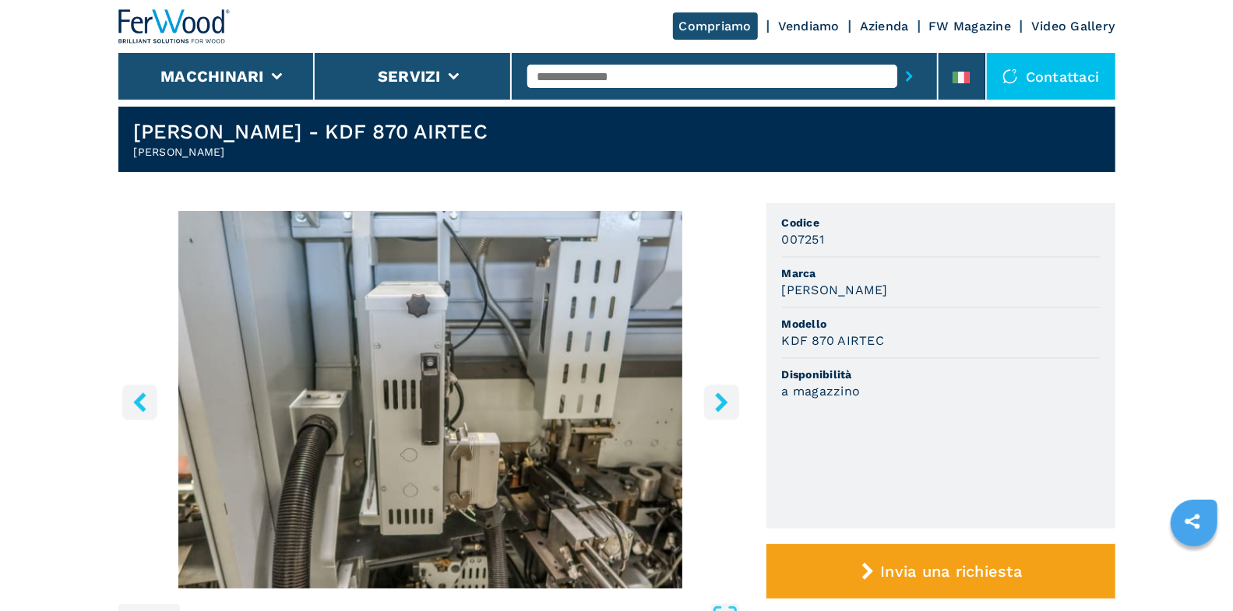
click at [726, 397] on icon "right-button" at bounding box center [721, 401] width 19 height 19
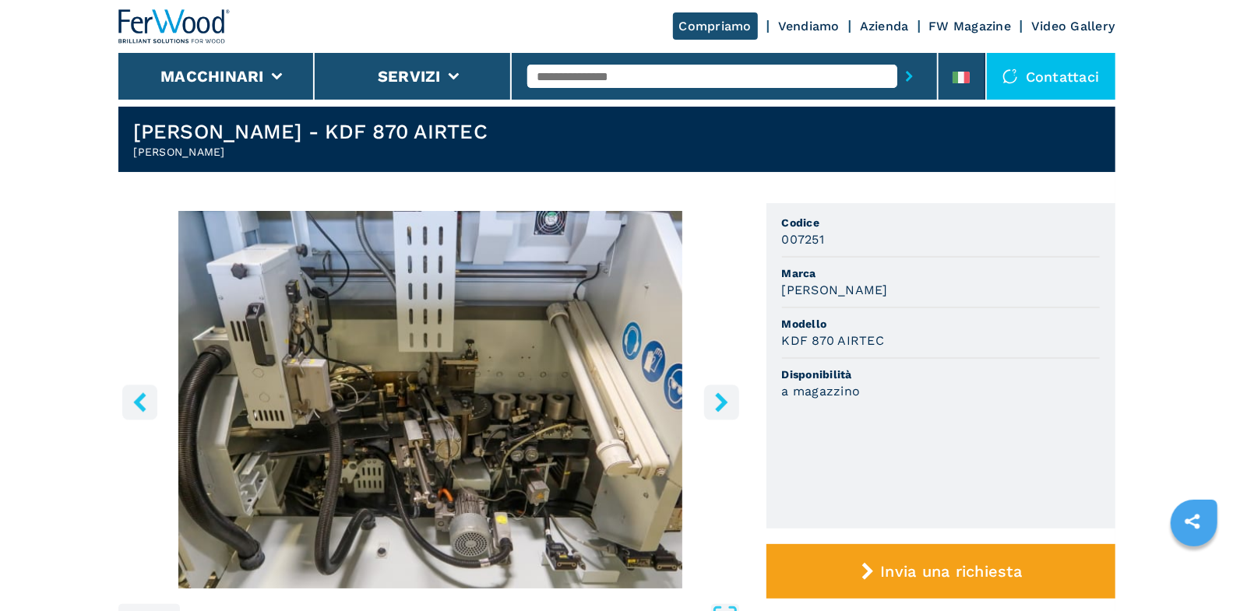
click at [726, 397] on icon "right-button" at bounding box center [721, 401] width 19 height 19
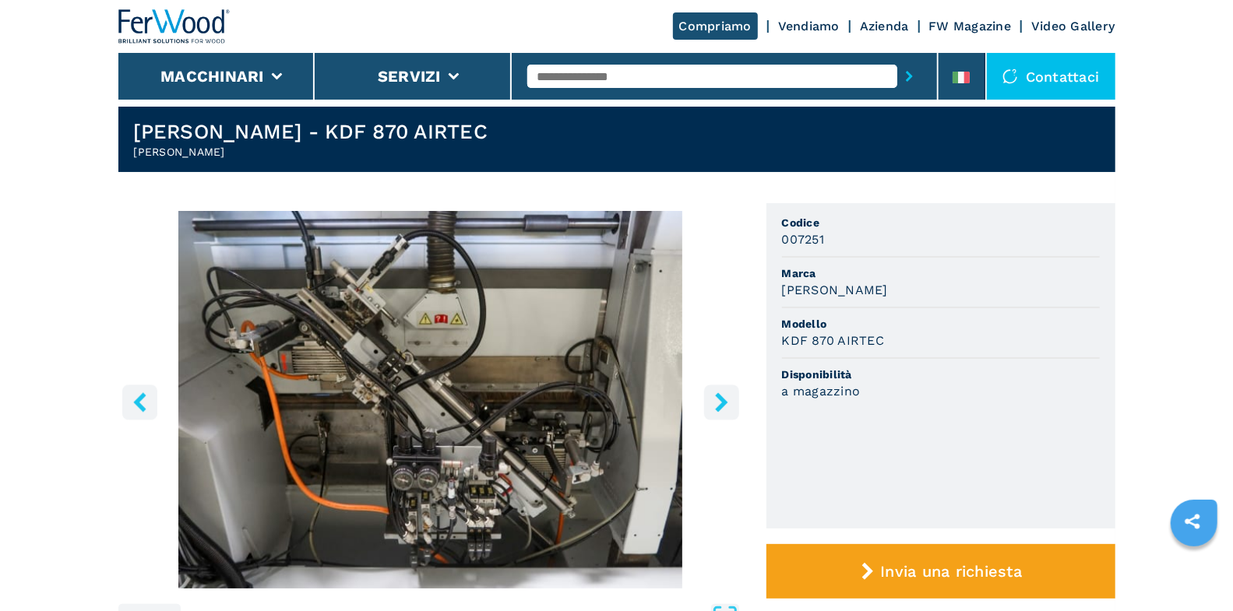
click at [726, 397] on icon "right-button" at bounding box center [721, 401] width 19 height 19
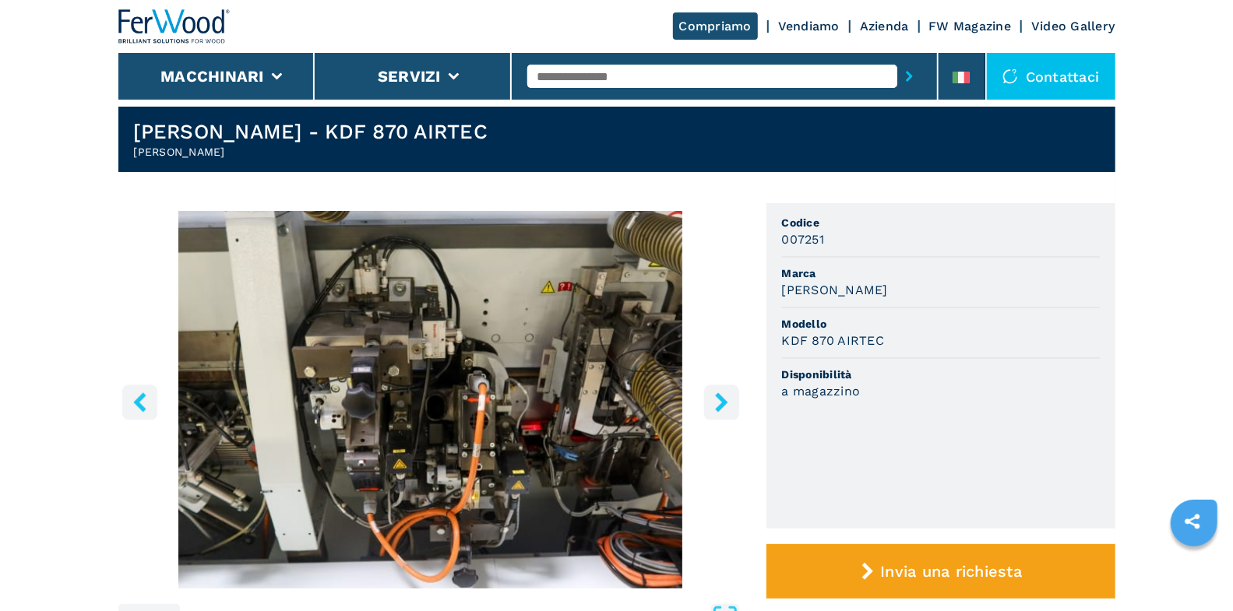
click at [716, 404] on icon "right-button" at bounding box center [721, 401] width 19 height 19
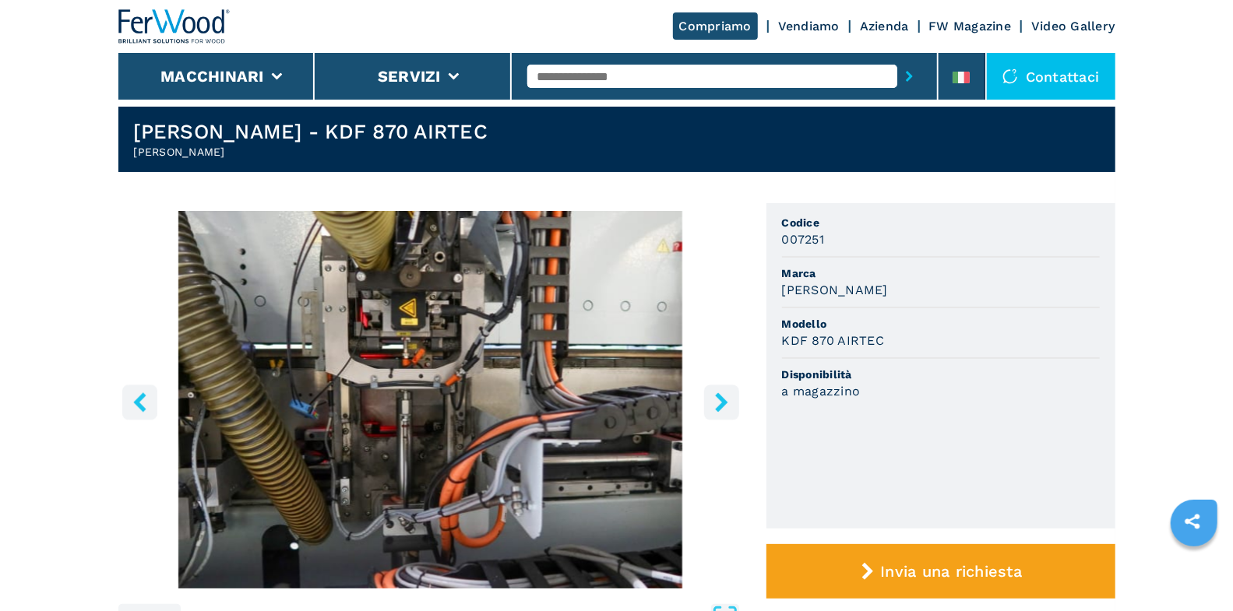
click at [719, 405] on icon "right-button" at bounding box center [721, 401] width 12 height 19
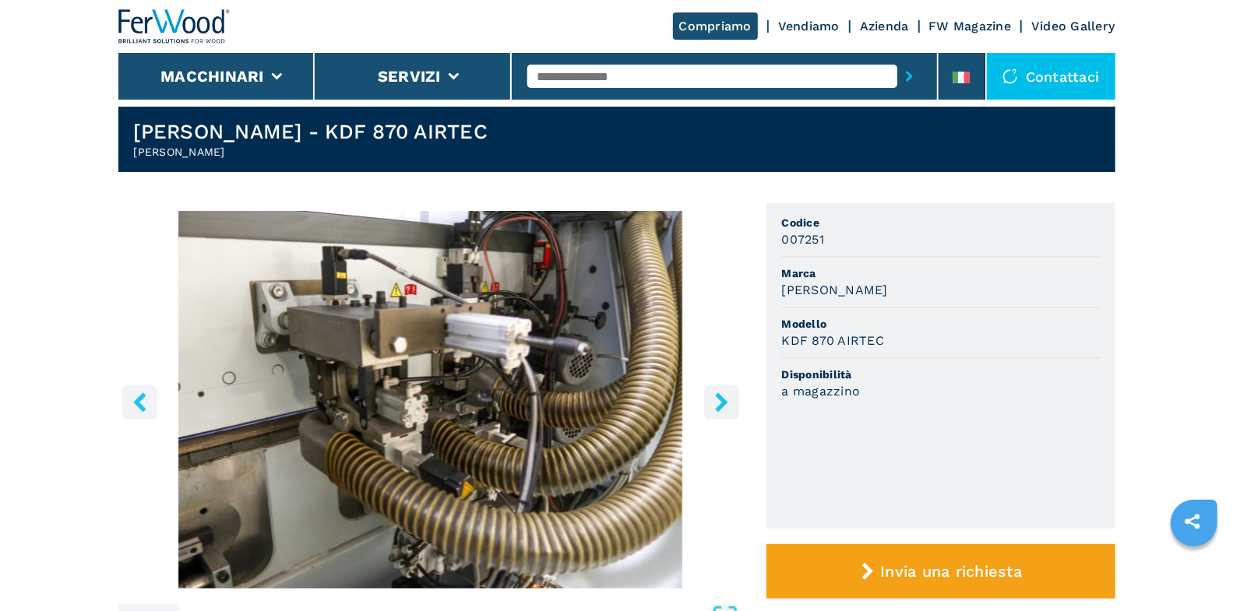
click at [719, 405] on icon "right-button" at bounding box center [721, 401] width 12 height 19
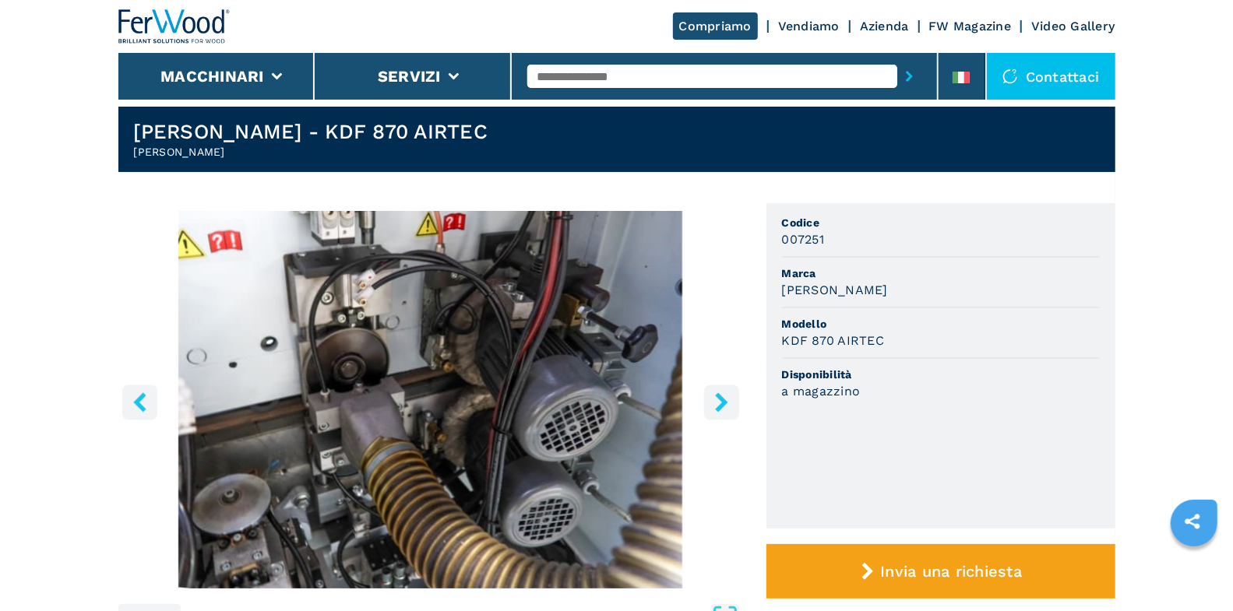
click at [719, 405] on icon "right-button" at bounding box center [721, 401] width 12 height 19
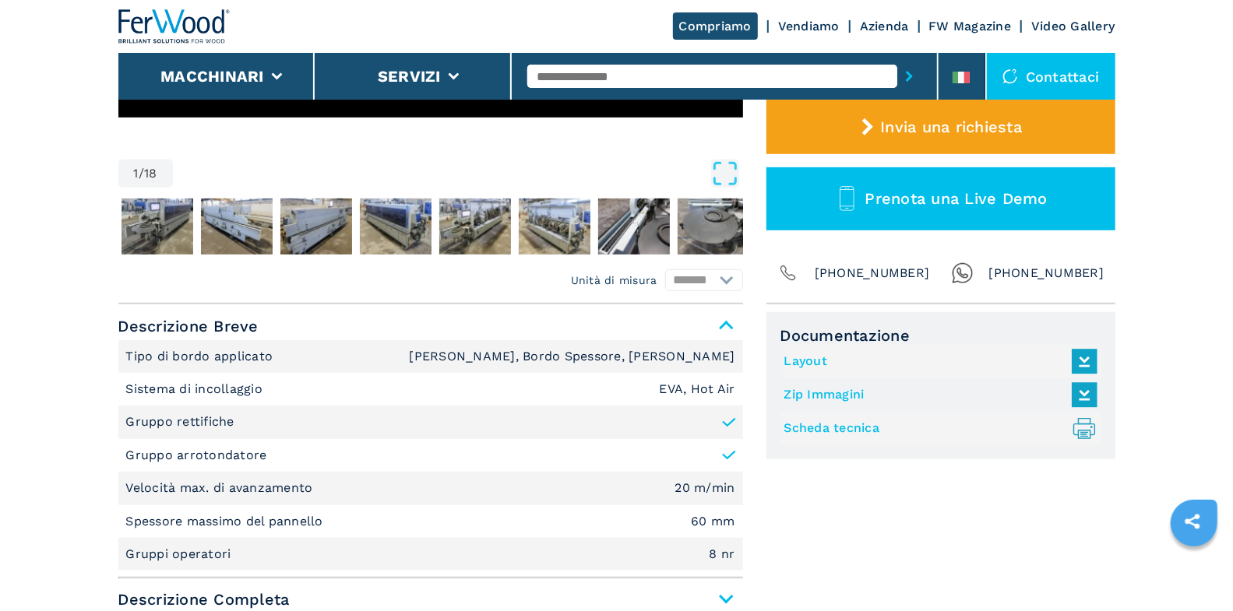
scroll to position [477, 0]
click at [813, 363] on link "Layout" at bounding box center [936, 362] width 305 height 26
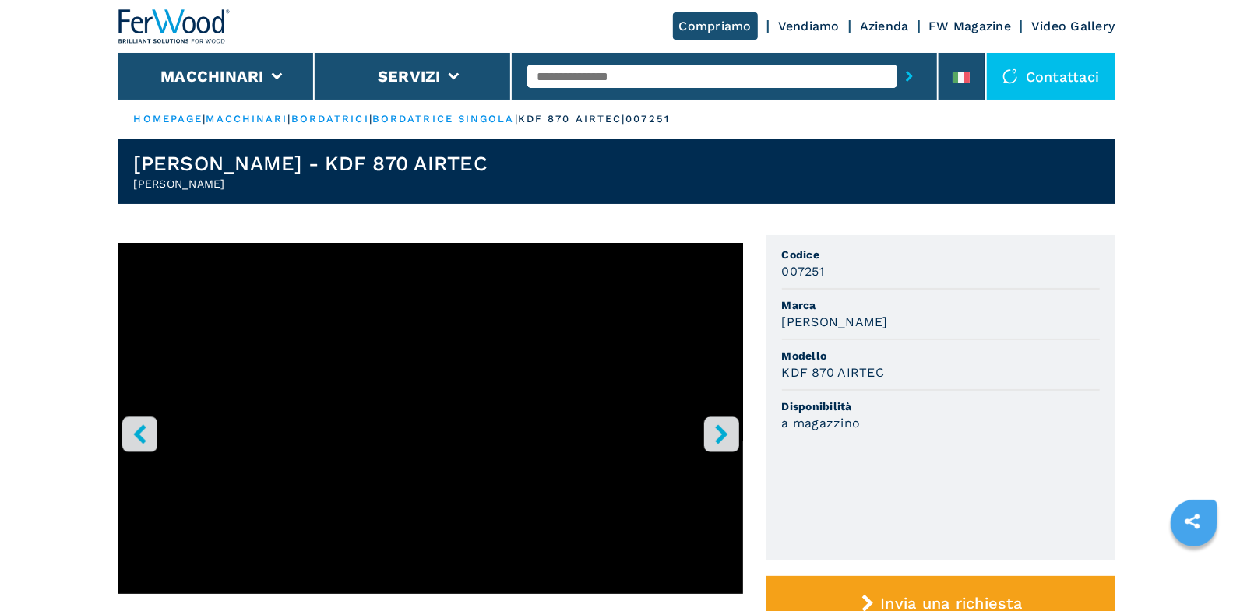
scroll to position [30, 0]
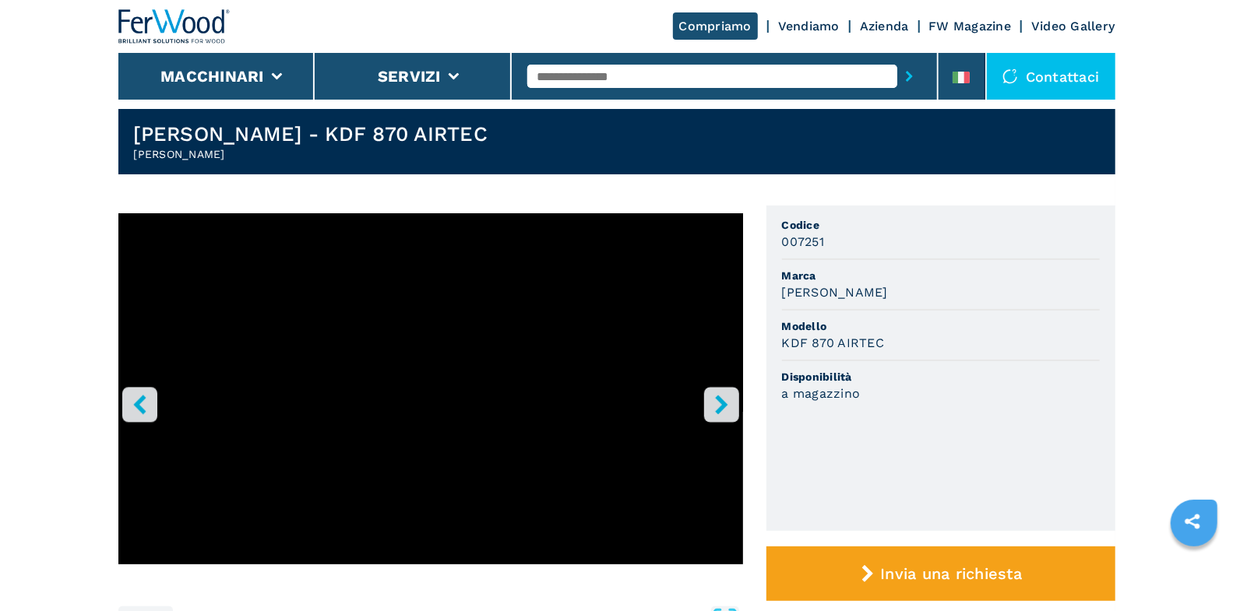
select select "**********"
